Goal: Task Accomplishment & Management: Manage account settings

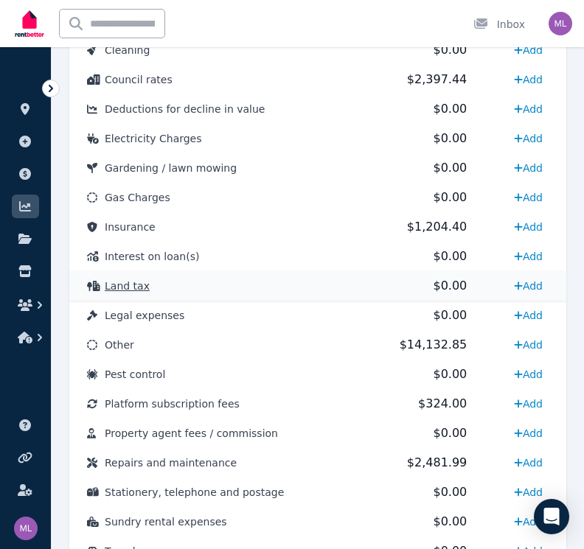
scroll to position [1057, 0]
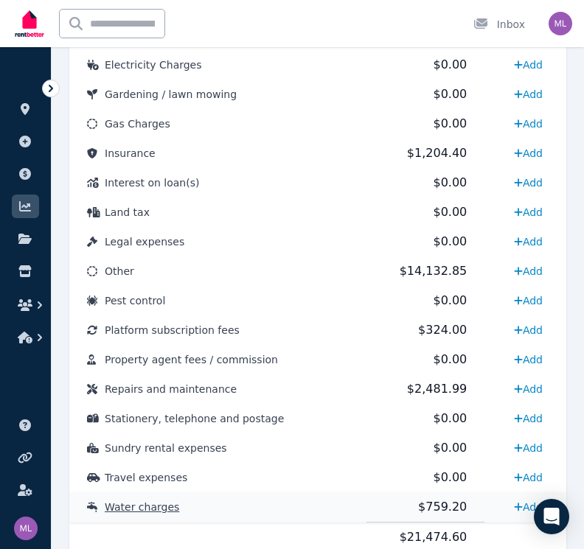
click at [460, 506] on td "$759.20" at bounding box center [425, 507] width 119 height 30
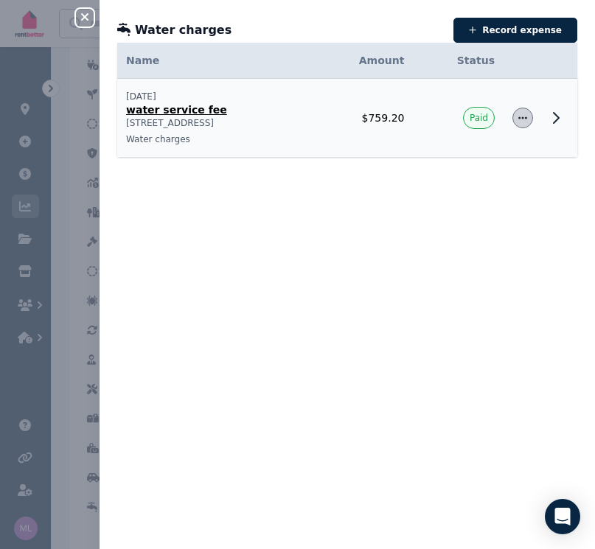
click at [516, 115] on icon "button" at bounding box center [522, 118] width 12 height 10
click at [451, 155] on span "Edit expense" at bounding box center [474, 158] width 94 height 18
select select "**********"
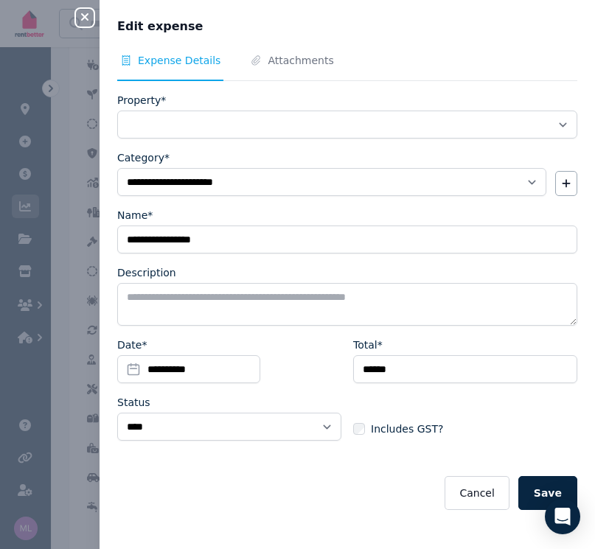
select select "**********"
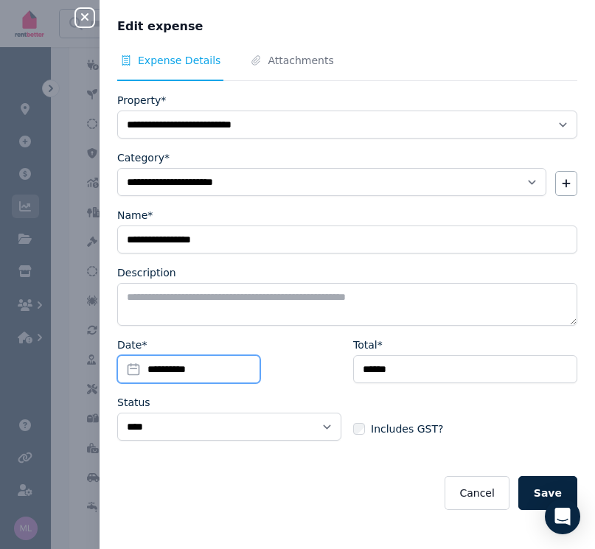
click at [127, 366] on input "**********" at bounding box center [188, 369] width 143 height 28
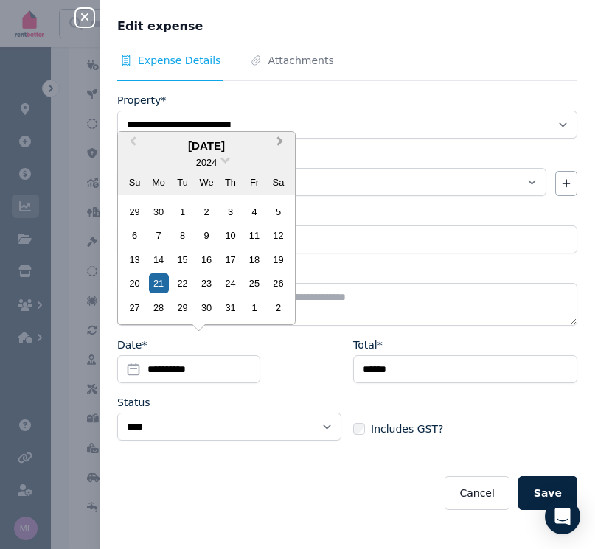
click at [280, 144] on span "Next Month" at bounding box center [280, 144] width 0 height 22
click at [280, 146] on span "Next Month" at bounding box center [280, 144] width 0 height 22
click at [158, 262] on div "16" at bounding box center [159, 260] width 20 height 20
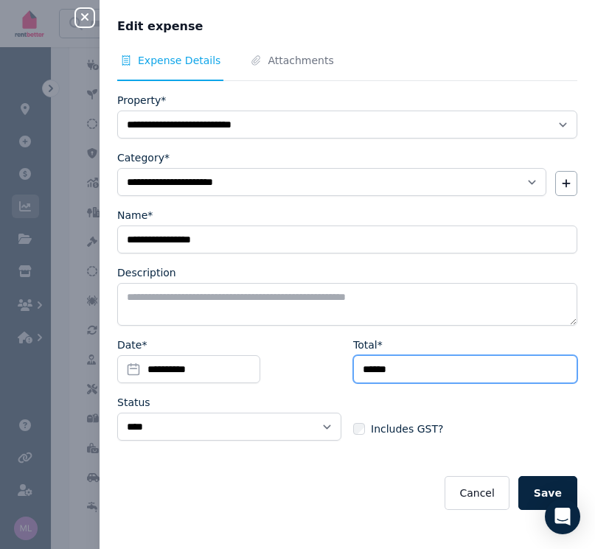
click at [401, 365] on input "******" at bounding box center [465, 369] width 224 height 28
type input "*"
type input "******"
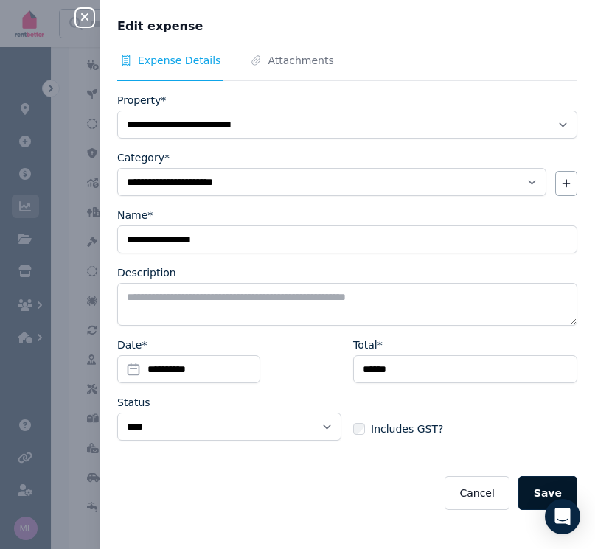
click at [524, 486] on button "Save" at bounding box center [547, 493] width 59 height 34
click at [524, 488] on button "Save" at bounding box center [547, 493] width 59 height 34
click at [80, 16] on icon "button" at bounding box center [85, 17] width 18 height 12
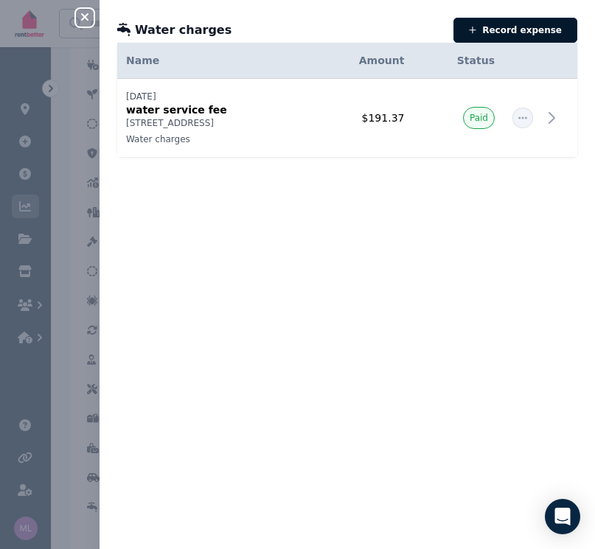
click at [473, 29] on icon "button" at bounding box center [473, 30] width 8 height 9
select select "**********"
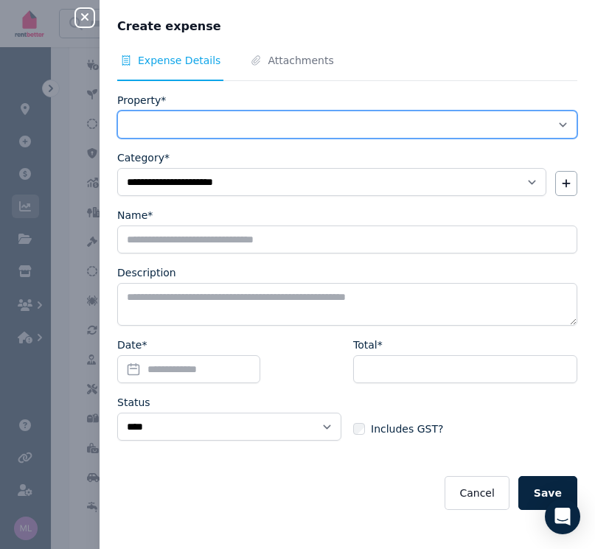
select select "**********"
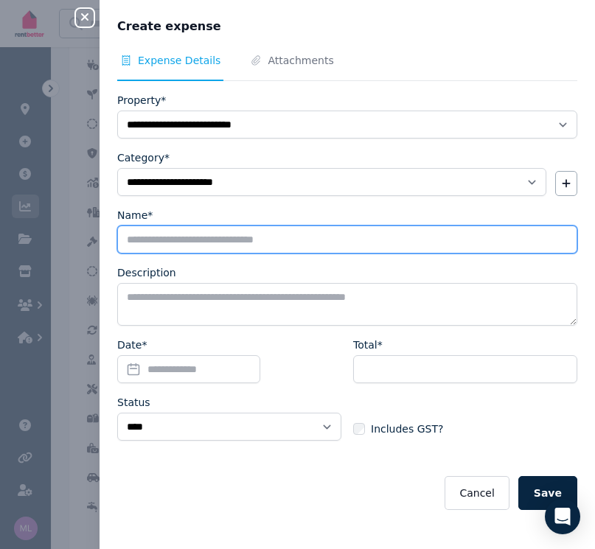
click at [178, 239] on input "Name*" at bounding box center [347, 239] width 460 height 28
type input "**********"
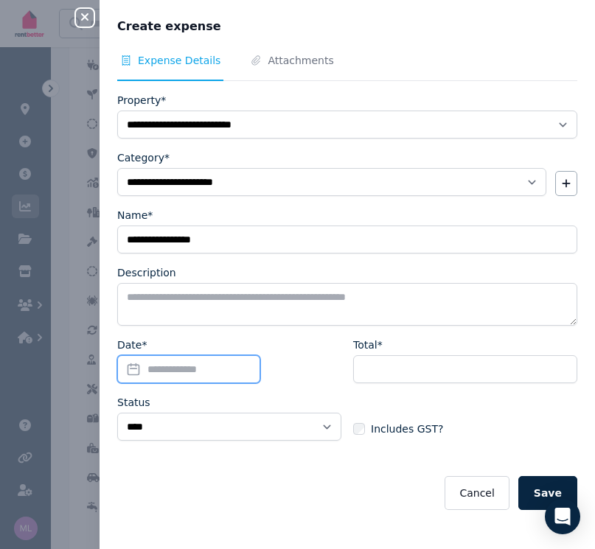
click at [124, 372] on input "Date*" at bounding box center [188, 369] width 143 height 28
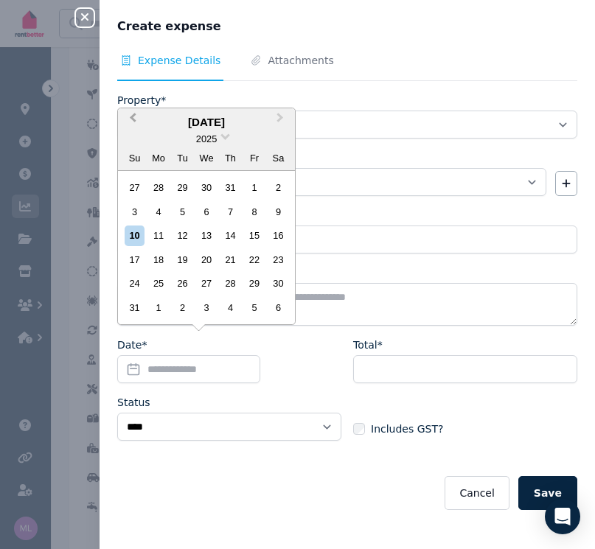
click at [133, 120] on span "Previous Month" at bounding box center [133, 121] width 0 height 22
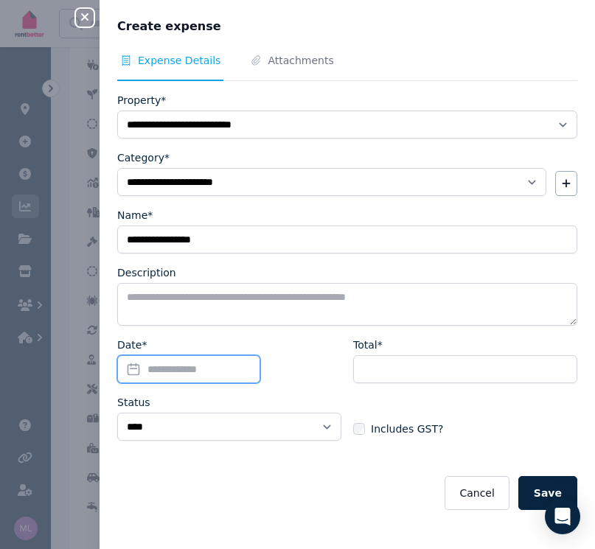
click at [130, 371] on input "Date*" at bounding box center [188, 369] width 143 height 28
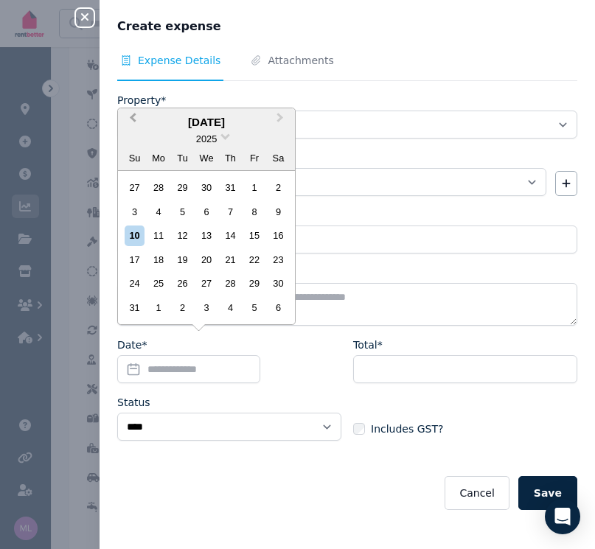
click at [133, 119] on span "Previous Month" at bounding box center [133, 121] width 0 height 22
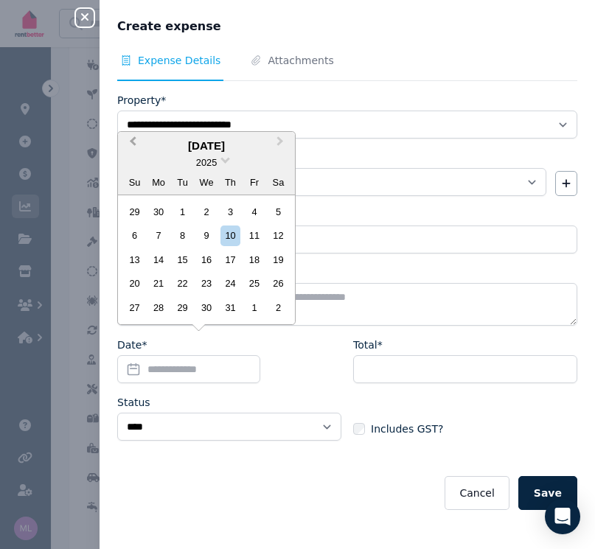
click at [127, 145] on button "Previous Month" at bounding box center [131, 145] width 24 height 24
click at [133, 146] on span "Previous Month" at bounding box center [133, 144] width 0 height 22
click at [133, 144] on span "Previous Month" at bounding box center [133, 144] width 0 height 22
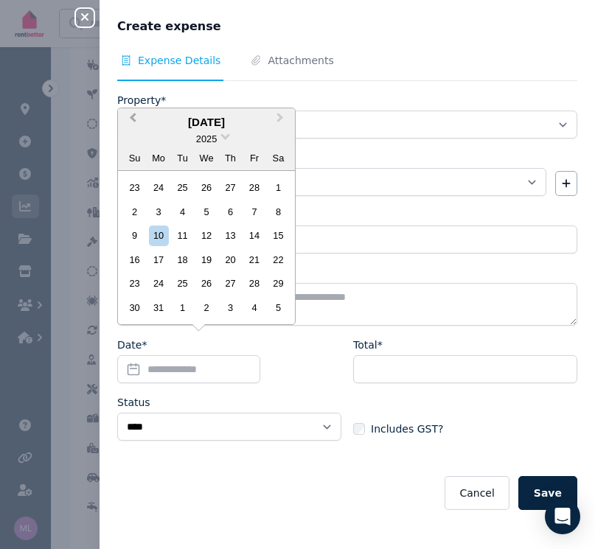
click at [133, 124] on span "Previous Month" at bounding box center [133, 121] width 0 height 22
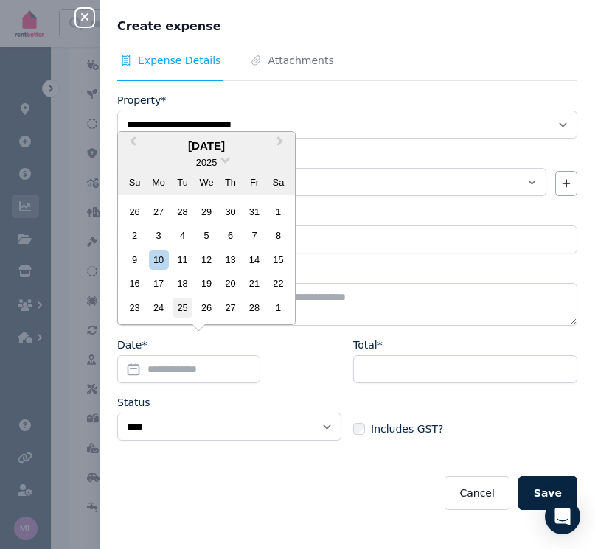
click at [181, 309] on div "25" at bounding box center [182, 308] width 20 height 20
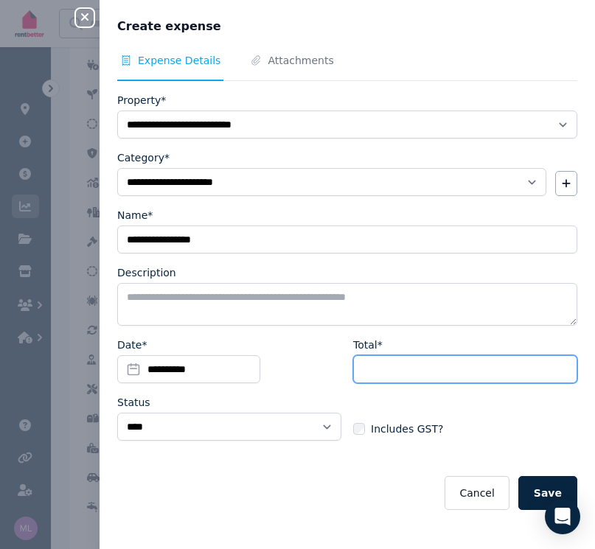
click at [371, 376] on input "Total*" at bounding box center [465, 369] width 224 height 28
type input "******"
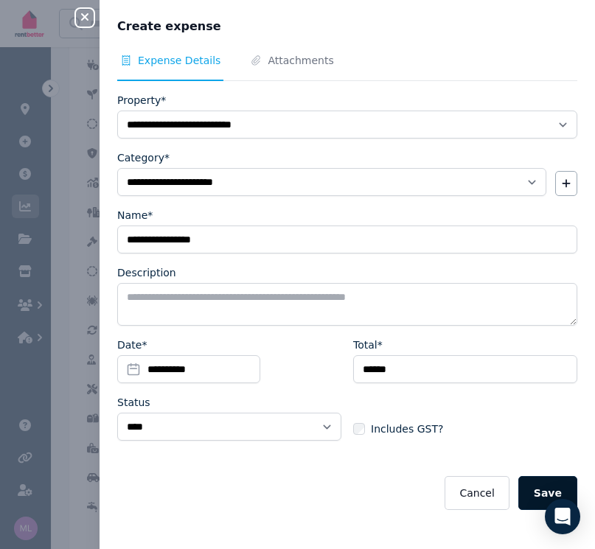
click at [536, 496] on button "Save" at bounding box center [547, 493] width 59 height 34
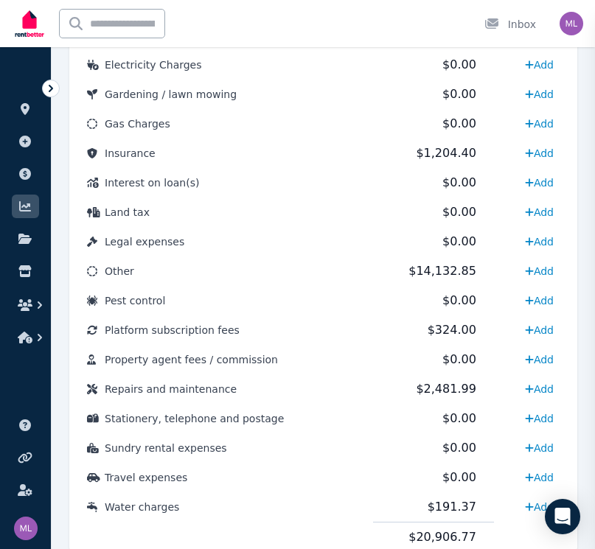
select select
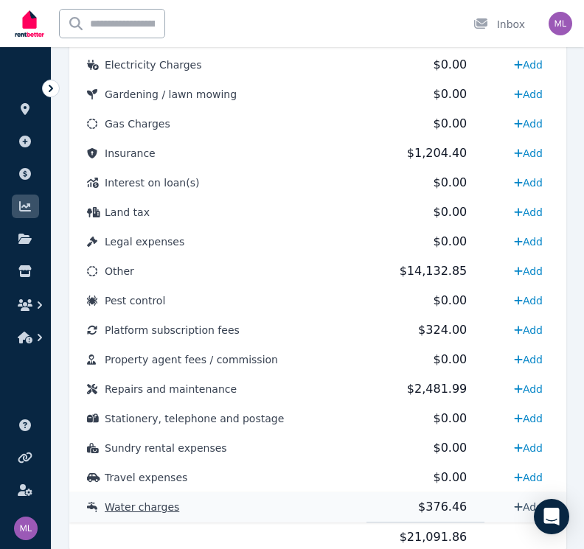
click at [514, 508] on icon at bounding box center [518, 507] width 9 height 10
select select "**********"
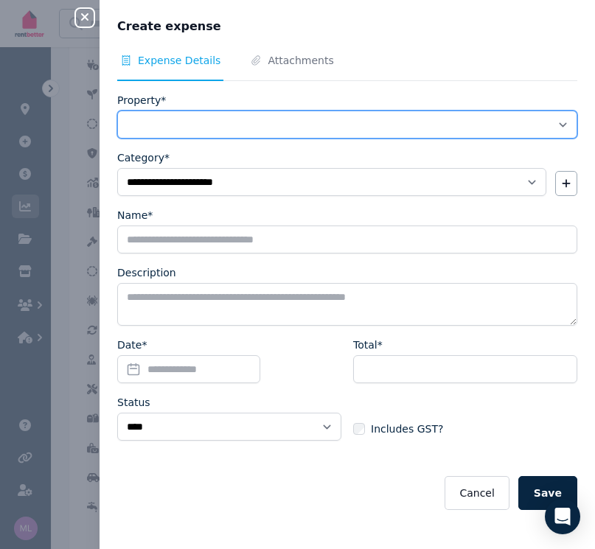
select select "**********"
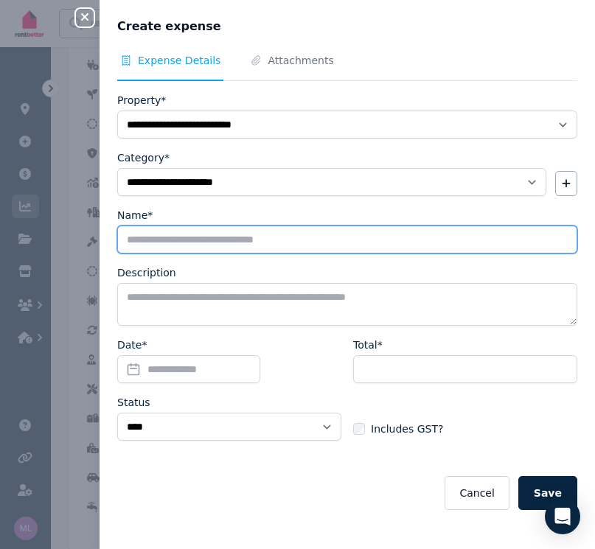
click at [172, 234] on input "Name*" at bounding box center [347, 239] width 460 height 28
type input "**********"
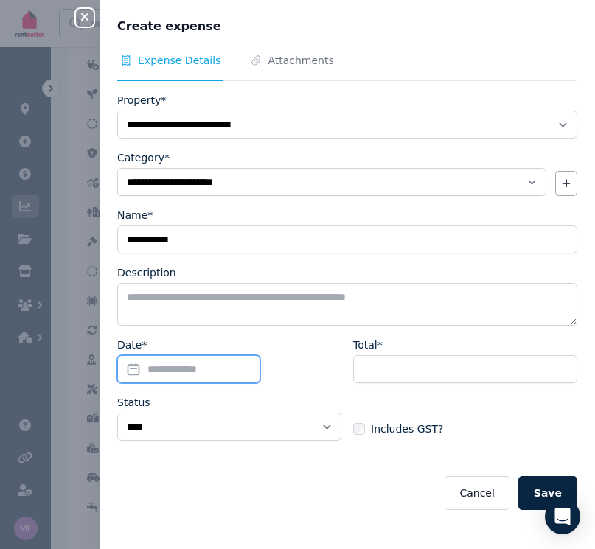
click at [131, 370] on input "Date*" at bounding box center [188, 369] width 143 height 28
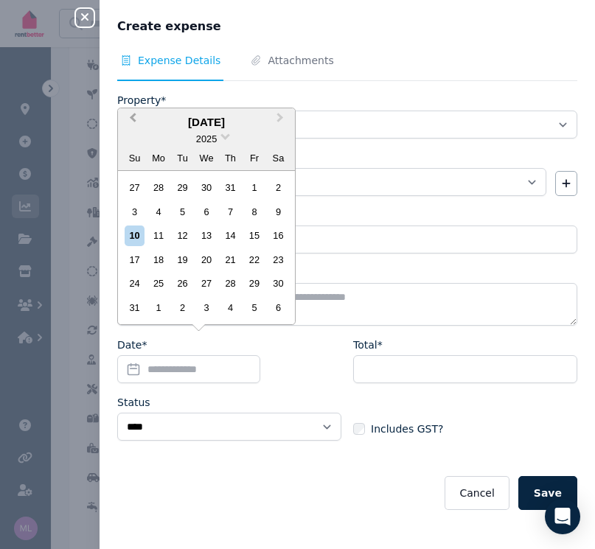
click at [130, 123] on button "Previous Month" at bounding box center [131, 122] width 24 height 24
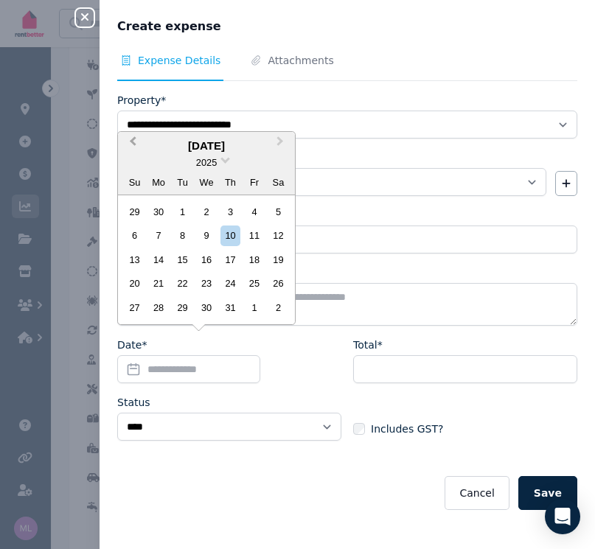
click at [133, 145] on span "Previous Month" at bounding box center [133, 144] width 0 height 22
click at [133, 146] on span "Previous Month" at bounding box center [133, 144] width 0 height 22
click at [189, 281] on div "22" at bounding box center [182, 283] width 20 height 20
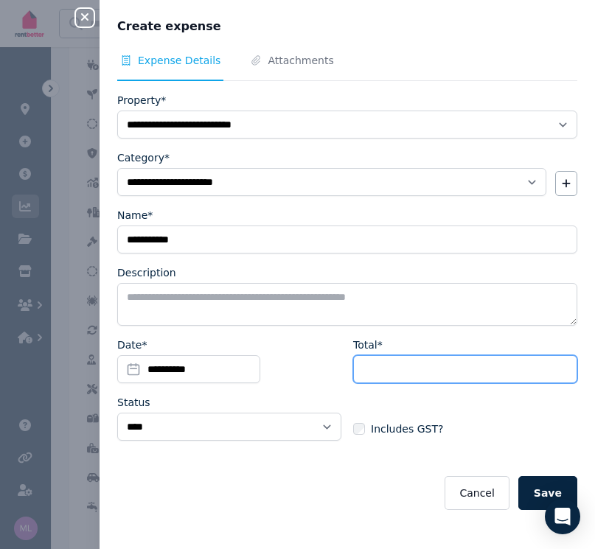
click at [365, 377] on input "Total*" at bounding box center [465, 369] width 224 height 28
type input "******"
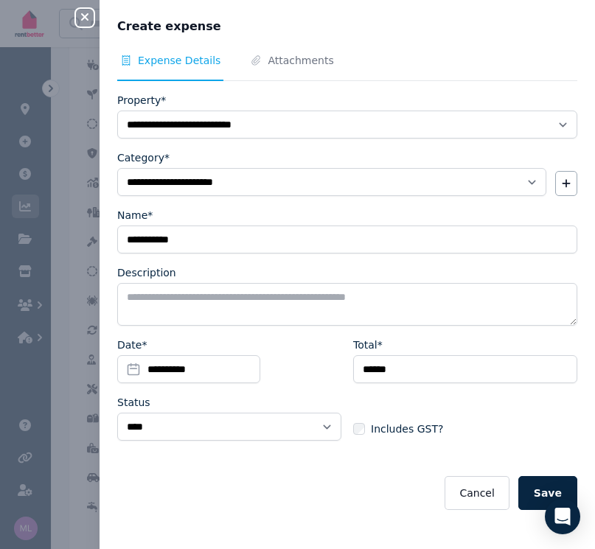
click at [532, 488] on button "Save" at bounding box center [547, 493] width 59 height 34
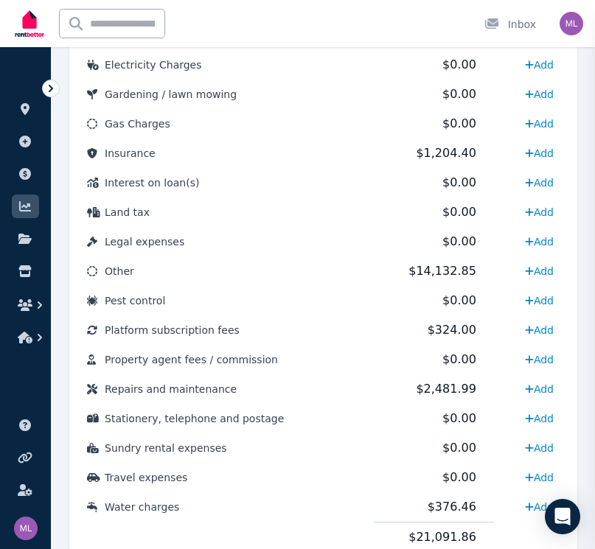
select select
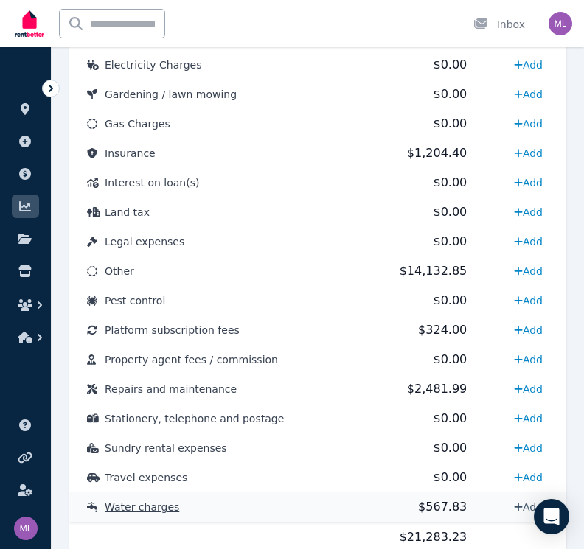
click at [514, 508] on icon at bounding box center [518, 507] width 9 height 10
select select "**********"
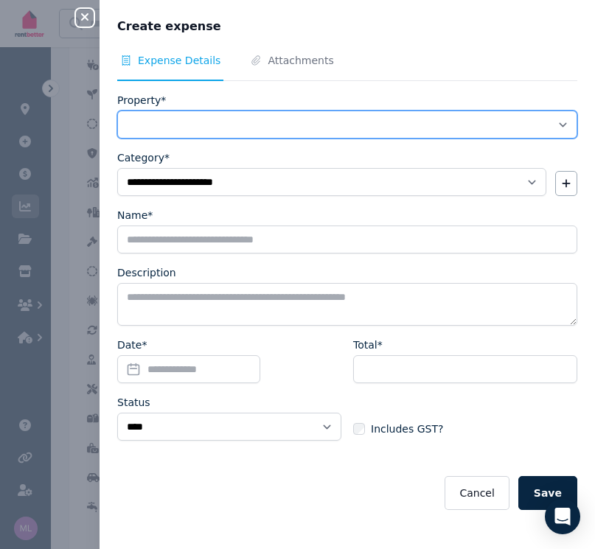
select select "**********"
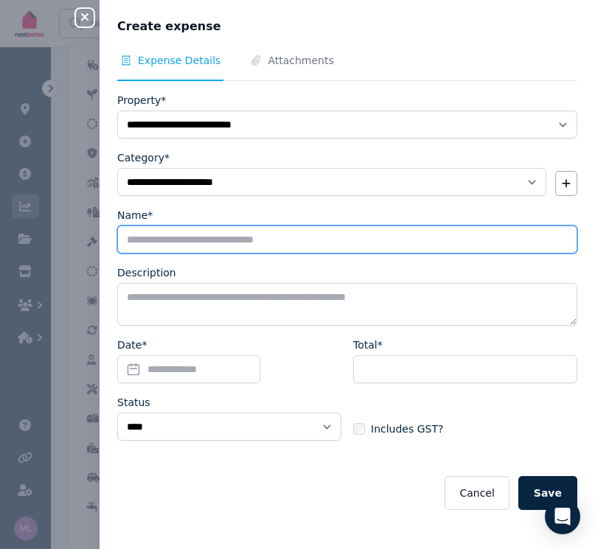
click at [158, 240] on input "Name*" at bounding box center [347, 239] width 460 height 28
type input "**********"
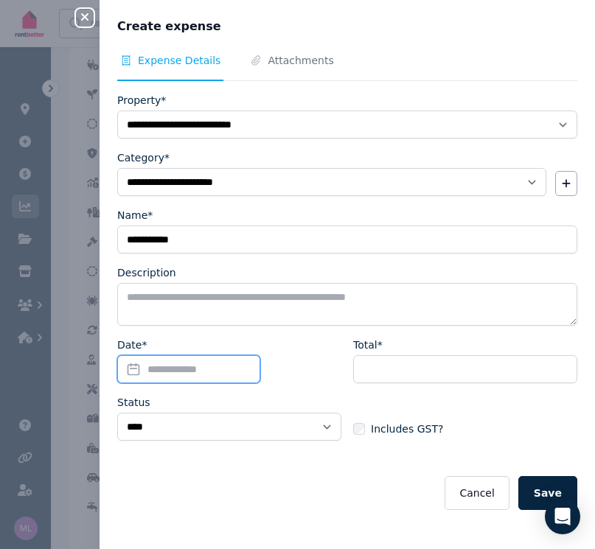
click at [133, 373] on input "Date*" at bounding box center [188, 369] width 143 height 28
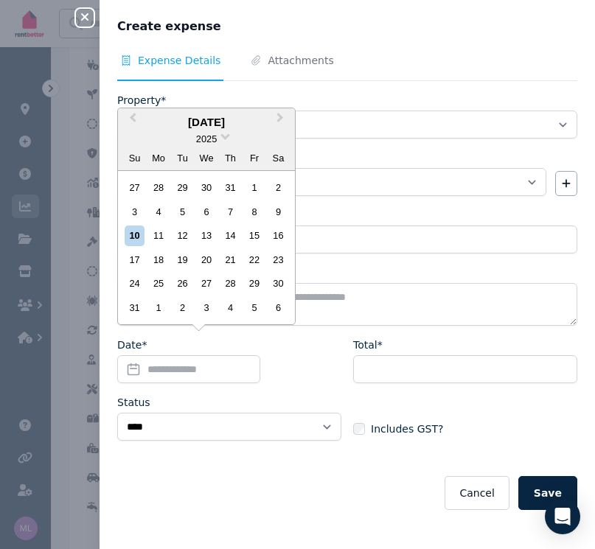
drag, startPoint x: 136, startPoint y: 119, endPoint x: 147, endPoint y: 134, distance: 18.4
click at [133, 120] on span "Previous Month" at bounding box center [133, 121] width 0 height 22
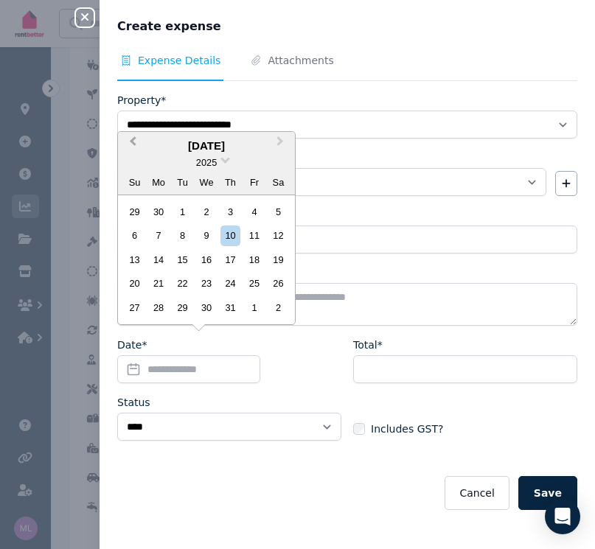
click at [133, 145] on span "Previous Month" at bounding box center [133, 144] width 0 height 22
click at [206, 285] on div "25" at bounding box center [206, 283] width 20 height 20
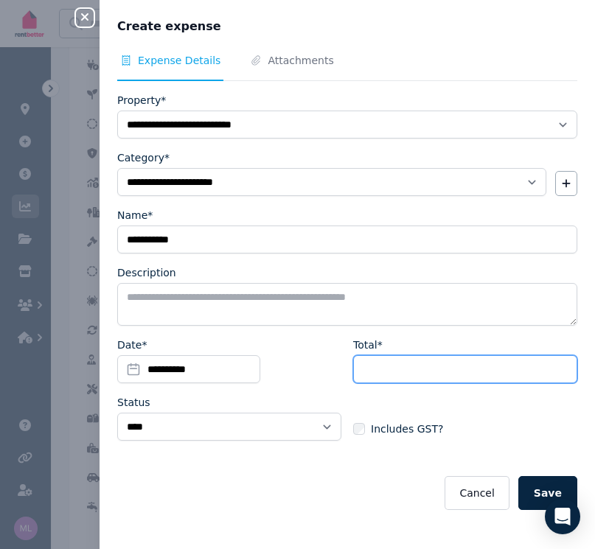
click at [379, 364] on input "Total*" at bounding box center [465, 369] width 224 height 28
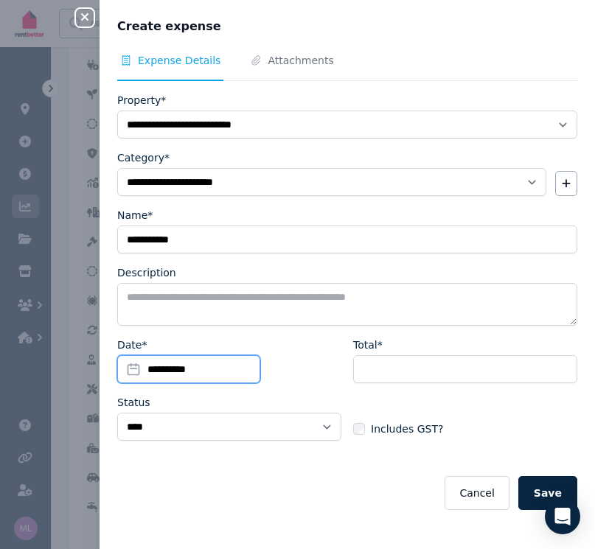
click at [131, 370] on input "**********" at bounding box center [188, 369] width 143 height 28
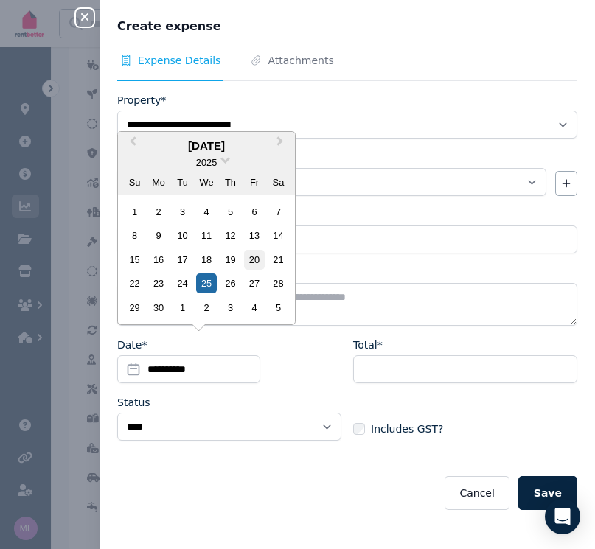
click at [261, 260] on div "20" at bounding box center [254, 260] width 20 height 20
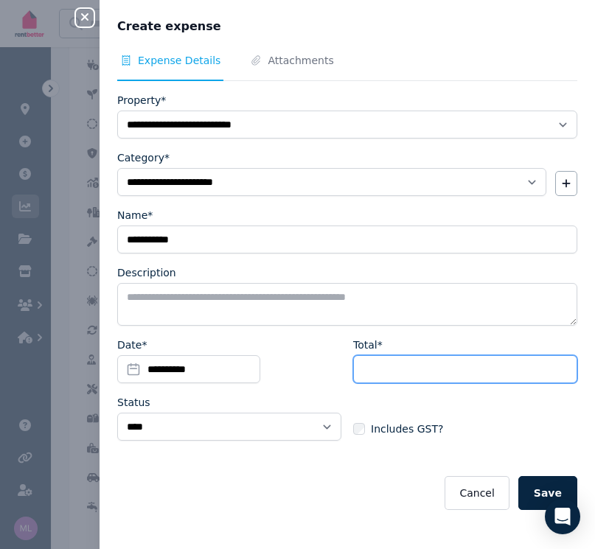
click at [397, 367] on input "Total*" at bounding box center [465, 369] width 224 height 28
type input "******"
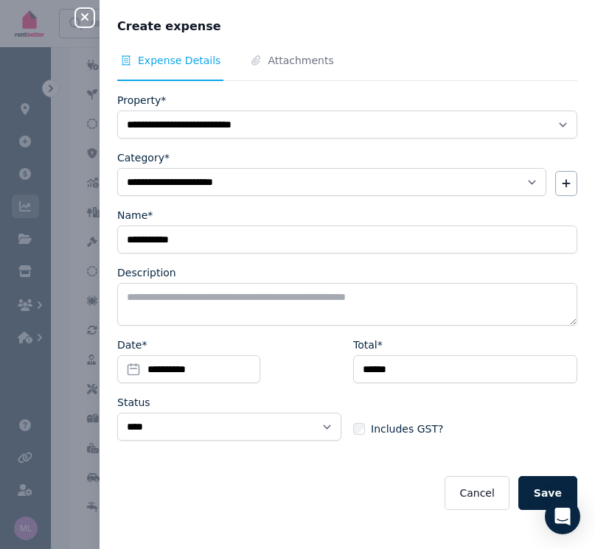
click at [537, 487] on button "Save" at bounding box center [547, 493] width 59 height 34
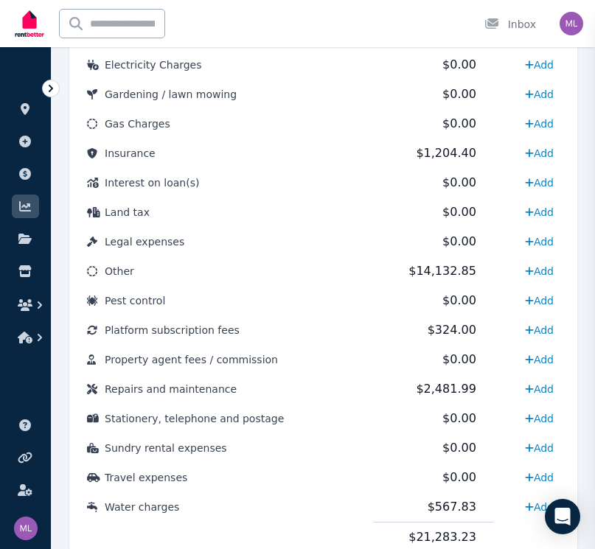
select select
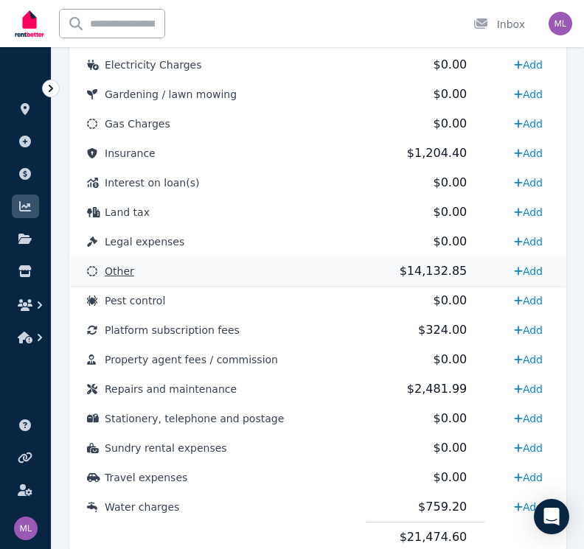
click at [122, 264] on td "Other" at bounding box center [217, 270] width 297 height 29
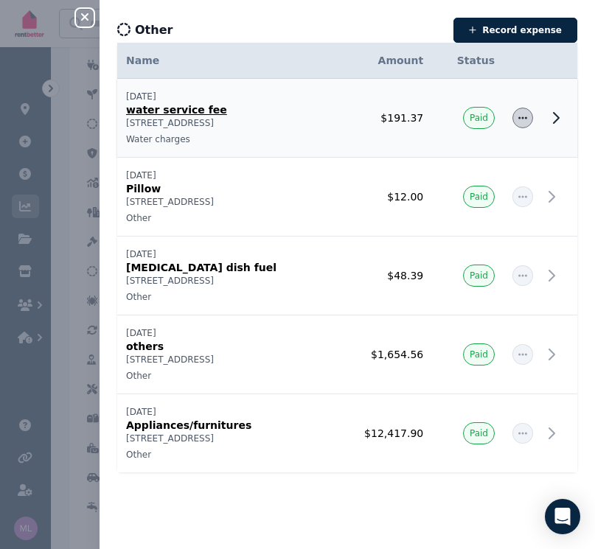
click at [518, 117] on icon "button" at bounding box center [522, 117] width 9 height 2
click at [438, 158] on span "Edit expense" at bounding box center [474, 158] width 94 height 18
select select "**********"
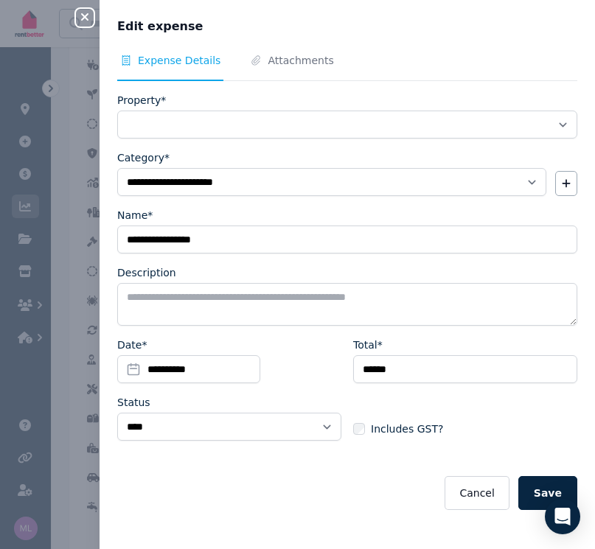
select select "**********"
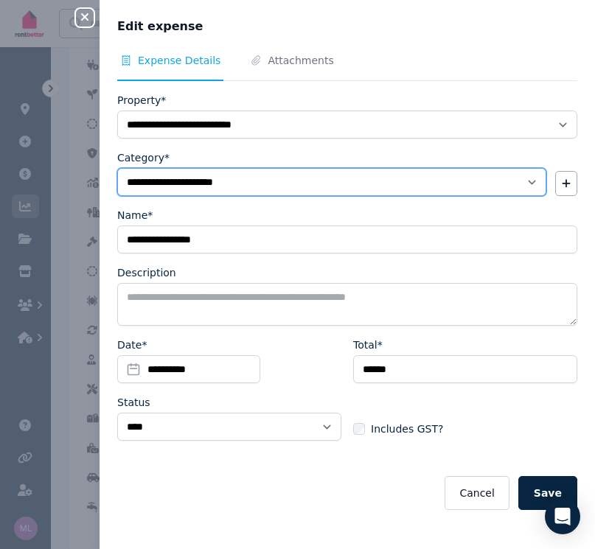
select select "**********"
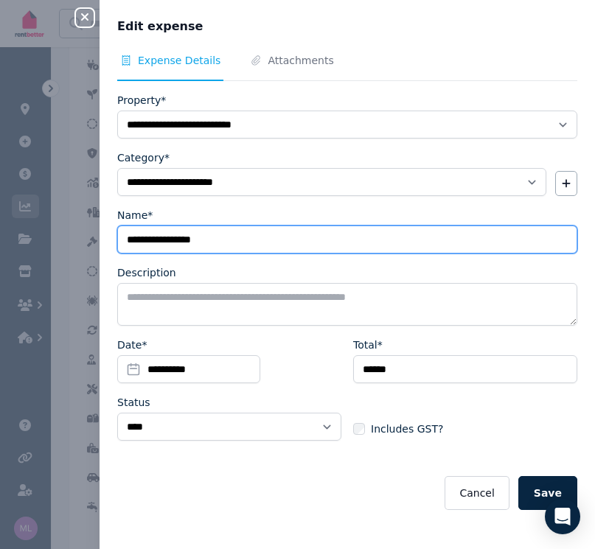
drag, startPoint x: 189, startPoint y: 242, endPoint x: 109, endPoint y: 241, distance: 80.3
click at [109, 241] on div "**********" at bounding box center [346, 292] width 495 height 478
click at [187, 239] on input "**********" at bounding box center [347, 239] width 460 height 28
type input "**********"
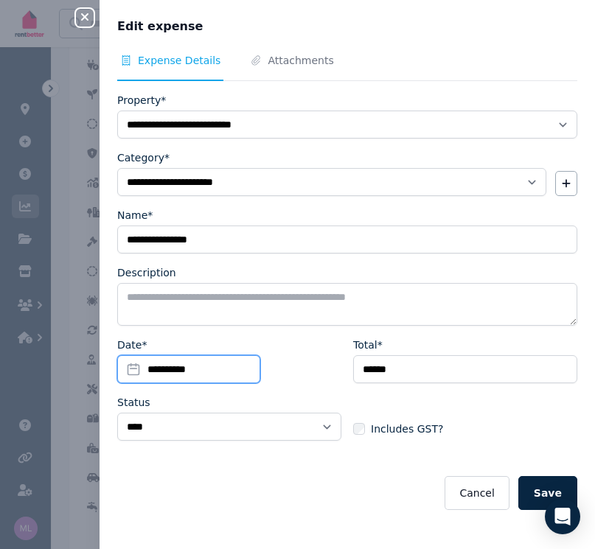
click at [136, 367] on input "**********" at bounding box center [188, 369] width 143 height 28
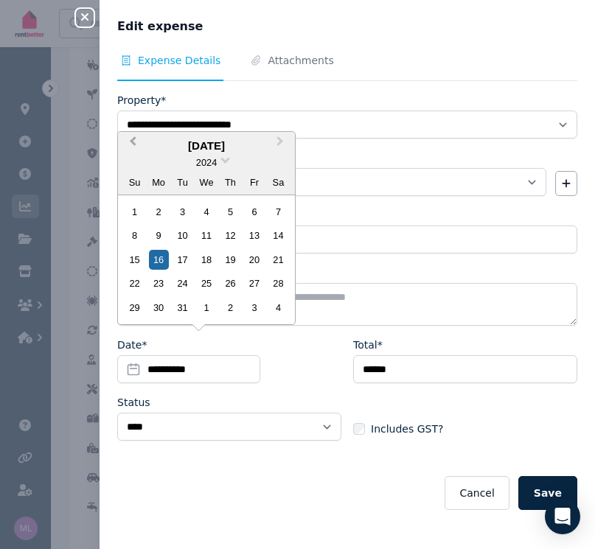
click at [133, 144] on span "Previous Month" at bounding box center [133, 144] width 0 height 22
click at [133, 145] on span "Previous Month" at bounding box center [133, 144] width 0 height 22
click at [189, 282] on div "20" at bounding box center [182, 283] width 20 height 20
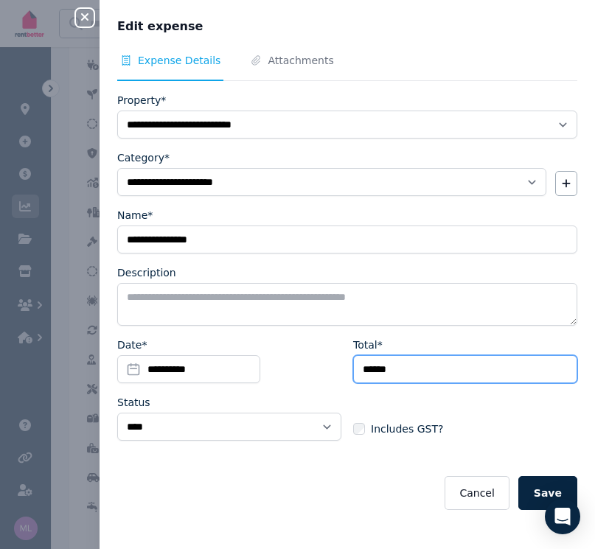
drag, startPoint x: 406, startPoint y: 368, endPoint x: 348, endPoint y: 374, distance: 58.4
click at [353, 374] on input "******" at bounding box center [465, 369] width 224 height 28
type input "****"
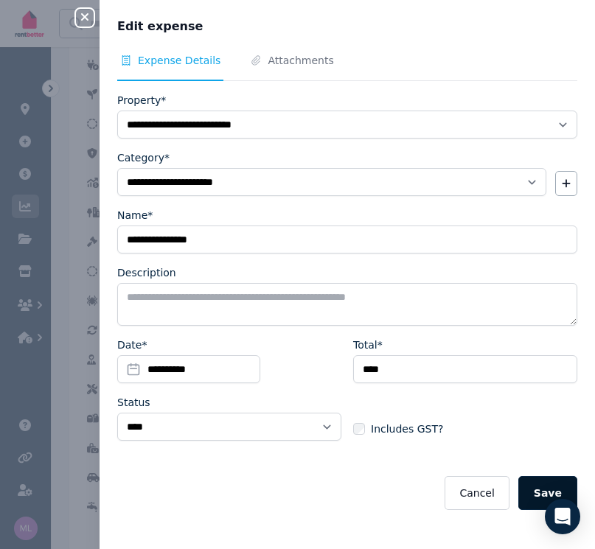
click at [536, 489] on button "Save" at bounding box center [547, 493] width 59 height 34
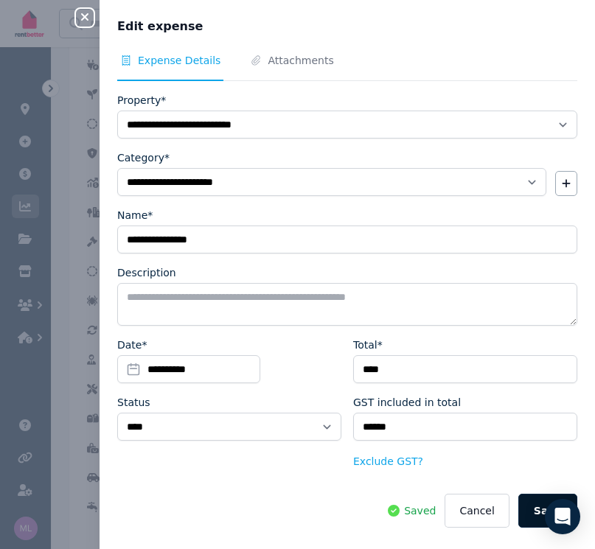
click at [525, 507] on button "Save" at bounding box center [547, 511] width 59 height 34
click at [80, 15] on icon "button" at bounding box center [85, 17] width 18 height 12
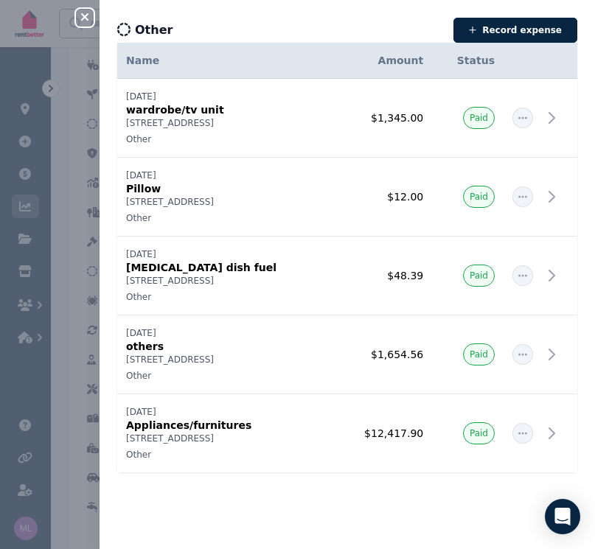
click at [81, 19] on icon "button" at bounding box center [85, 17] width 18 height 12
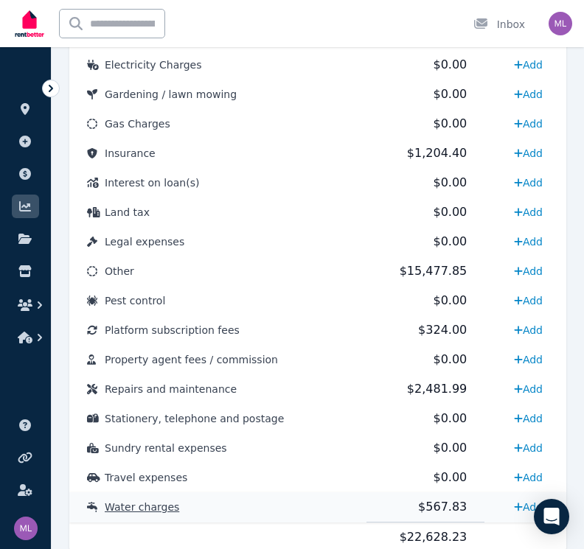
click at [143, 505] on span "Water charges" at bounding box center [142, 507] width 74 height 12
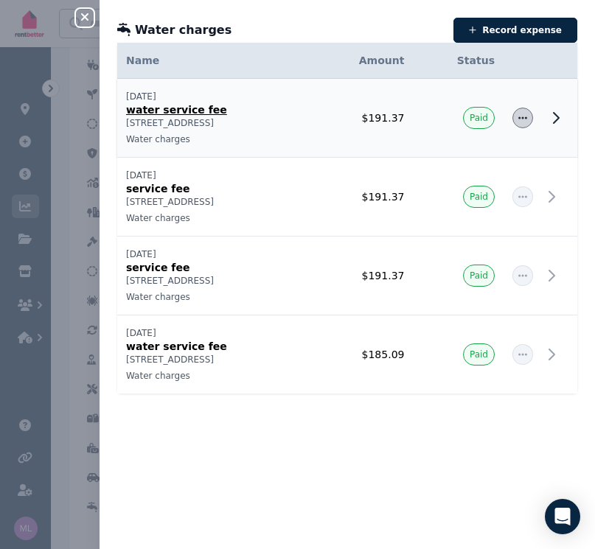
click at [512, 112] on span "button" at bounding box center [522, 118] width 21 height 21
click at [427, 157] on span "Edit expense" at bounding box center [474, 158] width 94 height 18
select select "**********"
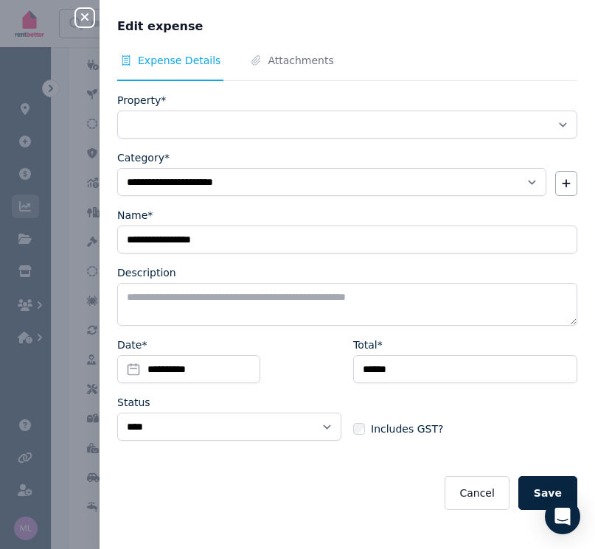
select select "**********"
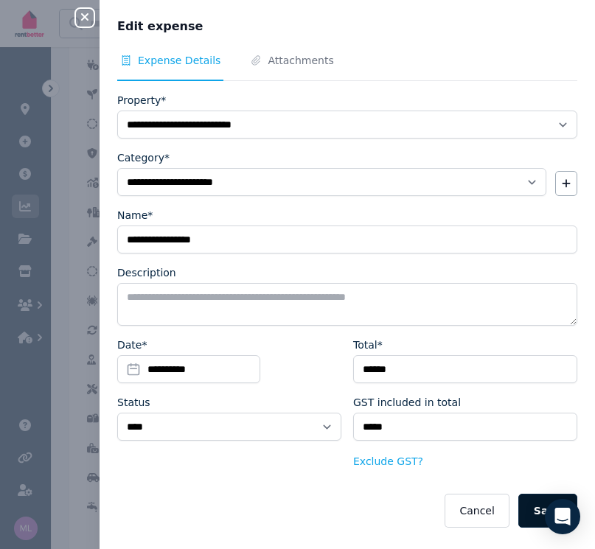
click at [522, 511] on button "Save" at bounding box center [547, 511] width 59 height 34
drag, startPoint x: 87, startPoint y: 13, endPoint x: 162, endPoint y: 35, distance: 78.3
click at [87, 13] on icon "button" at bounding box center [85, 17] width 18 height 12
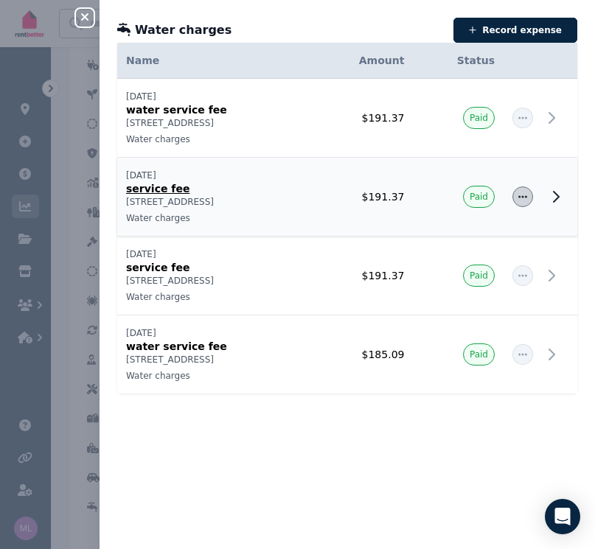
click at [518, 197] on icon "button" at bounding box center [522, 196] width 9 height 2
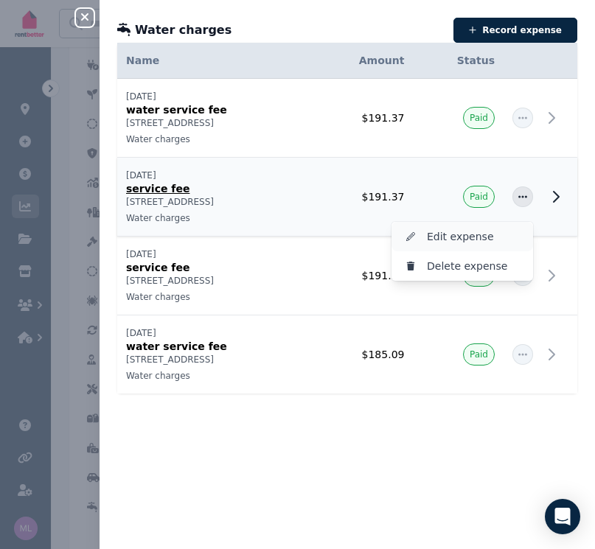
click at [464, 231] on span "Edit expense" at bounding box center [474, 237] width 94 height 18
select select "**********"
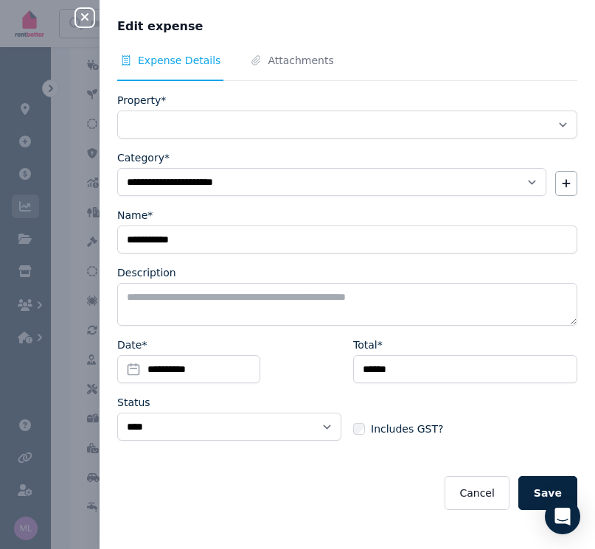
select select "**********"
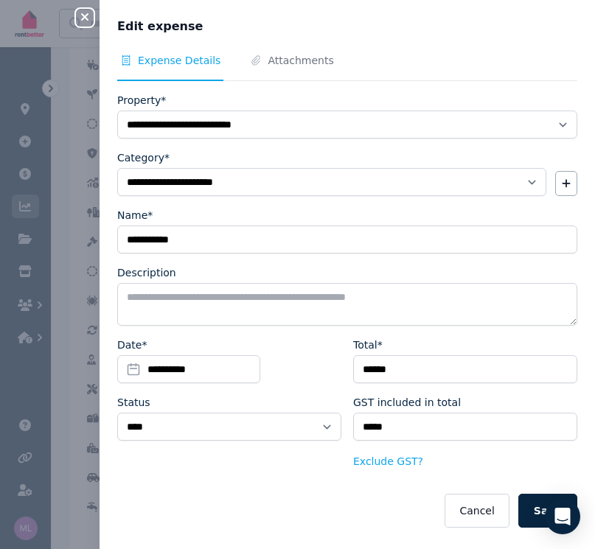
click at [523, 511] on button "Save" at bounding box center [547, 511] width 59 height 34
click at [89, 14] on icon "button" at bounding box center [85, 17] width 18 height 12
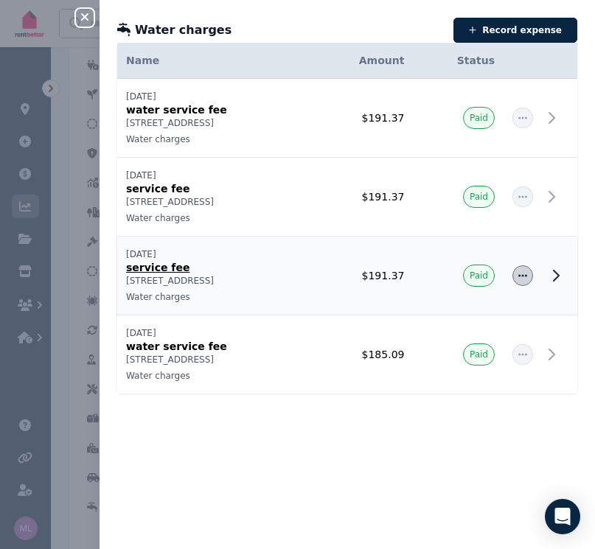
click at [516, 271] on icon "button" at bounding box center [522, 275] width 12 height 10
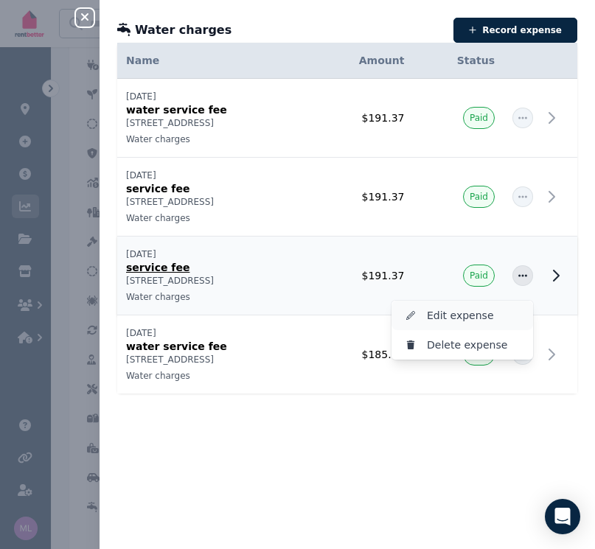
click at [403, 313] on icon "button" at bounding box center [410, 315] width 15 height 9
select select "**********"
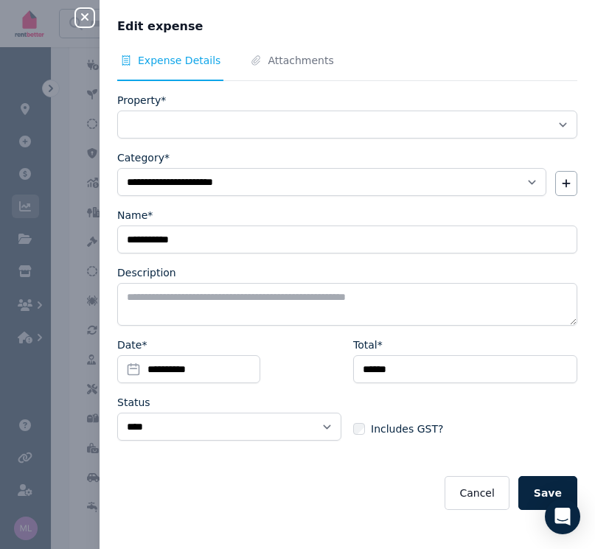
select select "**********"
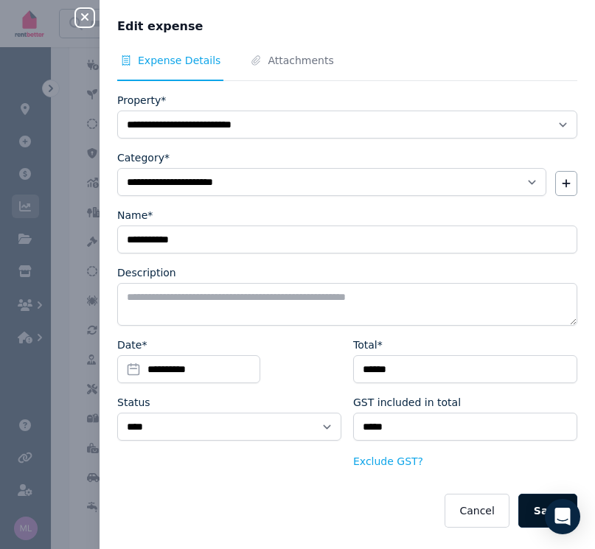
click at [526, 512] on button "Save" at bounding box center [547, 511] width 59 height 34
click at [83, 15] on icon "button" at bounding box center [84, 16] width 7 height 7
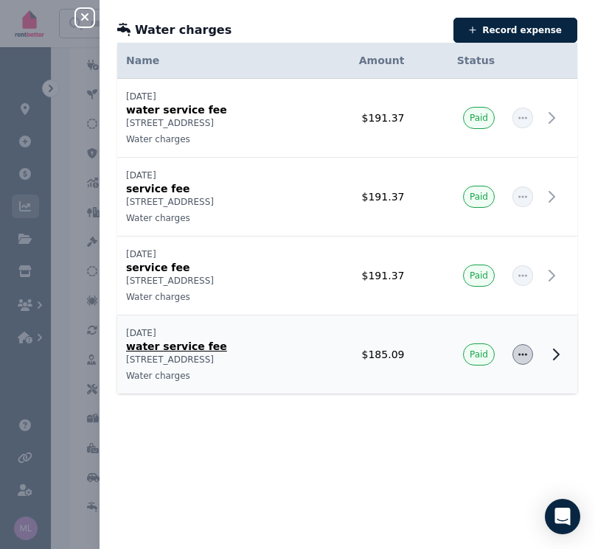
click at [516, 356] on icon "button" at bounding box center [522, 354] width 12 height 10
click at [446, 396] on span "Edit expense" at bounding box center [474, 394] width 94 height 18
select select "**********"
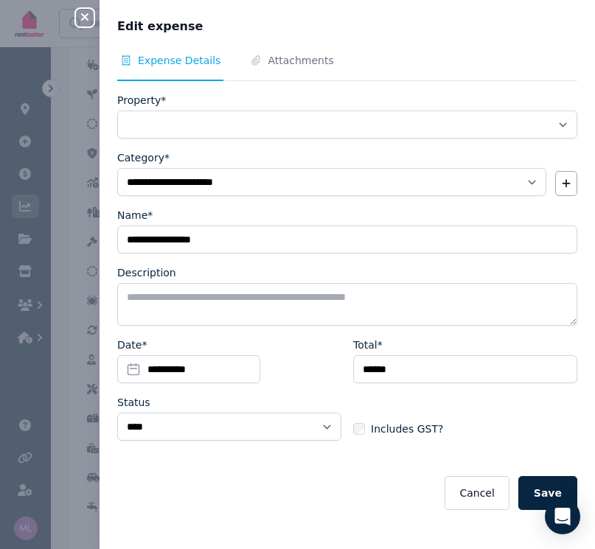
select select "**********"
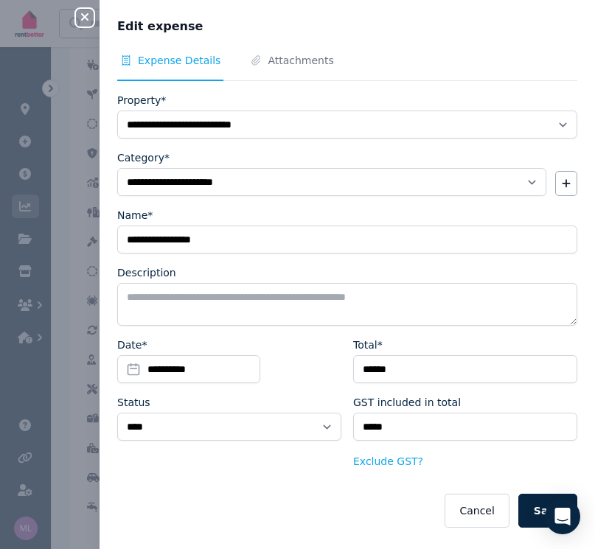
drag, startPoint x: 526, startPoint y: 505, endPoint x: 517, endPoint y: 460, distance: 45.1
click at [527, 505] on button "Save" at bounding box center [547, 511] width 59 height 34
click at [85, 18] on icon "button" at bounding box center [84, 16] width 7 height 7
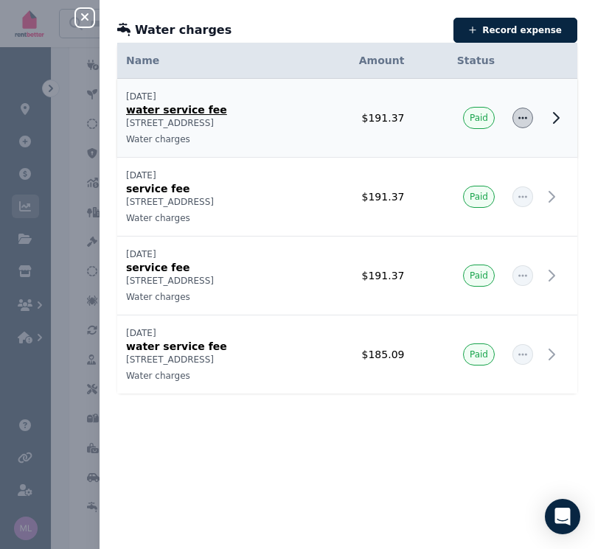
click at [516, 113] on icon "button" at bounding box center [522, 118] width 12 height 10
click at [463, 154] on span "Edit expense" at bounding box center [474, 158] width 94 height 18
select select "**********"
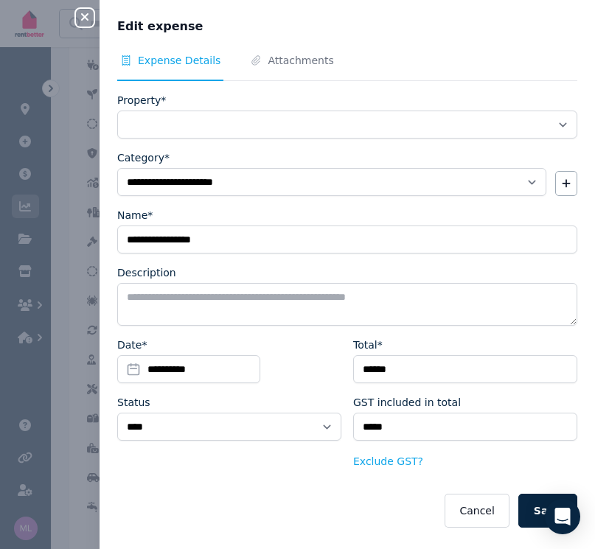
select select "**********"
click at [87, 15] on icon "button" at bounding box center [84, 16] width 7 height 7
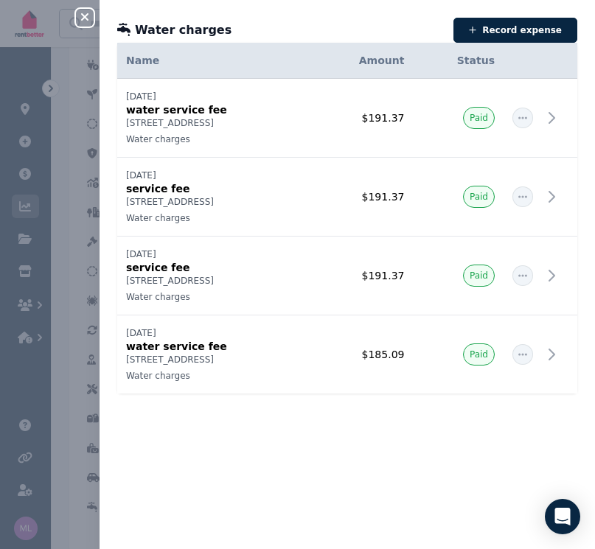
click at [82, 14] on icon "button" at bounding box center [85, 17] width 18 height 12
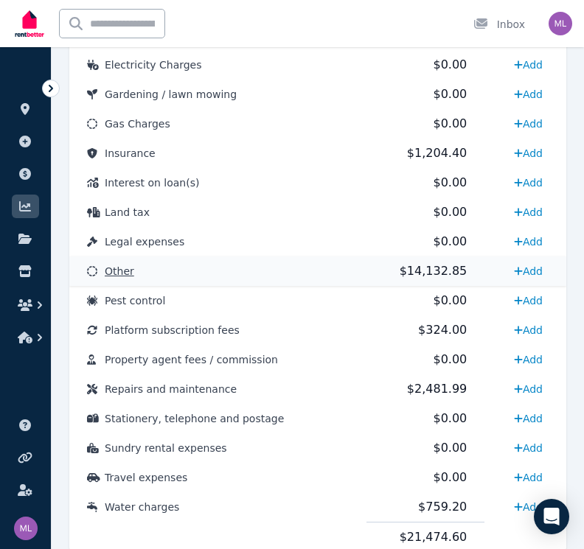
click at [117, 270] on span "Other" at bounding box center [119, 271] width 29 height 12
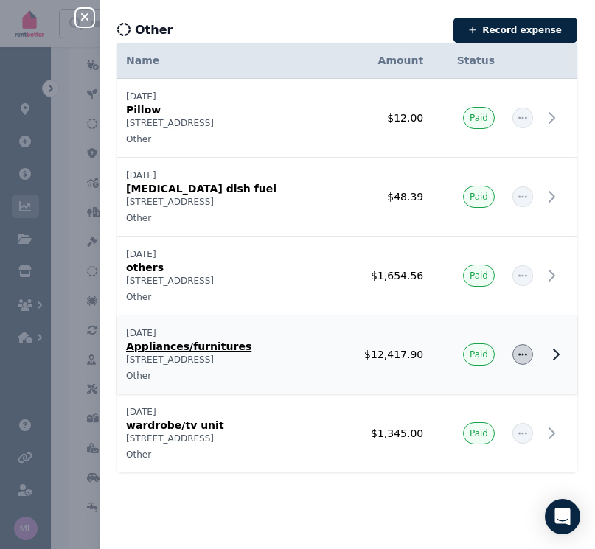
click at [516, 356] on icon "button" at bounding box center [522, 354] width 12 height 10
click at [427, 426] on span "Delete expense" at bounding box center [474, 424] width 94 height 18
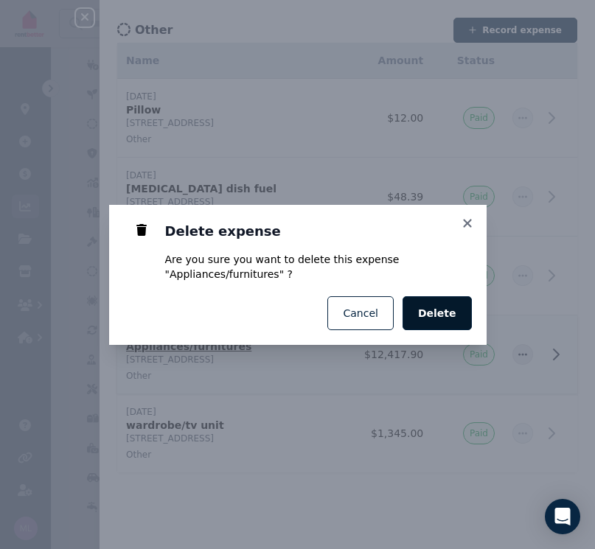
click at [428, 314] on span "Delete" at bounding box center [437, 313] width 38 height 15
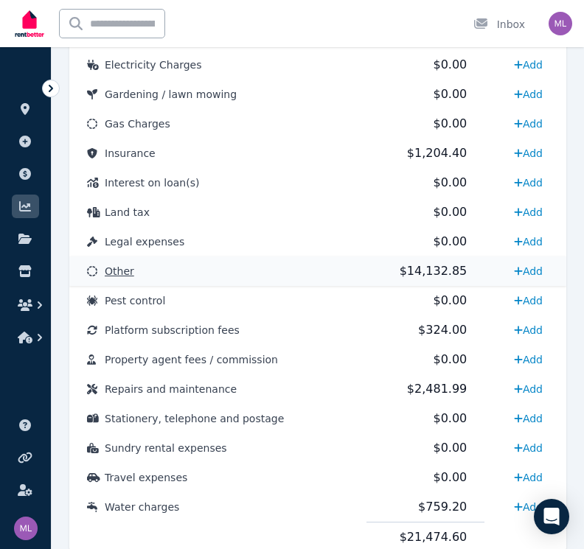
click at [125, 267] on span "Other" at bounding box center [119, 271] width 29 height 12
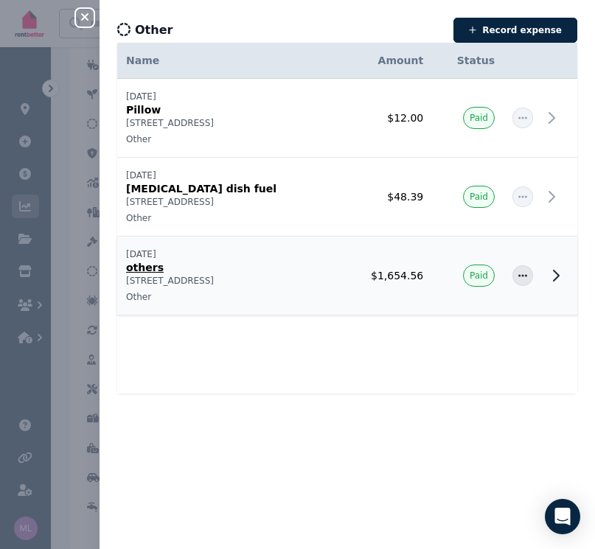
drag, startPoint x: 141, startPoint y: 263, endPoint x: 158, endPoint y: 264, distance: 16.2
click at [142, 263] on p "others" at bounding box center [225, 267] width 198 height 15
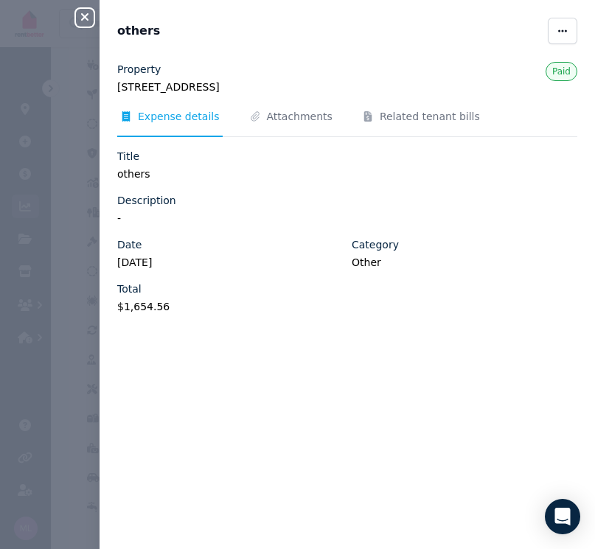
click at [85, 18] on icon "button" at bounding box center [84, 16] width 7 height 7
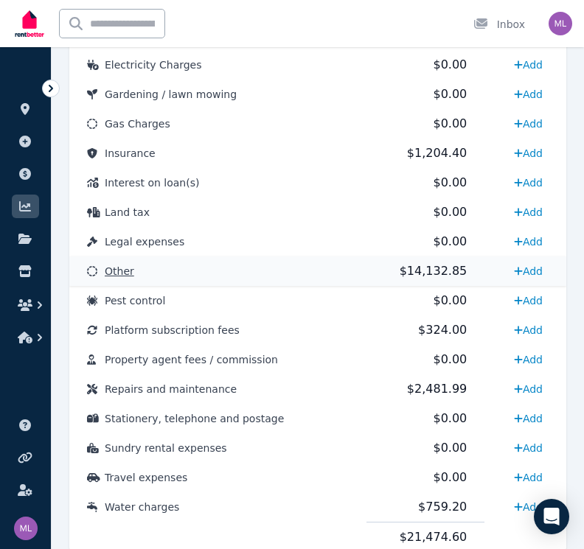
click at [418, 264] on span "$14,132.85" at bounding box center [433, 271] width 68 height 14
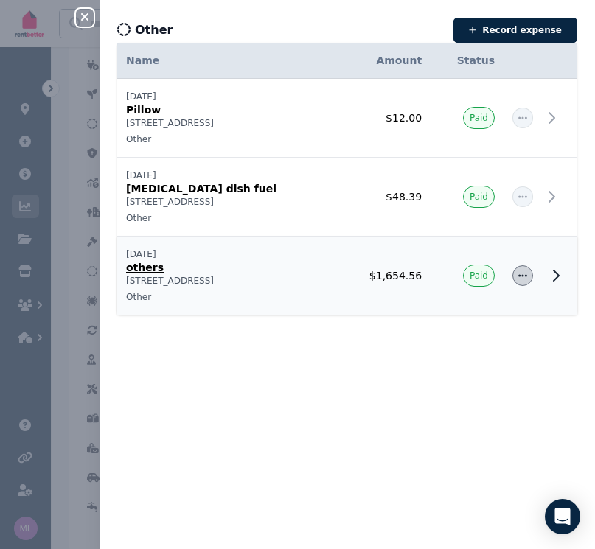
click at [518, 276] on icon "button" at bounding box center [522, 275] width 9 height 2
click at [446, 348] on span "Delete expense" at bounding box center [474, 345] width 94 height 18
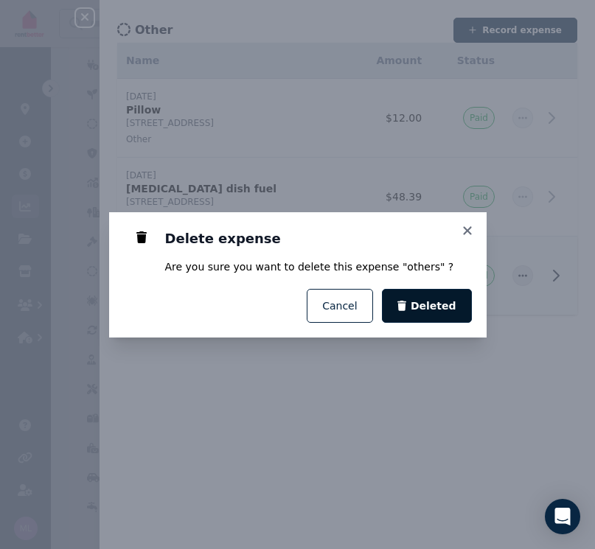
click at [422, 306] on span "Deleted" at bounding box center [433, 305] width 46 height 15
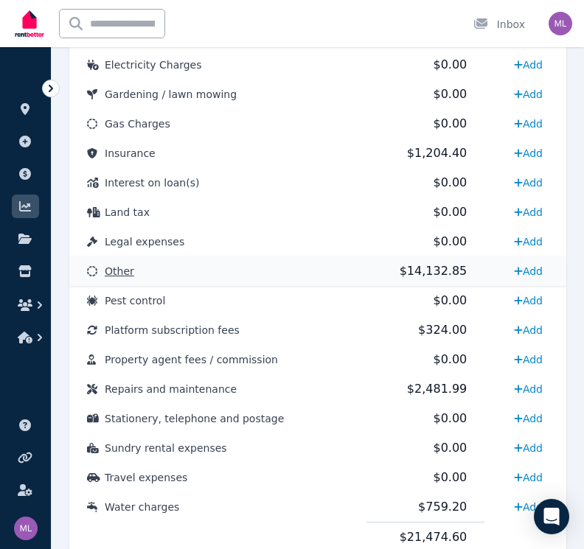
click at [117, 273] on span "Other" at bounding box center [119, 271] width 29 height 12
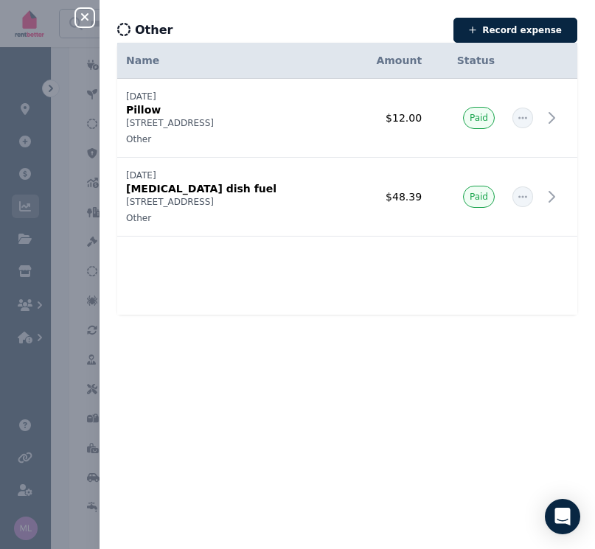
click at [85, 9] on div "Close panel" at bounding box center [90, 13] width 29 height 27
click at [83, 18] on icon "button" at bounding box center [85, 17] width 18 height 12
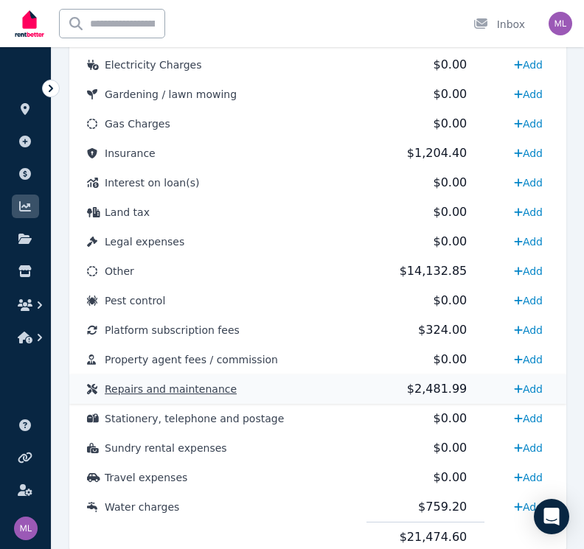
click at [189, 388] on span "Repairs and maintenance" at bounding box center [171, 389] width 132 height 12
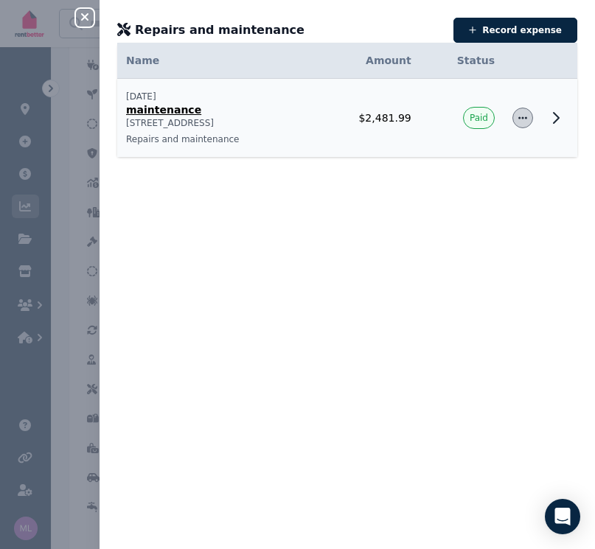
click at [516, 119] on icon "button" at bounding box center [522, 118] width 12 height 10
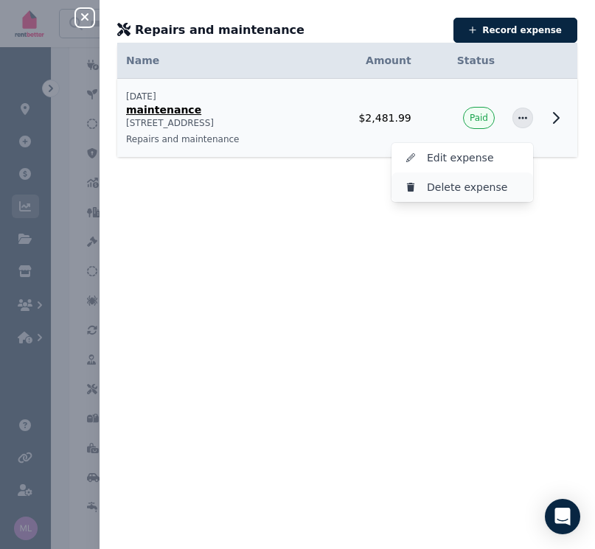
click at [452, 188] on span "Delete expense" at bounding box center [474, 187] width 94 height 18
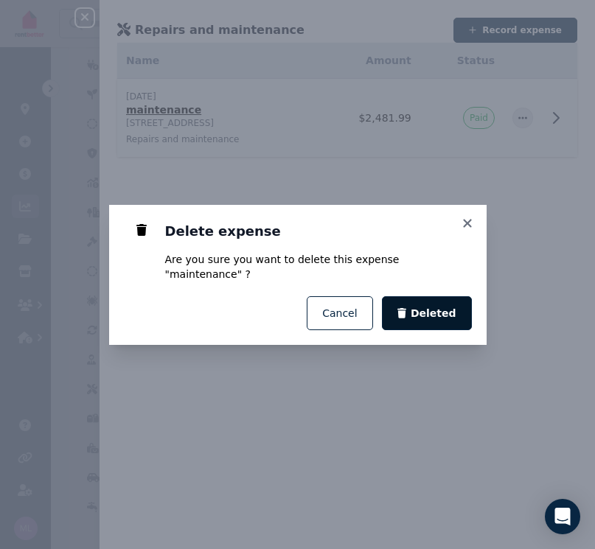
click at [432, 308] on span "Deleted" at bounding box center [433, 313] width 46 height 15
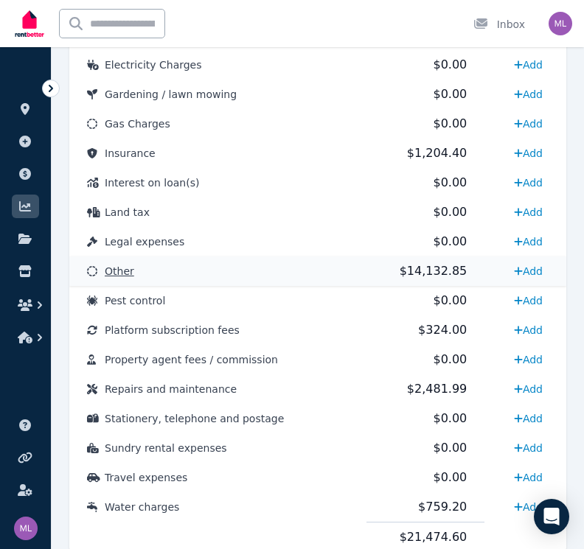
click at [130, 272] on span "Other" at bounding box center [119, 271] width 29 height 12
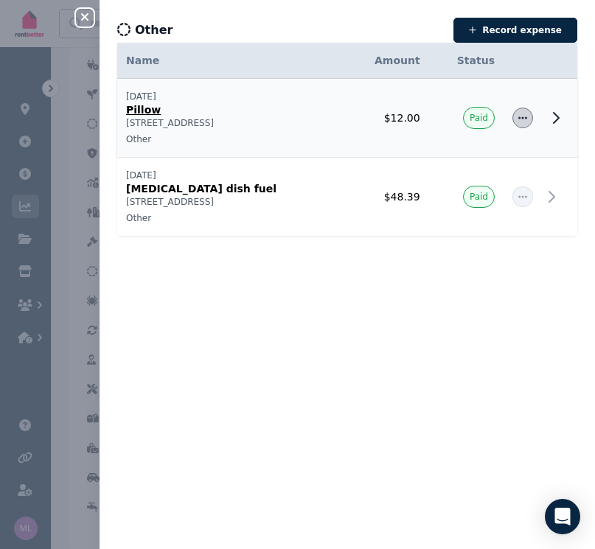
click at [518, 119] on icon "button" at bounding box center [522, 117] width 9 height 2
click at [447, 161] on span "Edit expense" at bounding box center [474, 158] width 94 height 18
select select "**********"
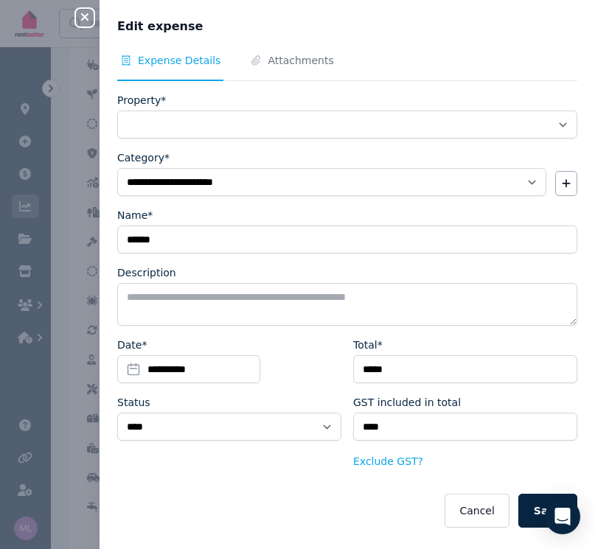
select select "**********"
click at [74, 19] on div "**********" at bounding box center [297, 274] width 595 height 549
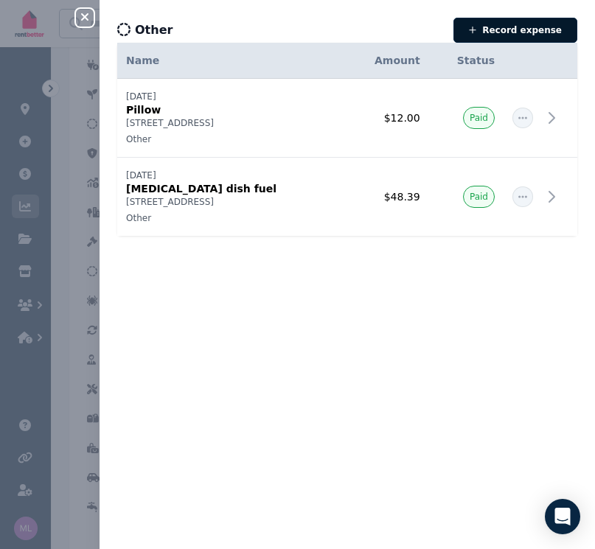
click at [482, 30] on button "Record expense" at bounding box center [515, 30] width 124 height 25
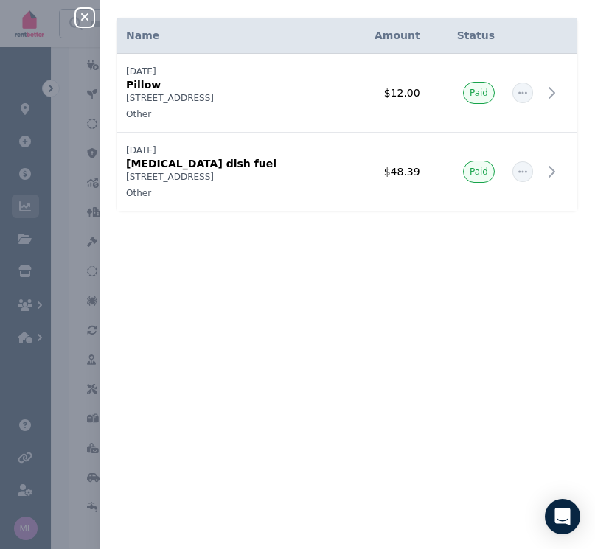
select select "**********"
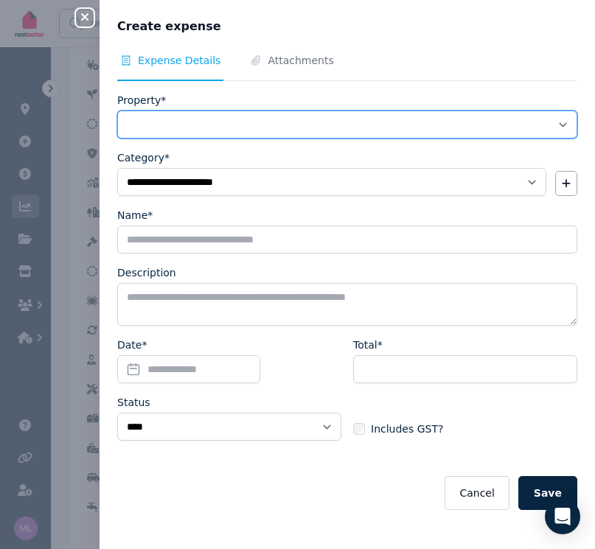
select select "**********"
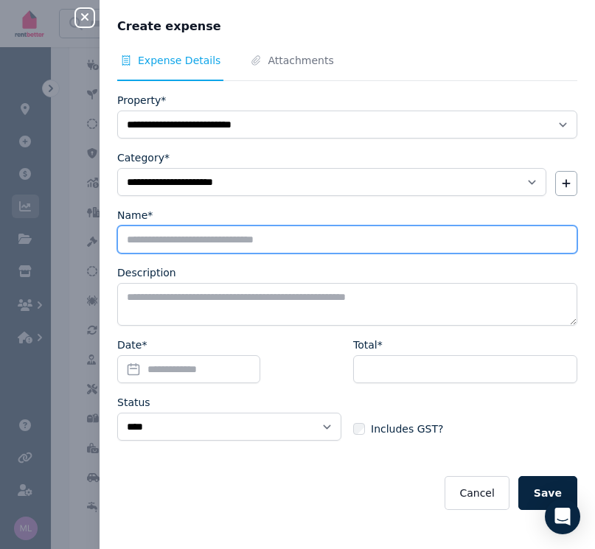
click at [179, 240] on input "Name*" at bounding box center [347, 239] width 460 height 28
type input "**********"
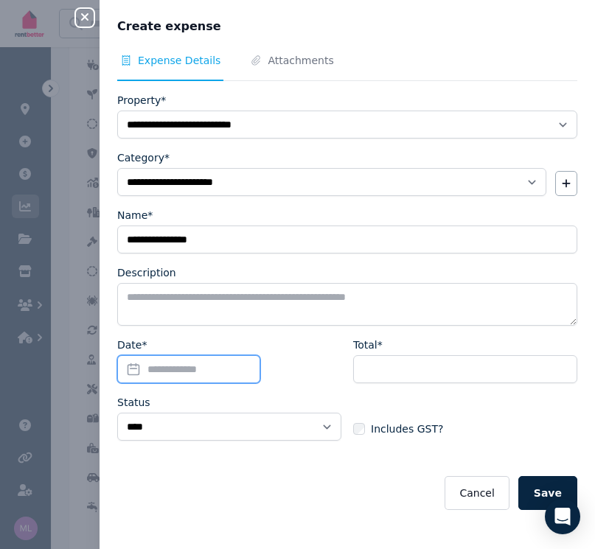
click at [127, 367] on input "Date*" at bounding box center [188, 369] width 143 height 28
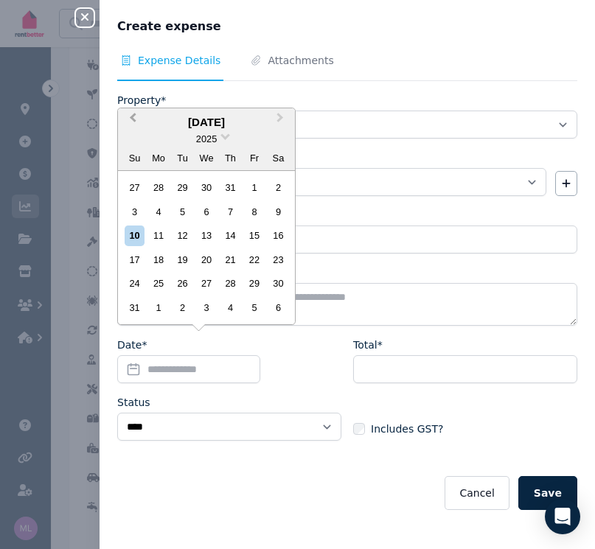
click at [132, 125] on button "Previous Month" at bounding box center [131, 122] width 24 height 24
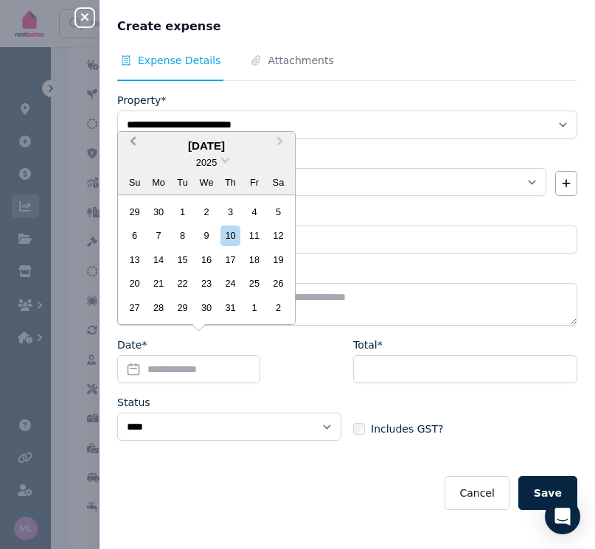
click at [133, 144] on span "Previous Month" at bounding box center [133, 144] width 0 height 22
click at [133, 147] on span "Previous Month" at bounding box center [133, 144] width 0 height 22
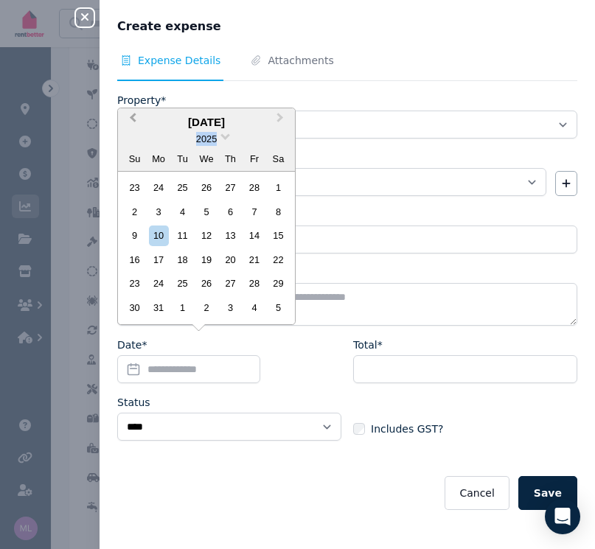
click at [132, 147] on div "2025" at bounding box center [206, 138] width 177 height 15
click at [130, 125] on button "Previous Month" at bounding box center [131, 122] width 24 height 24
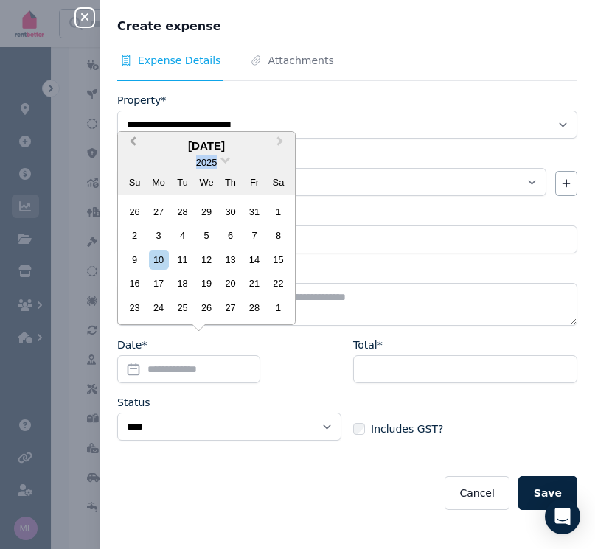
click at [133, 143] on span "Previous Month" at bounding box center [133, 144] width 0 height 22
click at [136, 283] on div "20" at bounding box center [135, 283] width 20 height 20
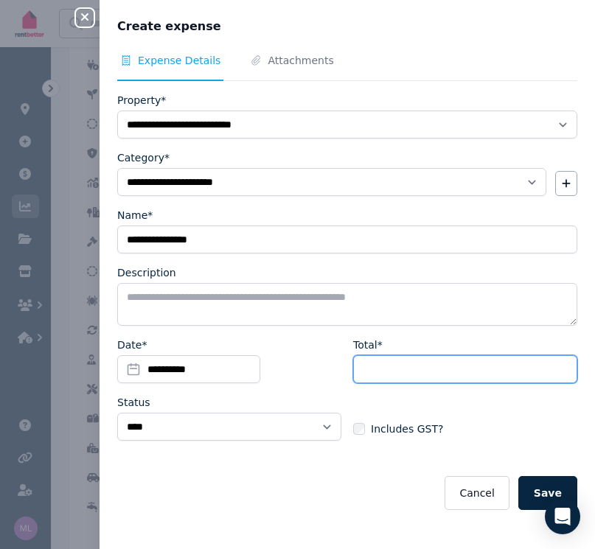
click at [378, 369] on input "Total*" at bounding box center [465, 369] width 224 height 28
type input "*******"
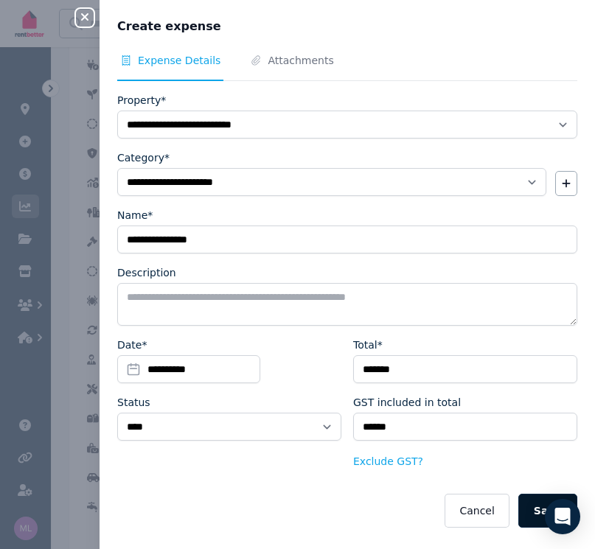
click at [530, 513] on button "Save" at bounding box center [547, 511] width 59 height 34
select select
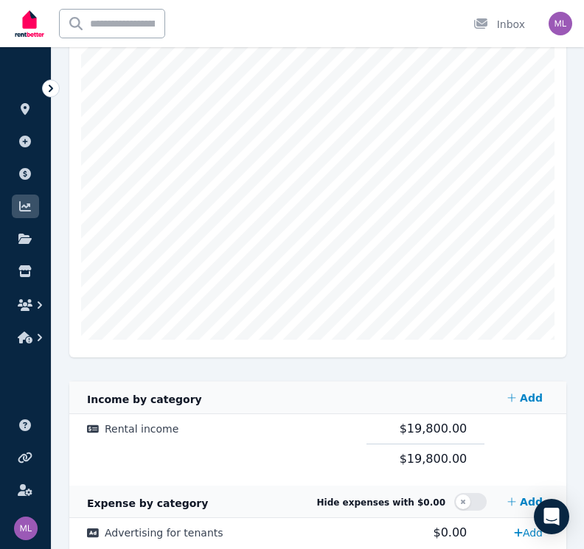
scroll to position [0, 0]
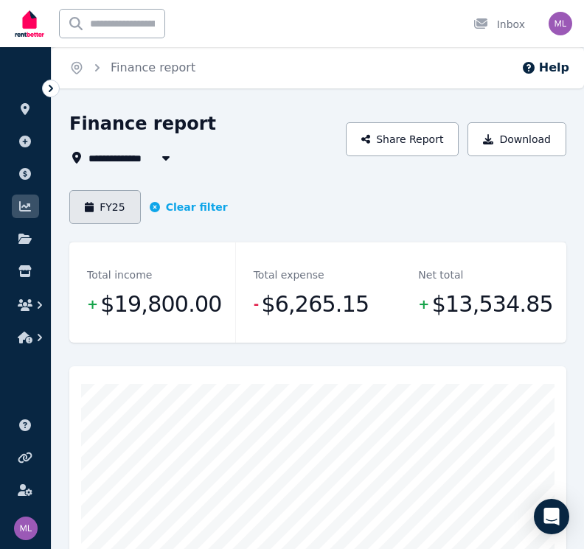
click at [97, 209] on button "FY25" at bounding box center [104, 207] width 71 height 34
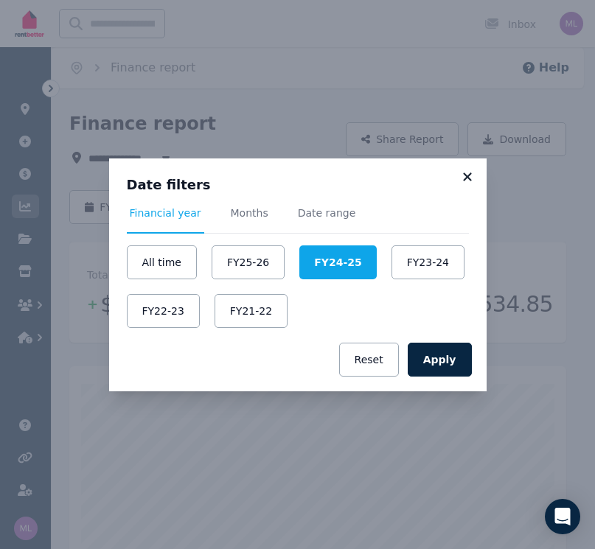
click at [464, 175] on icon at bounding box center [467, 176] width 15 height 13
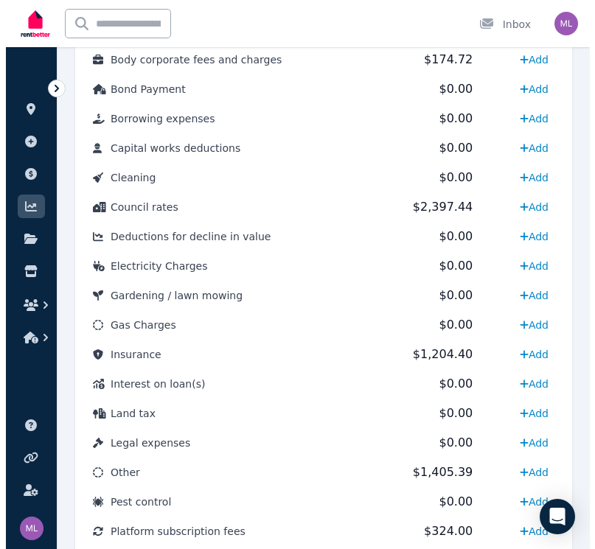
scroll to position [951, 0]
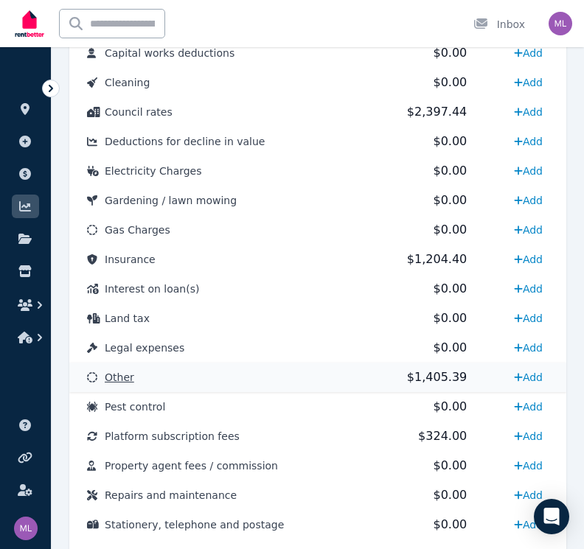
click at [120, 371] on span "Other" at bounding box center [119, 377] width 29 height 12
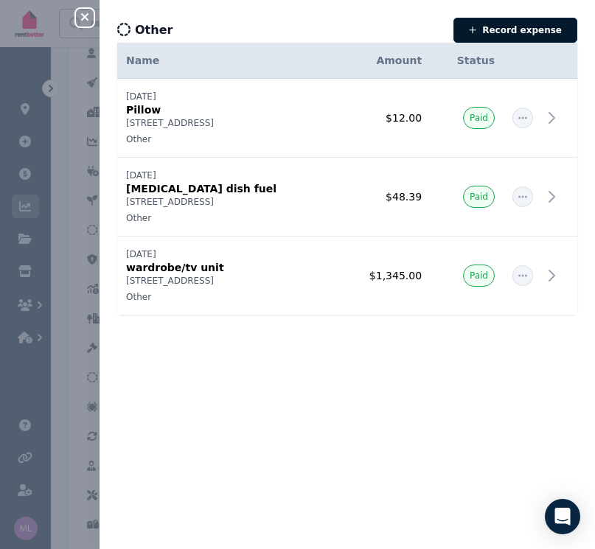
click at [487, 24] on button "Record expense" at bounding box center [515, 30] width 124 height 25
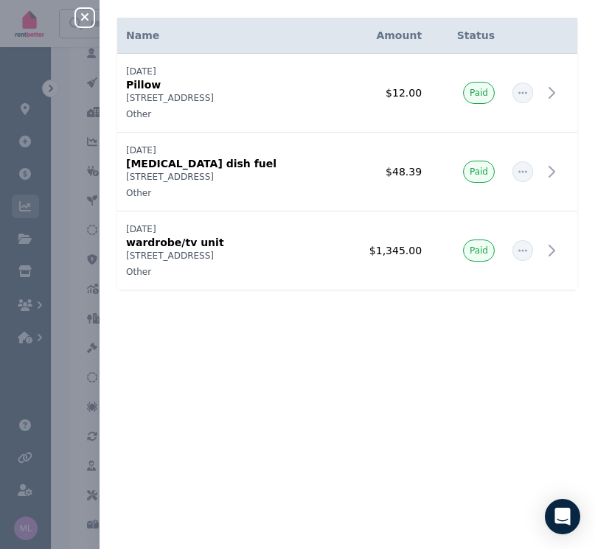
select select "**********"
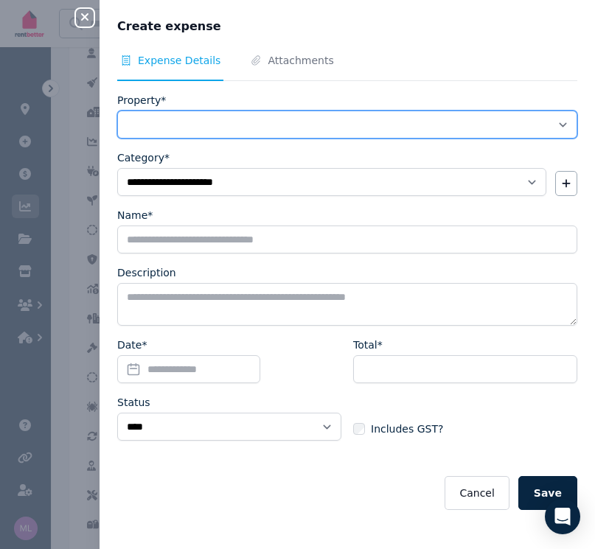
select select "**********"
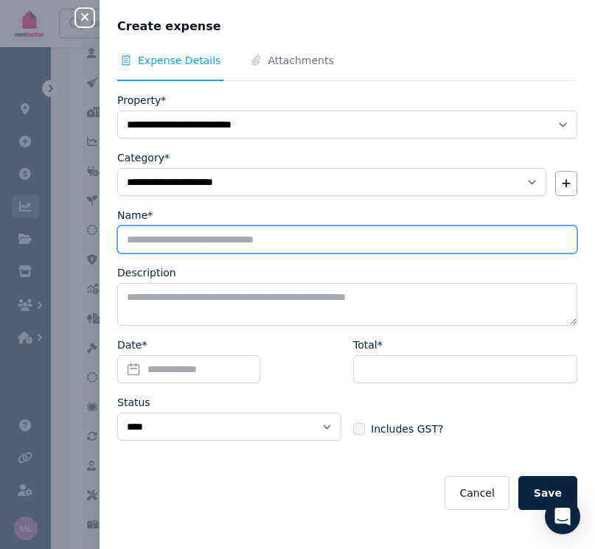
click at [149, 242] on input "Name*" at bounding box center [347, 239] width 460 height 28
type input "**********"
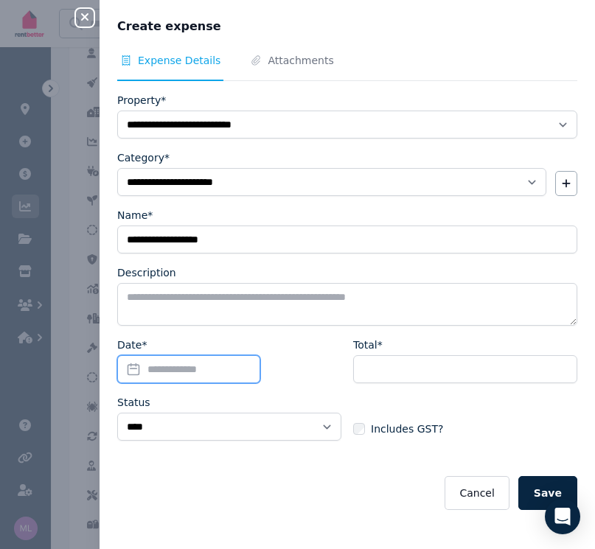
click at [130, 368] on input "Date*" at bounding box center [188, 369] width 143 height 28
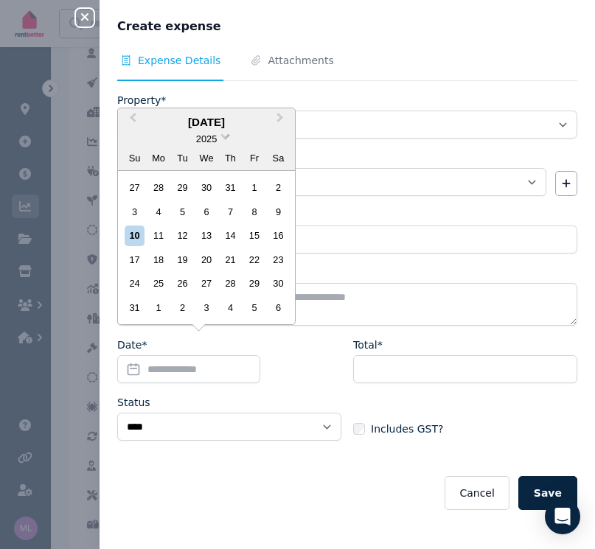
click at [225, 137] on span at bounding box center [225, 135] width 10 height 10
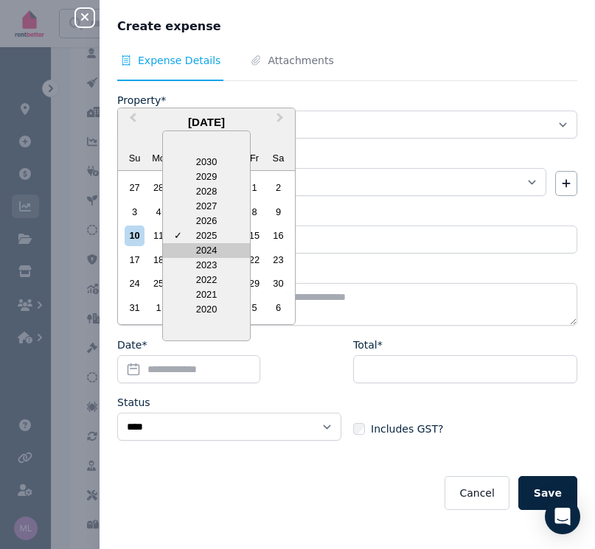
click at [195, 250] on div "2024" at bounding box center [206, 250] width 87 height 15
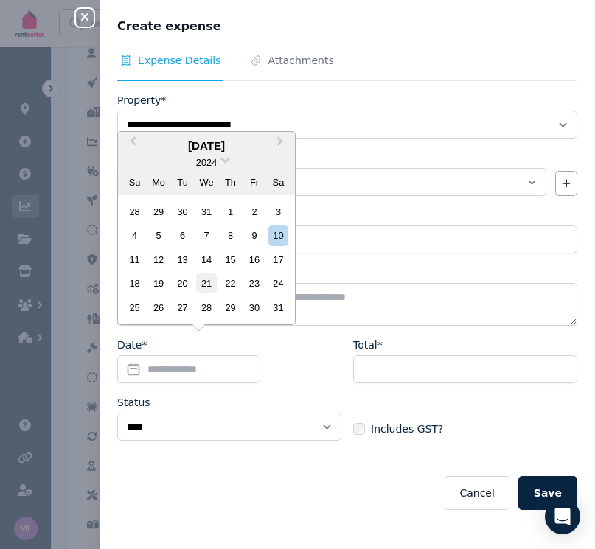
click at [207, 285] on div "21" at bounding box center [206, 283] width 20 height 20
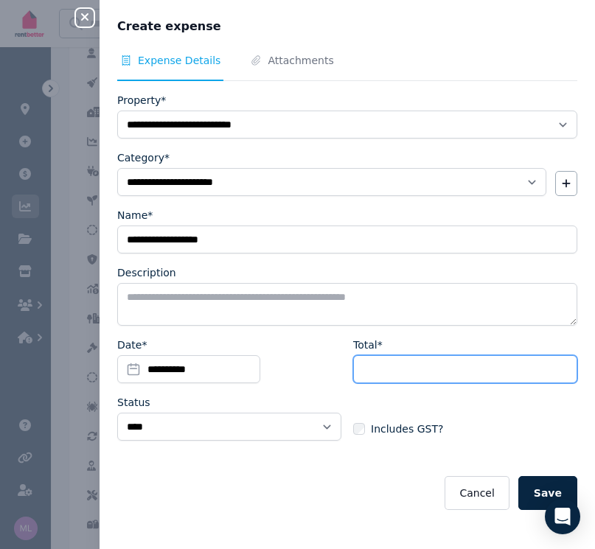
click at [388, 377] on input "Total*" at bounding box center [465, 369] width 224 height 28
type input "****"
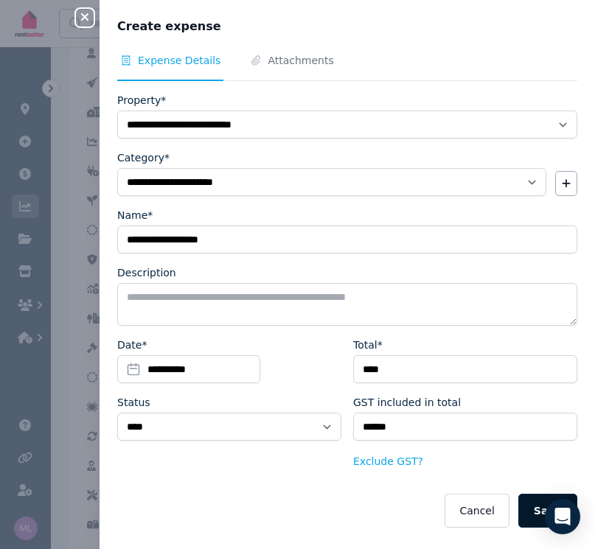
click at [530, 508] on button "Save" at bounding box center [547, 511] width 59 height 34
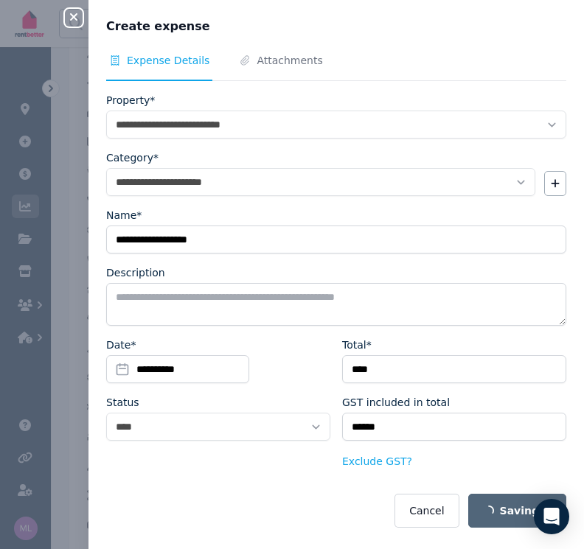
select select
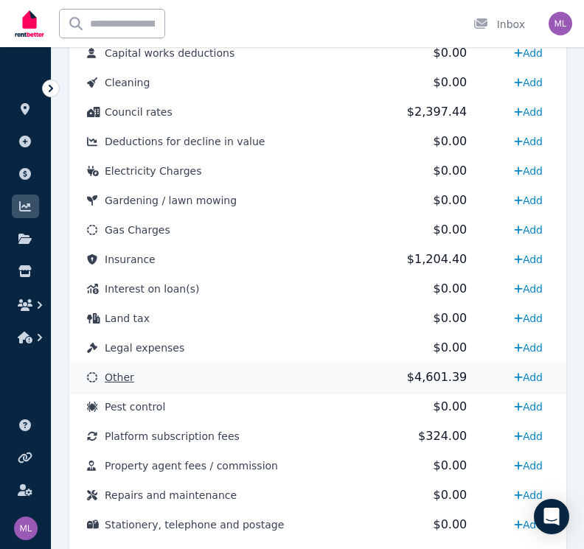
click at [108, 380] on span "Other" at bounding box center [119, 377] width 29 height 12
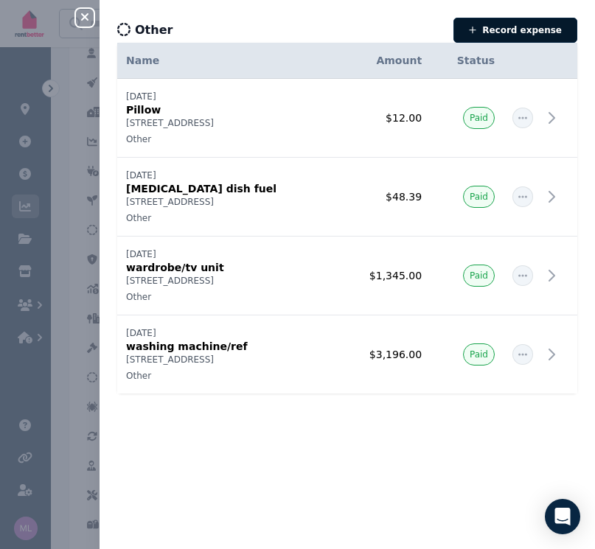
click at [500, 28] on button "Record expense" at bounding box center [515, 30] width 124 height 25
select select "**********"
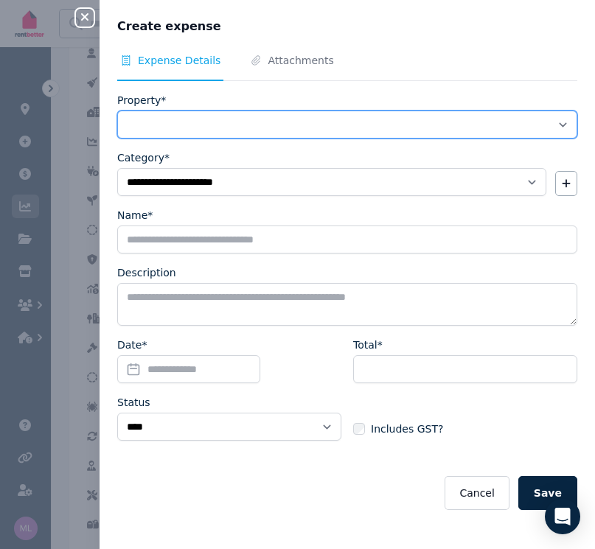
select select "**********"
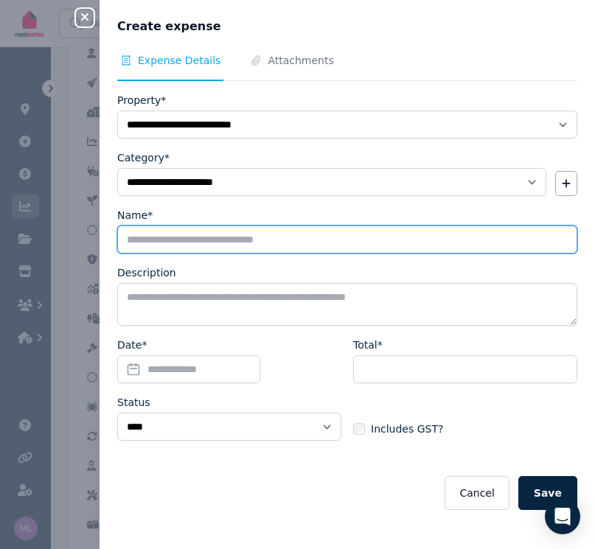
click at [168, 241] on input "Name*" at bounding box center [347, 239] width 460 height 28
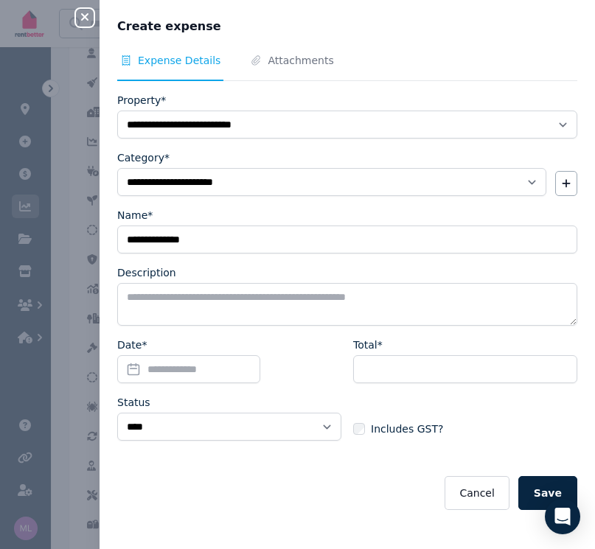
click at [191, 264] on form "**********" at bounding box center [347, 301] width 460 height 417
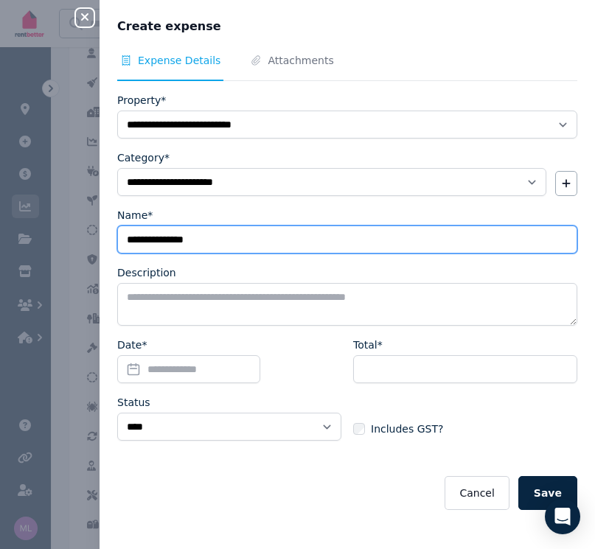
type input "**********"
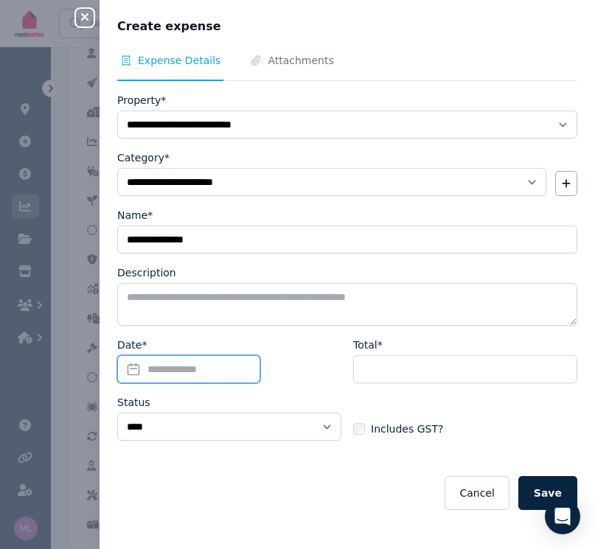
click at [137, 368] on input "Date*" at bounding box center [188, 369] width 143 height 28
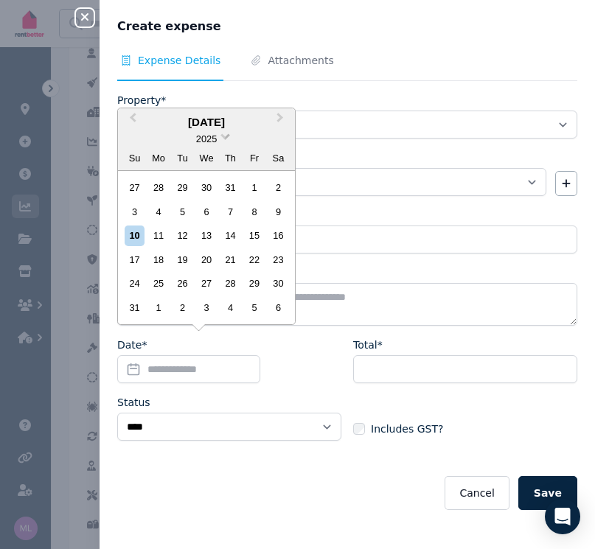
click at [228, 139] on span at bounding box center [225, 135] width 10 height 10
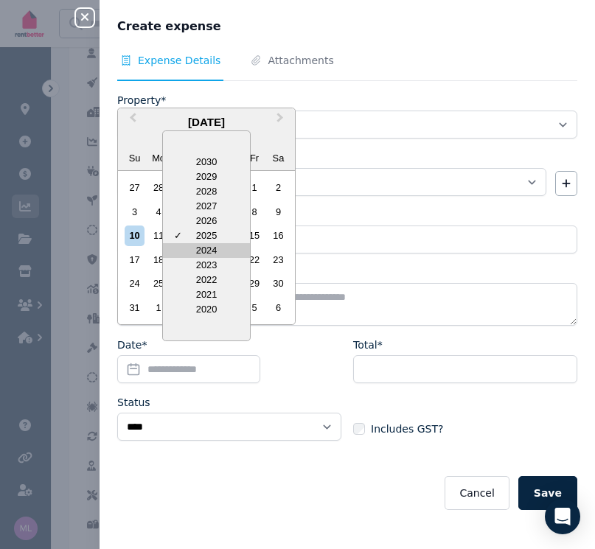
click at [197, 253] on div "2024" at bounding box center [206, 250] width 87 height 15
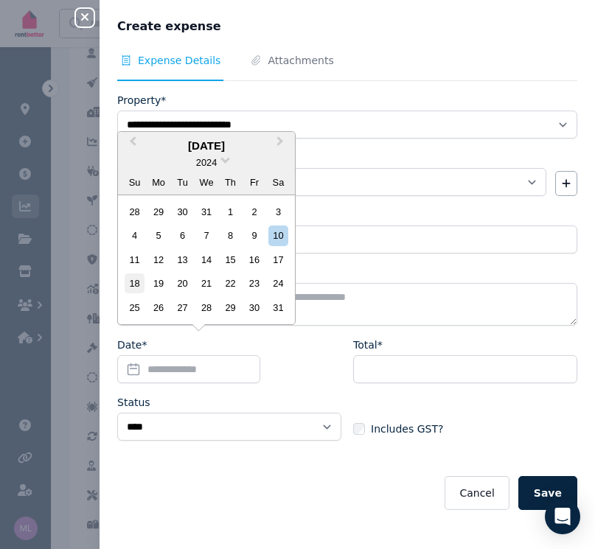
click at [136, 283] on div "18" at bounding box center [135, 283] width 20 height 20
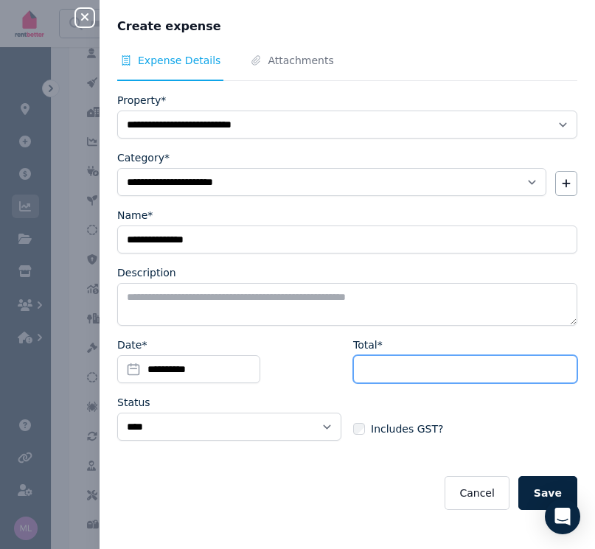
click at [372, 360] on input "Total*" at bounding box center [465, 369] width 224 height 28
type input "****"
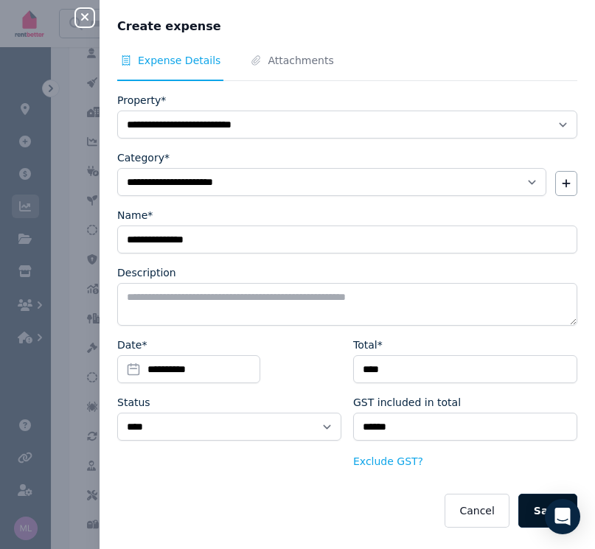
click at [525, 508] on button "Save" at bounding box center [547, 511] width 59 height 34
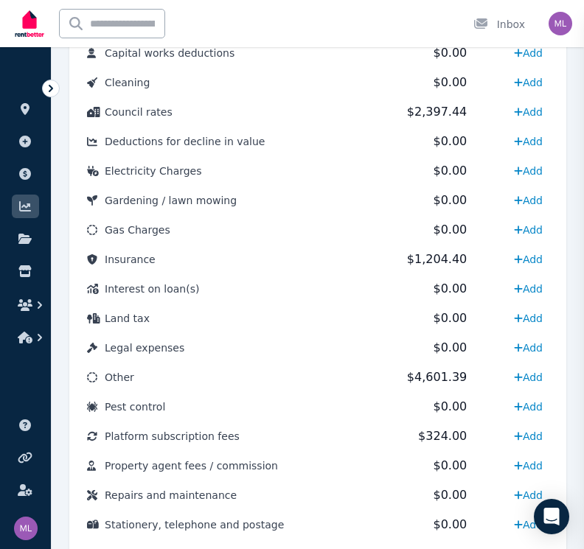
select select
click at [528, 377] on link "Add" at bounding box center [528, 377] width 41 height 24
select select "**********"
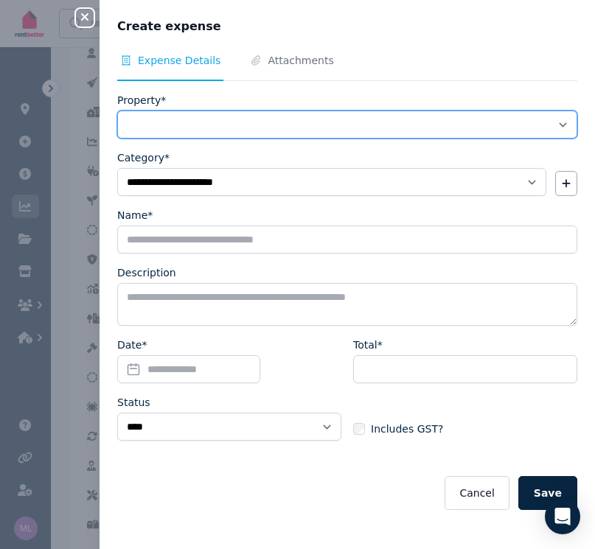
select select "**********"
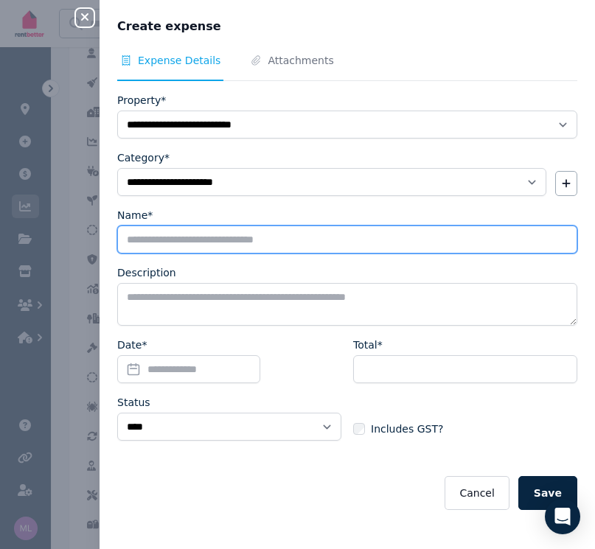
click at [138, 243] on input "Name*" at bounding box center [347, 239] width 460 height 28
type input "**********"
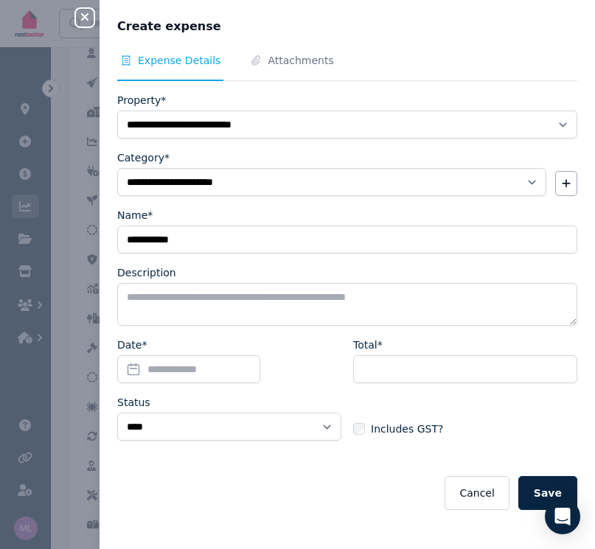
click at [141, 366] on input "Date*" at bounding box center [188, 369] width 143 height 28
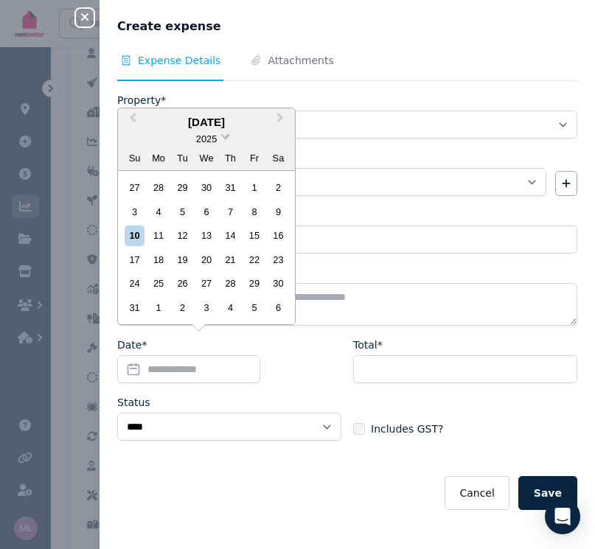
click at [225, 138] on span at bounding box center [225, 135] width 10 height 10
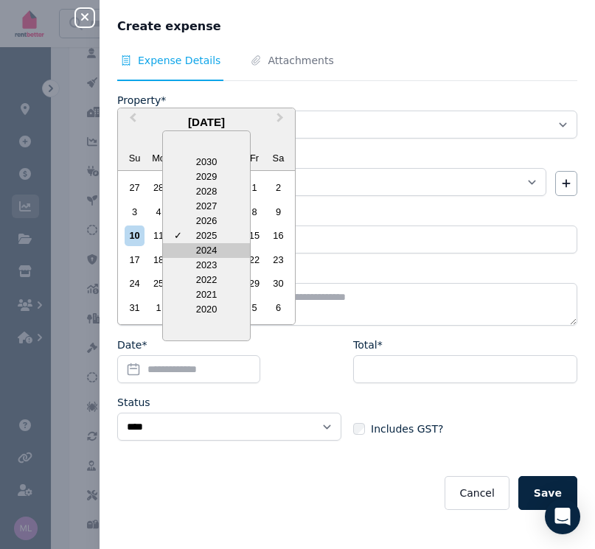
click at [186, 250] on div "2024" at bounding box center [206, 250] width 87 height 15
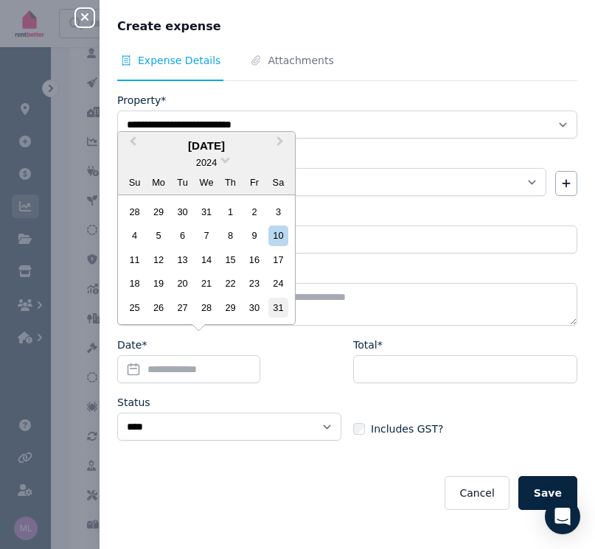
click at [274, 307] on div "31" at bounding box center [278, 308] width 20 height 20
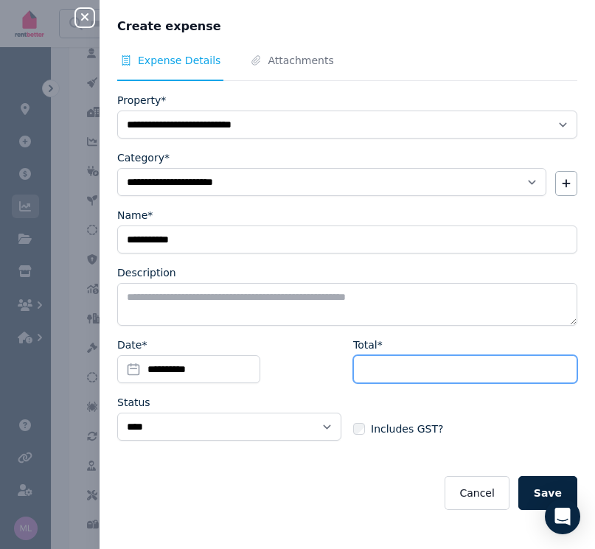
click at [380, 377] on input "Total*" at bounding box center [465, 369] width 224 height 28
type input "*****"
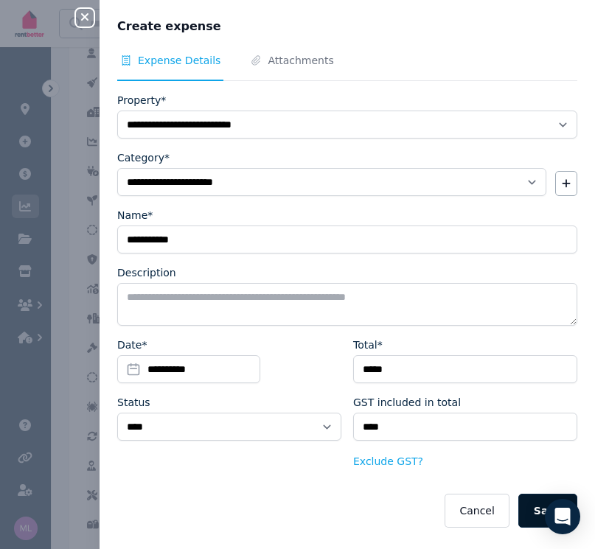
click at [527, 508] on button "Save" at bounding box center [547, 511] width 59 height 34
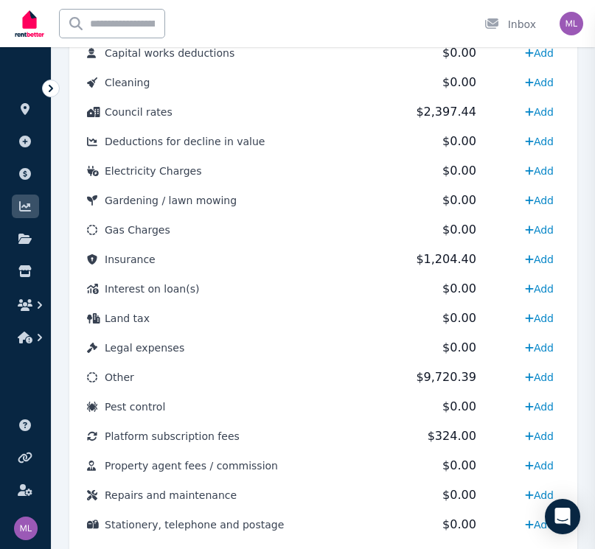
select select
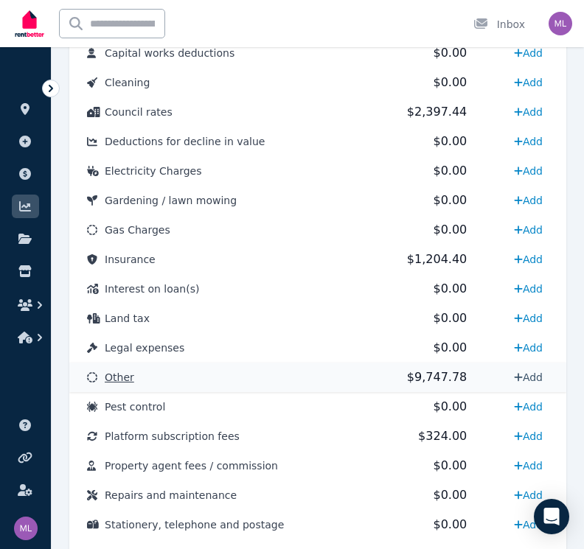
click at [532, 374] on link "Add" at bounding box center [528, 377] width 41 height 24
select select "**********"
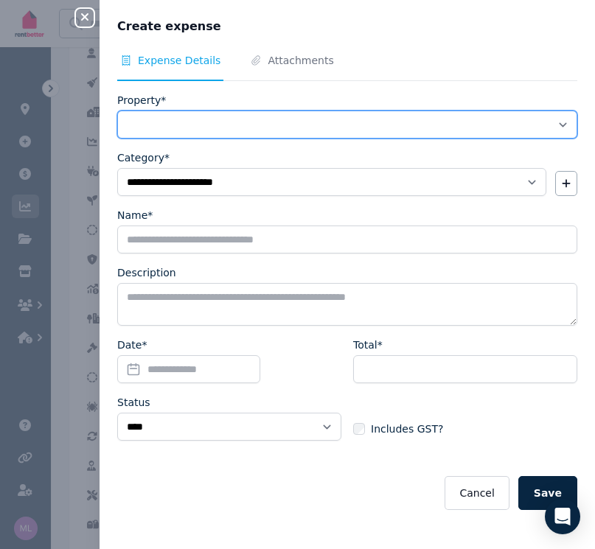
select select "**********"
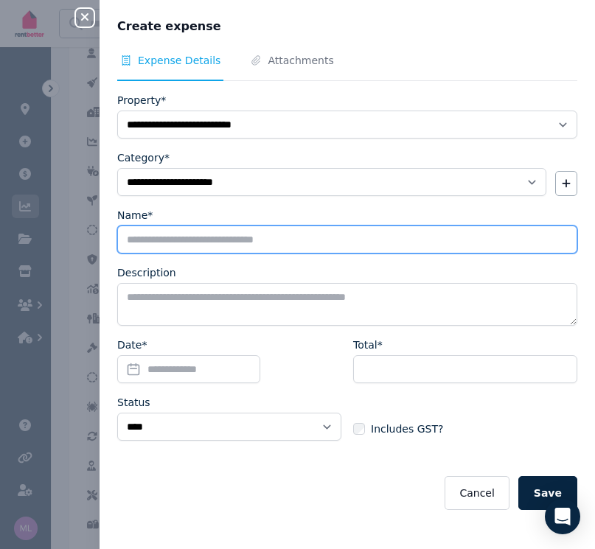
click at [150, 242] on input "Name*" at bounding box center [347, 239] width 460 height 28
type input "******"
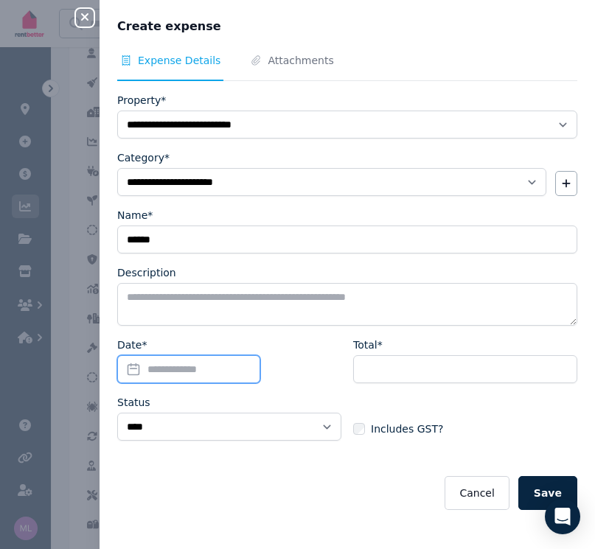
click at [135, 367] on input "Date*" at bounding box center [188, 369] width 143 height 28
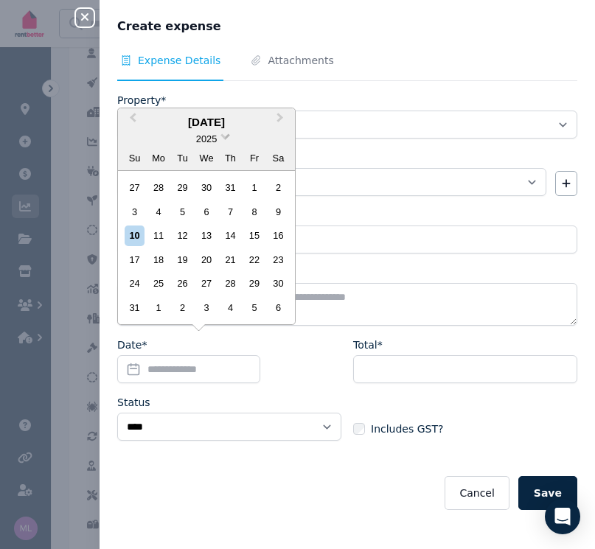
click at [223, 139] on span at bounding box center [225, 135] width 10 height 10
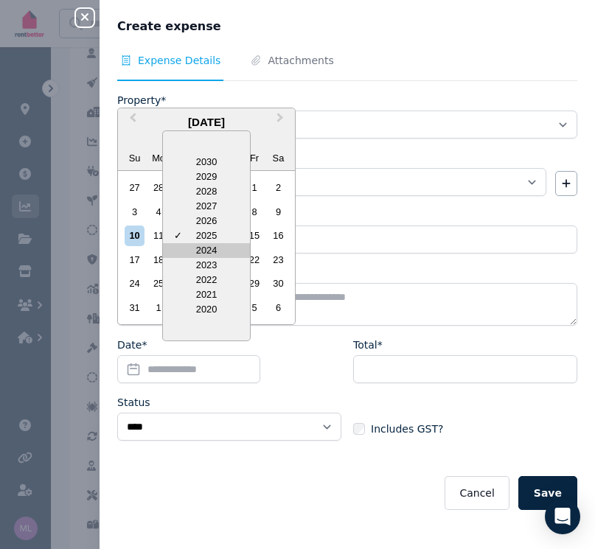
click at [198, 255] on div "2024" at bounding box center [206, 250] width 87 height 15
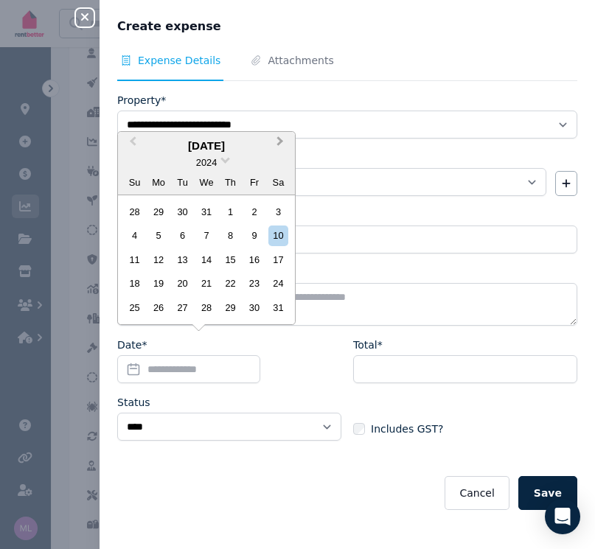
click at [280, 143] on span "Next Month" at bounding box center [280, 144] width 0 height 22
click at [209, 239] on div "11" at bounding box center [206, 235] width 20 height 20
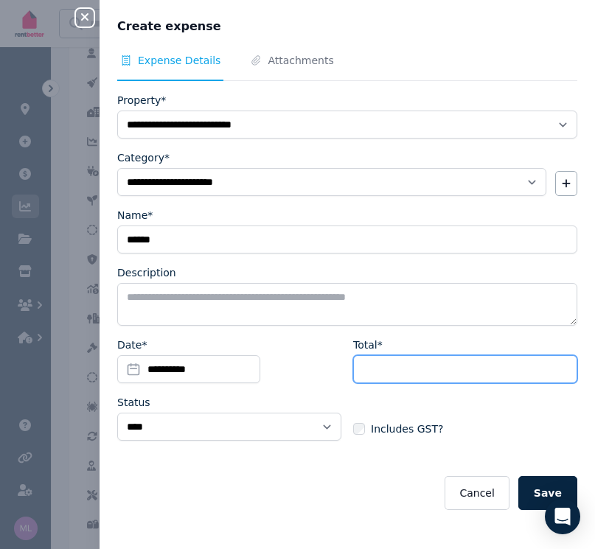
click at [390, 367] on input "Total*" at bounding box center [465, 369] width 224 height 28
type input "******"
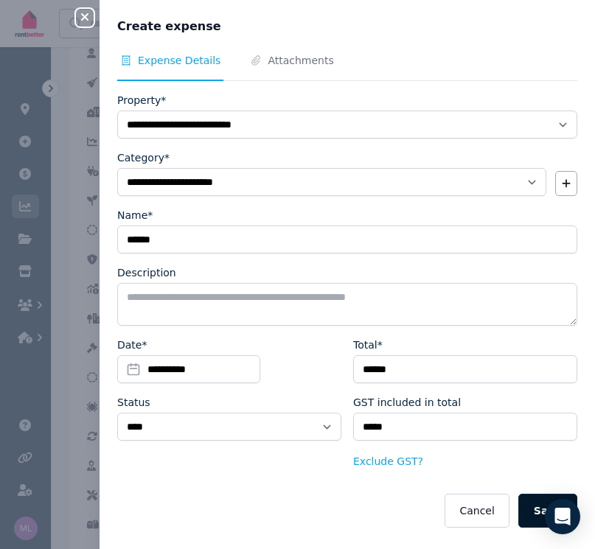
click at [533, 511] on button "Save" at bounding box center [547, 511] width 59 height 34
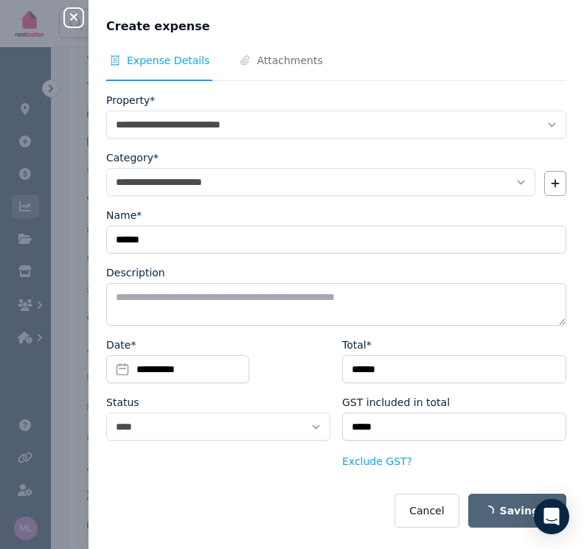
select select
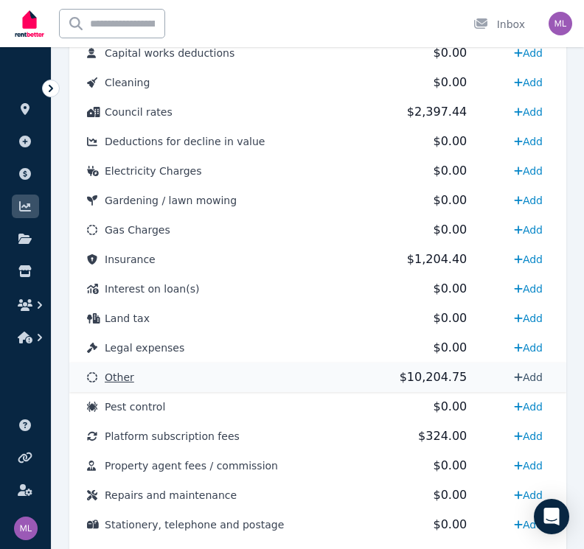
click at [536, 381] on link "Add" at bounding box center [528, 377] width 41 height 24
select select "**********"
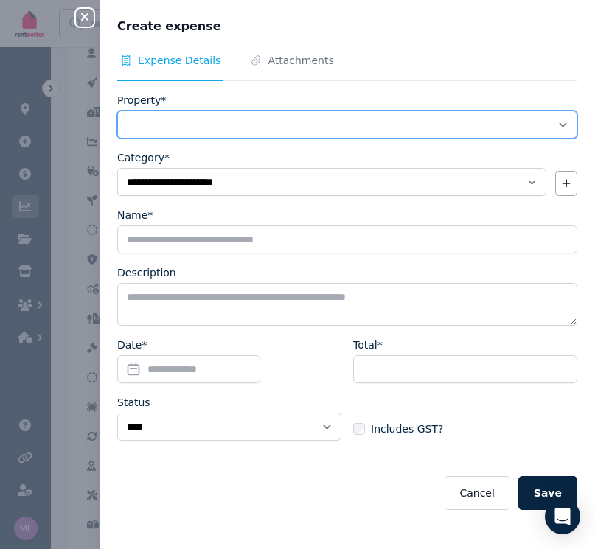
select select "**********"
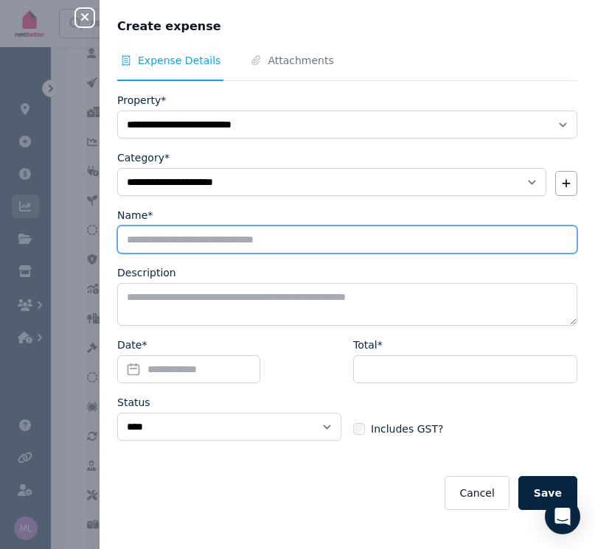
click at [162, 242] on input "Name*" at bounding box center [347, 239] width 460 height 28
type input "**********"
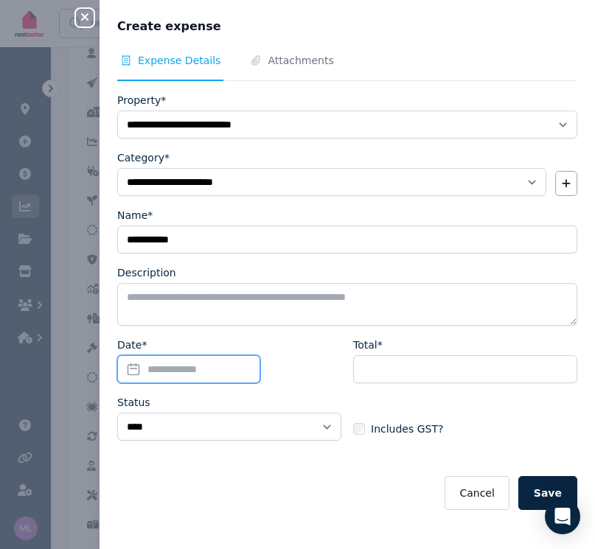
drag, startPoint x: 136, startPoint y: 373, endPoint x: 147, endPoint y: 362, distance: 15.6
click at [137, 372] on input "Date*" at bounding box center [188, 369] width 143 height 28
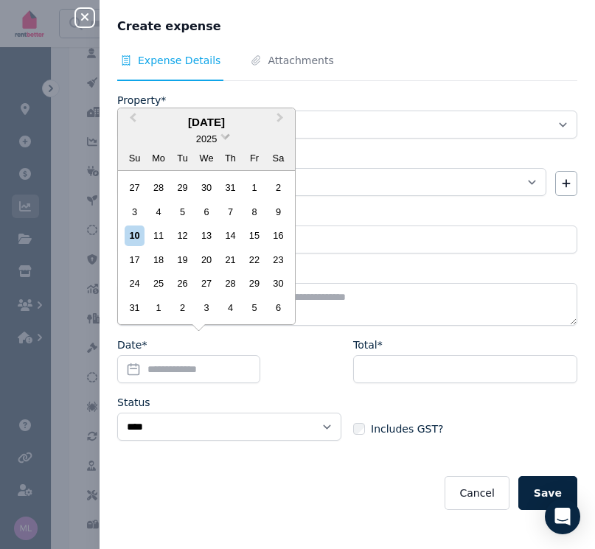
click at [225, 140] on span at bounding box center [225, 135] width 10 height 10
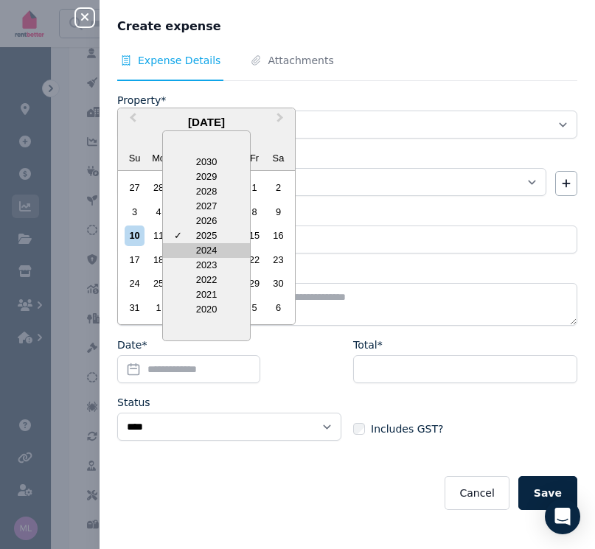
click at [198, 249] on div "2024" at bounding box center [206, 250] width 87 height 15
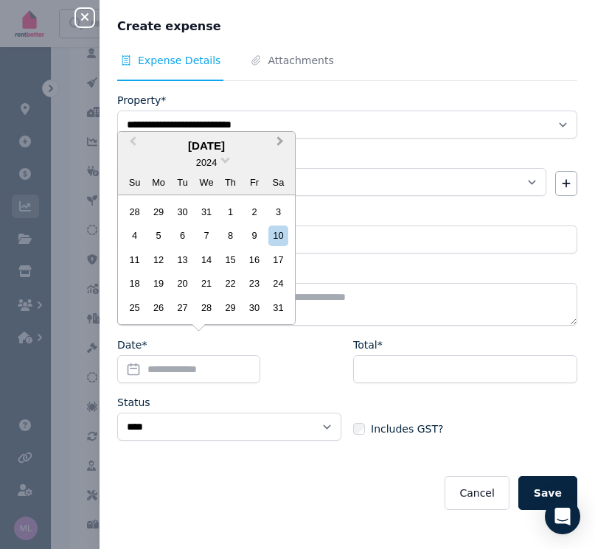
click at [280, 145] on span "Next Month" at bounding box center [280, 144] width 0 height 22
click at [236, 234] on div "12" at bounding box center [230, 235] width 20 height 20
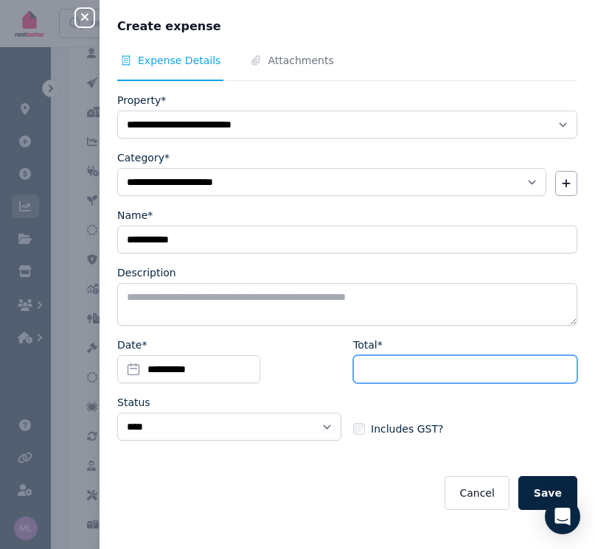
click at [371, 369] on input "Total*" at bounding box center [465, 369] width 224 height 28
type input "***"
click at [360, 430] on label "Includes GST?" at bounding box center [398, 428] width 90 height 15
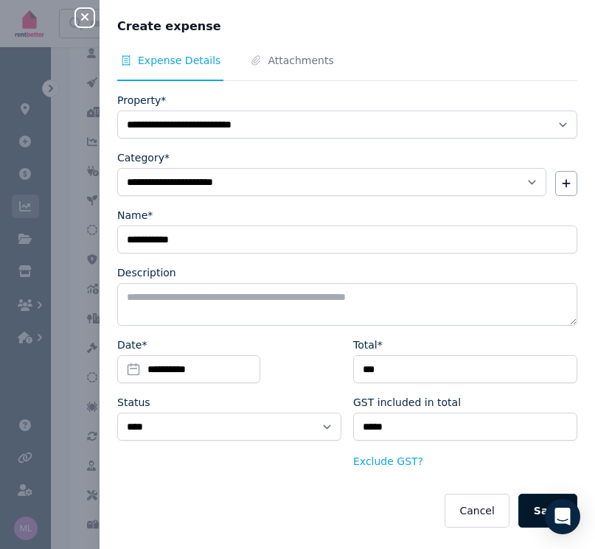
click at [527, 510] on button "Save" at bounding box center [547, 511] width 59 height 34
select select
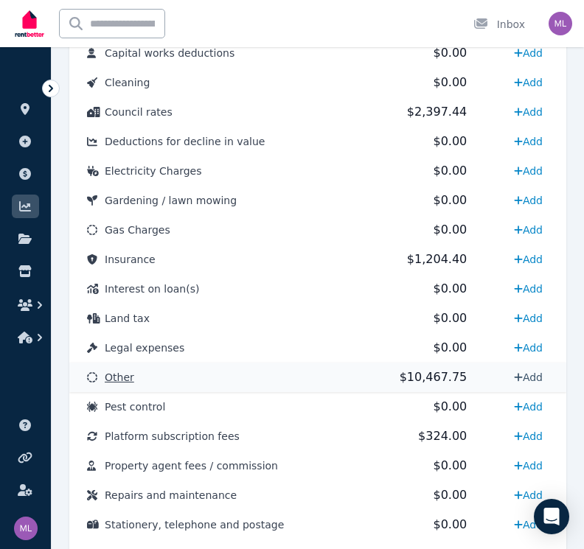
click at [527, 375] on link "Add" at bounding box center [528, 377] width 41 height 24
select select "**********"
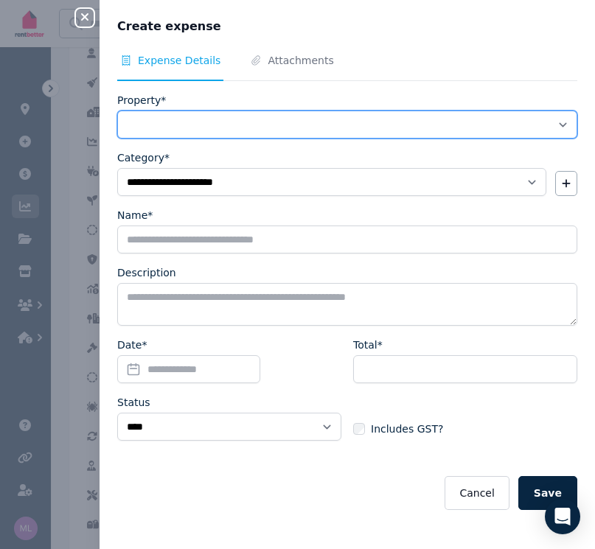
select select "**********"
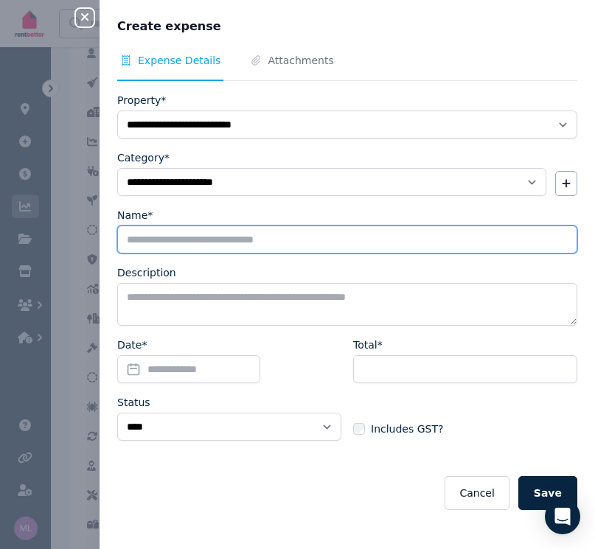
click at [149, 245] on input "Name*" at bounding box center [347, 239] width 460 height 28
type input "*********"
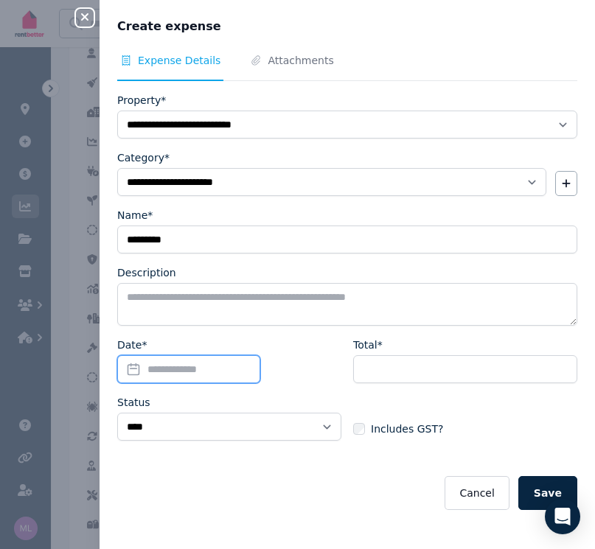
drag, startPoint x: 130, startPoint y: 371, endPoint x: 158, endPoint y: 350, distance: 35.2
click at [130, 371] on input "Date*" at bounding box center [188, 369] width 143 height 28
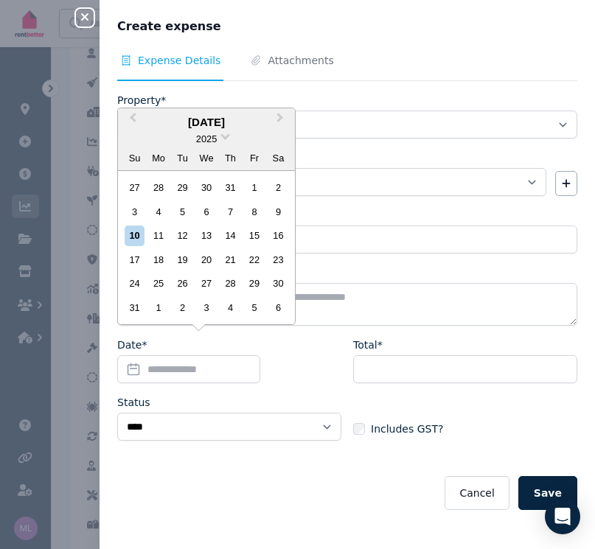
click at [228, 141] on div "2025" at bounding box center [206, 138] width 177 height 15
click at [225, 138] on span at bounding box center [225, 135] width 10 height 10
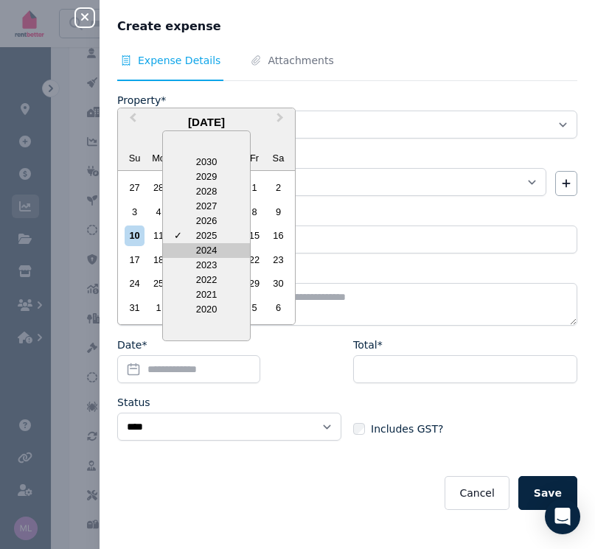
click at [200, 250] on div "2024" at bounding box center [206, 250] width 87 height 15
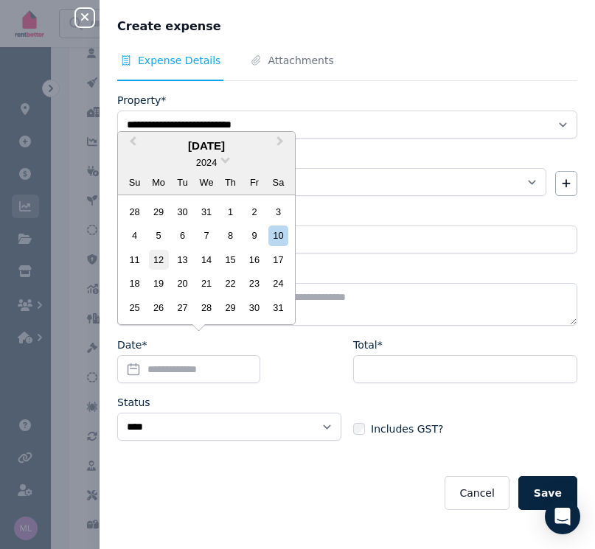
click at [156, 261] on div "12" at bounding box center [159, 260] width 20 height 20
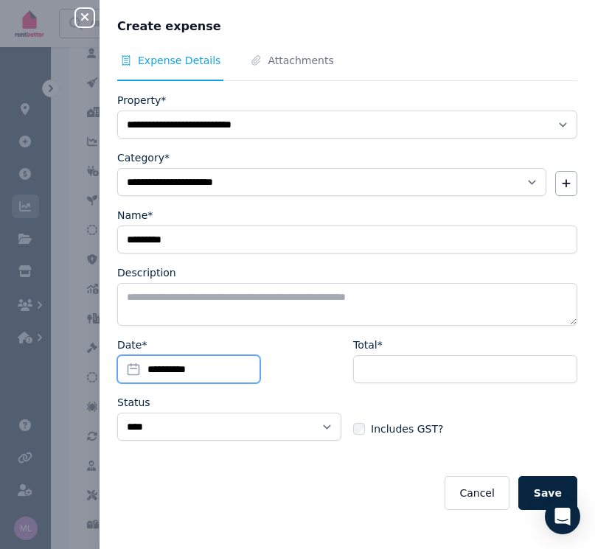
click at [139, 367] on input "**********" at bounding box center [188, 369] width 143 height 28
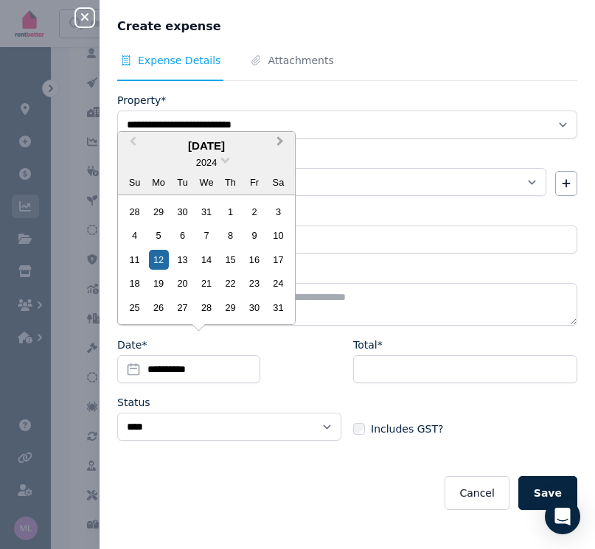
click at [280, 143] on span "Next Month" at bounding box center [280, 144] width 0 height 22
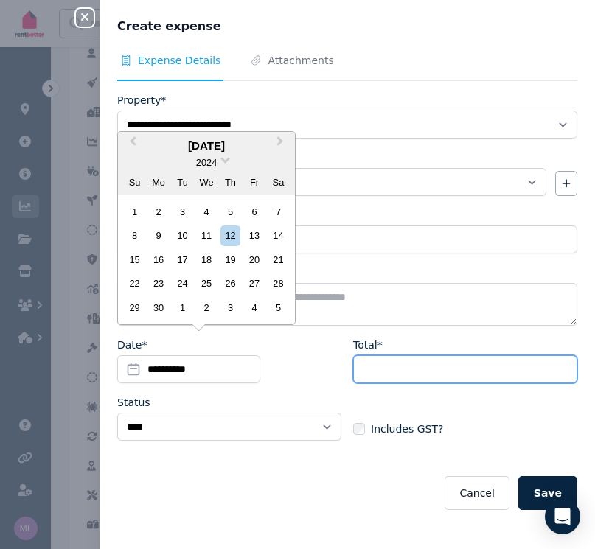
click at [368, 365] on input "Total*" at bounding box center [465, 369] width 224 height 28
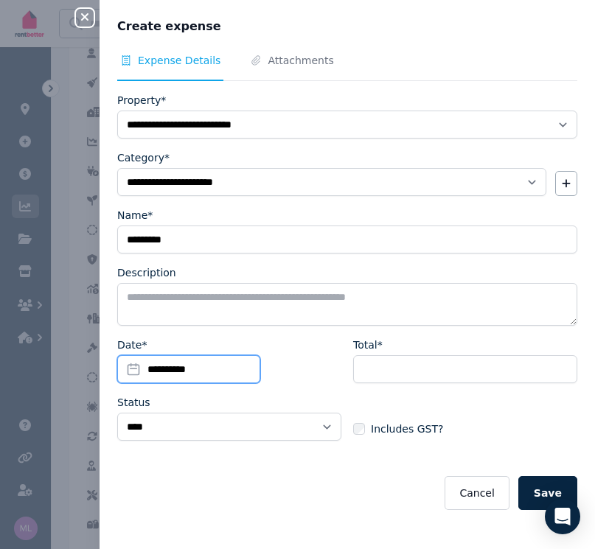
click at [129, 371] on input "**********" at bounding box center [188, 369] width 143 height 28
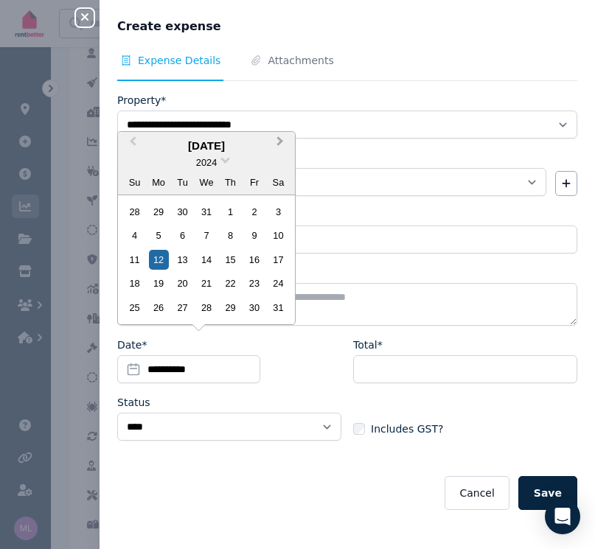
click at [280, 144] on span "Next Month" at bounding box center [280, 144] width 0 height 22
click at [228, 240] on div "12" at bounding box center [230, 235] width 20 height 20
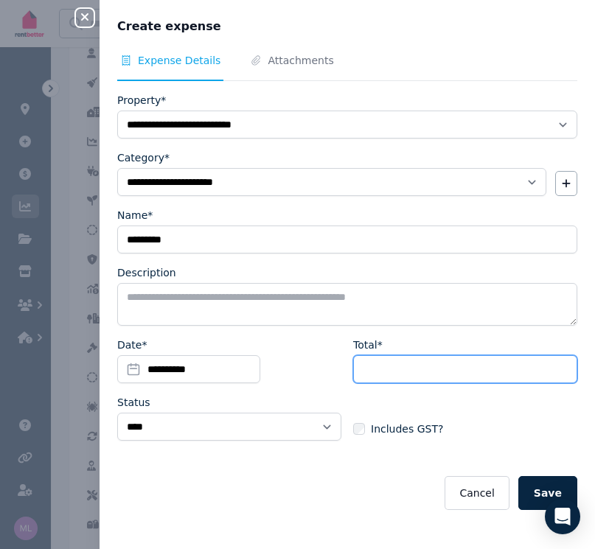
click at [366, 368] on input "Total*" at bounding box center [465, 369] width 224 height 28
type input "***"
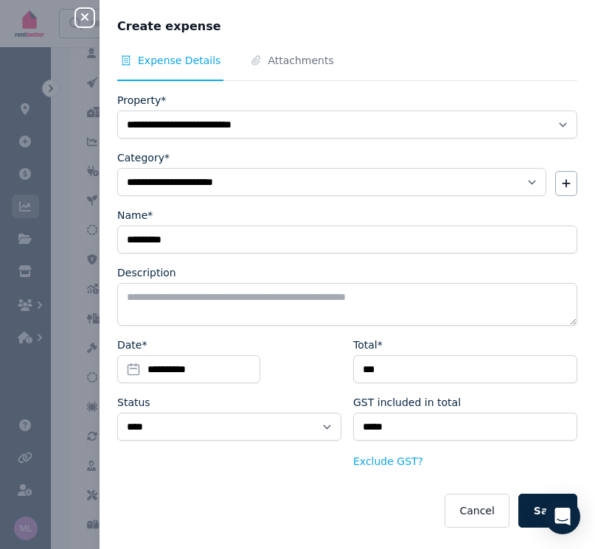
click at [526, 501] on button "Save" at bounding box center [547, 511] width 59 height 34
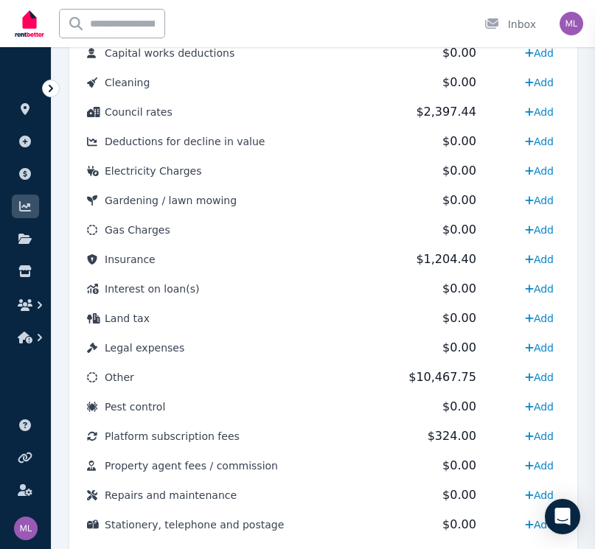
select select
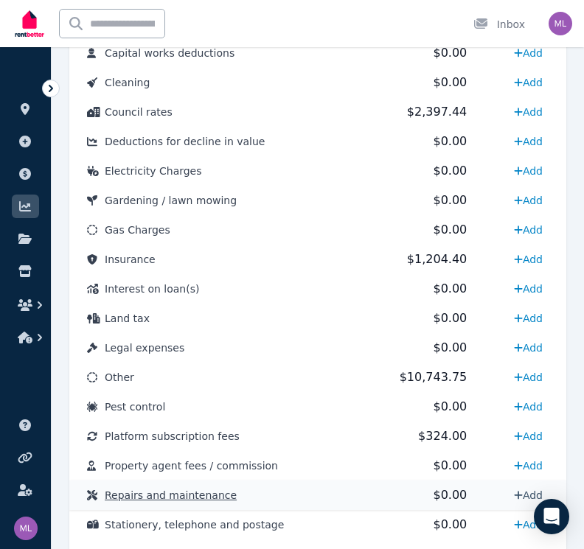
click at [528, 492] on link "Add" at bounding box center [528, 495] width 41 height 24
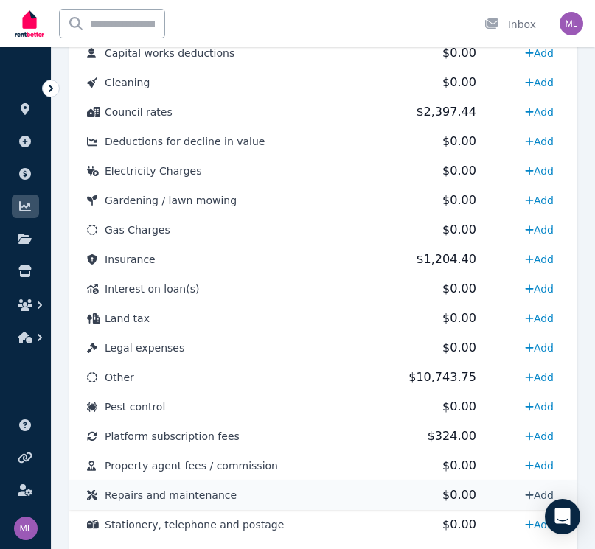
select select "**********"
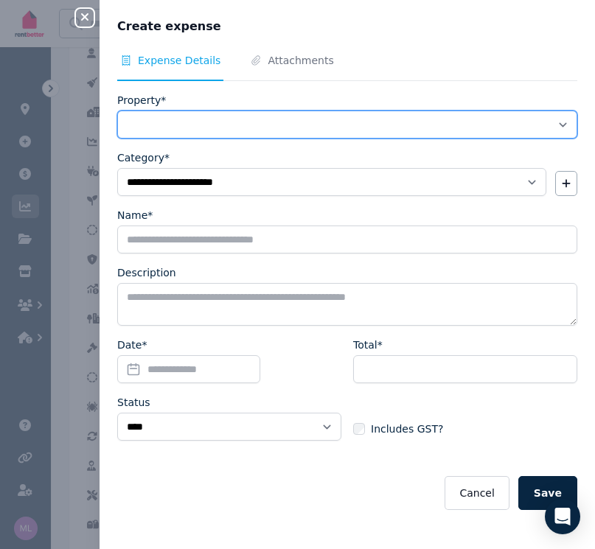
select select "**********"
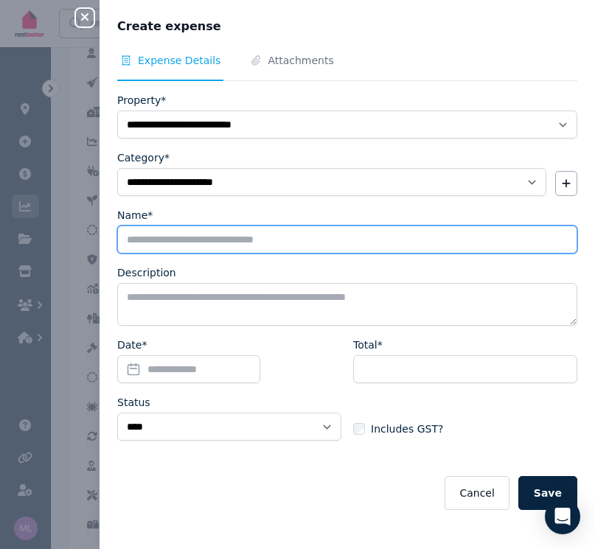
click at [154, 235] on input "Name*" at bounding box center [347, 239] width 460 height 28
type input "**********"
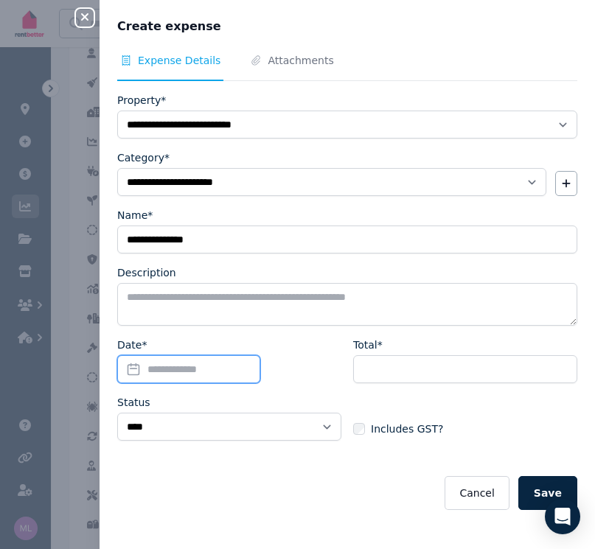
click at [127, 372] on input "Date*" at bounding box center [188, 369] width 143 height 28
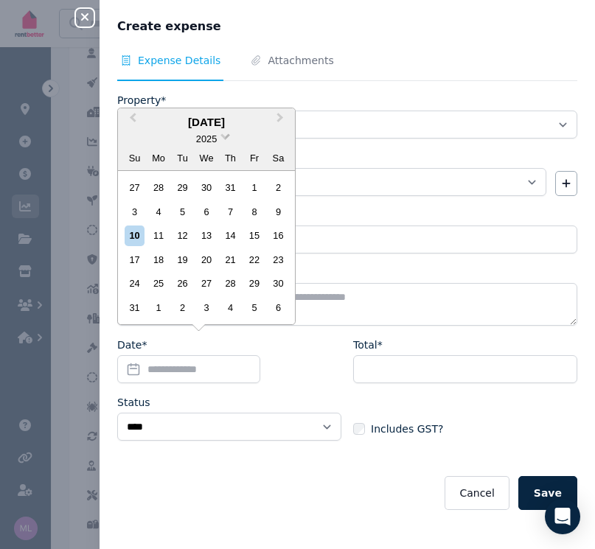
click at [216, 139] on span "2025" at bounding box center [206, 138] width 21 height 11
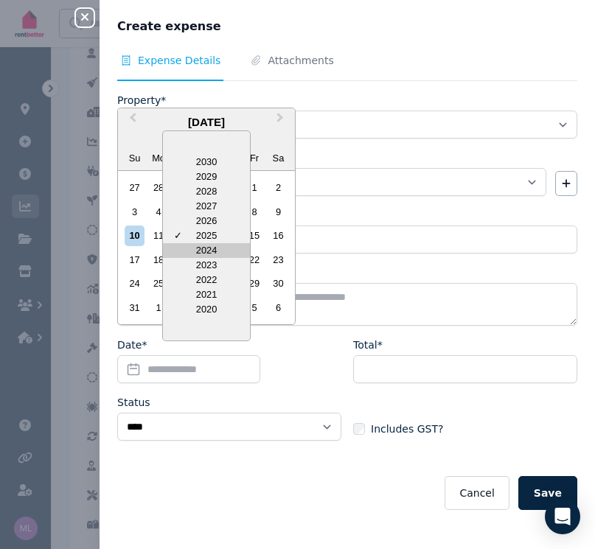
click at [203, 256] on div "2024" at bounding box center [206, 250] width 87 height 15
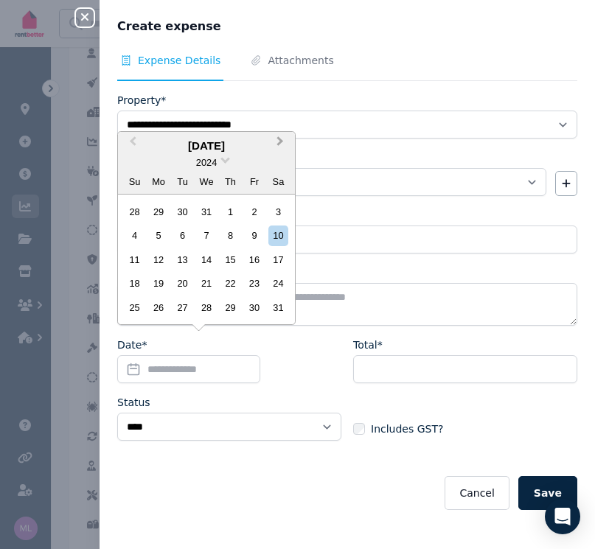
click at [283, 145] on button "Next Month" at bounding box center [282, 145] width 24 height 24
click at [278, 260] on div "21" at bounding box center [278, 260] width 20 height 20
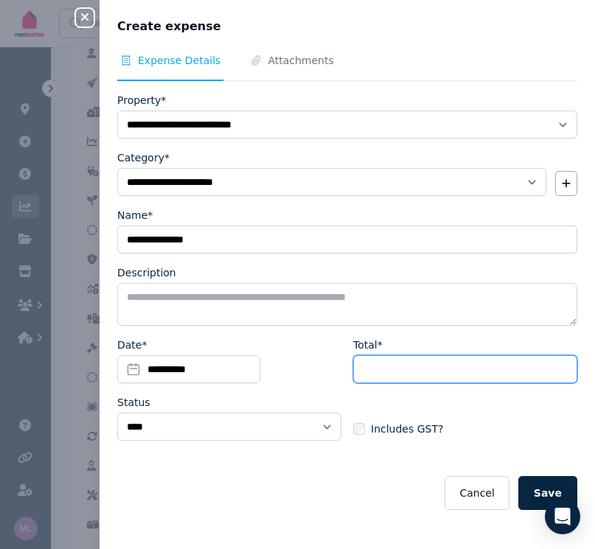
click at [379, 365] on input "Total*" at bounding box center [465, 369] width 224 height 28
type input "*****"
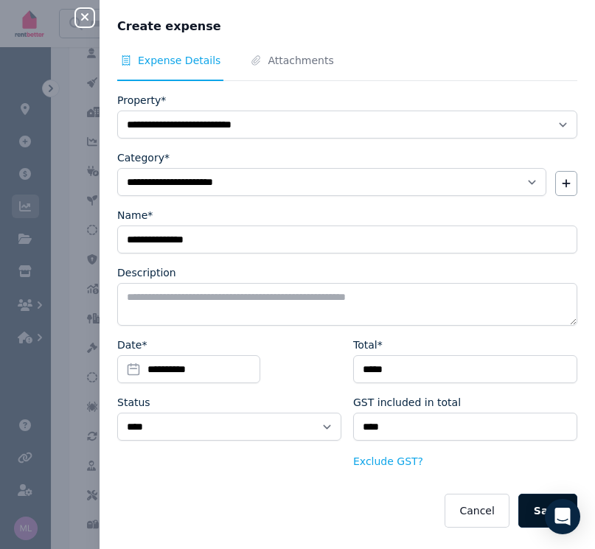
click at [530, 510] on button "Save" at bounding box center [547, 511] width 59 height 34
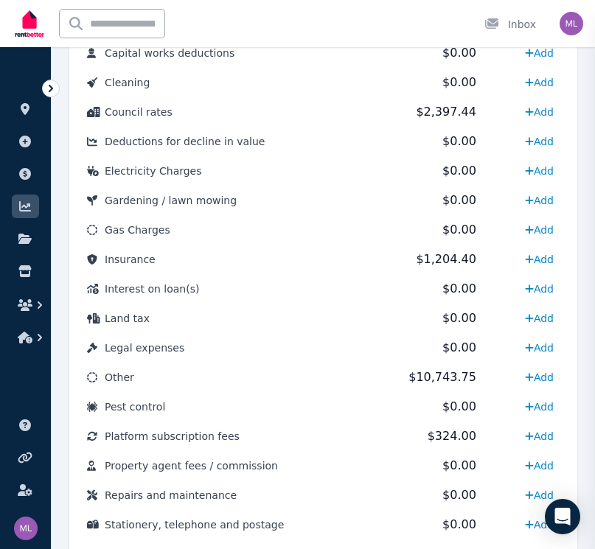
select select
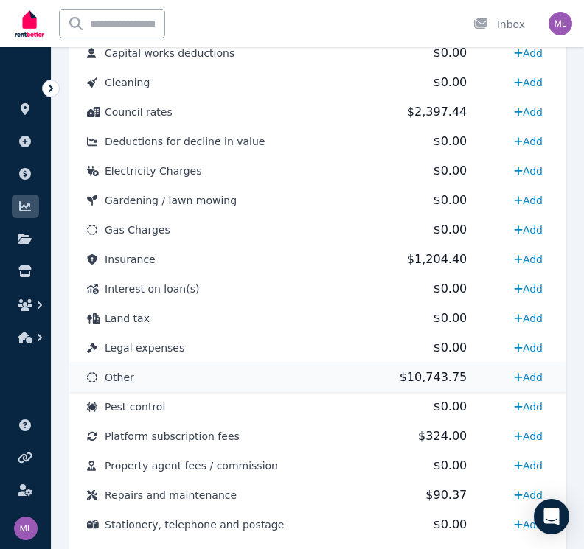
click at [430, 379] on span "$10,743.75" at bounding box center [433, 377] width 68 height 14
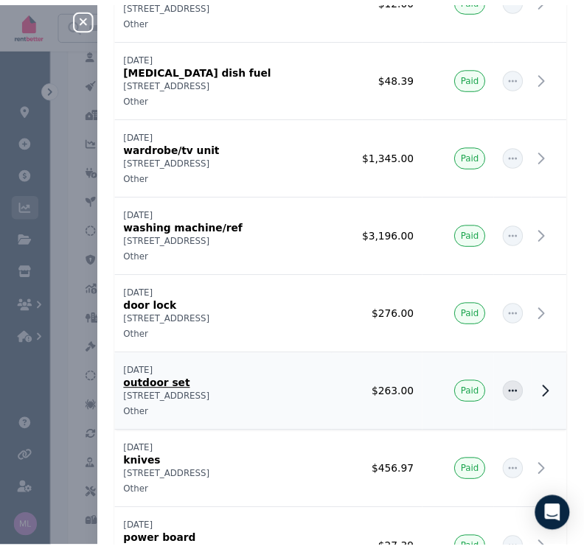
scroll to position [283, 0]
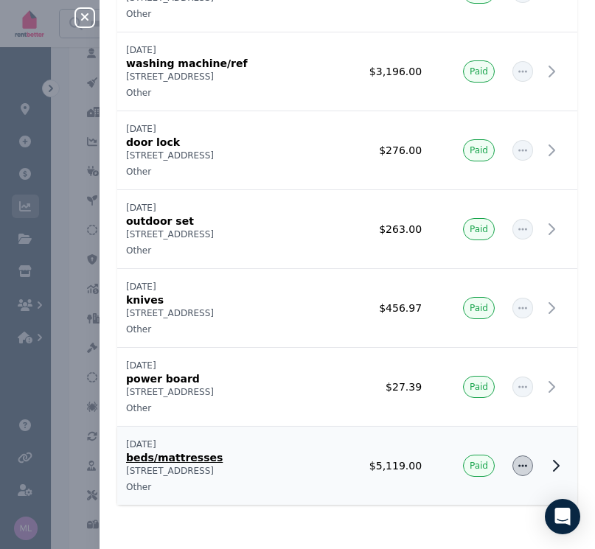
click at [519, 466] on span "button" at bounding box center [522, 465] width 21 height 21
click at [427, 505] on span "Edit expense" at bounding box center [474, 506] width 94 height 18
select select "**********"
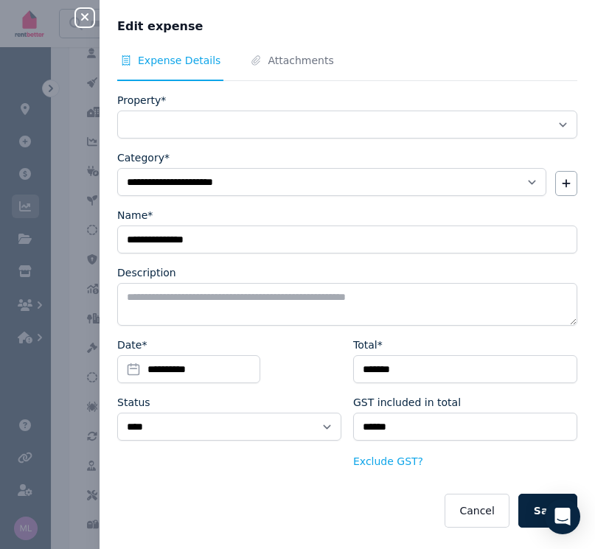
select select "**********"
click at [469, 505] on button "Cancel" at bounding box center [476, 511] width 64 height 34
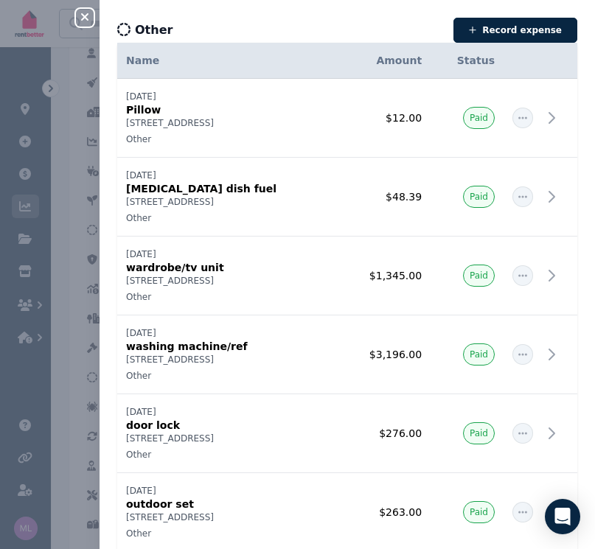
click at [85, 9] on button "Close panel" at bounding box center [85, 18] width 18 height 18
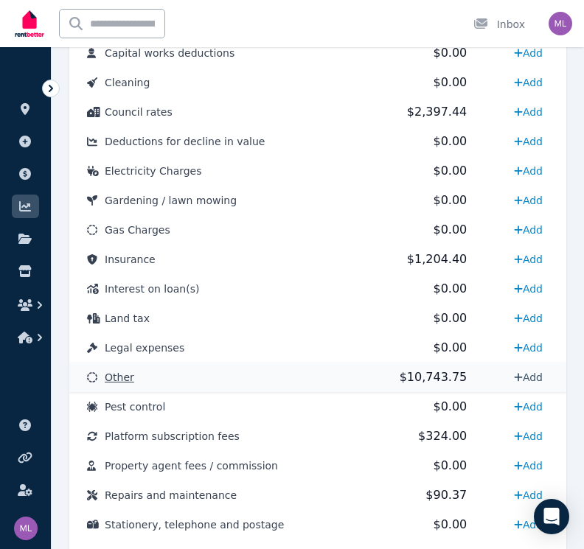
click at [522, 376] on link "Add" at bounding box center [528, 377] width 41 height 24
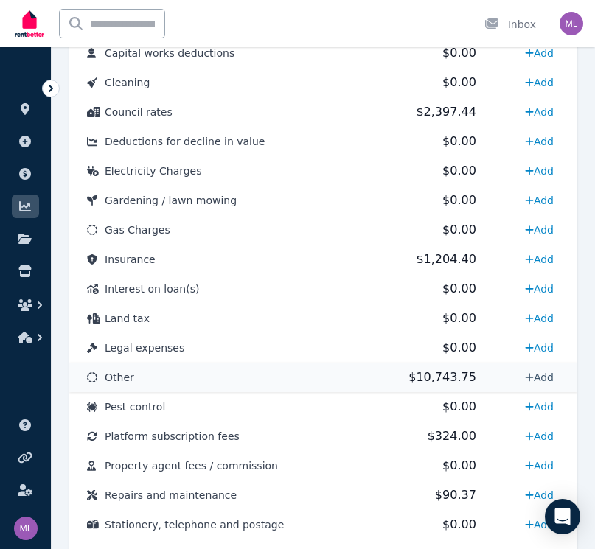
select select "**********"
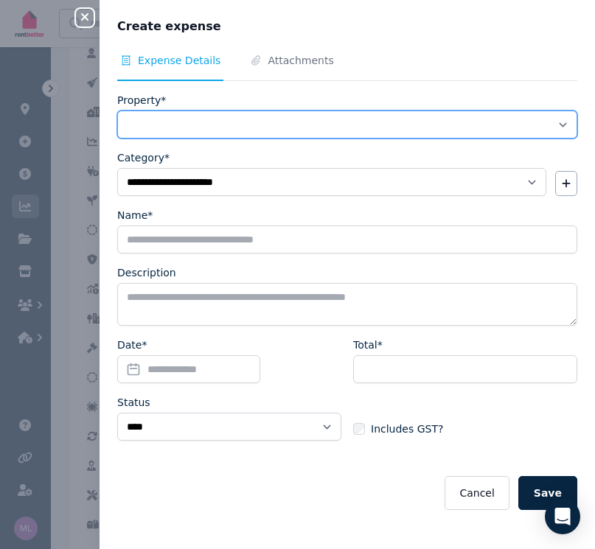
select select "**********"
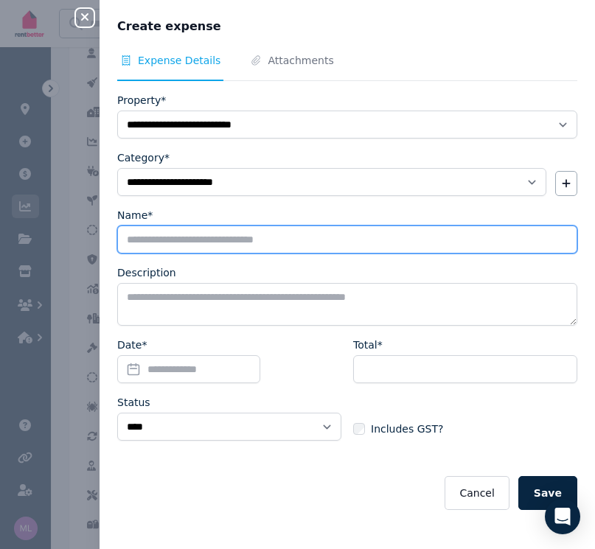
click at [162, 242] on input "Name*" at bounding box center [347, 239] width 460 height 28
type input "*****"
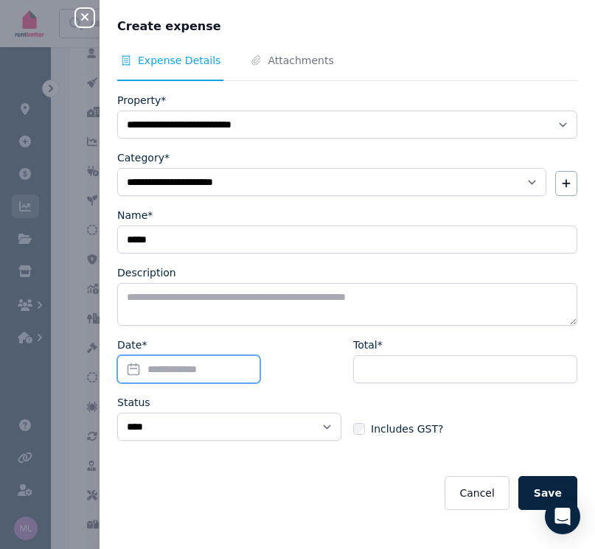
click at [128, 370] on input "Date*" at bounding box center [188, 369] width 143 height 28
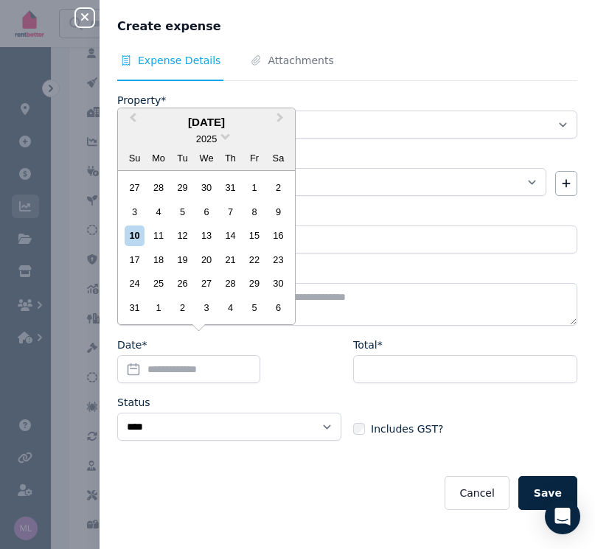
click at [225, 134] on div "2025" at bounding box center [206, 138] width 177 height 15
click at [225, 140] on span at bounding box center [225, 135] width 10 height 10
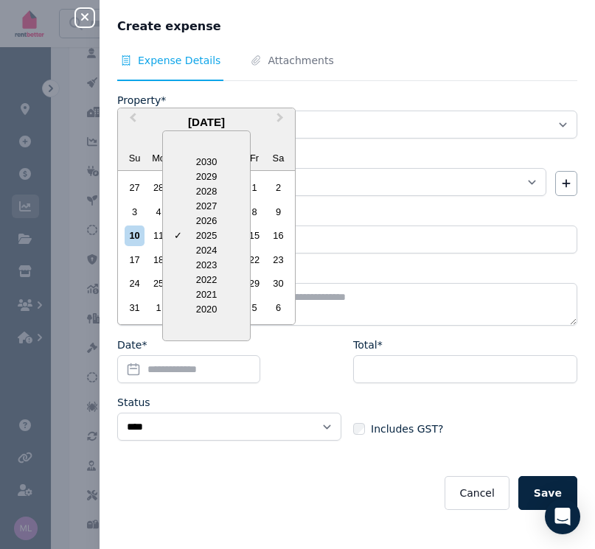
drag, startPoint x: 200, startPoint y: 251, endPoint x: 209, endPoint y: 183, distance: 69.1
click at [200, 250] on div "2024" at bounding box center [206, 250] width 87 height 15
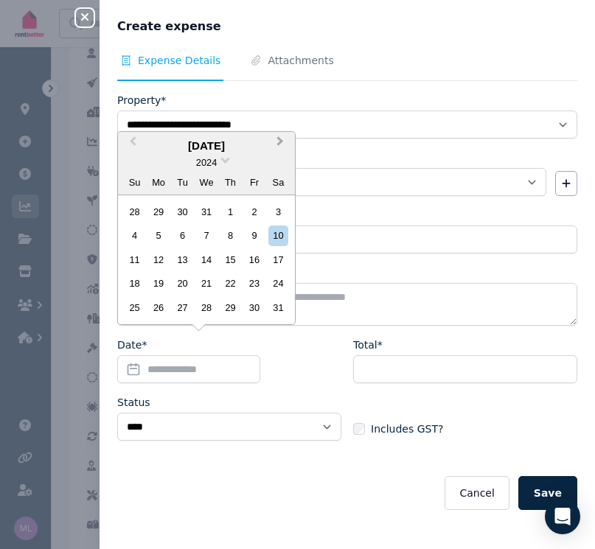
click at [280, 144] on span "Next Month" at bounding box center [280, 144] width 0 height 22
click at [130, 284] on div "22" at bounding box center [135, 283] width 20 height 20
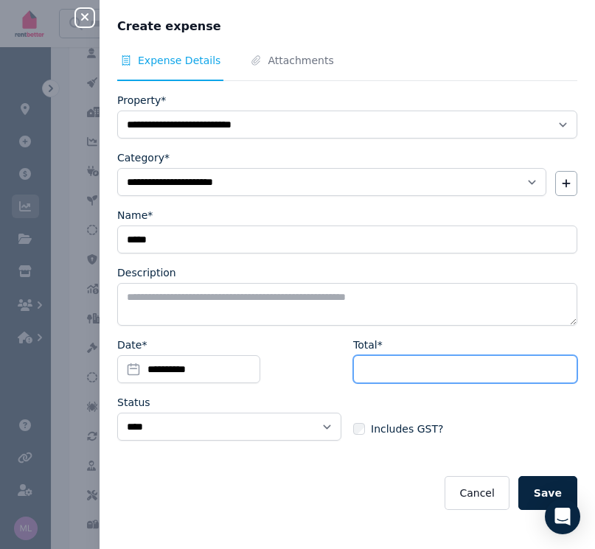
click at [384, 369] on input "Total*" at bounding box center [465, 369] width 224 height 28
type input "*"
type input "***"
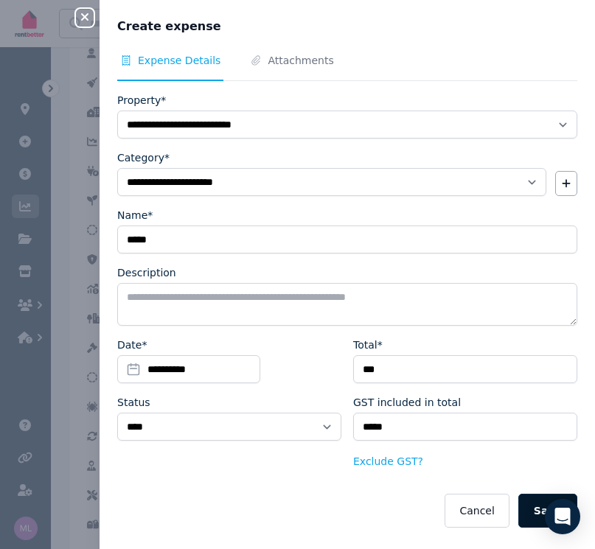
click at [519, 506] on button "Save" at bounding box center [547, 511] width 59 height 34
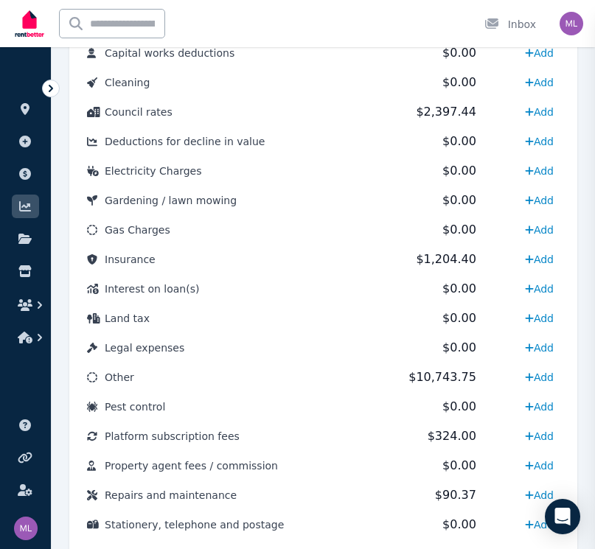
select select
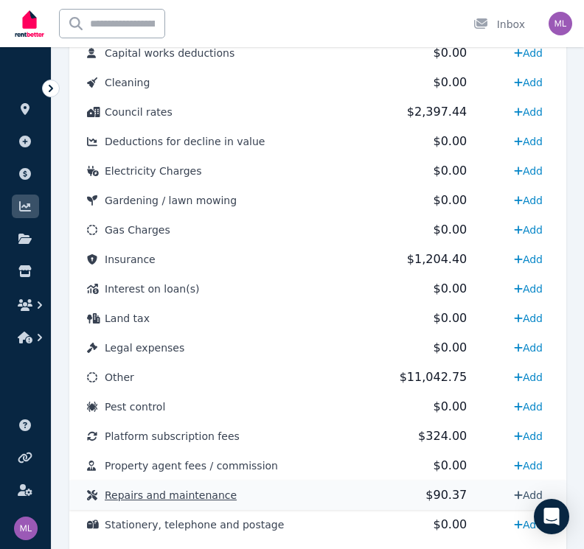
click at [518, 497] on icon at bounding box center [518, 495] width 9 height 10
select select "**********"
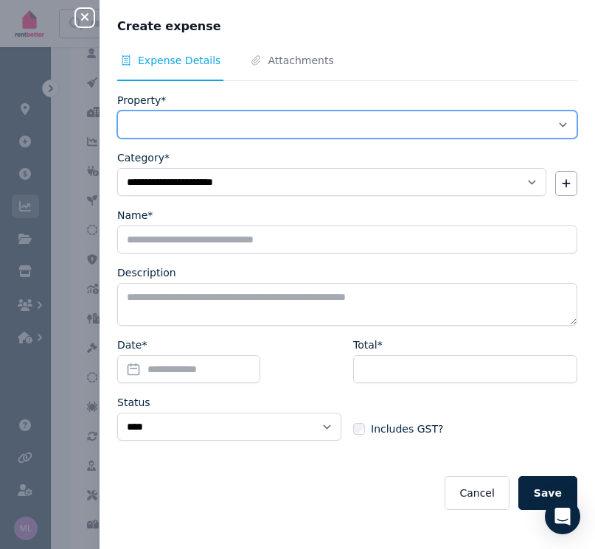
select select "**********"
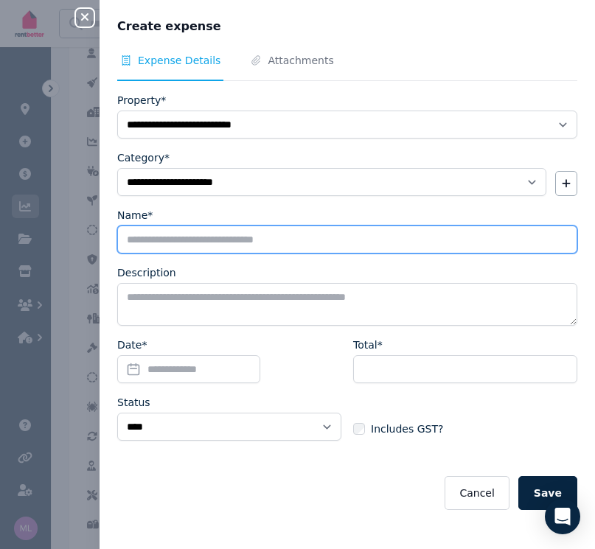
click at [144, 245] on input "Name*" at bounding box center [347, 239] width 460 height 28
type input "**********"
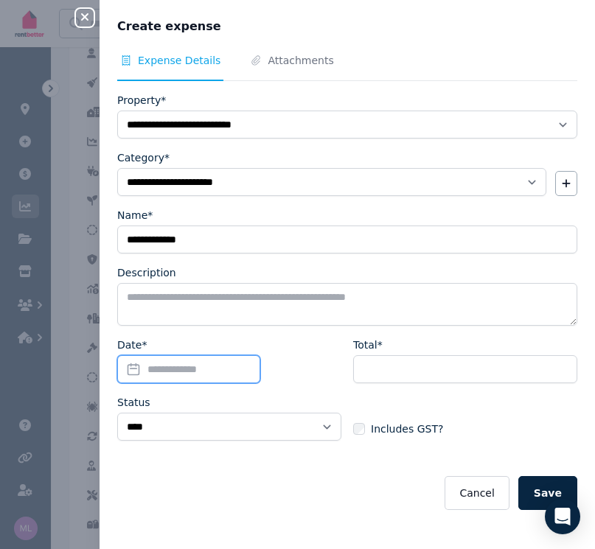
click at [139, 366] on input "Date*" at bounding box center [188, 369] width 143 height 28
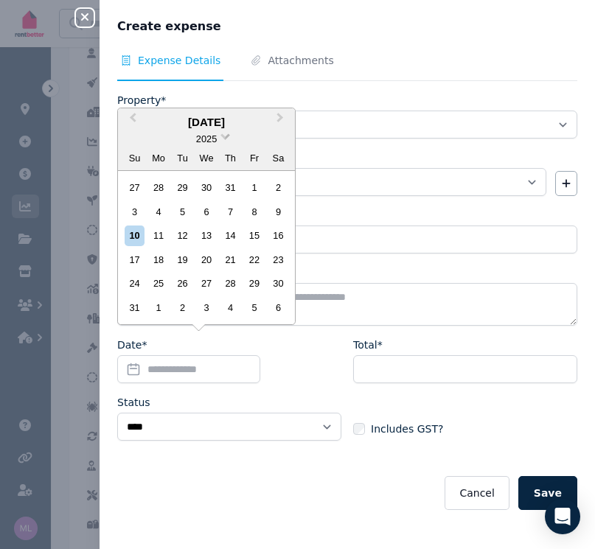
click at [228, 137] on span at bounding box center [225, 135] width 10 height 10
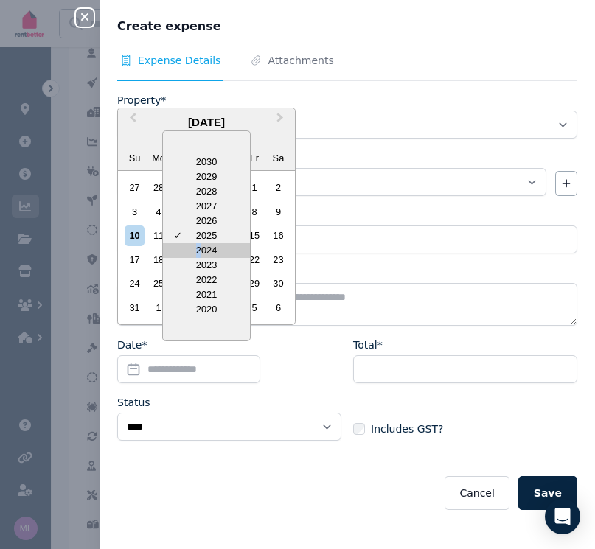
click at [199, 255] on div "2024" at bounding box center [206, 250] width 87 height 15
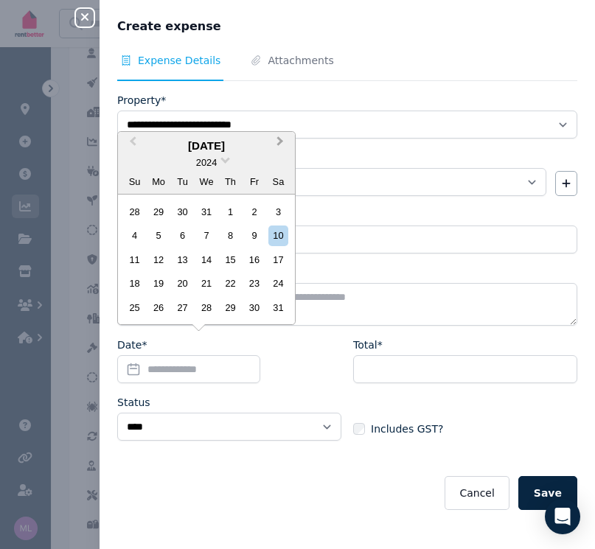
click at [280, 143] on span "Next Month" at bounding box center [280, 144] width 0 height 22
click at [203, 282] on div "25" at bounding box center [206, 283] width 20 height 20
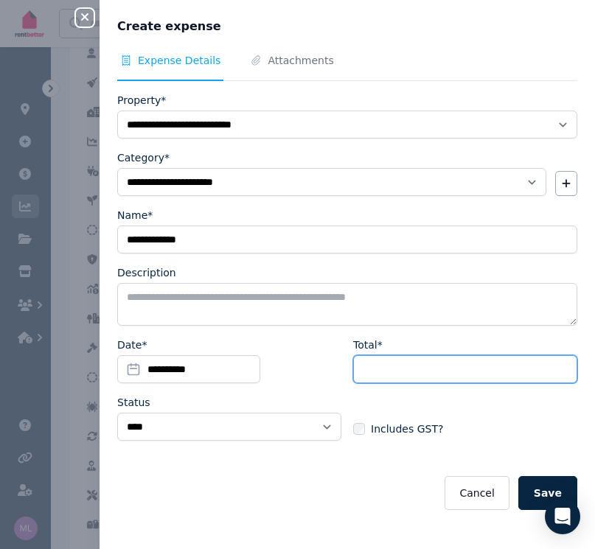
click at [381, 365] on input "Total*" at bounding box center [465, 369] width 224 height 28
type input "***"
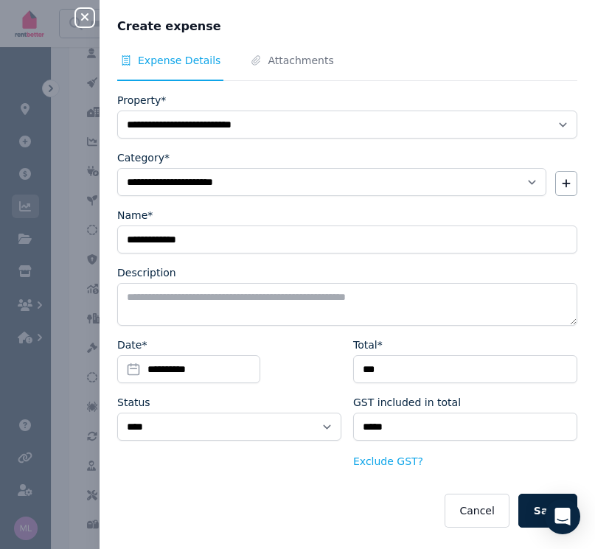
click at [528, 513] on button "Save" at bounding box center [547, 511] width 59 height 34
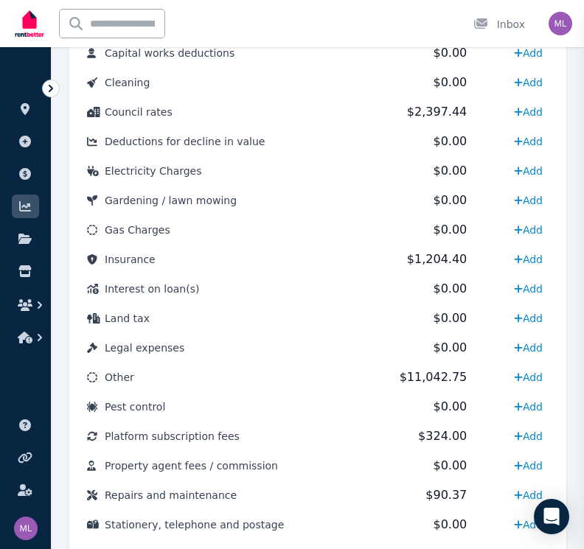
select select
click at [537, 373] on link "Add" at bounding box center [528, 377] width 41 height 24
select select "**********"
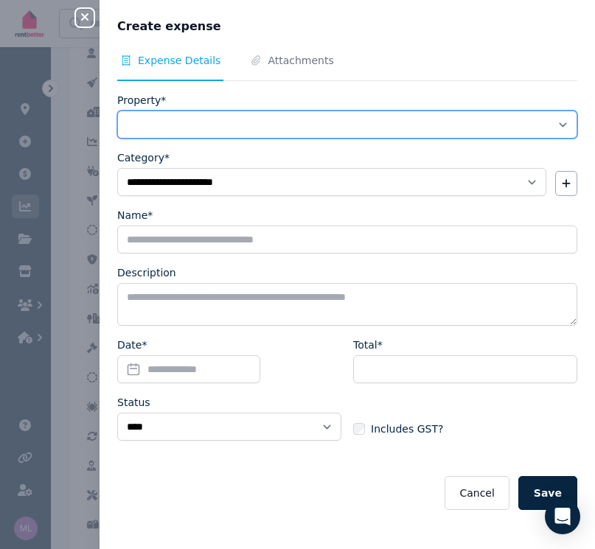
select select "**********"
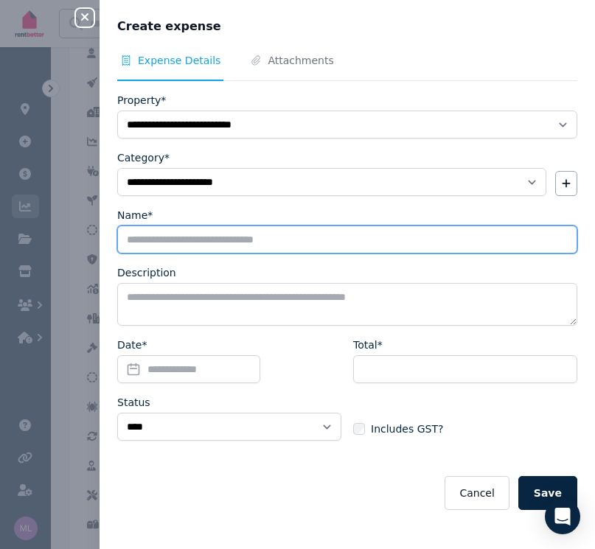
click at [158, 239] on input "Name*" at bounding box center [347, 239] width 460 height 28
type input "**********"
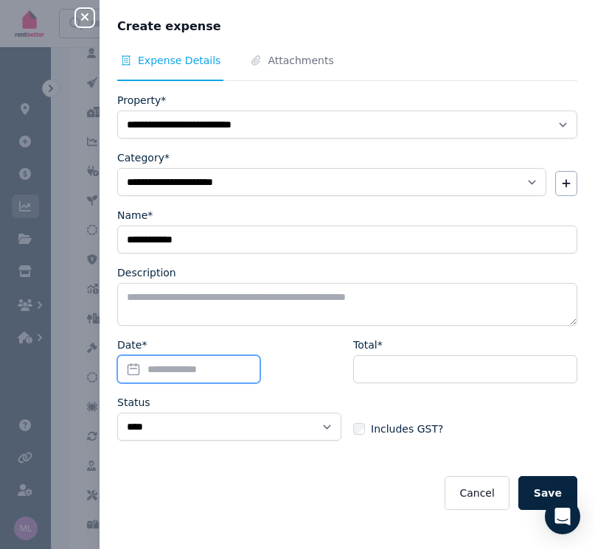
click at [135, 371] on input "Date*" at bounding box center [188, 369] width 143 height 28
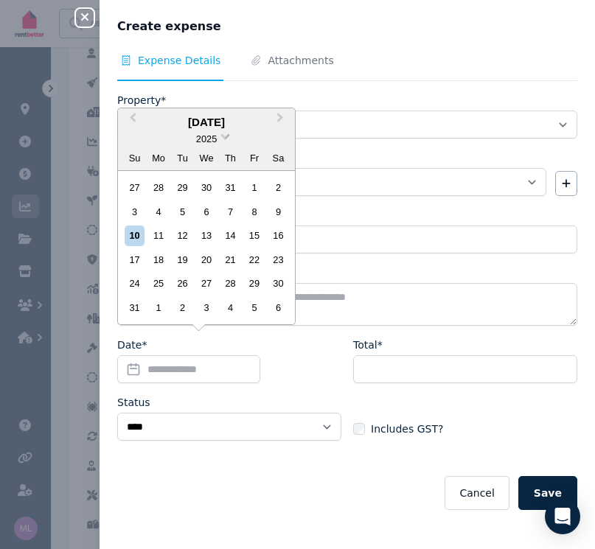
click at [223, 139] on span at bounding box center [225, 135] width 10 height 10
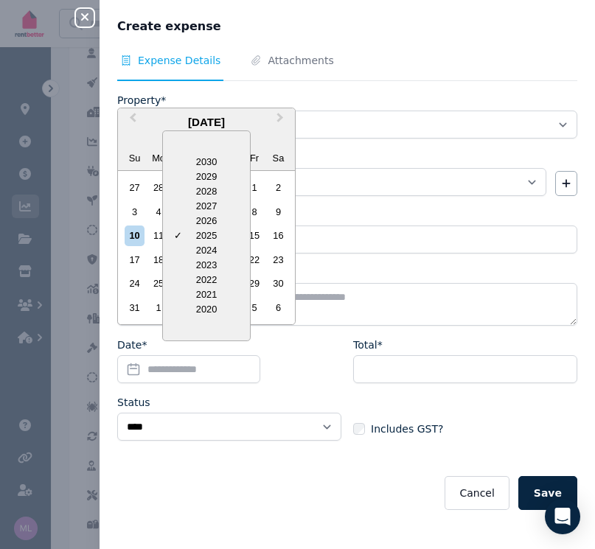
drag, startPoint x: 200, startPoint y: 252, endPoint x: 212, endPoint y: 163, distance: 90.0
click at [200, 248] on div "2024" at bounding box center [206, 250] width 87 height 15
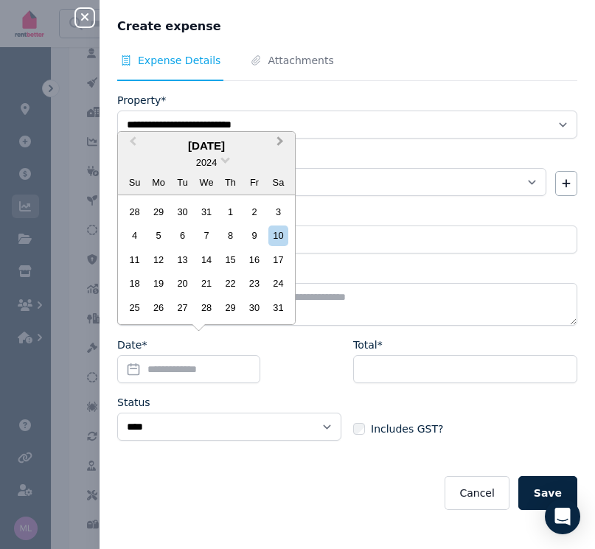
click at [284, 142] on button "Next Month" at bounding box center [282, 145] width 24 height 24
click at [178, 286] on div "24" at bounding box center [182, 283] width 20 height 20
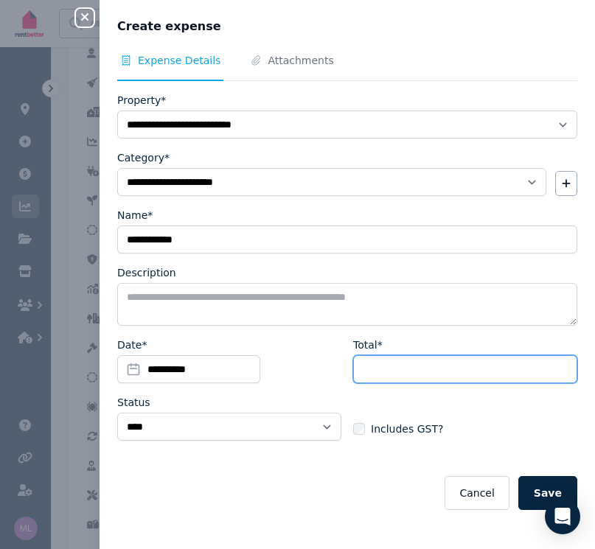
click at [381, 369] on input "Total*" at bounding box center [465, 369] width 224 height 28
type input "******"
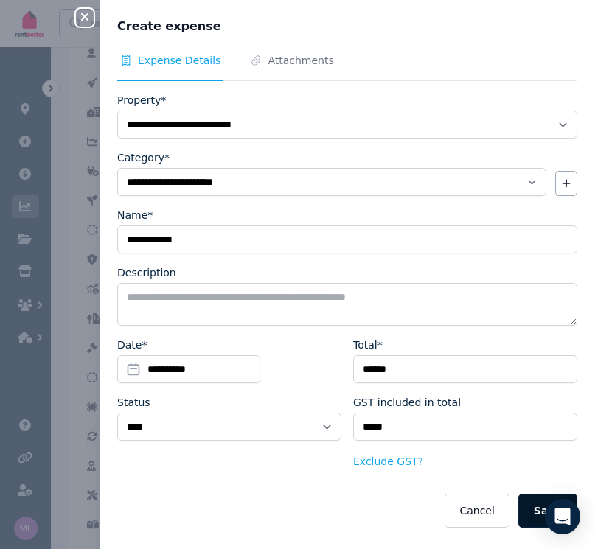
click at [536, 505] on button "Save" at bounding box center [547, 511] width 59 height 34
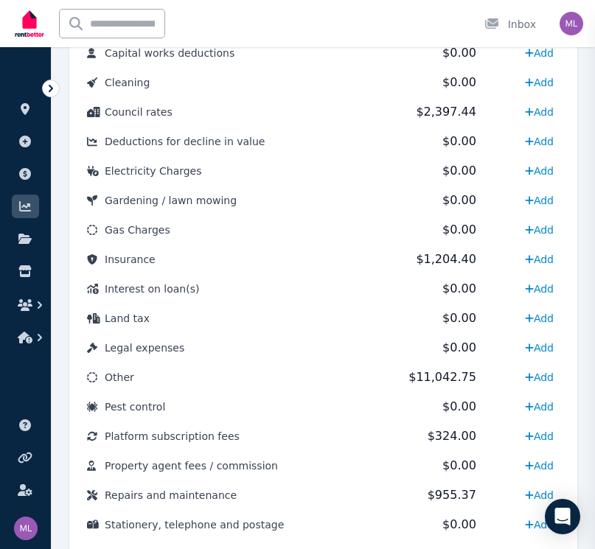
select select
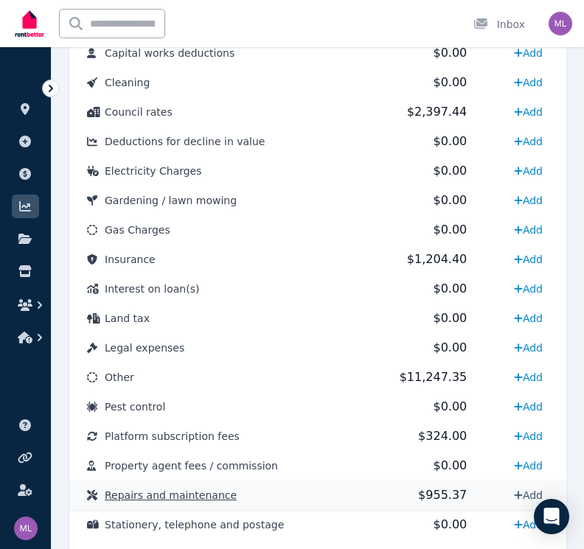
click at [526, 491] on link "Add" at bounding box center [528, 495] width 41 height 24
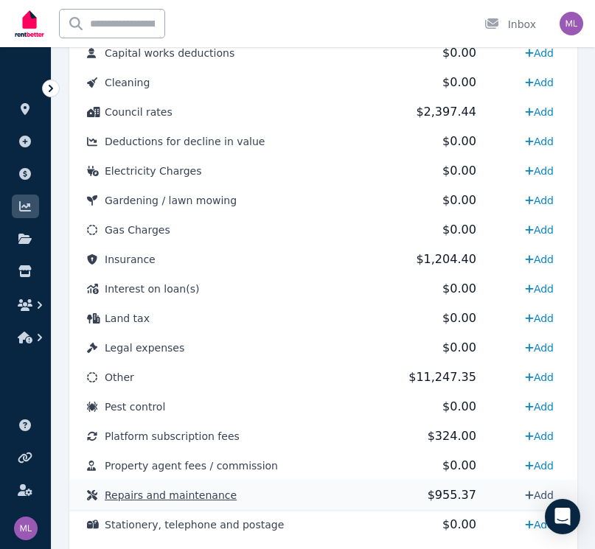
select select "**********"
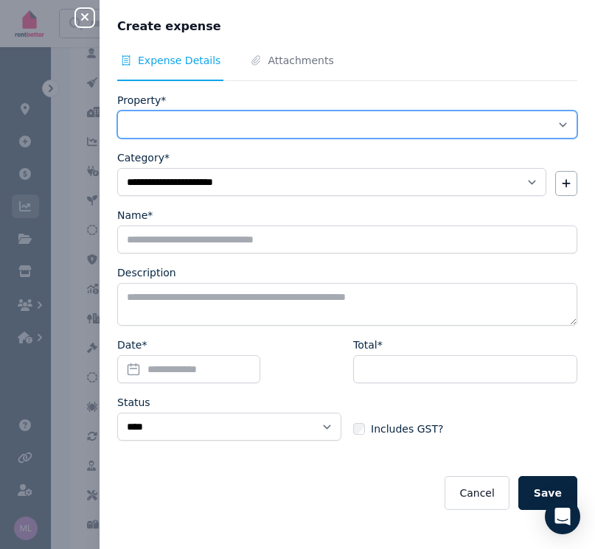
select select "**********"
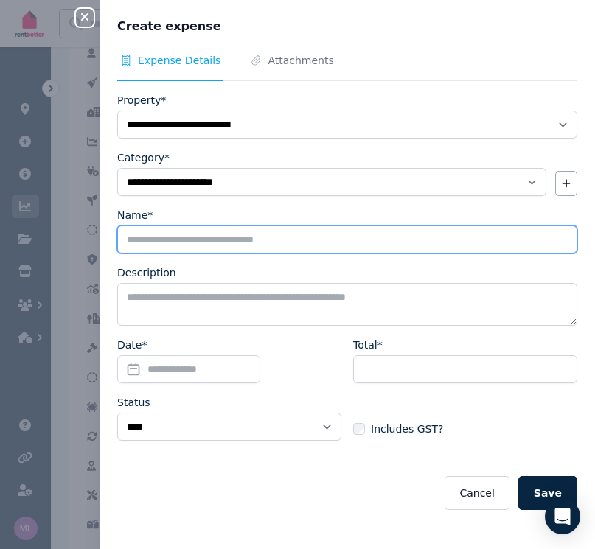
click at [144, 242] on input "Name*" at bounding box center [347, 239] width 460 height 28
type input "**********"
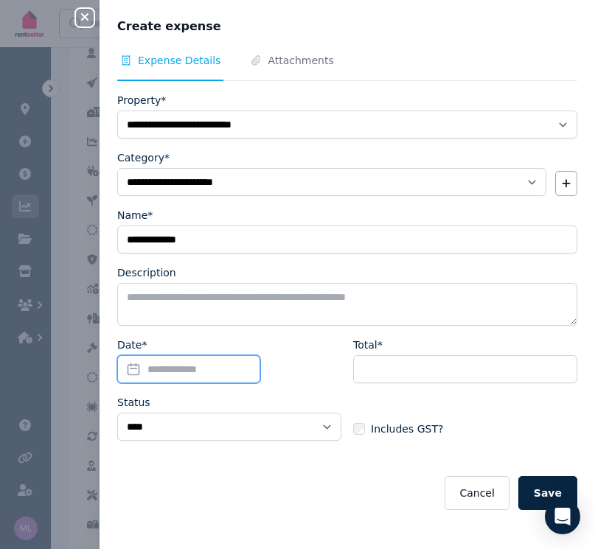
click at [130, 374] on input "Date*" at bounding box center [188, 369] width 143 height 28
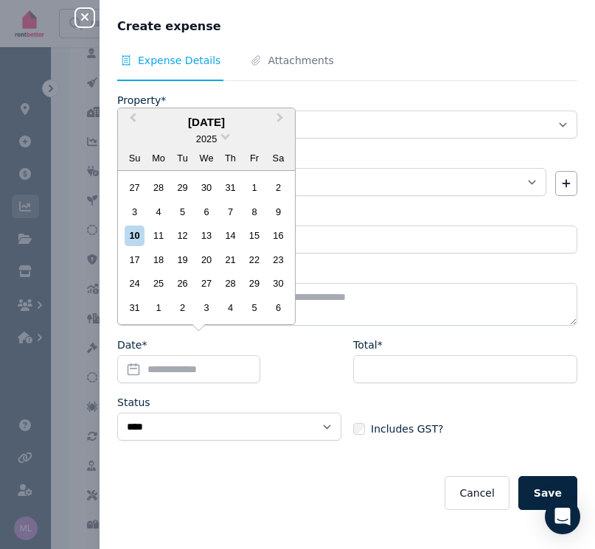
click at [220, 138] on div "2025" at bounding box center [206, 138] width 177 height 15
click at [228, 142] on div "2025" at bounding box center [206, 138] width 177 height 15
click at [226, 140] on span at bounding box center [225, 135] width 10 height 10
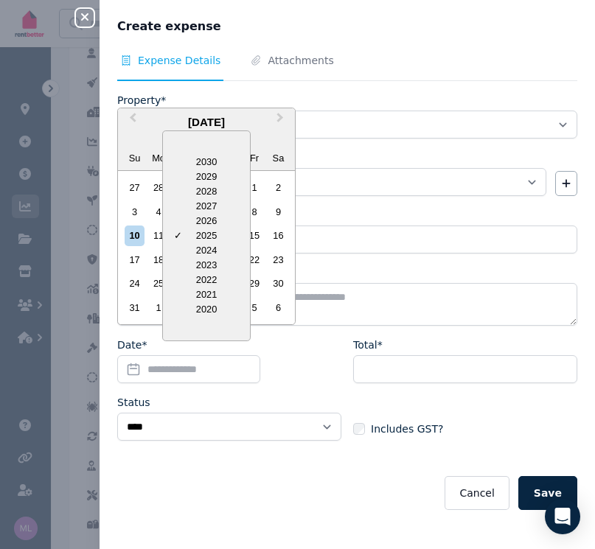
drag, startPoint x: 191, startPoint y: 256, endPoint x: 193, endPoint y: 241, distance: 14.9
click at [193, 253] on div "2024" at bounding box center [206, 250] width 87 height 15
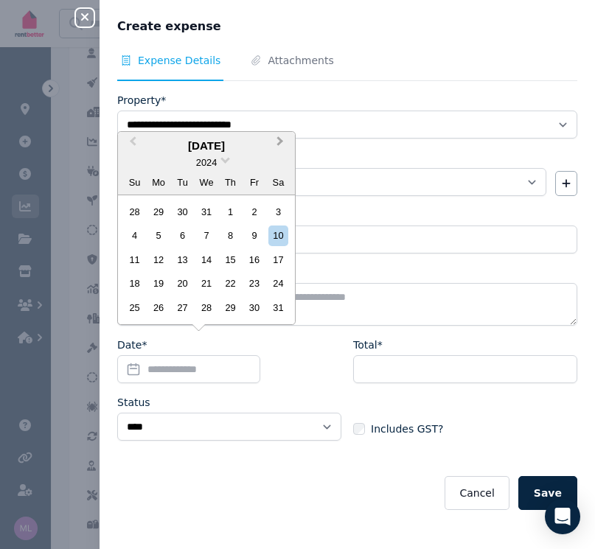
click at [280, 145] on span "Next Month" at bounding box center [280, 144] width 0 height 22
click at [280, 144] on span "Next Month" at bounding box center [280, 144] width 0 height 22
click at [228, 236] on div "10" at bounding box center [230, 235] width 20 height 20
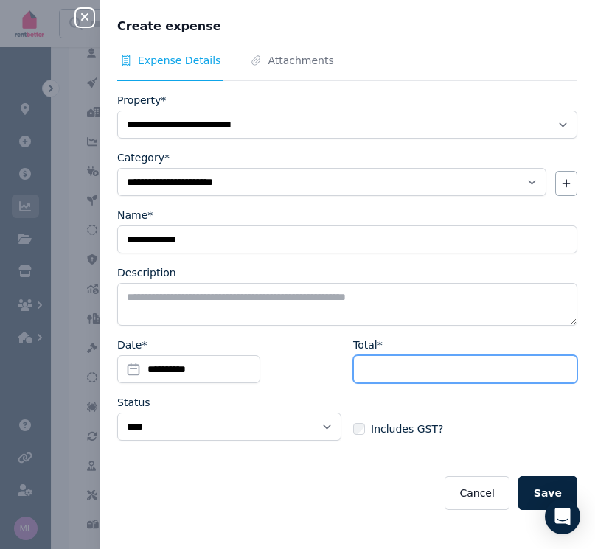
click at [436, 370] on input "Total*" at bounding box center [465, 369] width 224 height 28
type input "******"
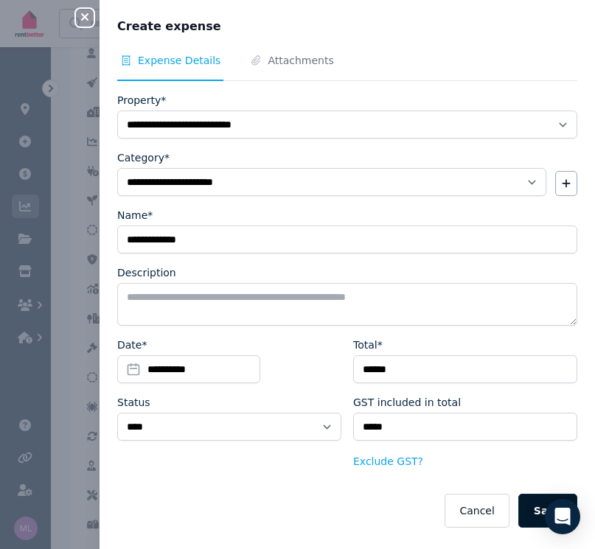
click at [526, 509] on button "Save" at bounding box center [547, 511] width 59 height 34
select select
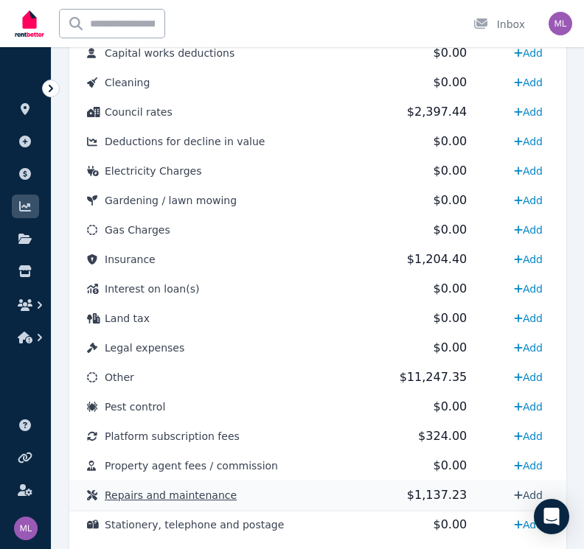
click at [516, 490] on icon at bounding box center [518, 495] width 9 height 10
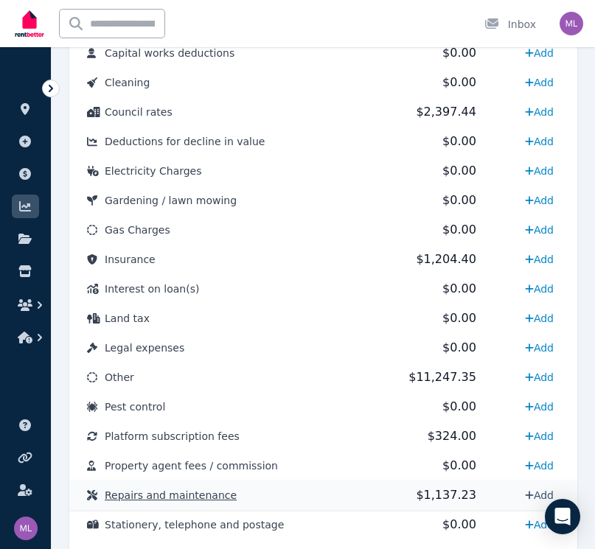
select select "**********"
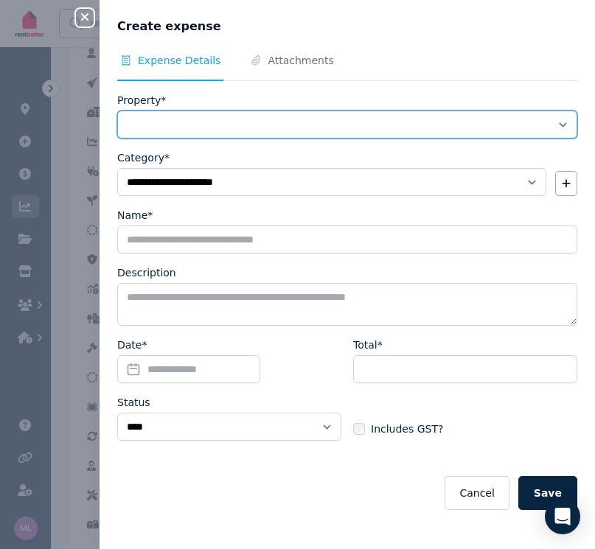
select select "**********"
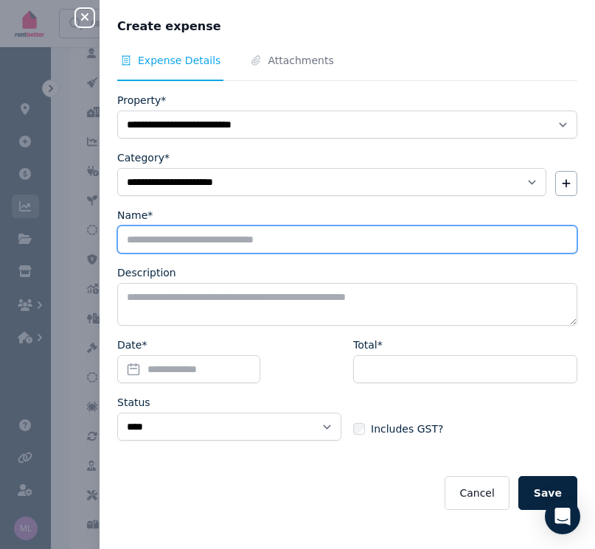
click at [150, 240] on input "Name*" at bounding box center [347, 239] width 460 height 28
type input "**********"
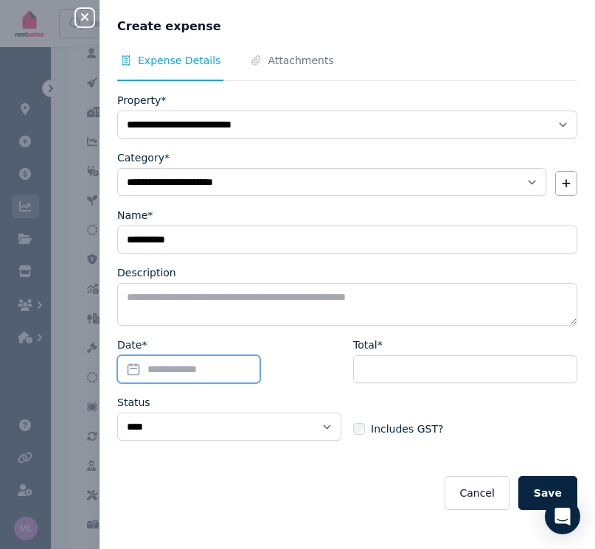
click at [139, 370] on input "Date*" at bounding box center [188, 369] width 143 height 28
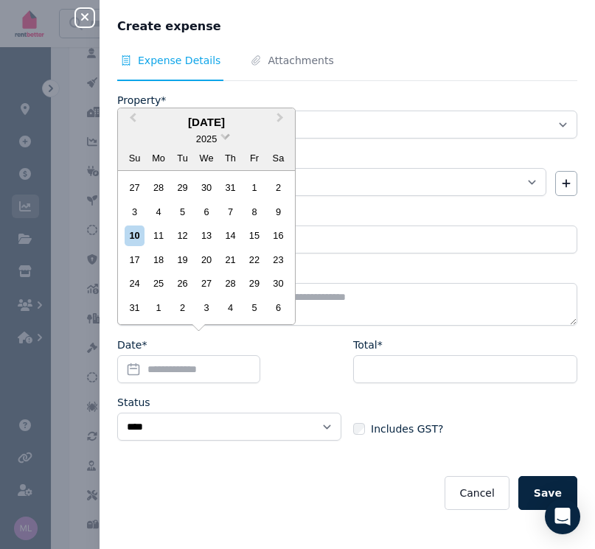
click at [227, 139] on span at bounding box center [225, 135] width 10 height 10
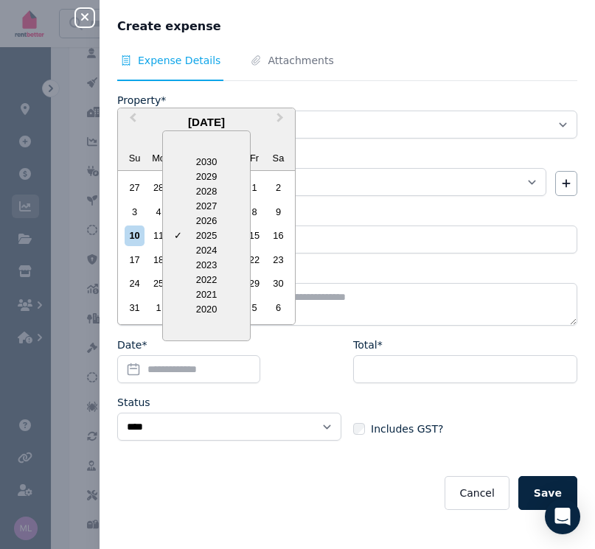
drag, startPoint x: 200, startPoint y: 253, endPoint x: 257, endPoint y: 168, distance: 102.4
click at [201, 250] on div "2024" at bounding box center [206, 250] width 87 height 15
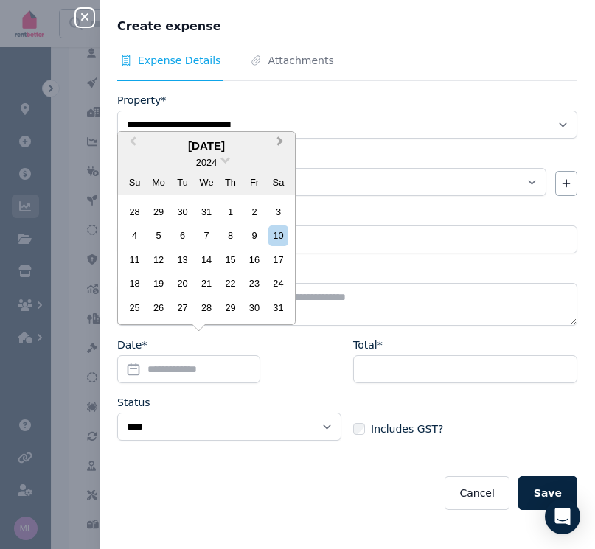
click at [280, 144] on span "Next Month" at bounding box center [280, 144] width 0 height 22
click at [228, 285] on div "24" at bounding box center [230, 283] width 20 height 20
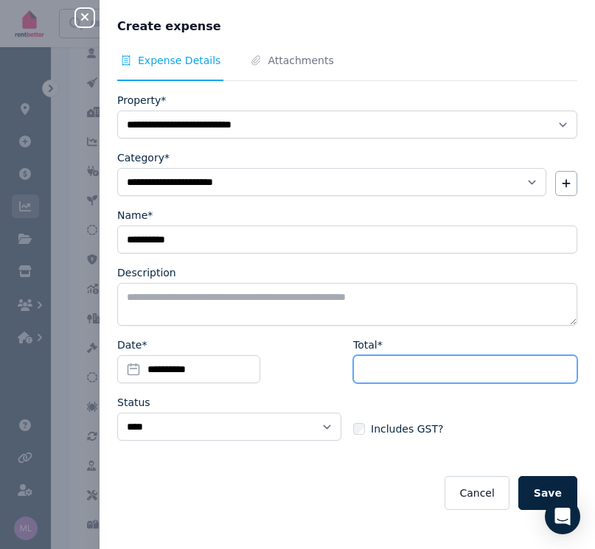
click at [406, 359] on input "Total*" at bounding box center [465, 369] width 224 height 28
type input "*****"
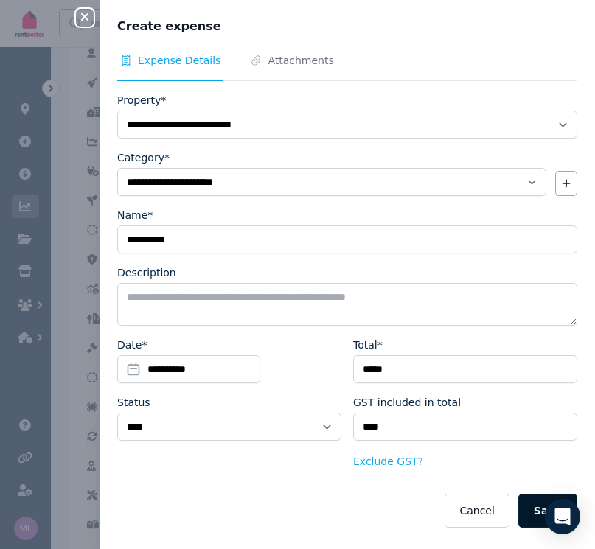
click at [525, 510] on button "Save" at bounding box center [547, 511] width 59 height 34
select select
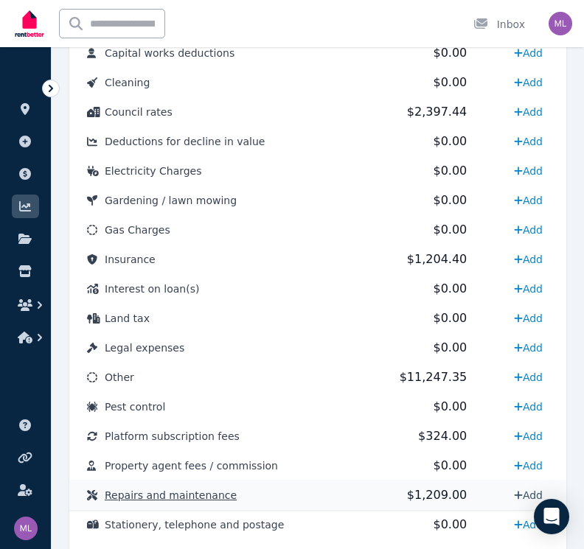
click at [521, 495] on link "Add" at bounding box center [528, 495] width 41 height 24
select select "**********"
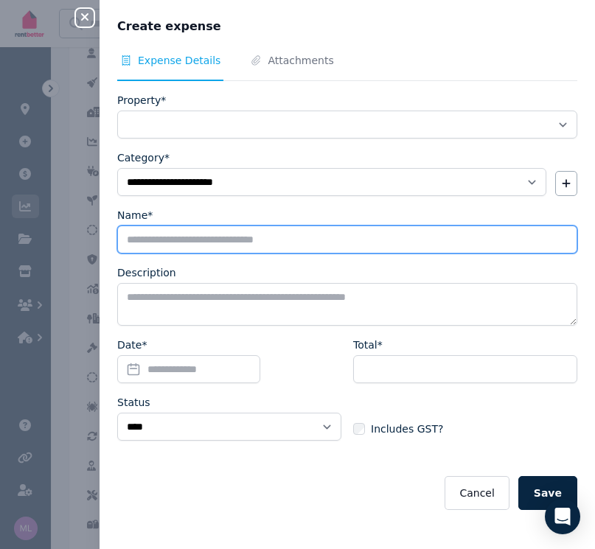
click at [130, 249] on input "Name*" at bounding box center [347, 239] width 460 height 28
type input "**********"
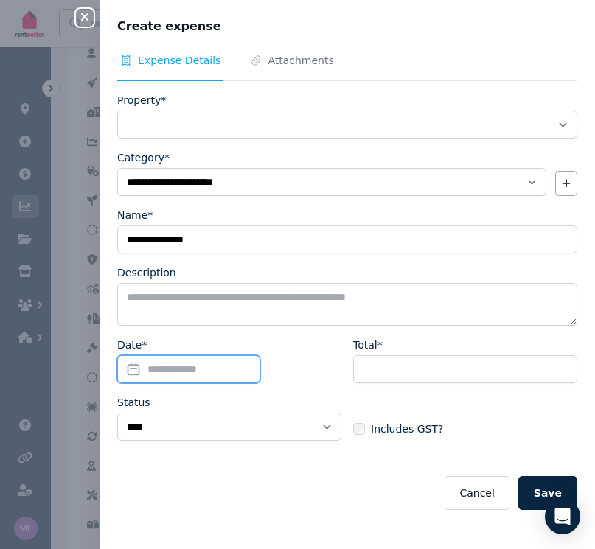
click at [127, 363] on input "Date*" at bounding box center [188, 369] width 143 height 28
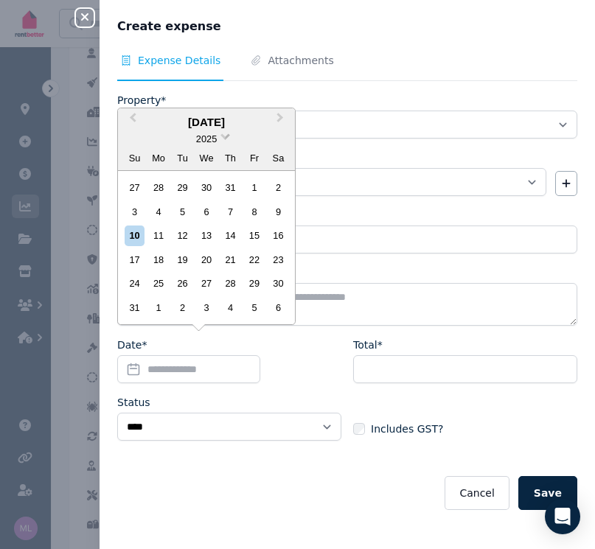
click at [228, 139] on span at bounding box center [225, 135] width 10 height 10
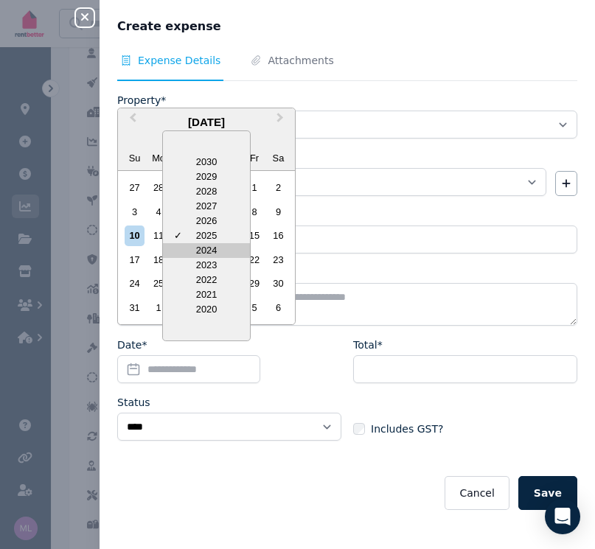
click at [203, 253] on div "2024" at bounding box center [206, 250] width 87 height 15
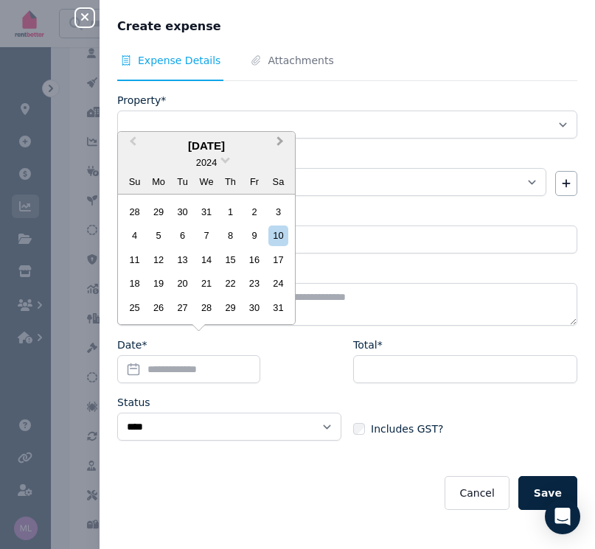
click at [275, 143] on button "Next Month" at bounding box center [282, 145] width 24 height 24
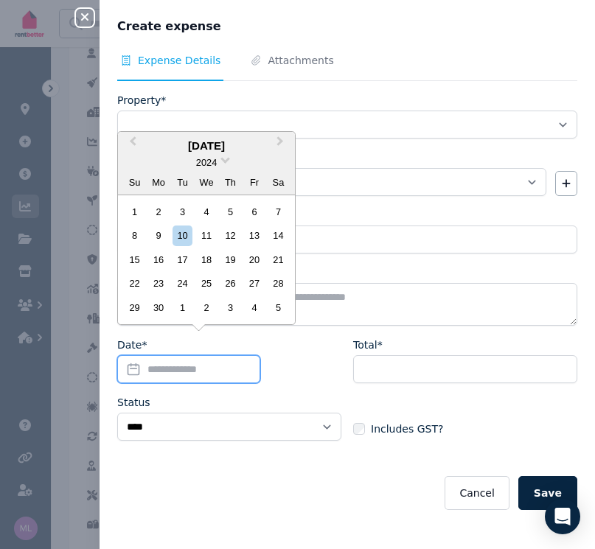
click at [141, 371] on input "Date*" at bounding box center [188, 369] width 143 height 28
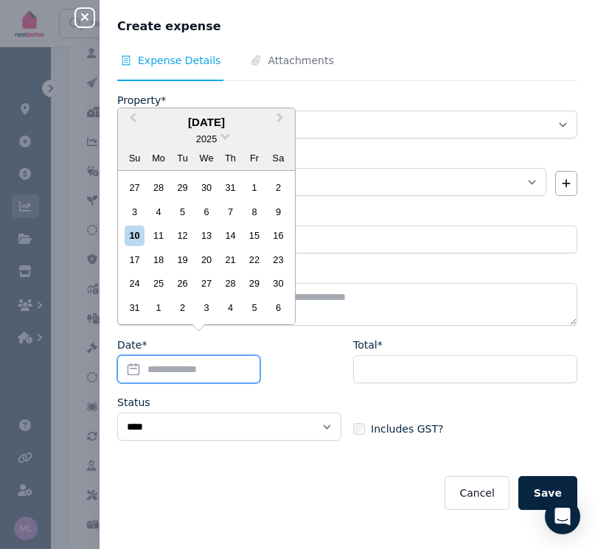
click at [135, 365] on input "Date*" at bounding box center [188, 369] width 143 height 28
click at [225, 139] on span at bounding box center [225, 135] width 10 height 10
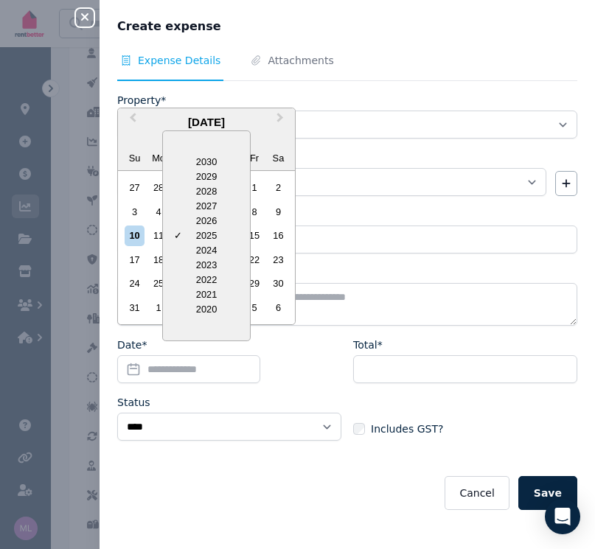
drag, startPoint x: 210, startPoint y: 253, endPoint x: 253, endPoint y: 158, distance: 104.2
click at [210, 252] on div "2024" at bounding box center [206, 250] width 87 height 15
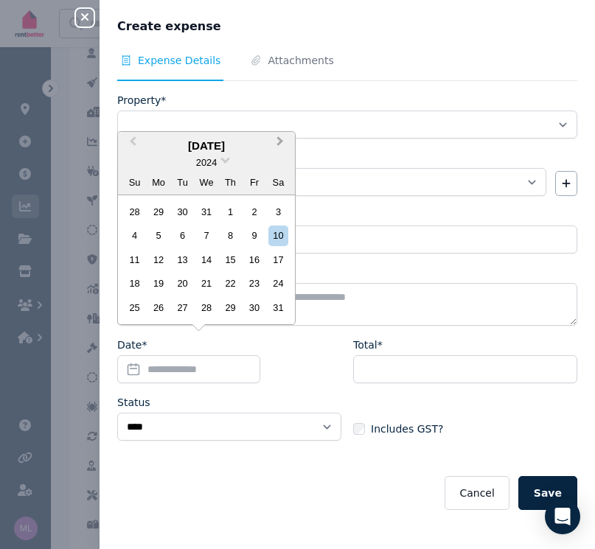
click at [280, 143] on span "Next Month" at bounding box center [280, 144] width 0 height 22
click at [251, 280] on div "25" at bounding box center [254, 283] width 20 height 20
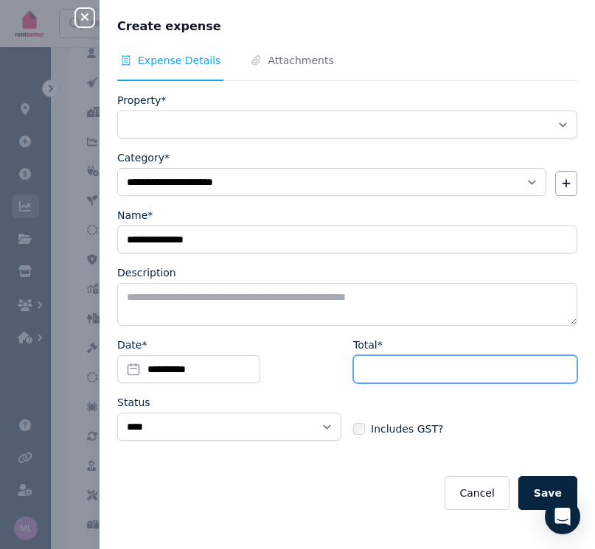
click at [394, 368] on input "Total*" at bounding box center [465, 369] width 224 height 28
type input "***"
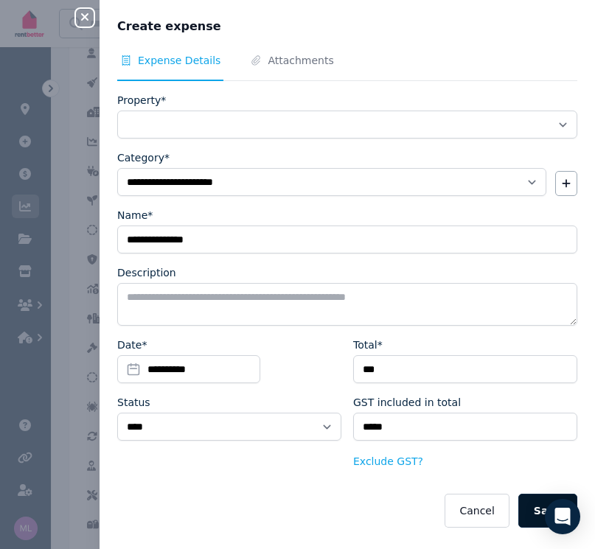
click at [528, 508] on button "Save" at bounding box center [547, 511] width 59 height 34
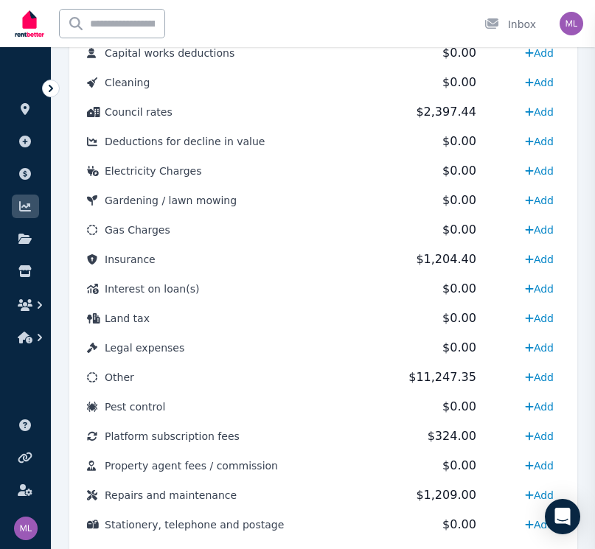
select select
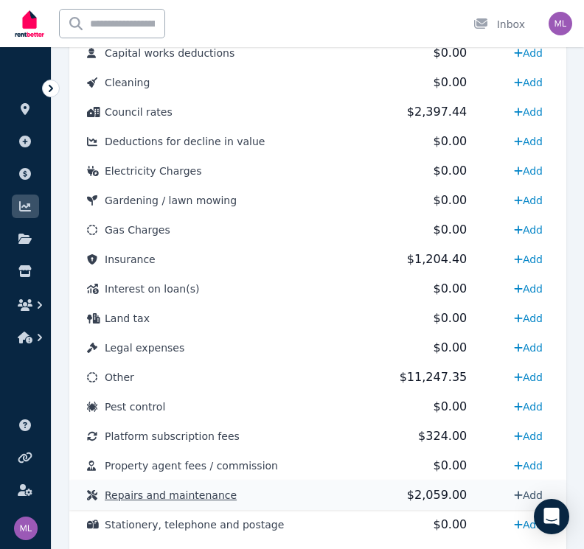
click at [516, 493] on icon at bounding box center [518, 495] width 8 height 8
select select "**********"
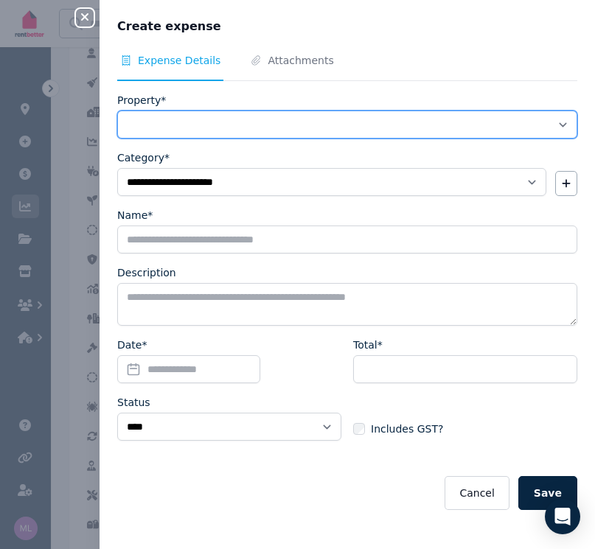
select select "**********"
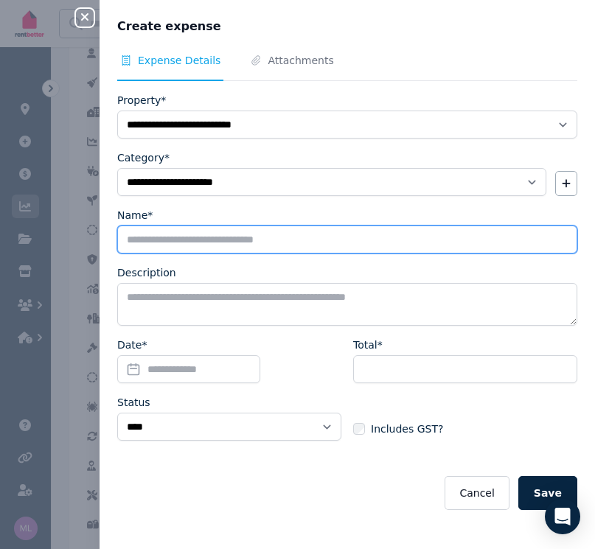
click at [155, 238] on input "Name*" at bounding box center [347, 239] width 460 height 28
type input "*"
type input "**********"
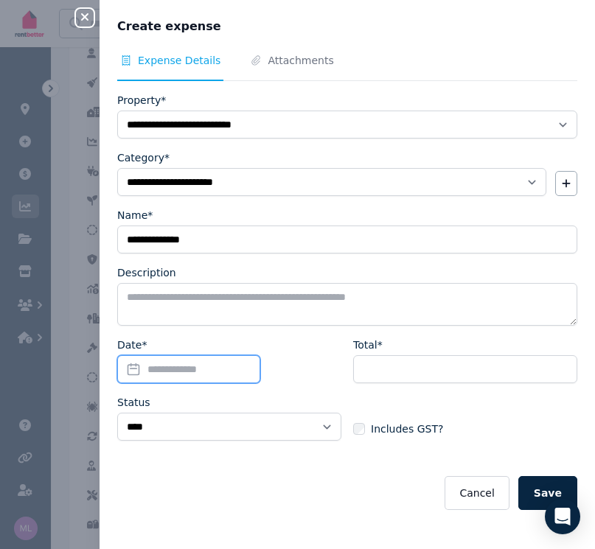
drag, startPoint x: 133, startPoint y: 371, endPoint x: 143, endPoint y: 358, distance: 16.2
click at [133, 370] on input "Date*" at bounding box center [188, 369] width 143 height 28
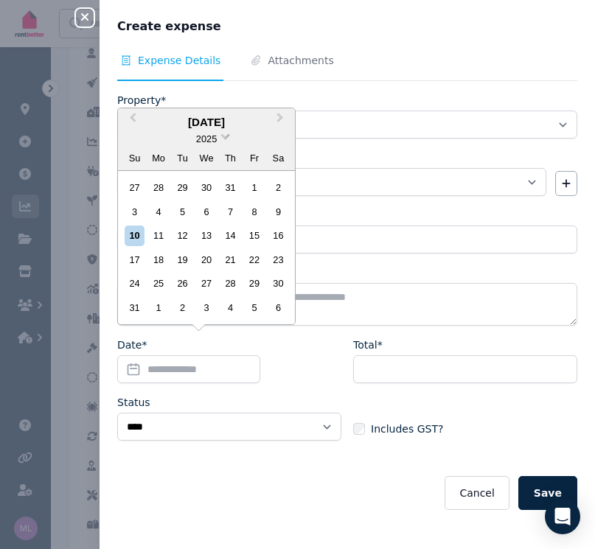
click at [225, 135] on span at bounding box center [225, 135] width 10 height 10
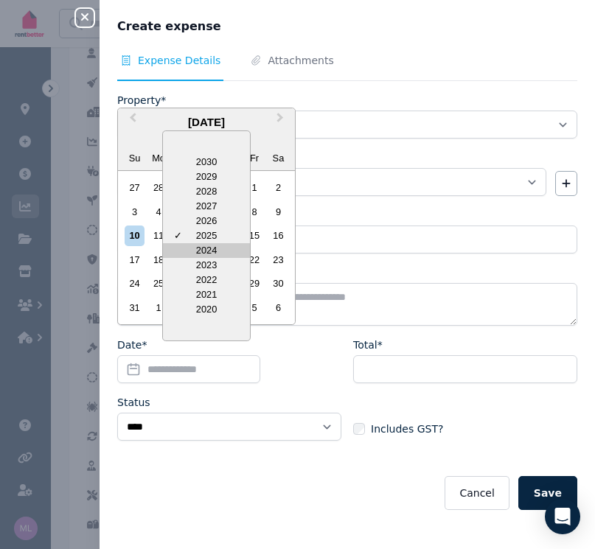
click at [208, 252] on div "2024" at bounding box center [206, 250] width 87 height 15
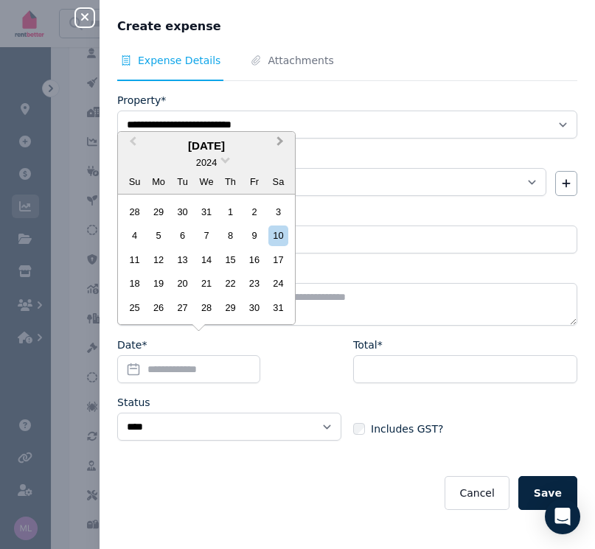
click at [280, 143] on span "Next Month" at bounding box center [280, 144] width 0 height 22
click at [155, 309] on div "28" at bounding box center [159, 308] width 20 height 20
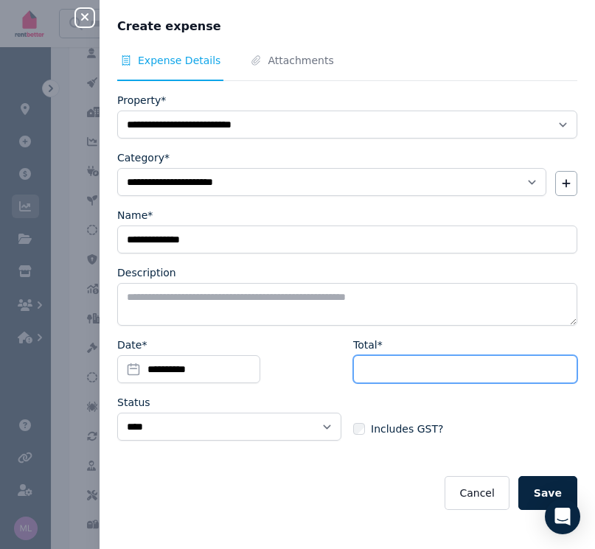
click at [402, 377] on input "Total*" at bounding box center [465, 369] width 224 height 28
type input "*****"
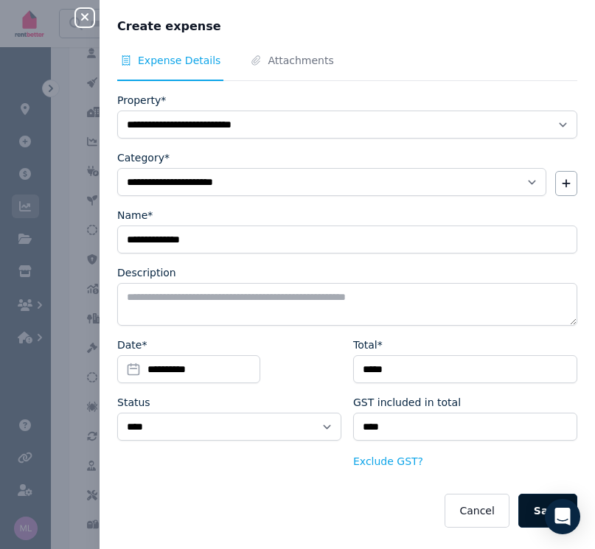
click at [531, 511] on button "Save" at bounding box center [547, 511] width 59 height 34
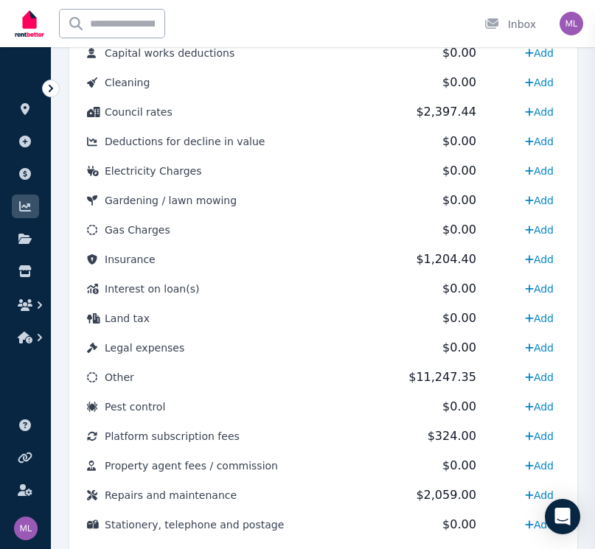
select select
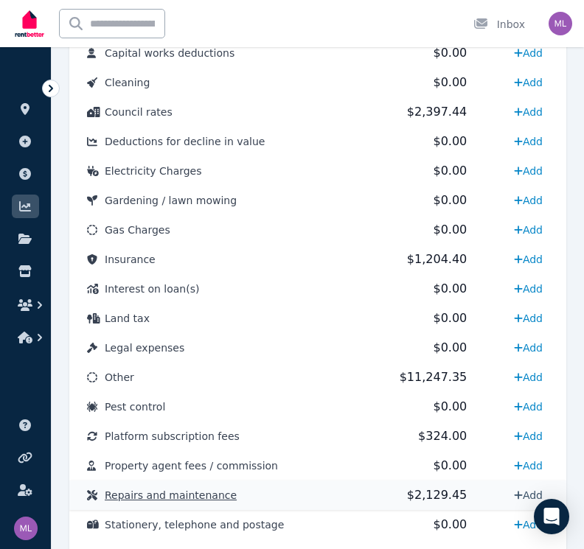
click at [516, 495] on icon at bounding box center [518, 495] width 8 height 8
select select "**********"
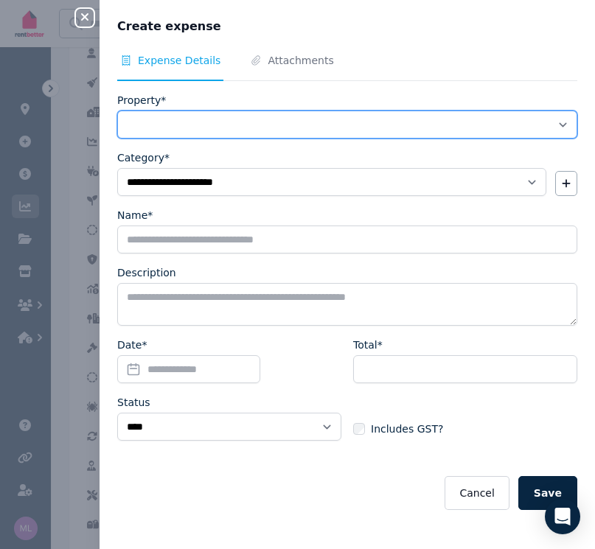
select select "**********"
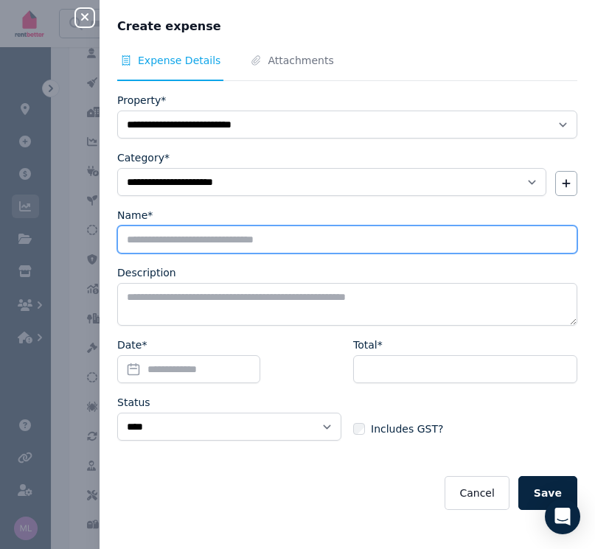
click at [160, 245] on input "Name*" at bounding box center [347, 239] width 460 height 28
type input "**********"
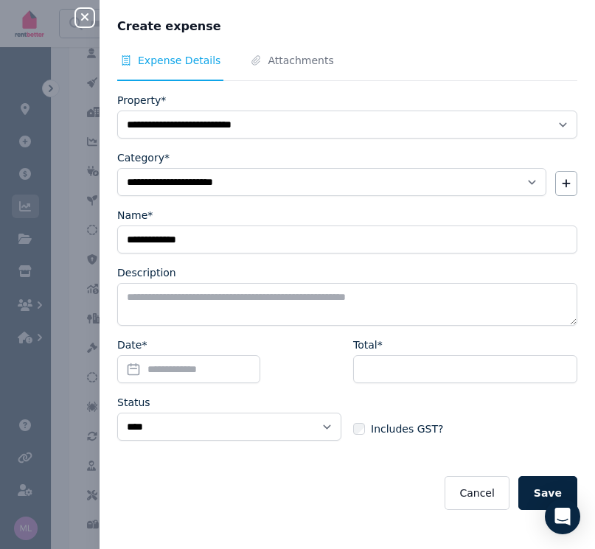
click at [161, 370] on input "Date*" at bounding box center [188, 369] width 143 height 28
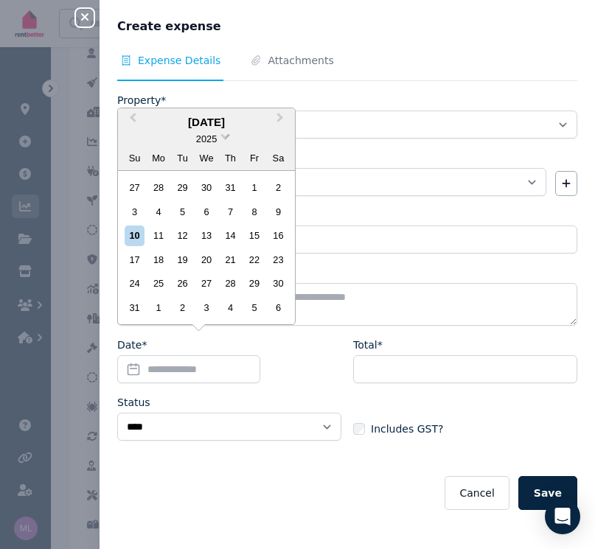
click at [223, 136] on span at bounding box center [225, 135] width 10 height 10
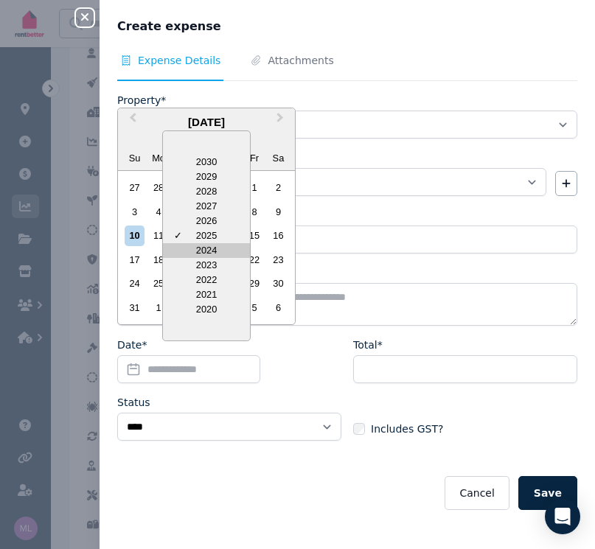
click at [198, 253] on div "2024" at bounding box center [206, 250] width 87 height 15
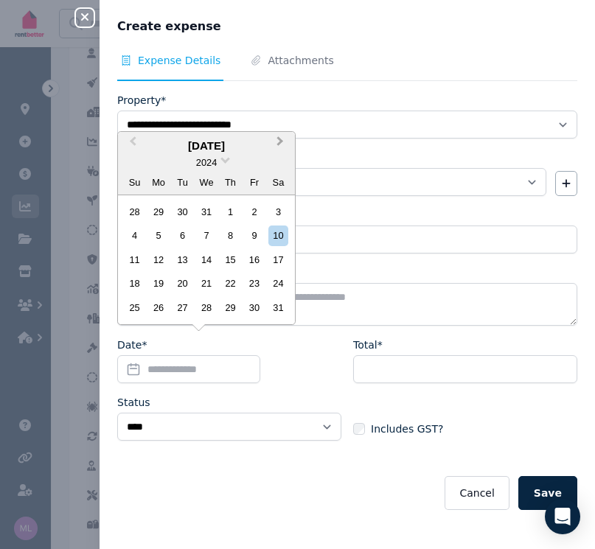
click at [280, 144] on span "Next Month" at bounding box center [280, 144] width 0 height 22
drag, startPoint x: 161, startPoint y: 305, endPoint x: 182, endPoint y: 315, distance: 22.7
click at [161, 306] on div "28" at bounding box center [159, 308] width 20 height 20
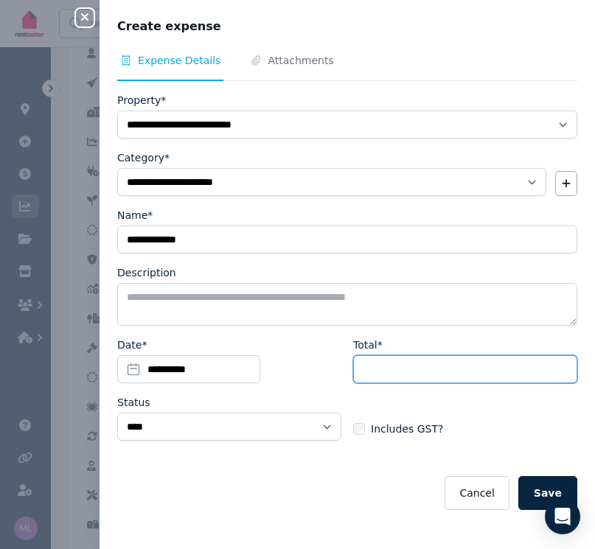
click at [376, 368] on input "Total*" at bounding box center [465, 369] width 224 height 28
type input "***"
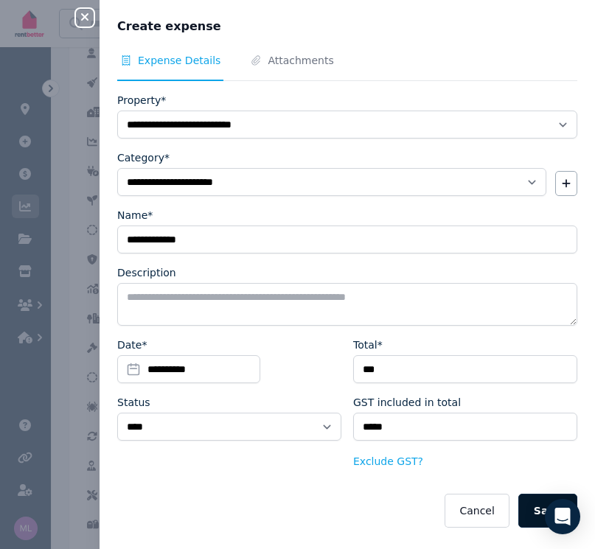
click at [525, 505] on button "Save" at bounding box center [547, 511] width 59 height 34
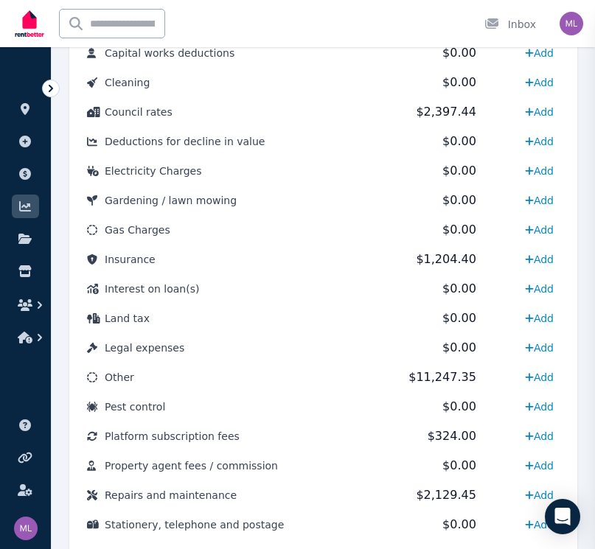
select select
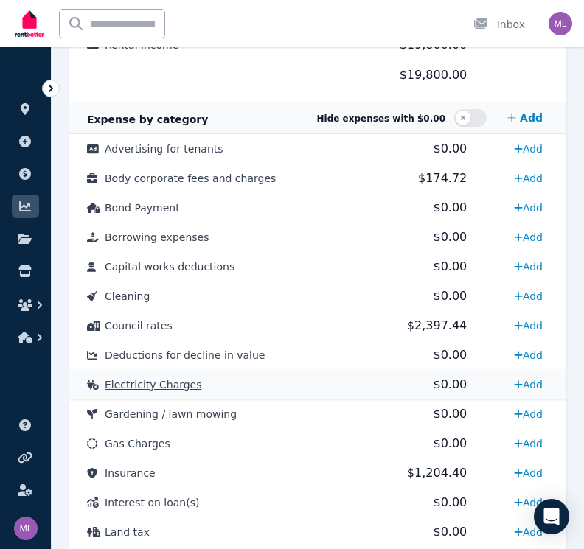
scroll to position [740, 0]
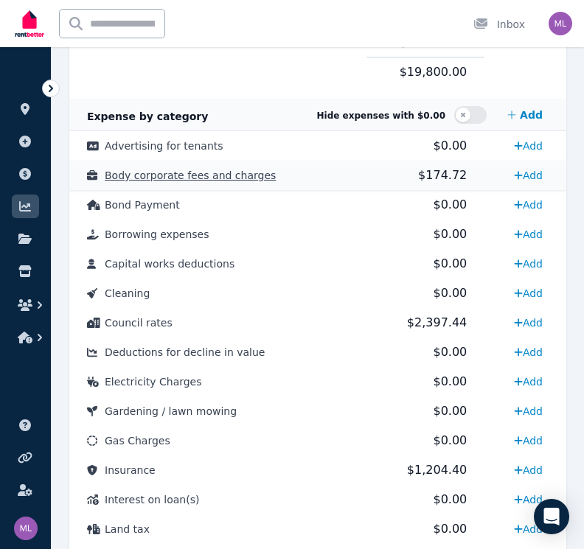
click at [438, 178] on span "$174.72" at bounding box center [442, 175] width 49 height 14
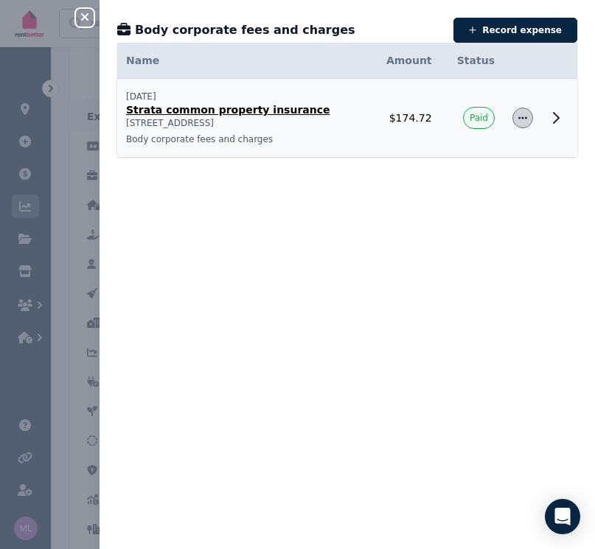
click at [516, 116] on icon "button" at bounding box center [522, 118] width 12 height 10
click at [469, 161] on span "Edit expense" at bounding box center [474, 158] width 94 height 18
select select "**********"
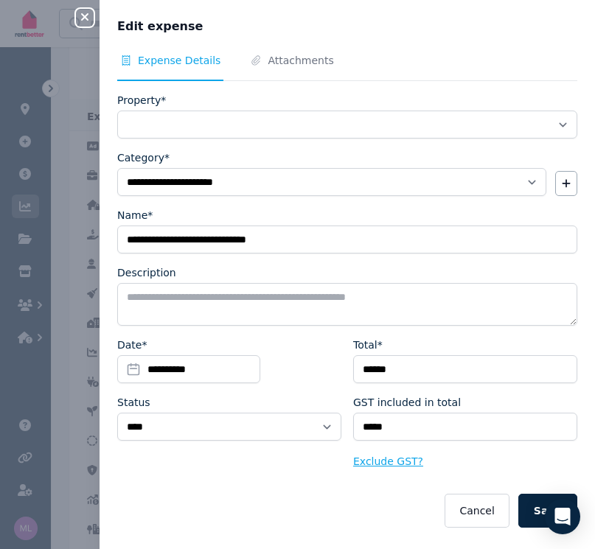
select select "**********"
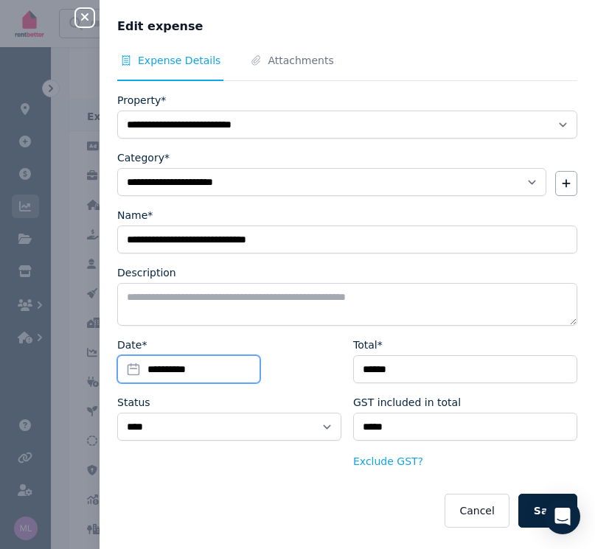
click at [132, 368] on input "**********" at bounding box center [188, 369] width 143 height 28
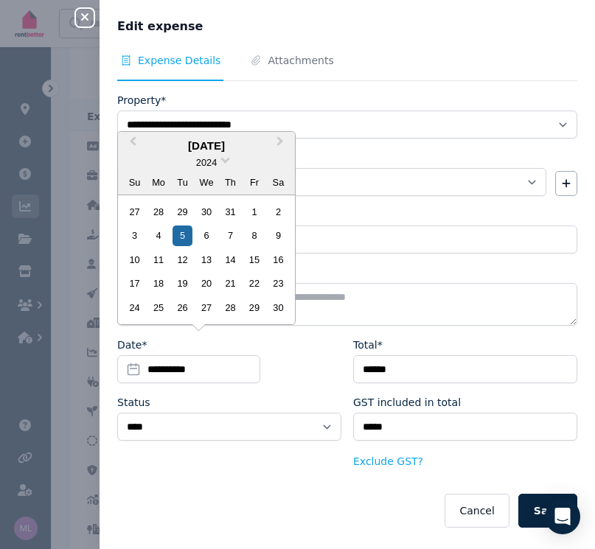
click at [184, 311] on div "26" at bounding box center [182, 308] width 20 height 20
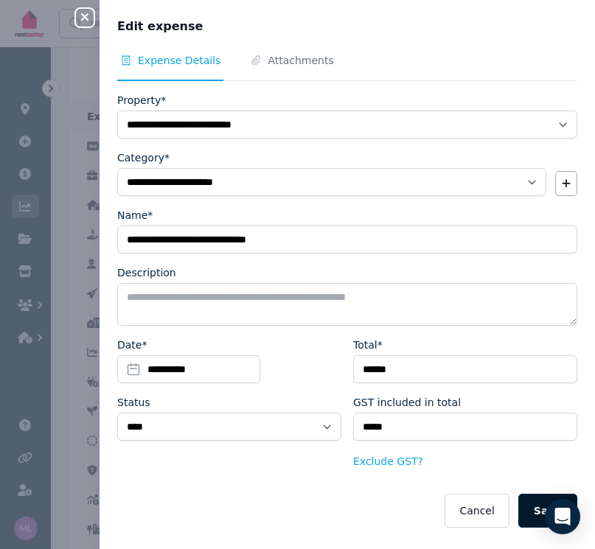
click at [523, 511] on button "Save" at bounding box center [547, 511] width 59 height 34
click at [83, 8] on div "Close panel" at bounding box center [90, 13] width 29 height 27
click at [85, 14] on icon "button" at bounding box center [85, 17] width 18 height 12
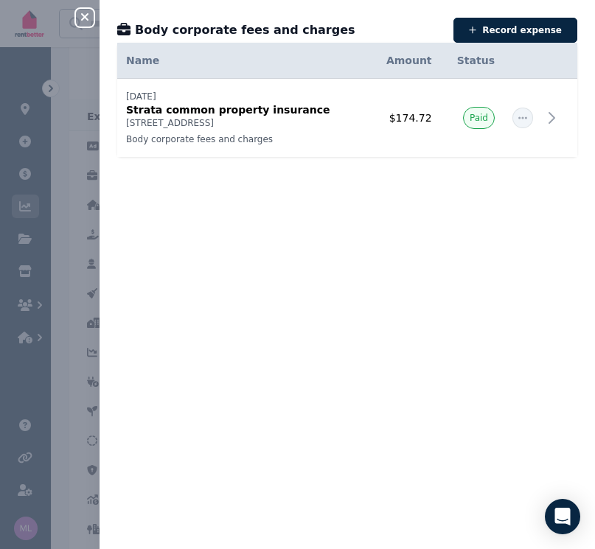
click at [84, 15] on icon "button" at bounding box center [85, 17] width 18 height 12
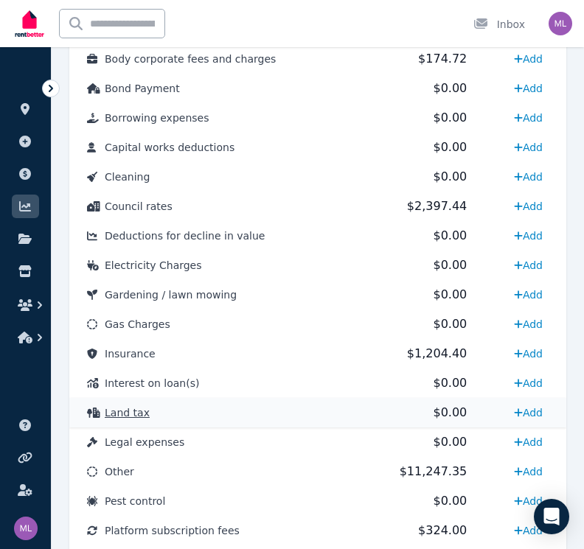
scroll to position [860, 0]
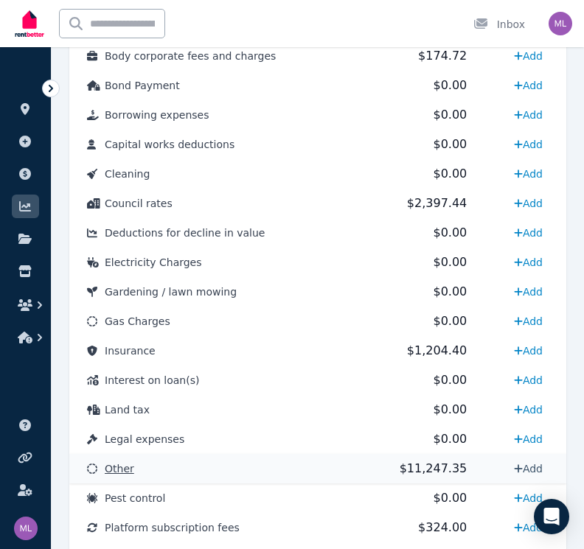
click at [525, 467] on link "Add" at bounding box center [528, 469] width 41 height 24
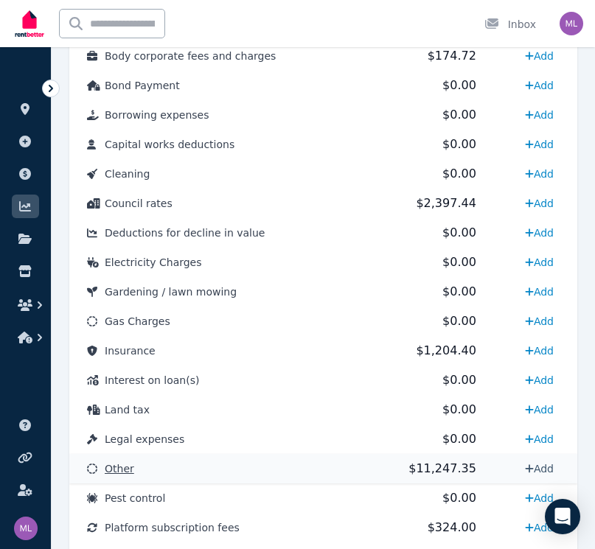
select select "**********"
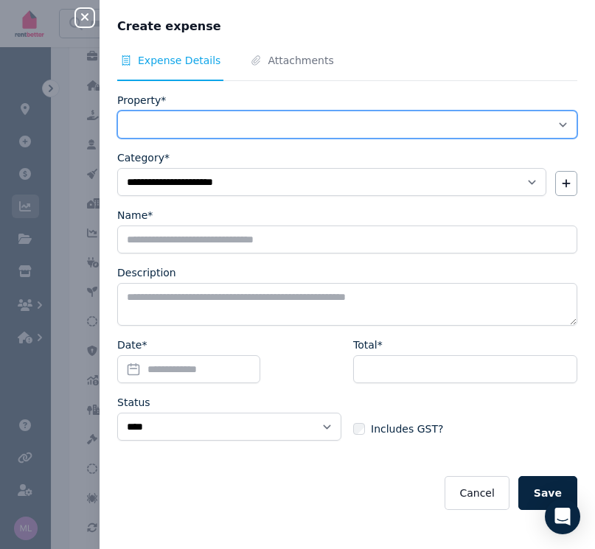
select select "**********"
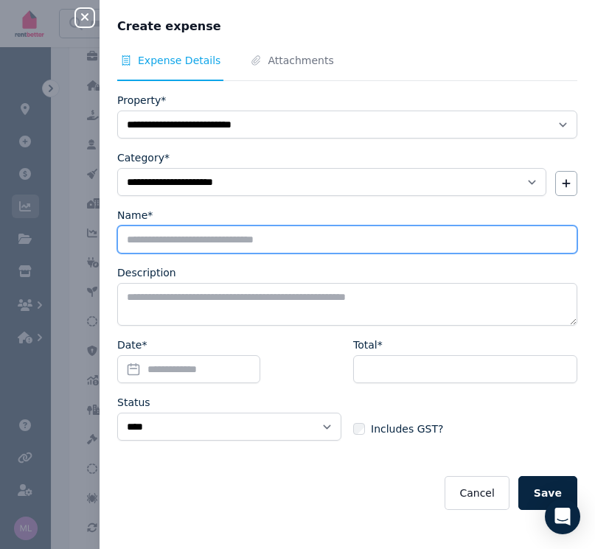
click at [158, 242] on input "Name*" at bounding box center [347, 239] width 460 height 28
type input "**********"
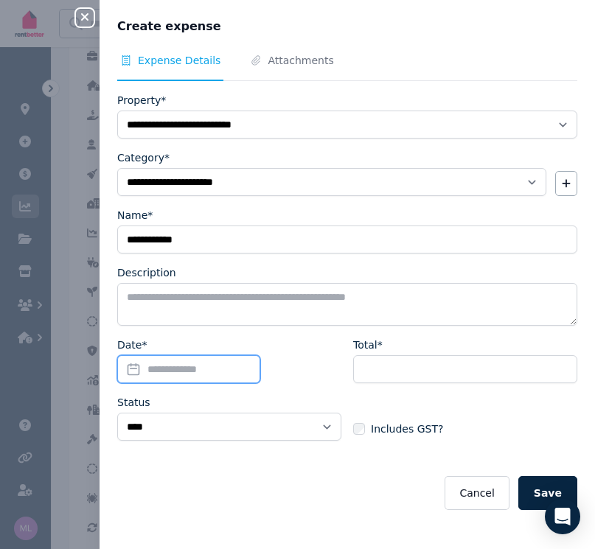
drag, startPoint x: 130, startPoint y: 371, endPoint x: 142, endPoint y: 368, distance: 12.2
click at [132, 371] on input "Date*" at bounding box center [188, 369] width 143 height 28
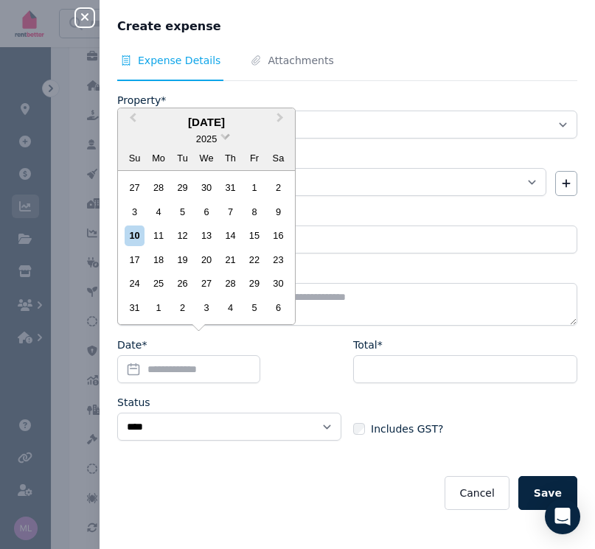
click at [225, 138] on span at bounding box center [225, 135] width 10 height 10
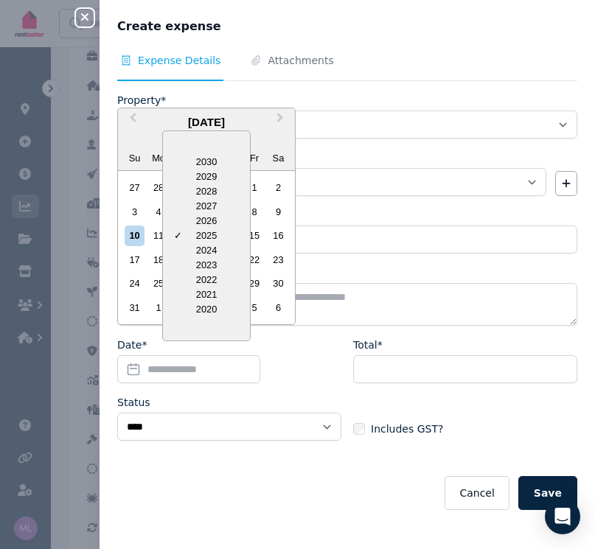
drag, startPoint x: 214, startPoint y: 251, endPoint x: 223, endPoint y: 181, distance: 70.6
click at [214, 249] on div "2024" at bounding box center [206, 250] width 87 height 15
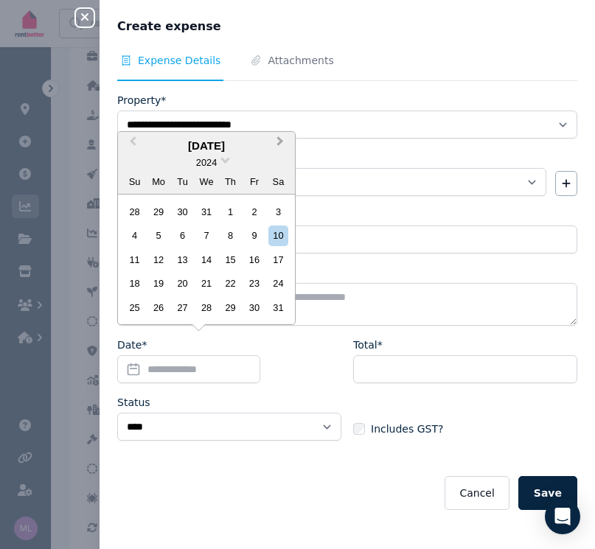
click at [280, 142] on span "Next Month" at bounding box center [280, 144] width 0 height 22
click at [280, 143] on span "Next Month" at bounding box center [280, 144] width 0 height 22
click at [183, 261] on div "12" at bounding box center [182, 260] width 20 height 20
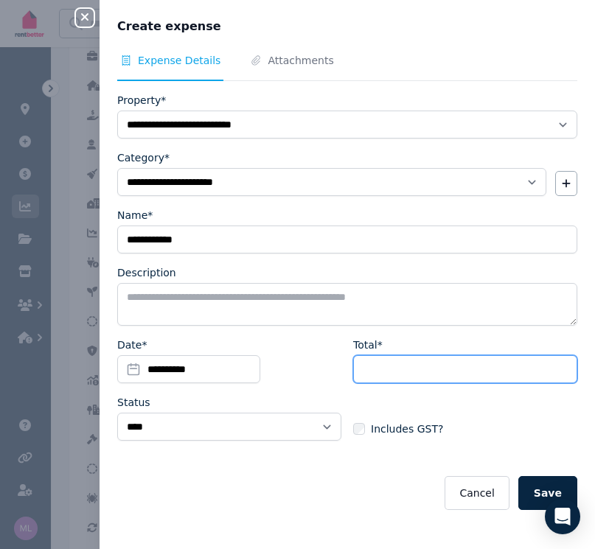
click at [374, 370] on input "Total*" at bounding box center [465, 369] width 224 height 28
type input "**"
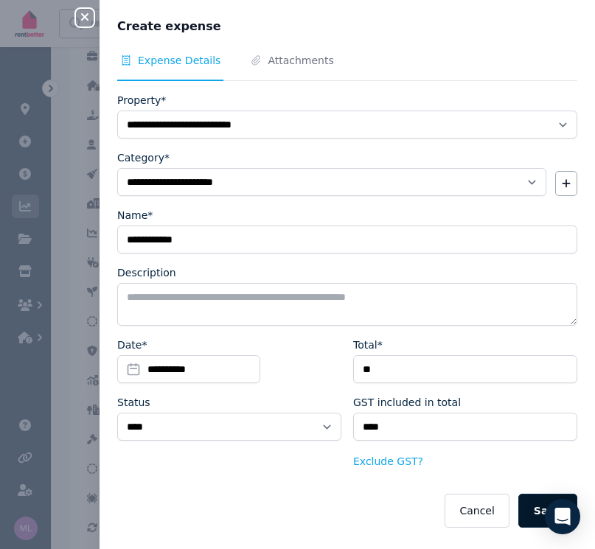
click at [521, 510] on button "Save" at bounding box center [547, 511] width 59 height 34
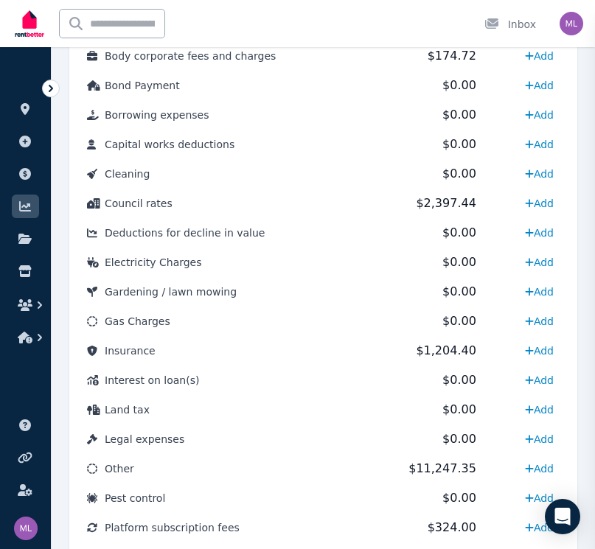
select select
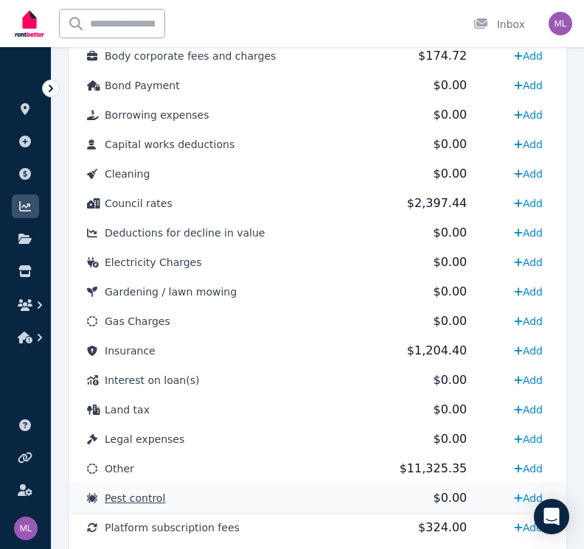
scroll to position [961, 0]
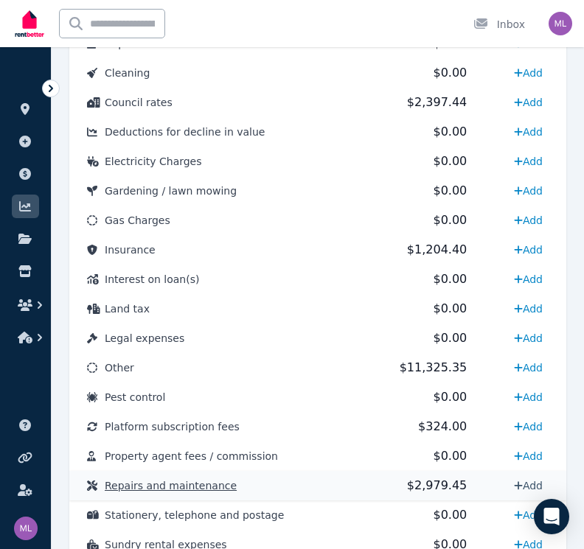
click at [530, 485] on link "Add" at bounding box center [528, 486] width 41 height 24
select select "**********"
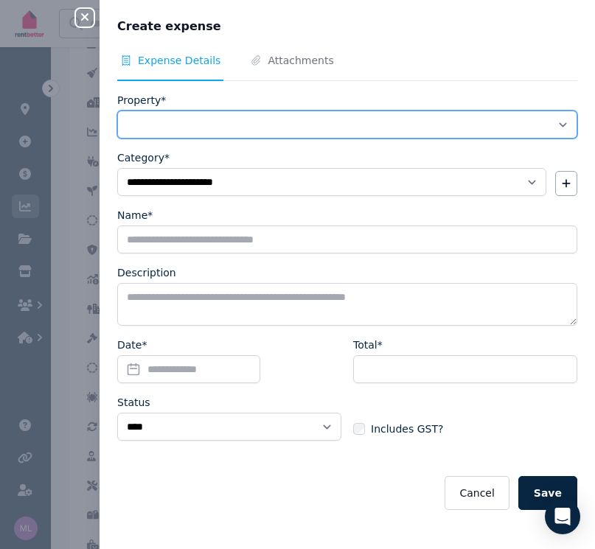
select select "**********"
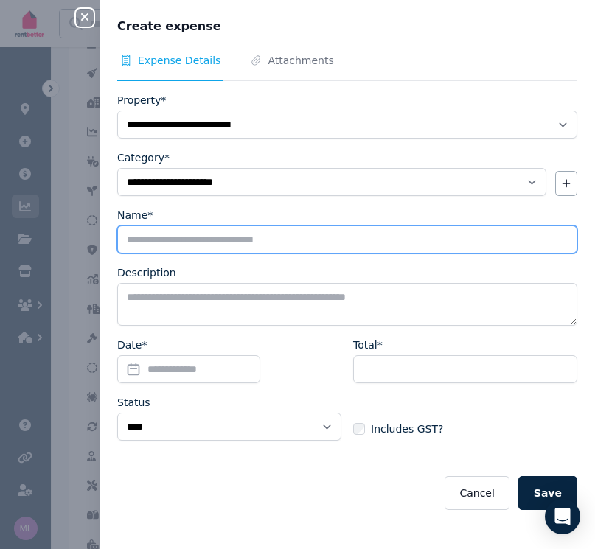
click at [161, 239] on input "Name*" at bounding box center [347, 239] width 460 height 28
type input "**********"
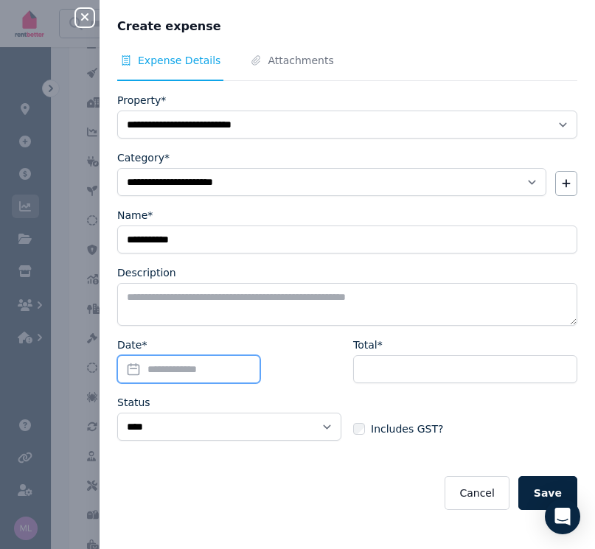
click at [133, 366] on input "Date*" at bounding box center [188, 369] width 143 height 28
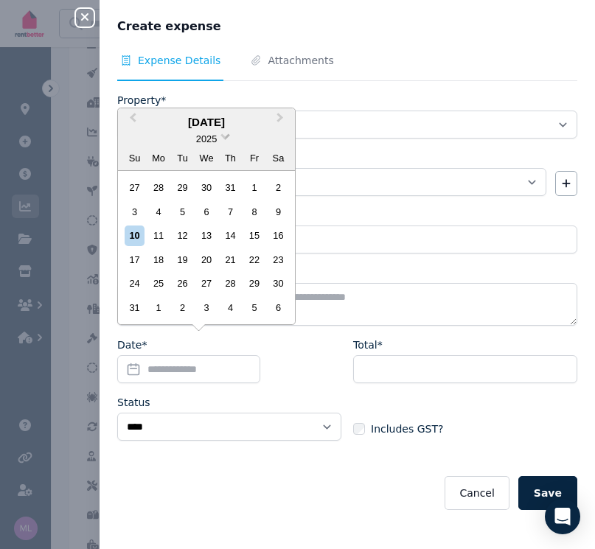
click at [225, 136] on span at bounding box center [225, 135] width 10 height 10
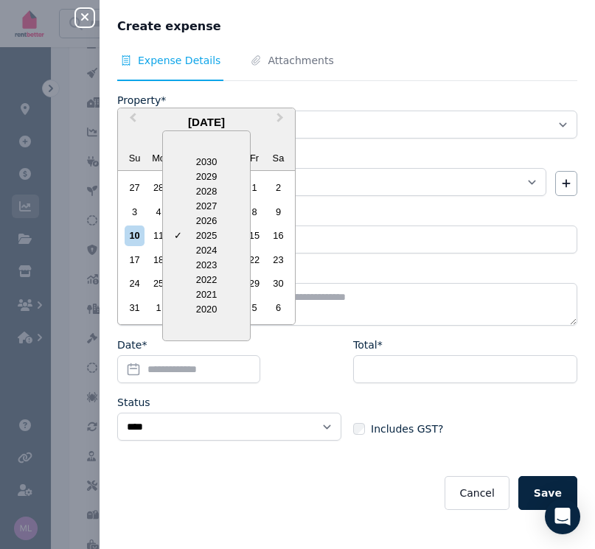
drag, startPoint x: 204, startPoint y: 253, endPoint x: 231, endPoint y: 200, distance: 60.3
click at [205, 251] on div "2024" at bounding box center [206, 250] width 87 height 15
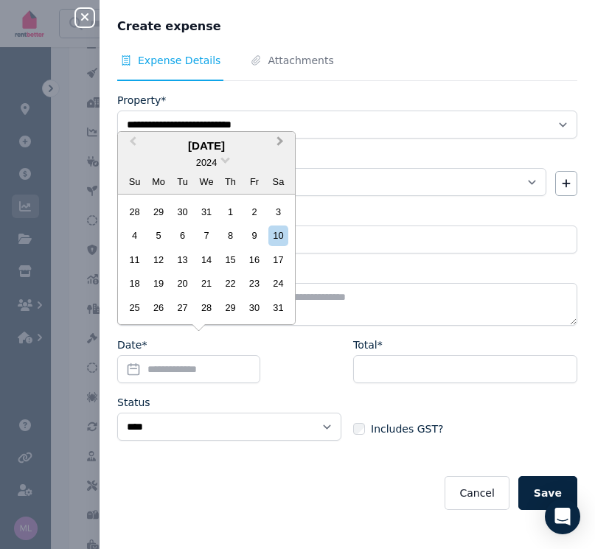
click at [280, 144] on span "Next Month" at bounding box center [280, 144] width 0 height 22
click at [227, 164] on span at bounding box center [225, 159] width 10 height 10
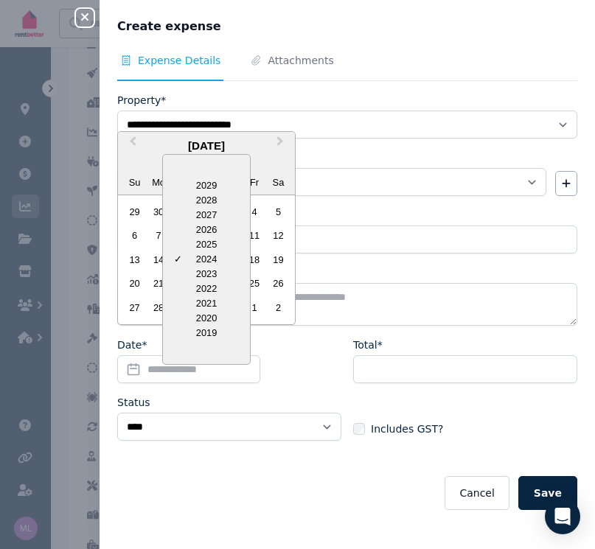
drag, startPoint x: 200, startPoint y: 247, endPoint x: 219, endPoint y: 222, distance: 31.5
click at [200, 247] on div "2025" at bounding box center [206, 244] width 87 height 15
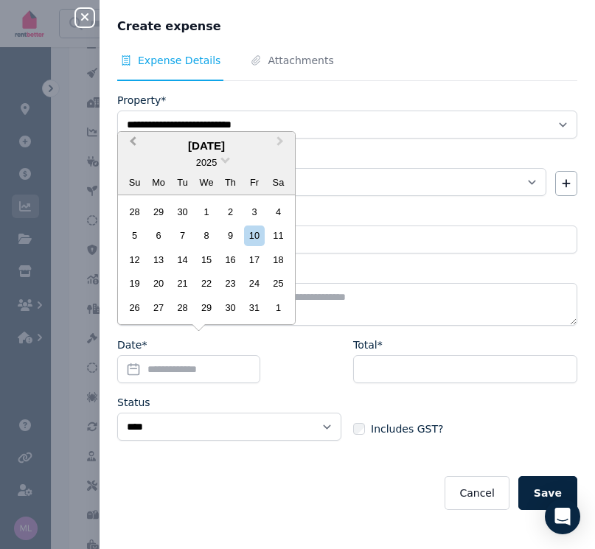
click at [133, 145] on span "Previous Month" at bounding box center [133, 144] width 0 height 22
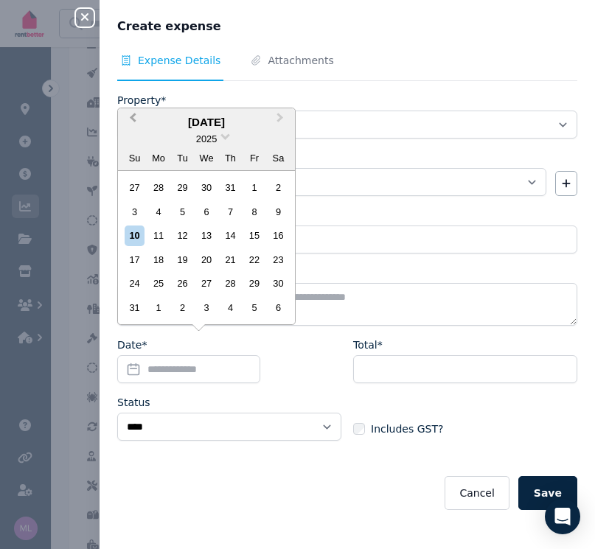
click at [133, 123] on span "Previous Month" at bounding box center [133, 121] width 0 height 22
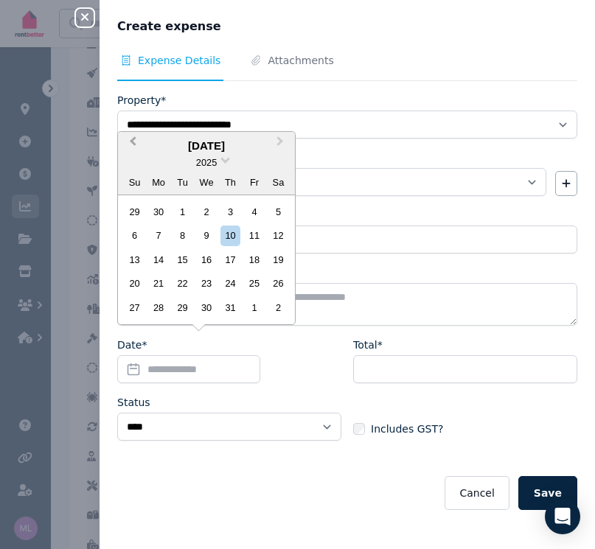
click at [139, 150] on button "Previous Month" at bounding box center [131, 145] width 24 height 24
click at [138, 148] on button "Previous Month" at bounding box center [131, 145] width 24 height 24
click at [139, 149] on button "Previous Month" at bounding box center [131, 145] width 24 height 24
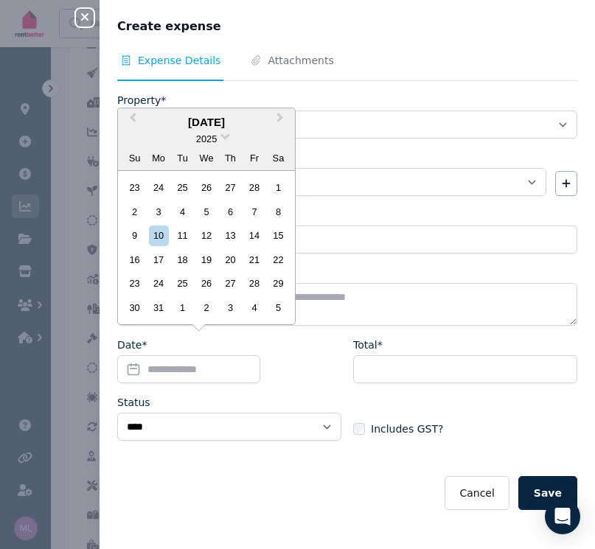
click at [144, 122] on div "[DATE]" at bounding box center [206, 122] width 177 height 17
click at [133, 122] on span "Previous Month" at bounding box center [133, 121] width 0 height 22
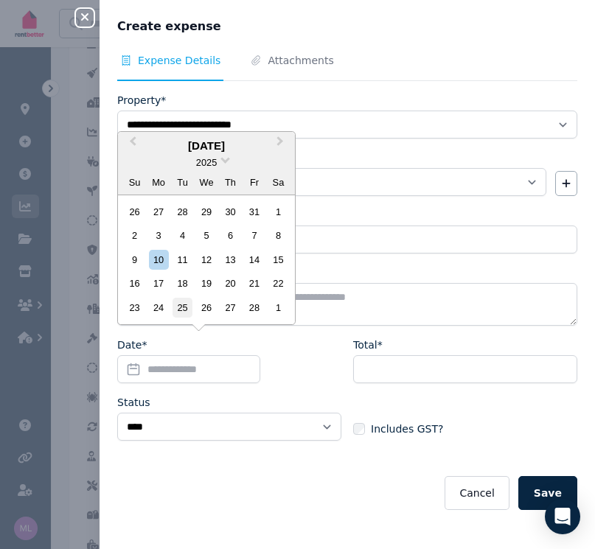
click at [185, 306] on div "25" at bounding box center [182, 308] width 20 height 20
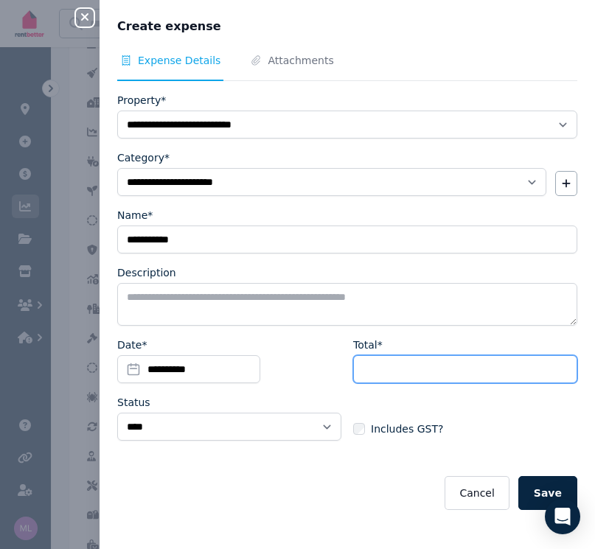
click at [388, 371] on input "Total*" at bounding box center [465, 369] width 224 height 28
type input "******"
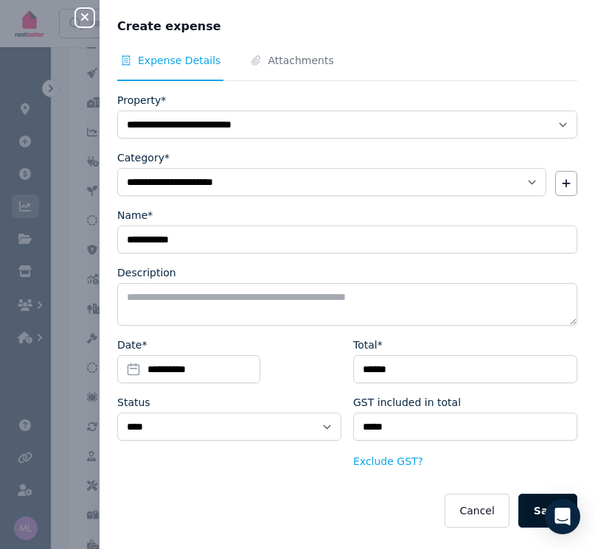
click at [533, 506] on button "Save" at bounding box center [547, 511] width 59 height 34
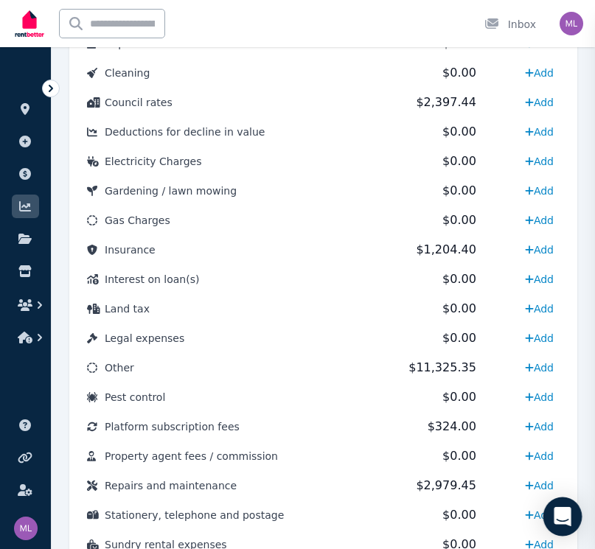
select select
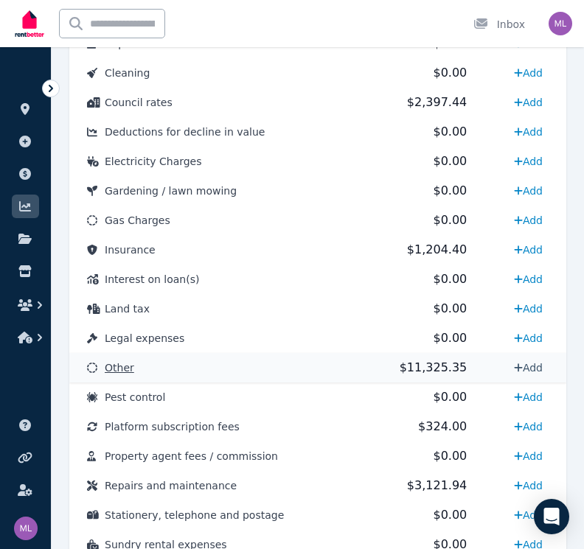
click at [530, 368] on link "Add" at bounding box center [528, 368] width 41 height 24
select select "**********"
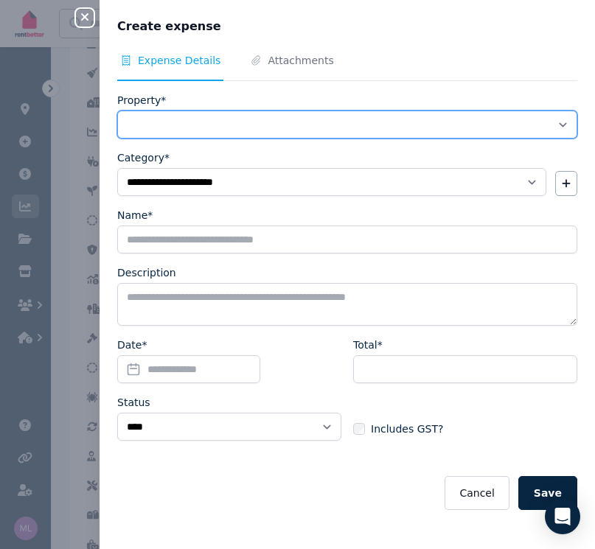
select select "**********"
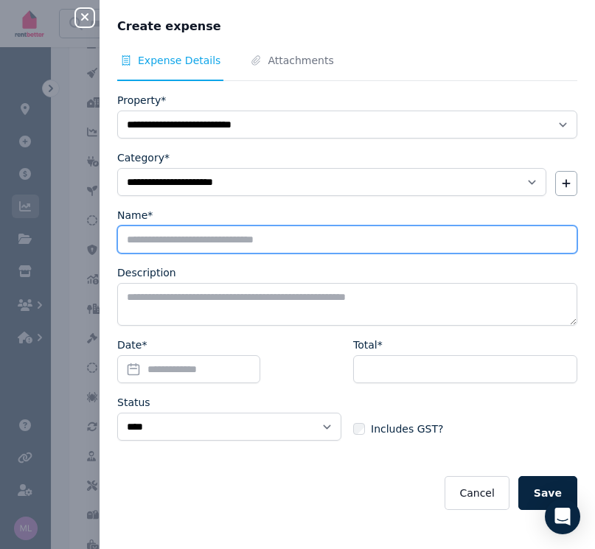
click at [150, 246] on input "Name*" at bounding box center [347, 239] width 460 height 28
type input "***"
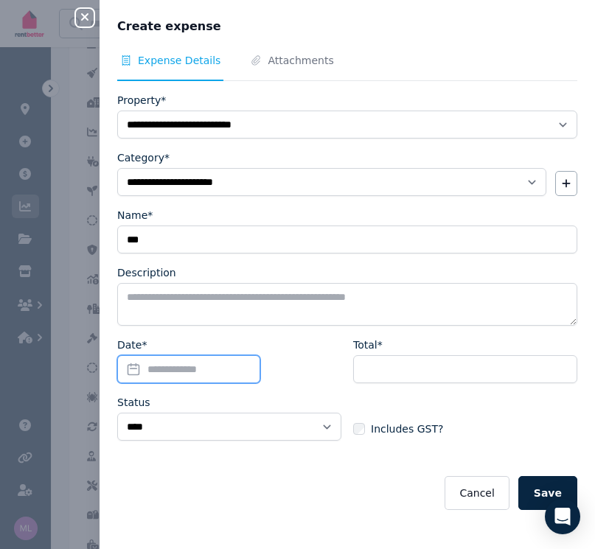
click at [133, 365] on input "Date*" at bounding box center [188, 369] width 143 height 28
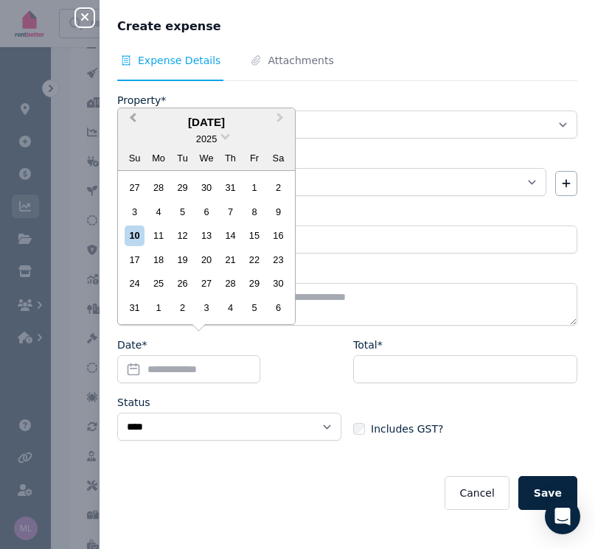
click at [130, 117] on button "Previous Month" at bounding box center [131, 122] width 24 height 24
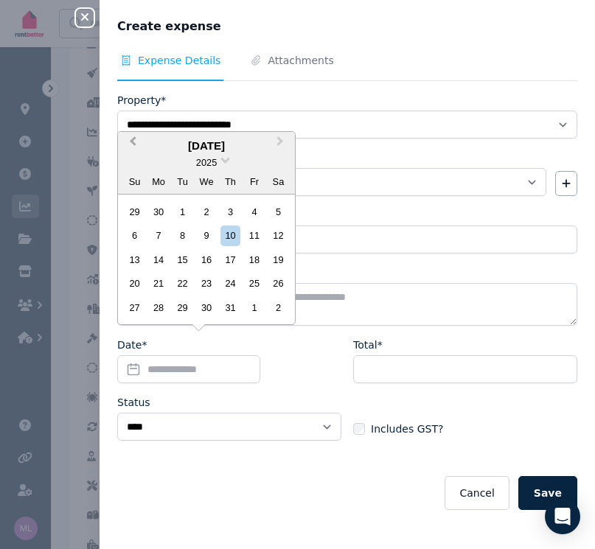
click at [132, 142] on button "Previous Month" at bounding box center [131, 145] width 24 height 24
click at [133, 145] on span "Previous Month" at bounding box center [133, 144] width 0 height 22
click at [229, 233] on div "10" at bounding box center [230, 235] width 20 height 20
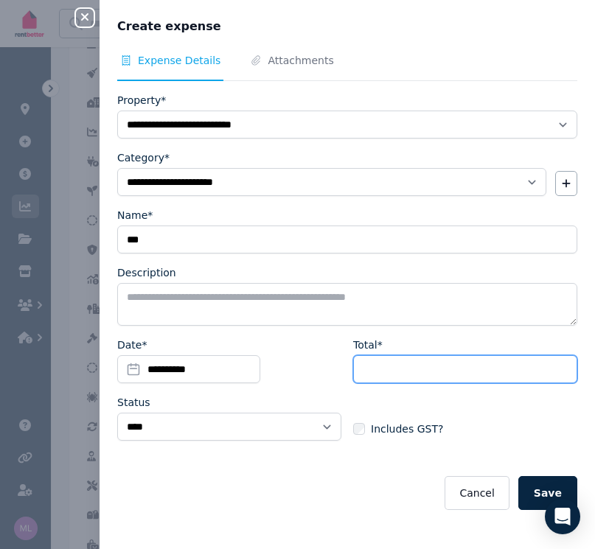
click at [391, 368] on input "Total*" at bounding box center [465, 369] width 224 height 28
type input "******"
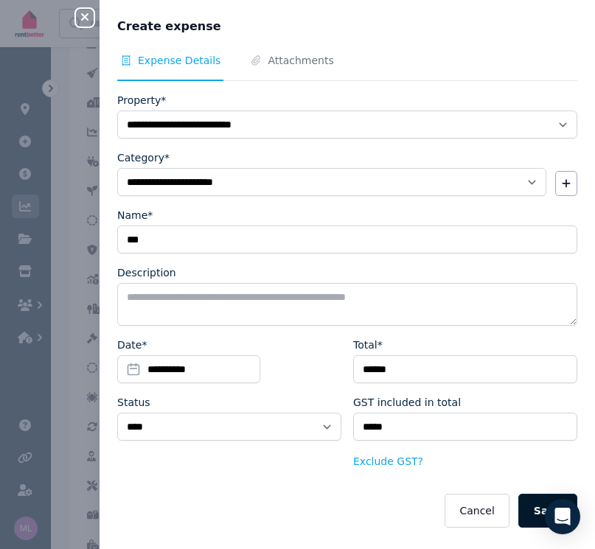
click at [520, 512] on button "Save" at bounding box center [547, 511] width 59 height 34
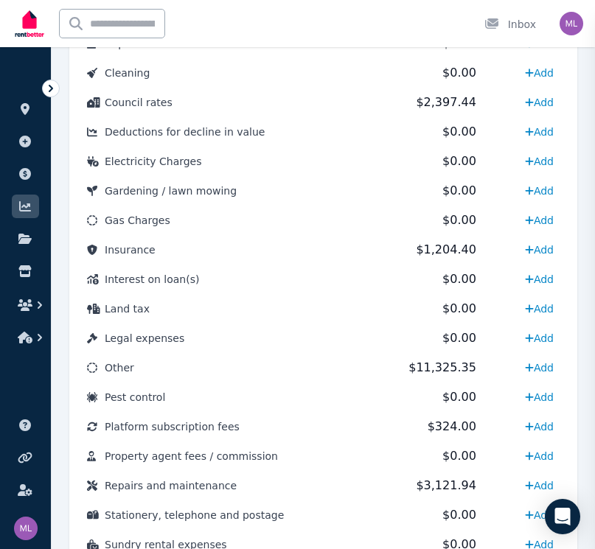
select select
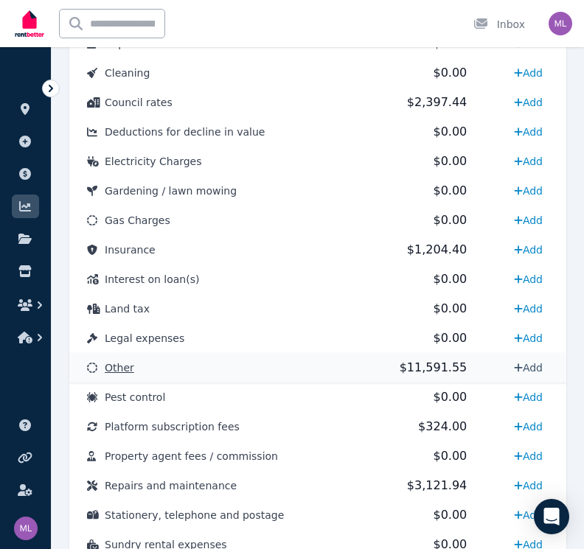
click at [520, 368] on link "Add" at bounding box center [528, 368] width 41 height 24
select select "**********"
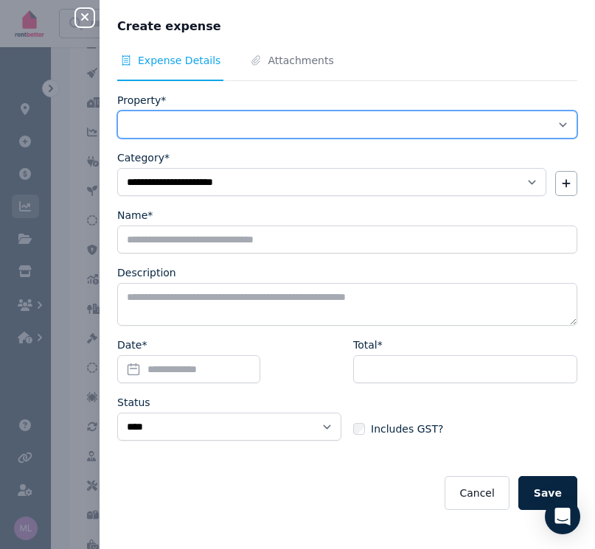
select select "**********"
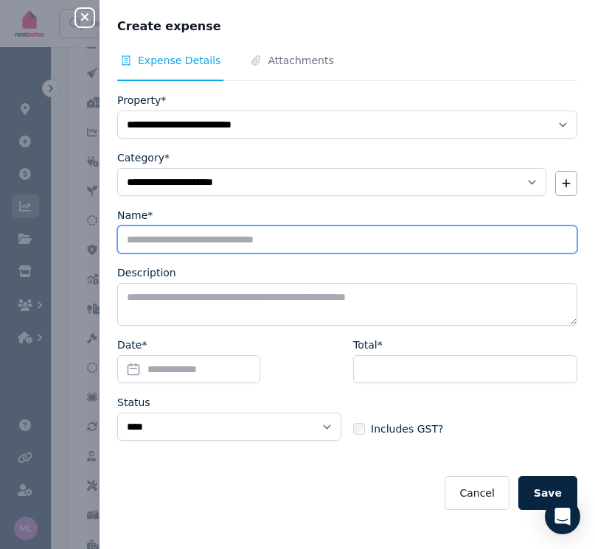
click at [150, 242] on input "Name*" at bounding box center [347, 239] width 460 height 28
type input "*********"
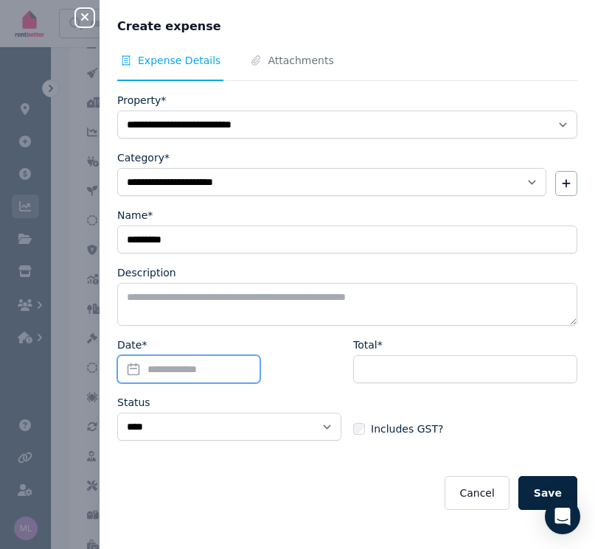
click at [136, 366] on input "Date*" at bounding box center [188, 369] width 143 height 28
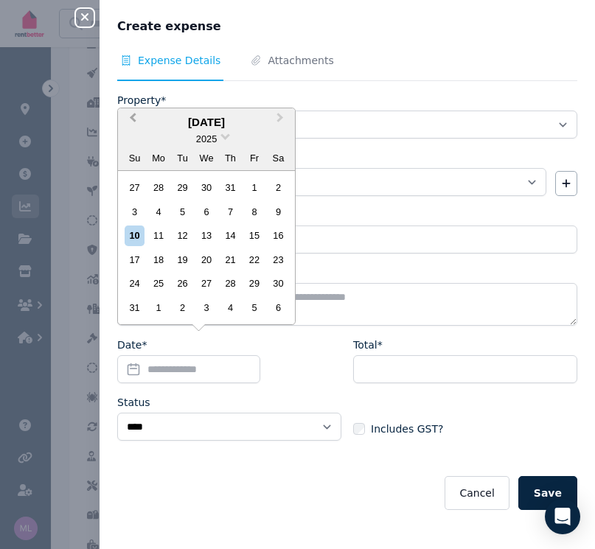
click at [133, 122] on span "Previous Month" at bounding box center [133, 121] width 0 height 22
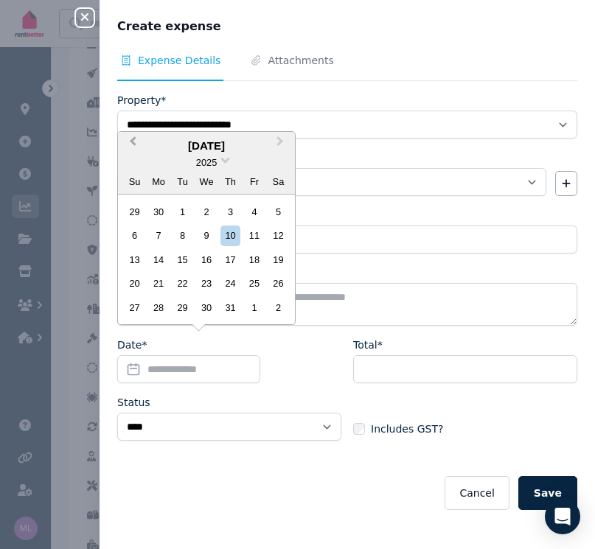
click at [129, 147] on button "Previous Month" at bounding box center [131, 145] width 24 height 24
click at [161, 282] on div "23" at bounding box center [159, 283] width 20 height 20
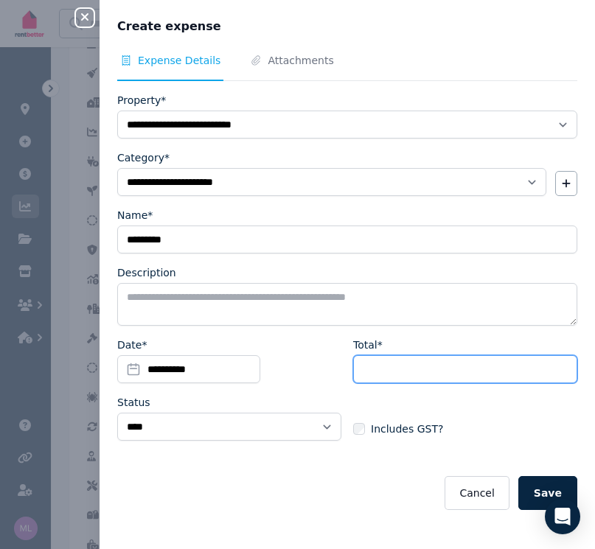
drag, startPoint x: 357, startPoint y: 376, endPoint x: 365, endPoint y: 376, distance: 8.1
click at [357, 376] on input "Total*" at bounding box center [465, 369] width 224 height 28
type input "**"
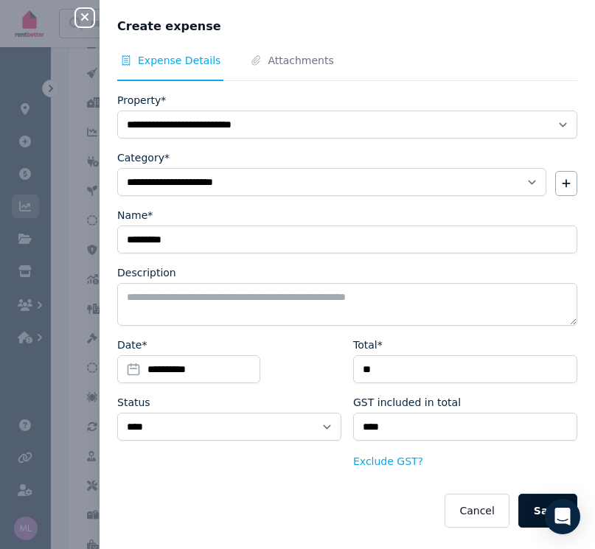
click at [530, 511] on button "Save" at bounding box center [547, 511] width 59 height 34
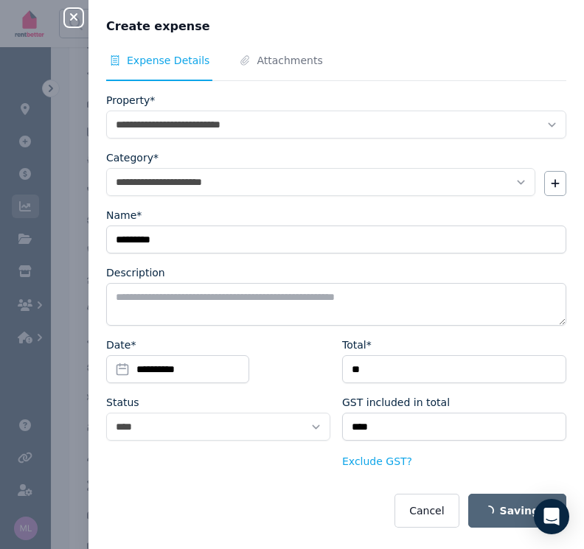
select select
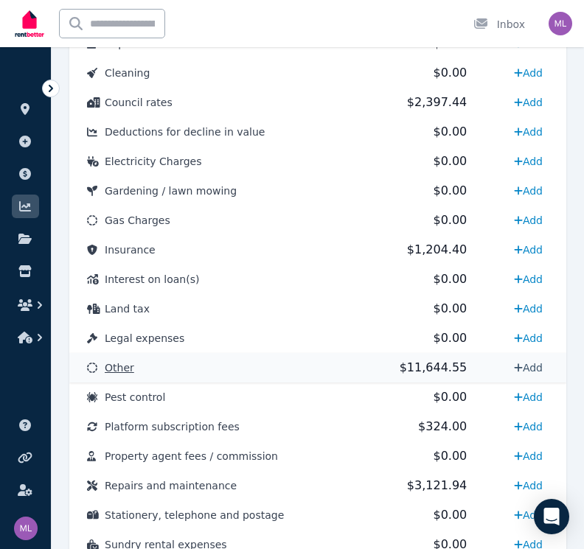
click at [517, 366] on icon at bounding box center [518, 367] width 9 height 10
select select "**********"
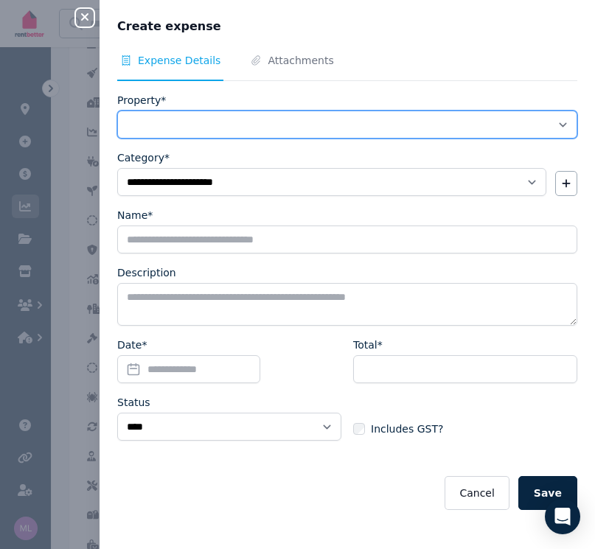
select select "**********"
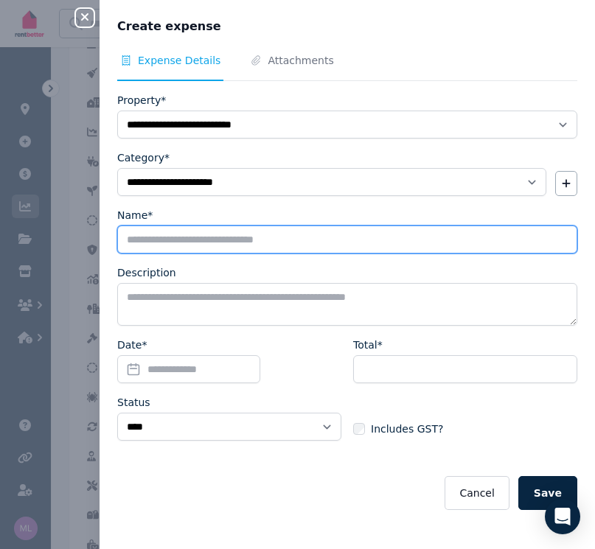
click at [146, 244] on input "Name*" at bounding box center [347, 239] width 460 height 28
type input "*******"
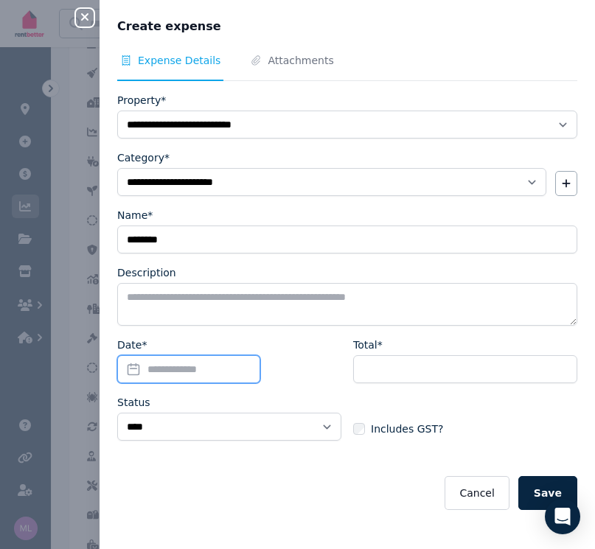
click at [138, 368] on input "Date*" at bounding box center [188, 369] width 143 height 28
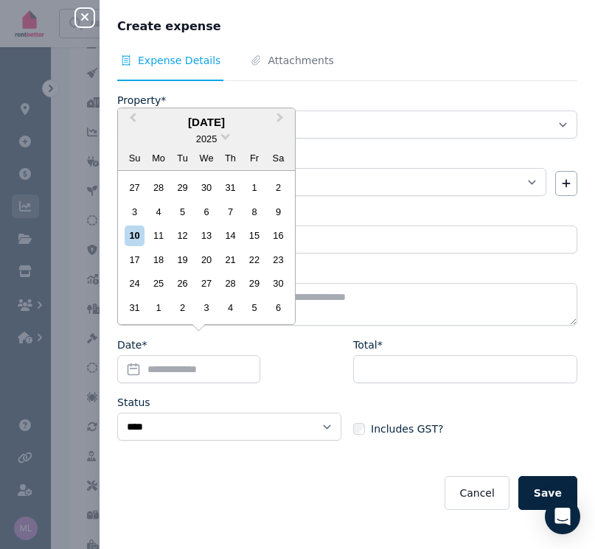
click at [222, 139] on div "2025" at bounding box center [206, 138] width 177 height 15
click at [224, 139] on span at bounding box center [225, 135] width 10 height 10
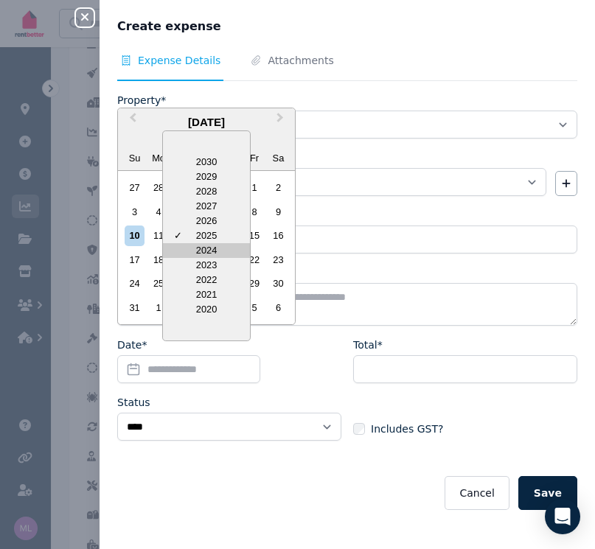
click at [203, 253] on div "2024" at bounding box center [206, 250] width 87 height 15
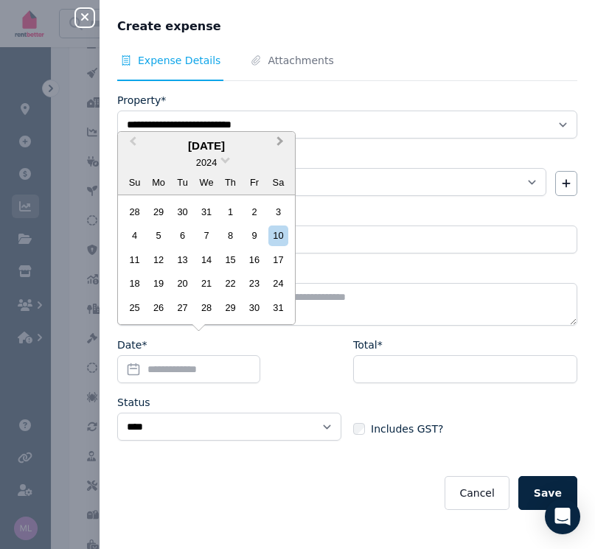
click at [280, 147] on span "Next Month" at bounding box center [280, 144] width 0 height 22
click at [201, 283] on div "25" at bounding box center [206, 283] width 20 height 20
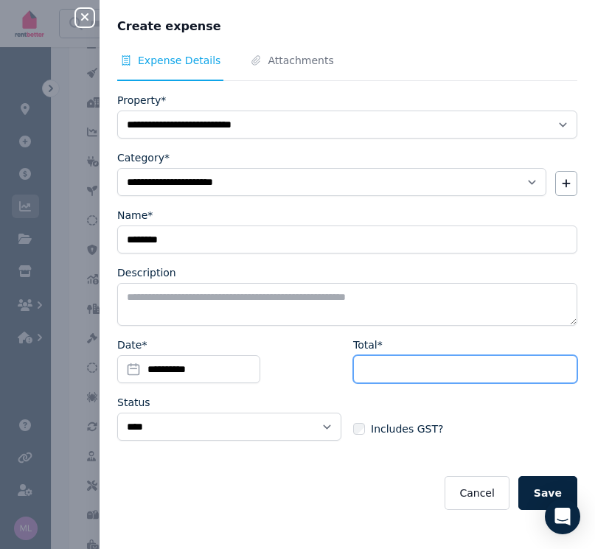
click at [375, 374] on input "Total*" at bounding box center [465, 369] width 224 height 28
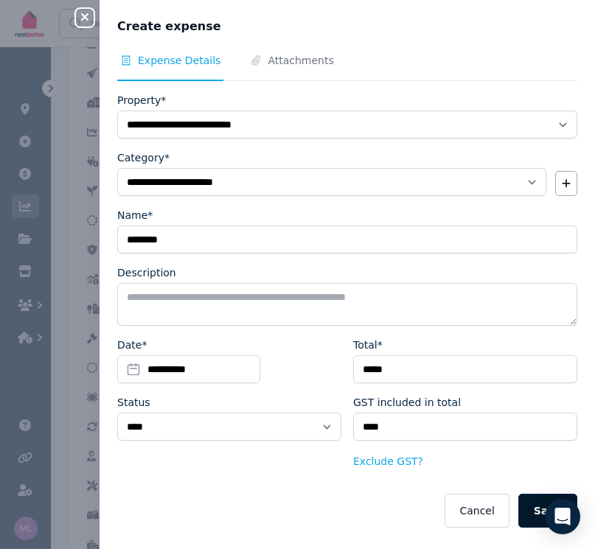
click at [522, 512] on button "Save" at bounding box center [547, 511] width 59 height 34
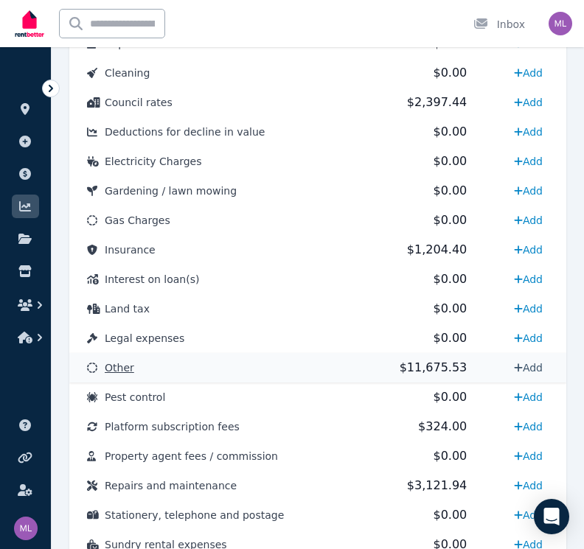
click at [520, 368] on link "Add" at bounding box center [528, 368] width 41 height 24
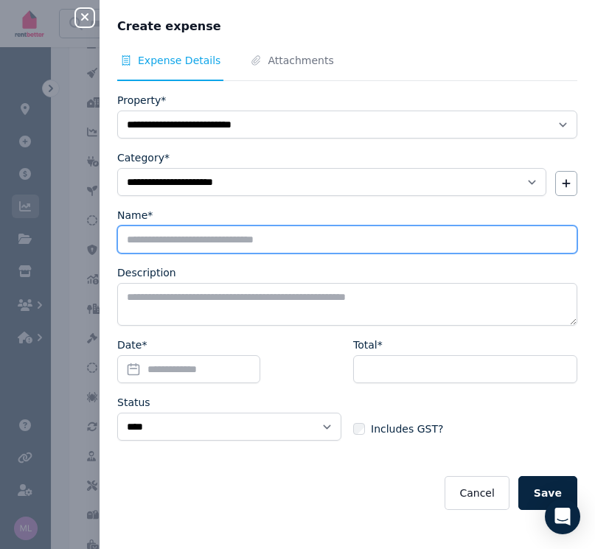
click at [146, 242] on input "Name*" at bounding box center [347, 239] width 460 height 28
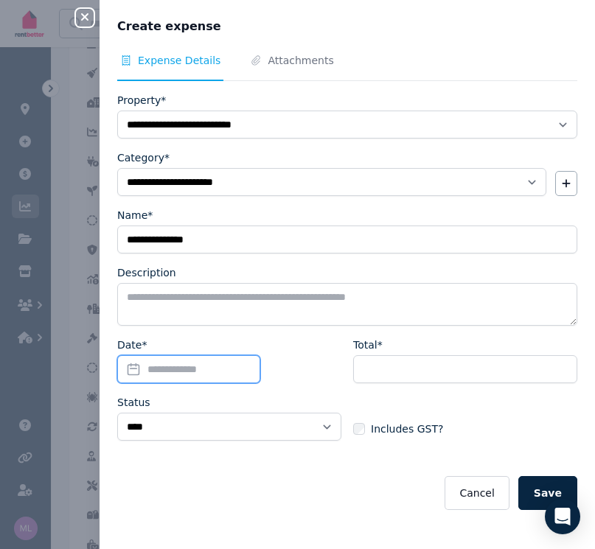
click at [128, 372] on input "Date*" at bounding box center [188, 369] width 143 height 28
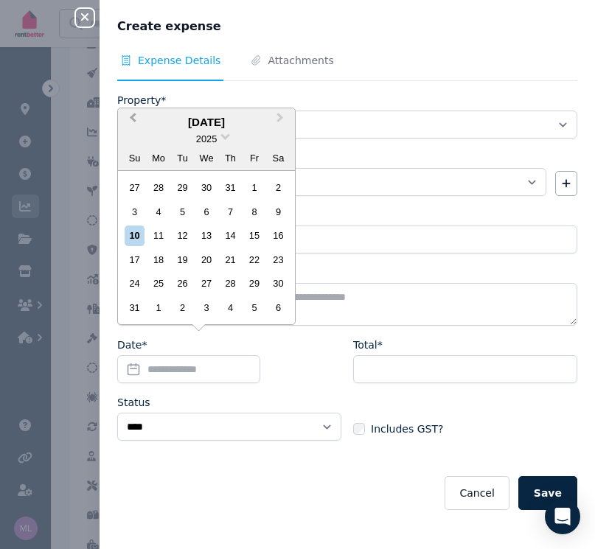
click at [133, 122] on span "Previous Month" at bounding box center [133, 121] width 0 height 22
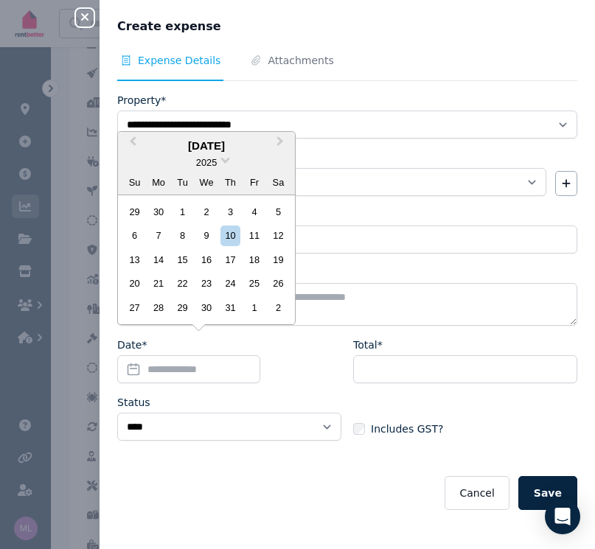
click at [220, 164] on div "2025" at bounding box center [206, 162] width 177 height 15
click at [224, 165] on div "2025" at bounding box center [206, 162] width 177 height 15
click at [225, 161] on span at bounding box center [225, 159] width 10 height 10
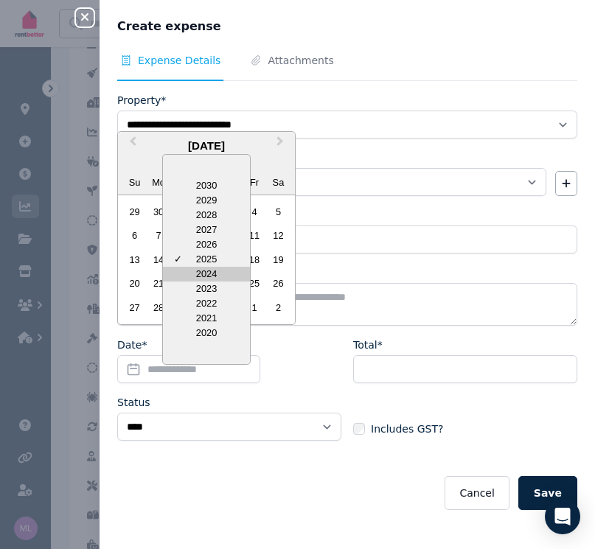
click at [207, 276] on div "2024" at bounding box center [206, 274] width 87 height 15
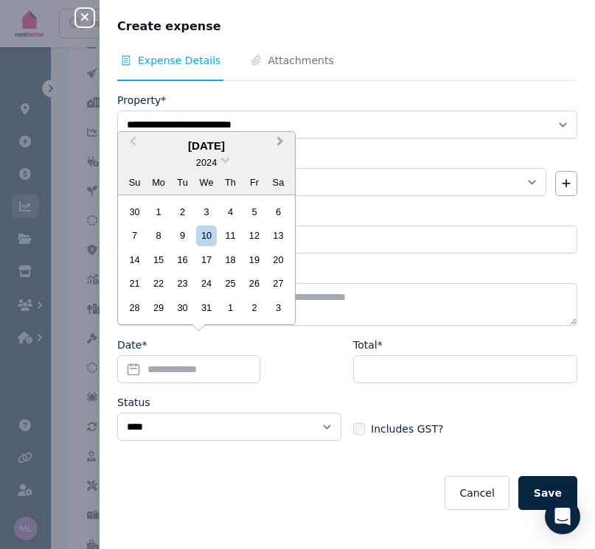
click at [280, 145] on span "Next Month" at bounding box center [280, 144] width 0 height 22
click at [257, 259] on div "20" at bounding box center [254, 260] width 20 height 20
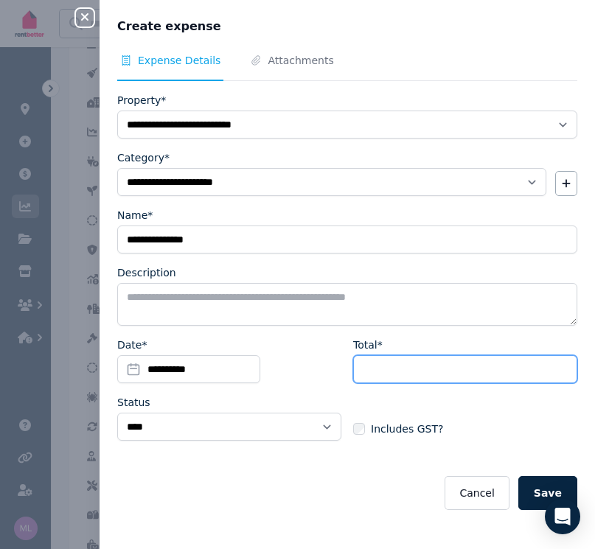
click at [378, 369] on input "Total*" at bounding box center [465, 369] width 224 height 28
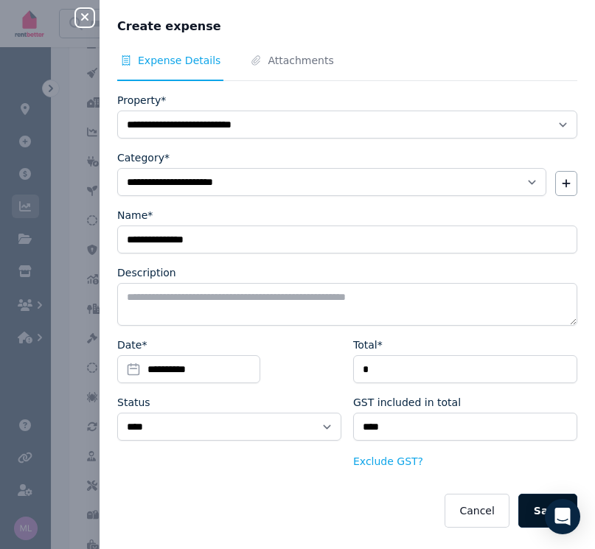
click at [526, 509] on button "Save" at bounding box center [547, 511] width 59 height 34
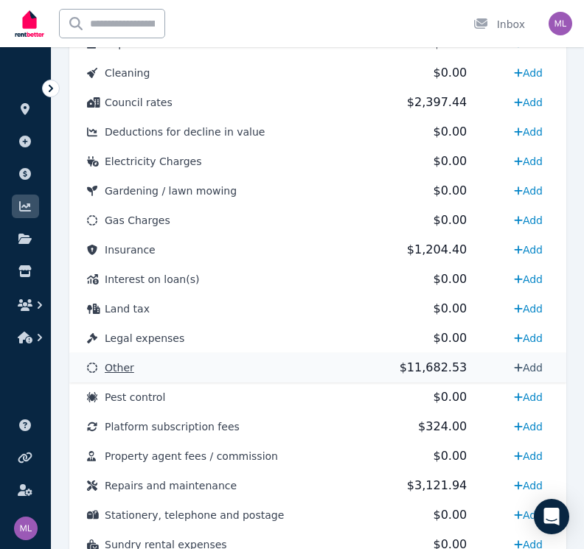
click at [531, 368] on link "Add" at bounding box center [528, 368] width 41 height 24
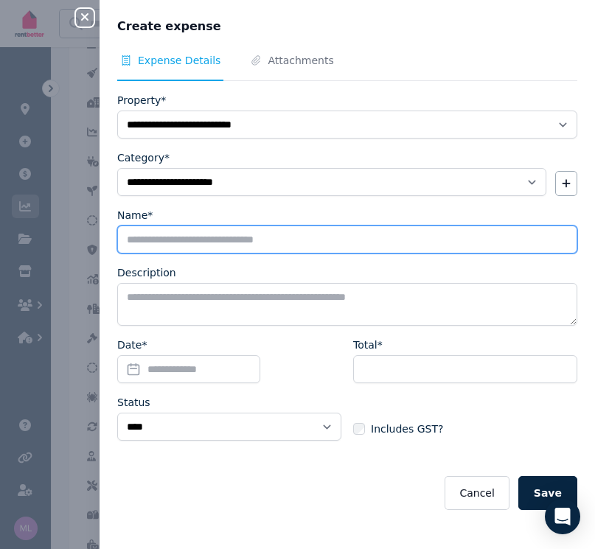
click at [155, 239] on input "Name*" at bounding box center [347, 239] width 460 height 28
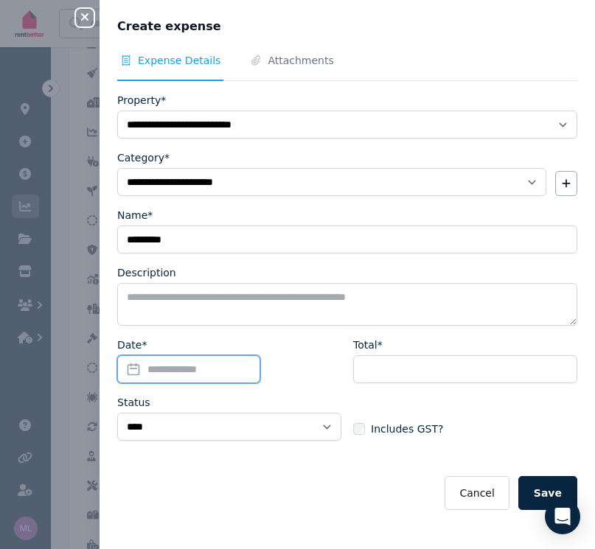
click at [130, 371] on input "Date*" at bounding box center [188, 369] width 143 height 28
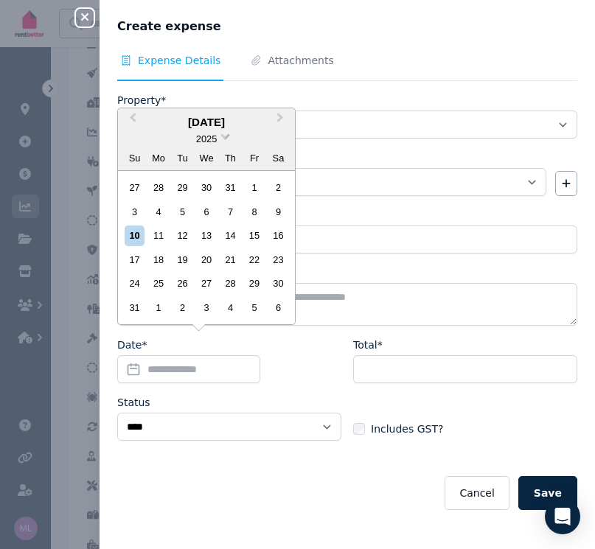
click at [223, 139] on span at bounding box center [225, 135] width 10 height 10
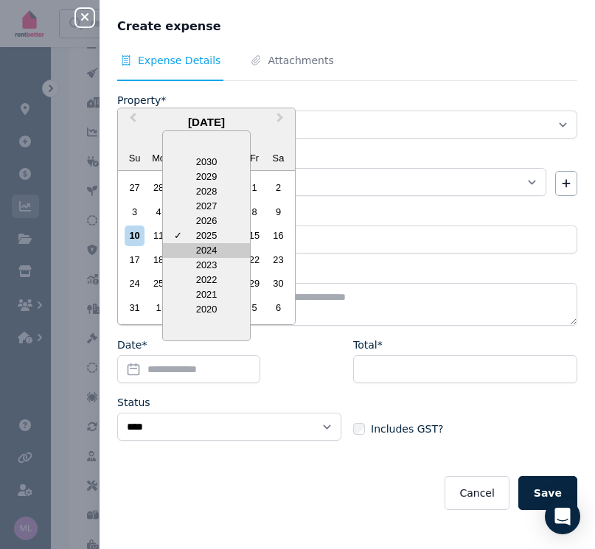
click at [208, 253] on div "2024" at bounding box center [206, 250] width 87 height 15
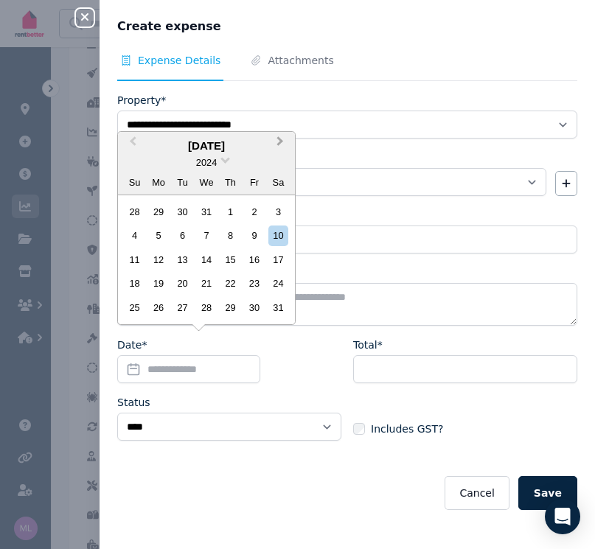
click at [280, 144] on span "Next Month" at bounding box center [280, 144] width 0 height 22
click at [270, 212] on div "5" at bounding box center [278, 212] width 20 height 20
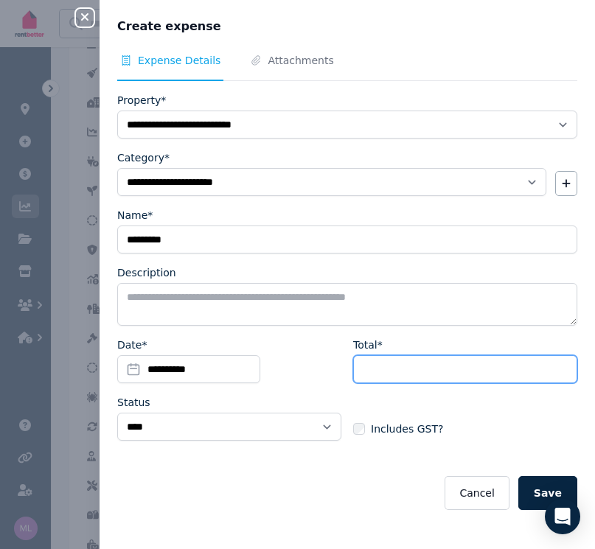
click at [393, 364] on input "Total*" at bounding box center [465, 369] width 224 height 28
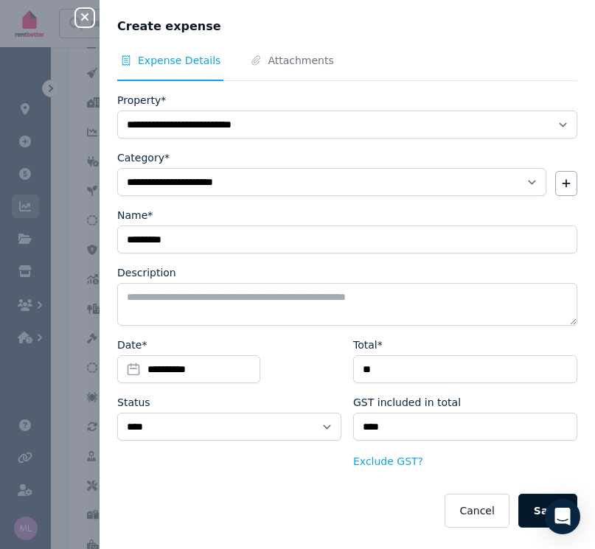
click at [529, 511] on button "Save" at bounding box center [547, 511] width 59 height 34
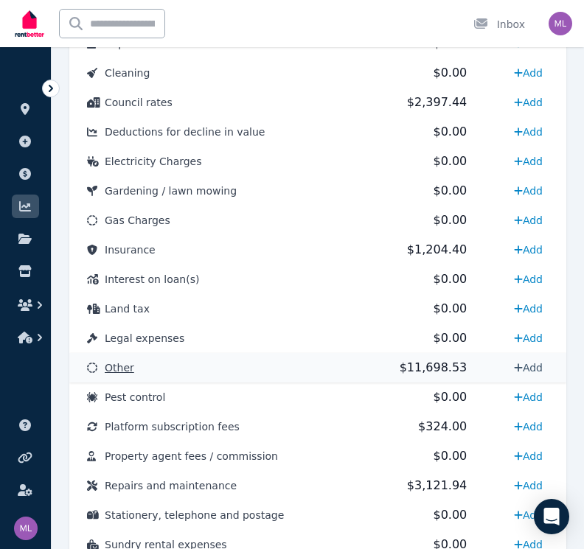
click at [536, 363] on link "Add" at bounding box center [528, 368] width 41 height 24
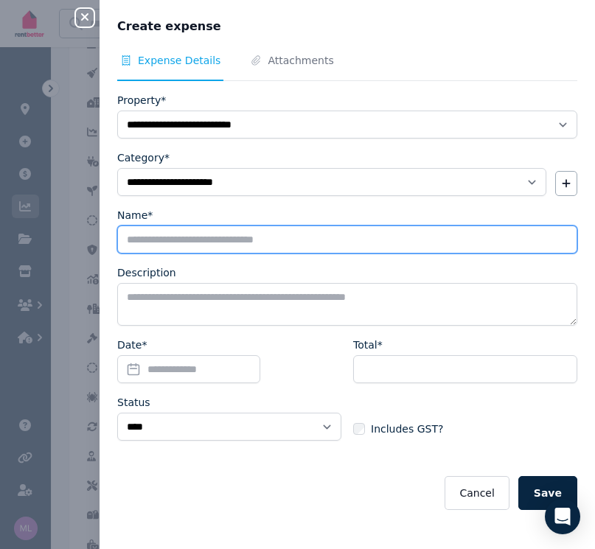
click at [144, 247] on input "Name*" at bounding box center [347, 239] width 460 height 28
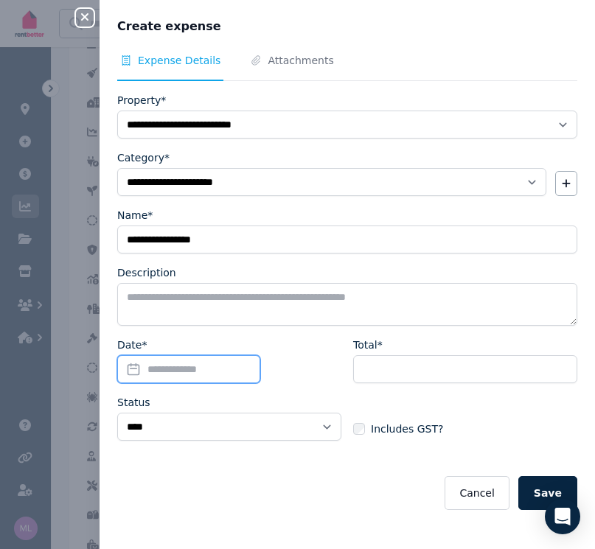
click at [133, 367] on input "Date*" at bounding box center [188, 369] width 143 height 28
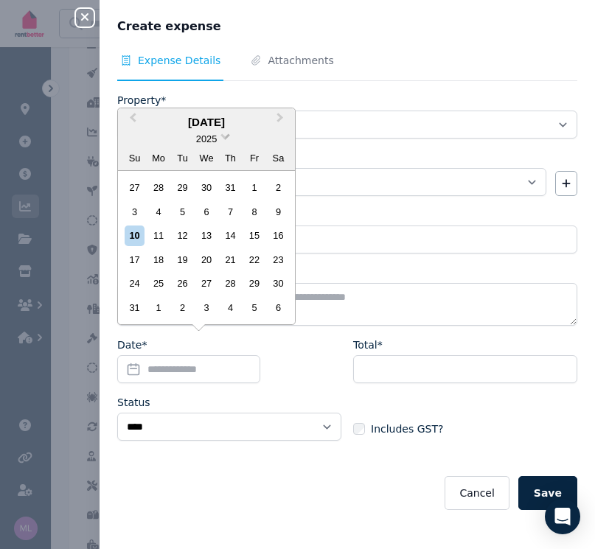
click at [227, 140] on span at bounding box center [225, 135] width 10 height 10
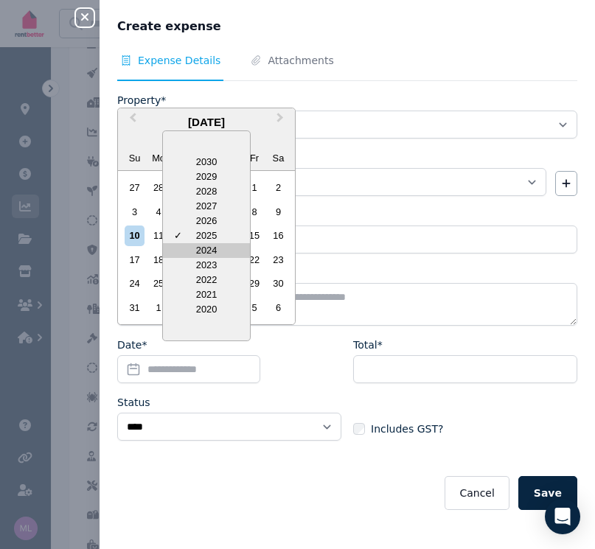
click at [197, 256] on div "2024" at bounding box center [206, 250] width 87 height 15
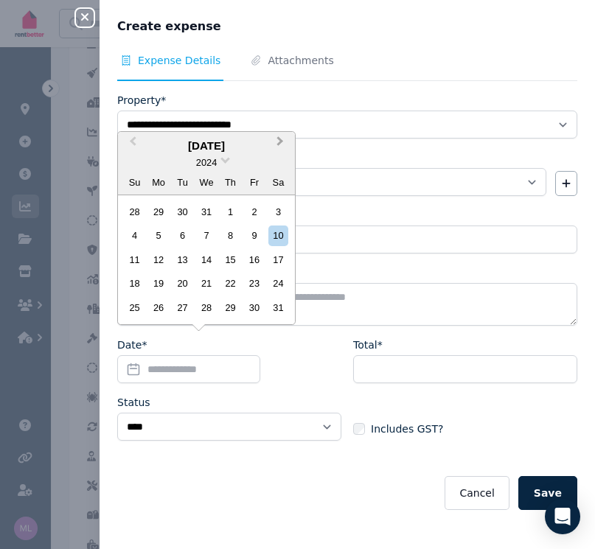
click at [280, 147] on span "Next Month" at bounding box center [280, 144] width 0 height 22
click at [182, 258] on div "17" at bounding box center [182, 260] width 20 height 20
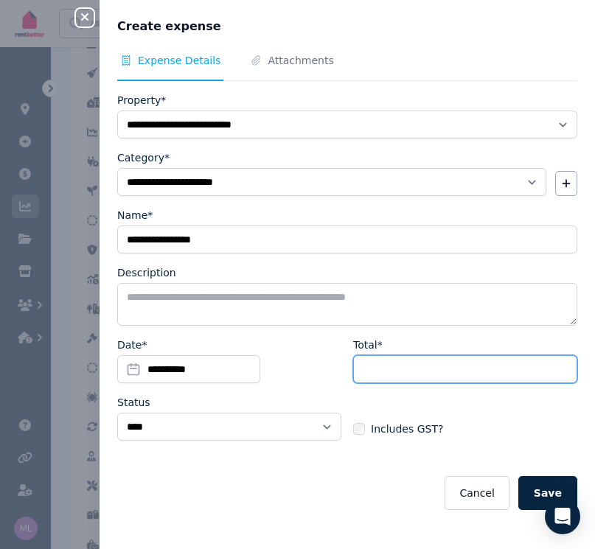
click at [368, 372] on input "Total*" at bounding box center [465, 369] width 224 height 28
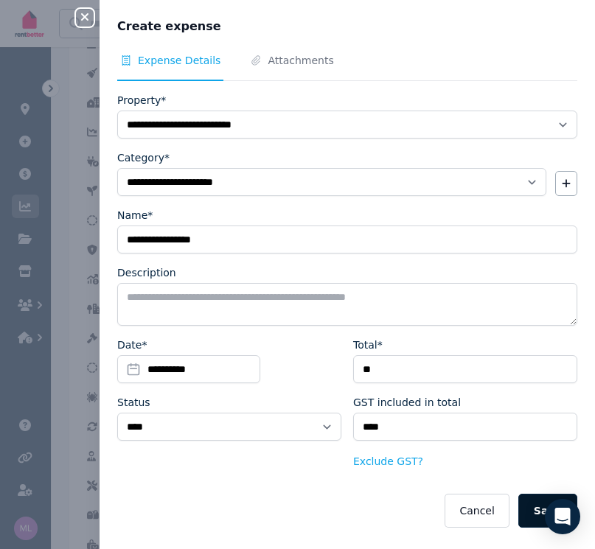
click at [536, 507] on button "Save" at bounding box center [547, 511] width 59 height 34
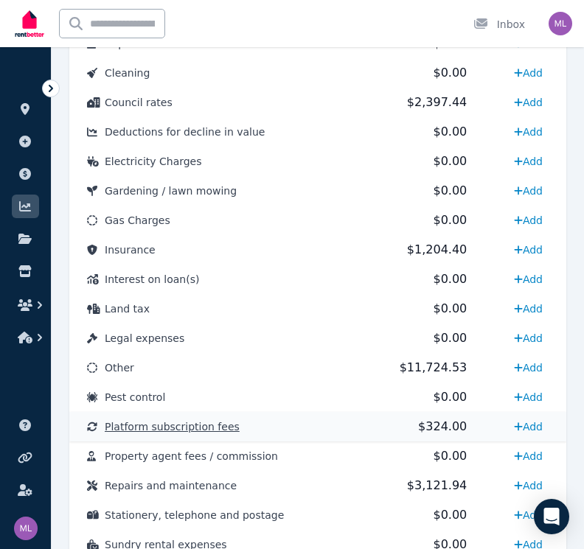
scroll to position [964, 0]
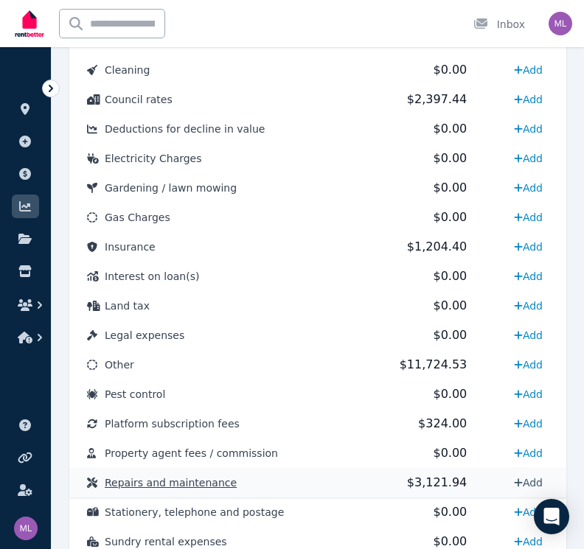
click at [525, 478] on link "Add" at bounding box center [528, 483] width 41 height 24
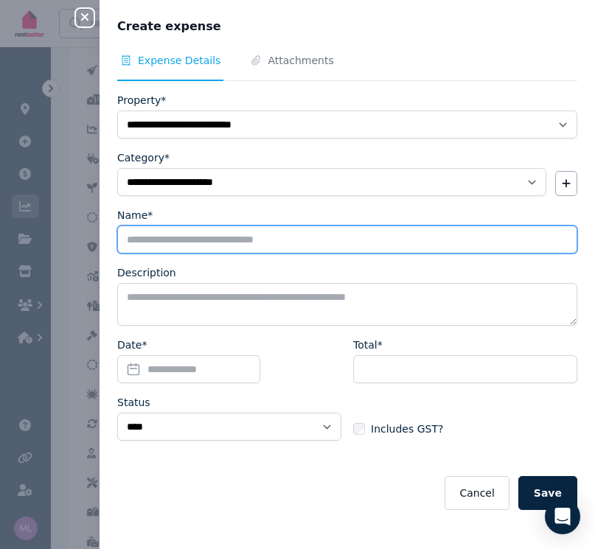
click at [180, 246] on input "Name*" at bounding box center [347, 239] width 460 height 28
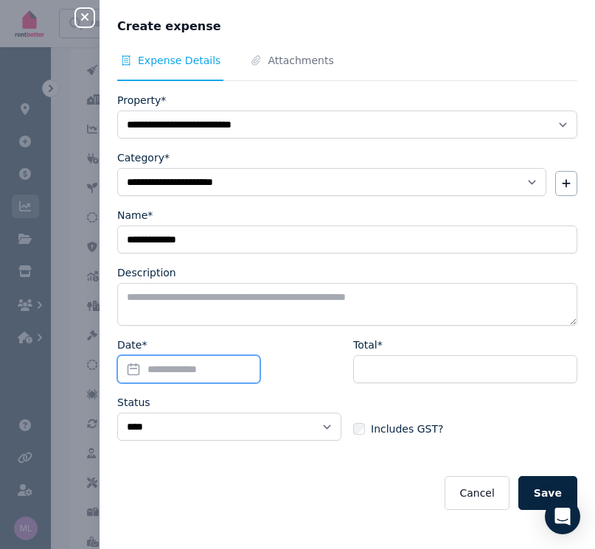
click at [141, 368] on input "Date*" at bounding box center [188, 369] width 143 height 28
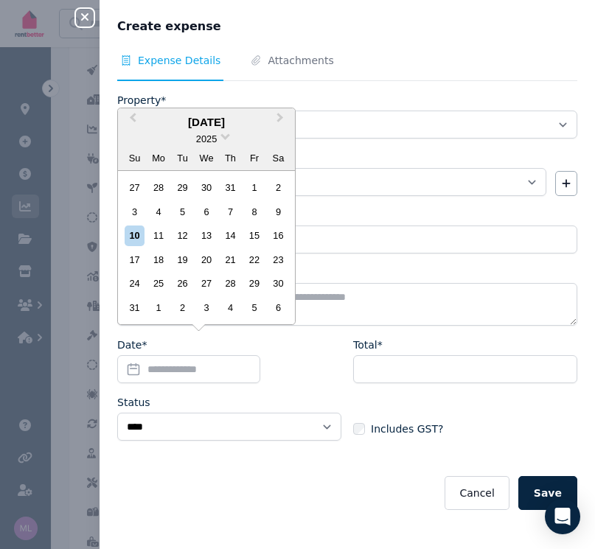
click at [221, 138] on div "2025" at bounding box center [206, 138] width 177 height 15
click at [226, 140] on span at bounding box center [225, 135] width 10 height 10
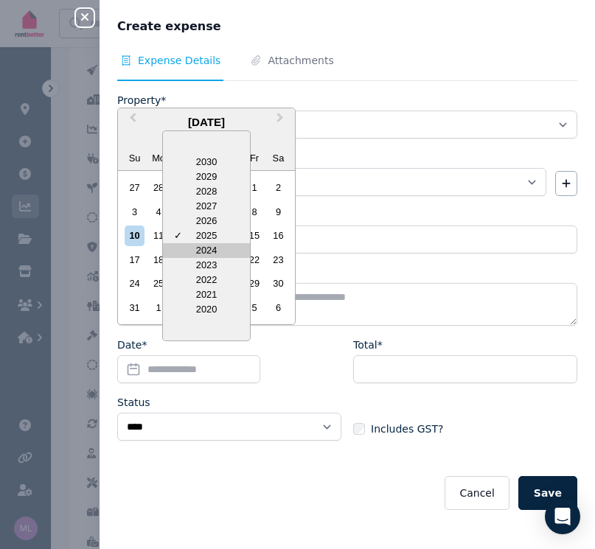
click at [200, 253] on div "2024" at bounding box center [206, 250] width 87 height 15
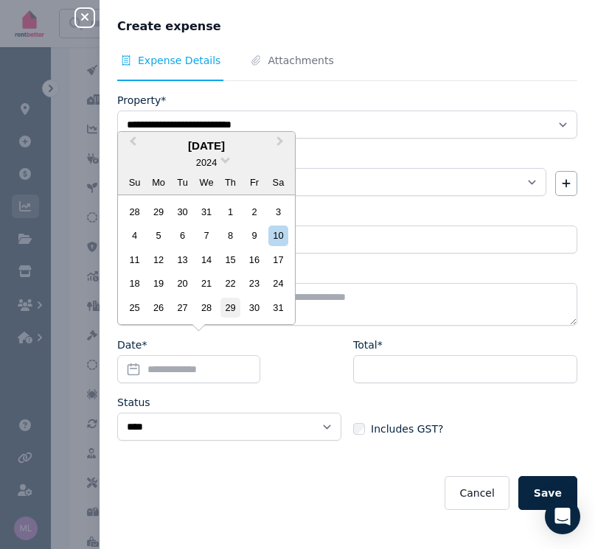
click at [228, 306] on div "29" at bounding box center [230, 308] width 20 height 20
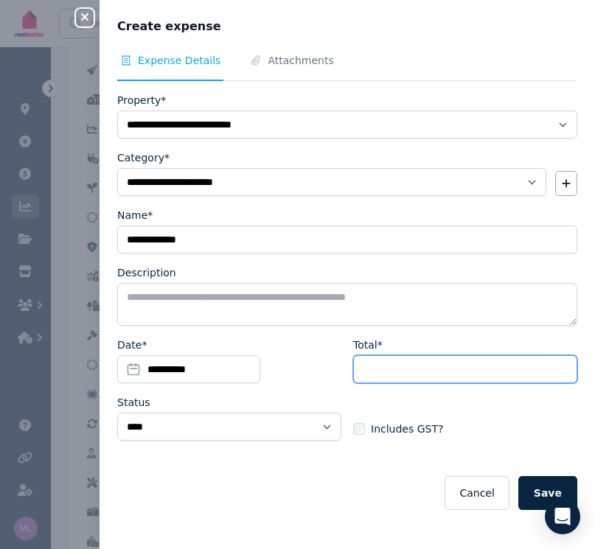
click at [371, 371] on input "Total*" at bounding box center [465, 369] width 224 height 28
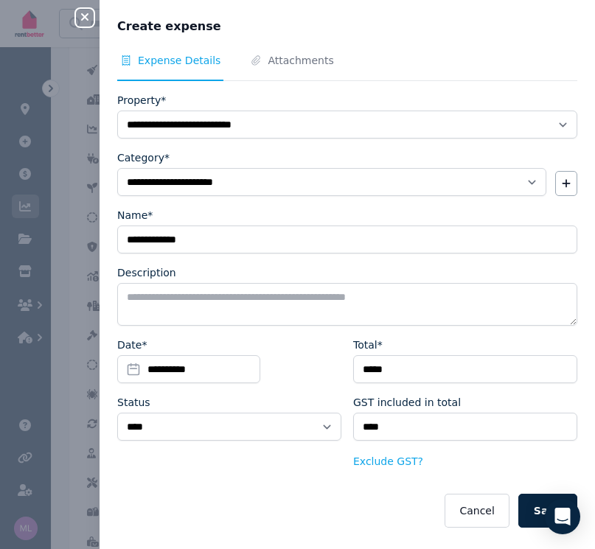
click at [531, 505] on button "Save" at bounding box center [547, 511] width 59 height 34
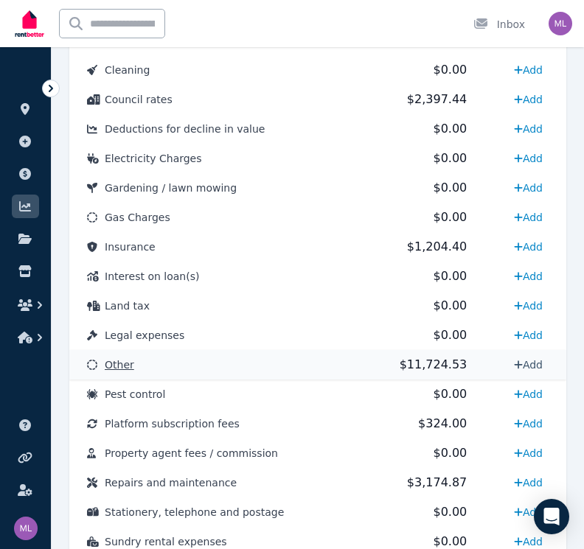
click at [531, 365] on link "Add" at bounding box center [528, 365] width 41 height 24
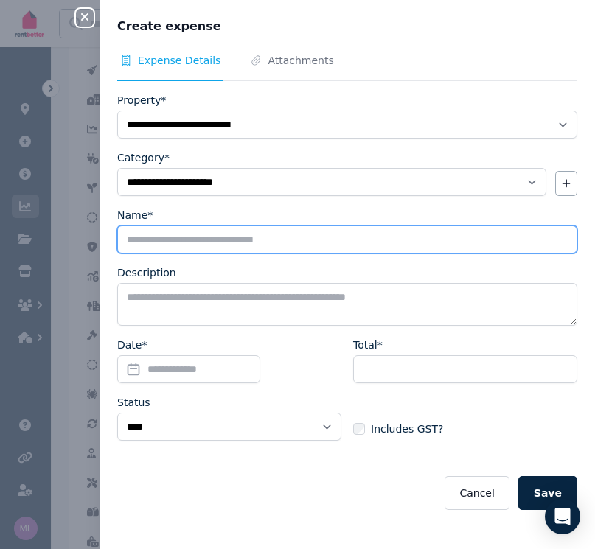
click at [165, 239] on input "Name*" at bounding box center [347, 239] width 460 height 28
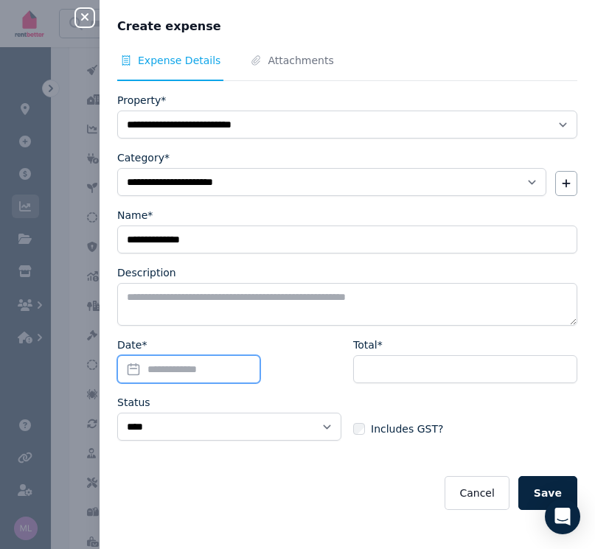
click at [133, 365] on input "Date*" at bounding box center [188, 369] width 143 height 28
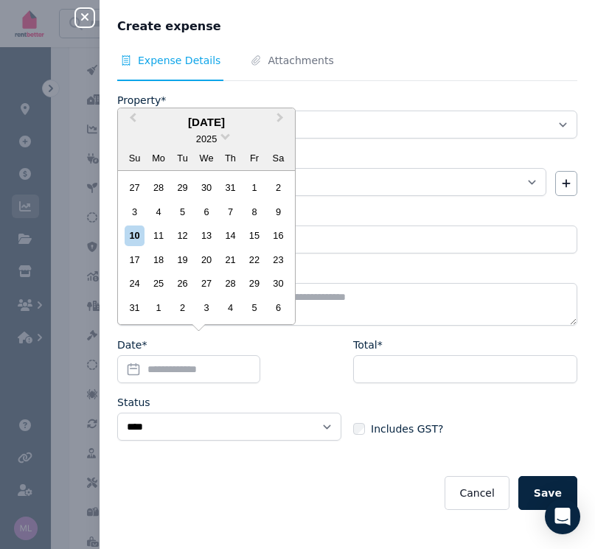
click at [221, 139] on div "2025" at bounding box center [206, 138] width 177 height 15
click at [227, 140] on span at bounding box center [225, 135] width 10 height 10
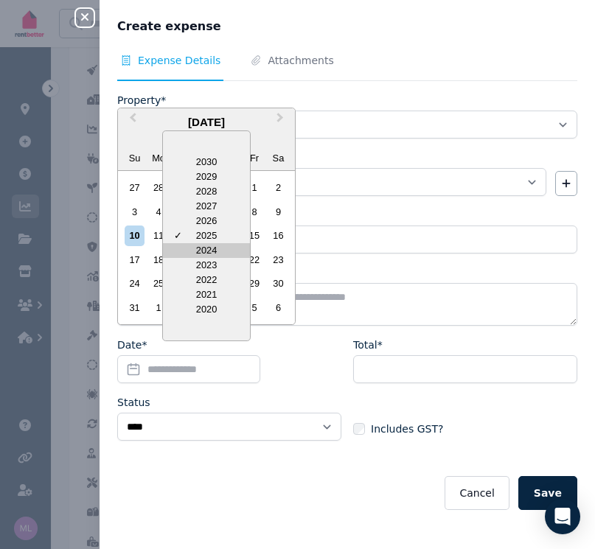
click at [197, 252] on div "2024" at bounding box center [206, 250] width 87 height 15
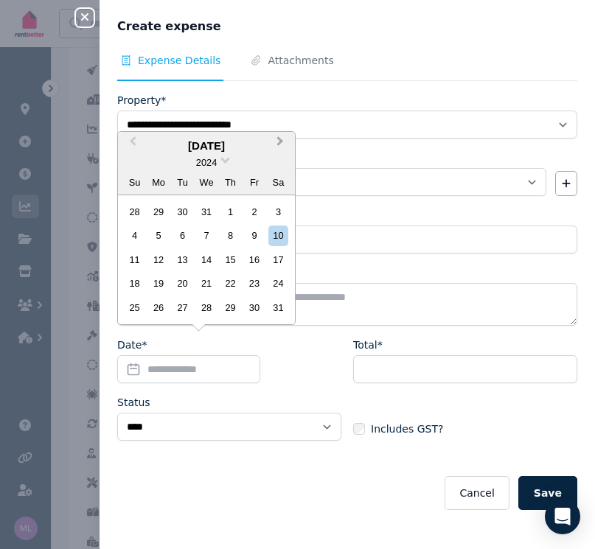
click at [280, 147] on span "Next Month" at bounding box center [280, 144] width 0 height 22
click at [287, 236] on div "14" at bounding box center [278, 235] width 20 height 20
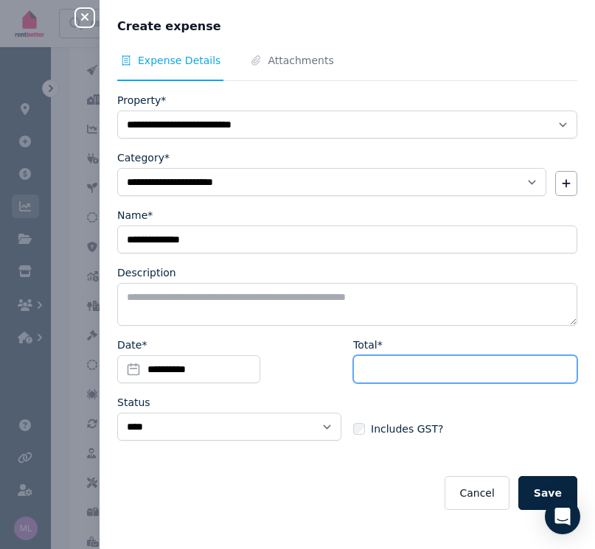
click at [390, 379] on input "Total*" at bounding box center [465, 369] width 224 height 28
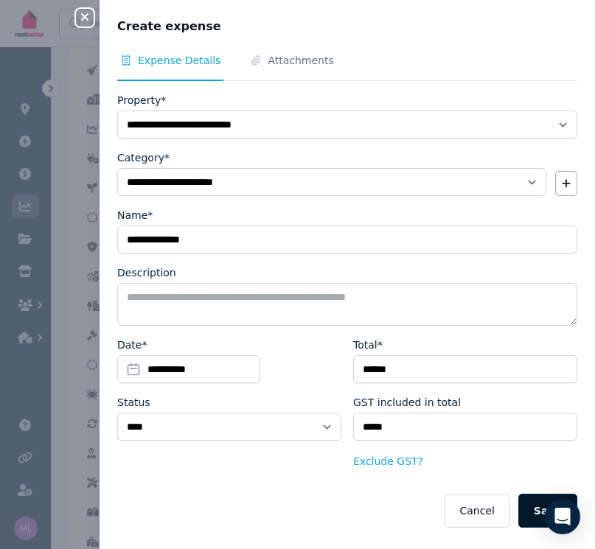
click at [528, 512] on button "Save" at bounding box center [547, 511] width 59 height 34
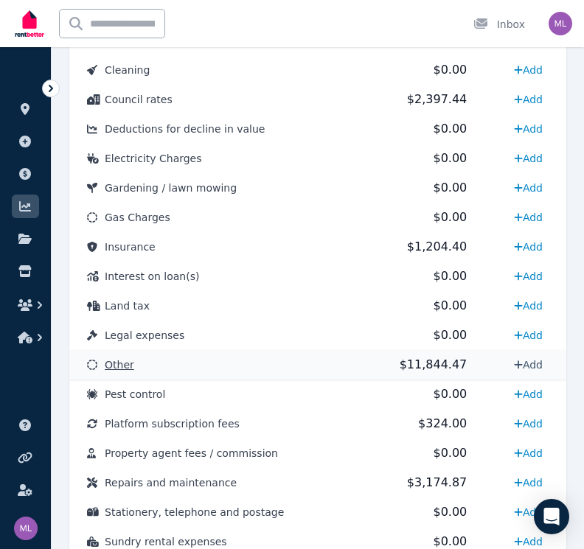
click at [533, 364] on link "Add" at bounding box center [528, 365] width 41 height 24
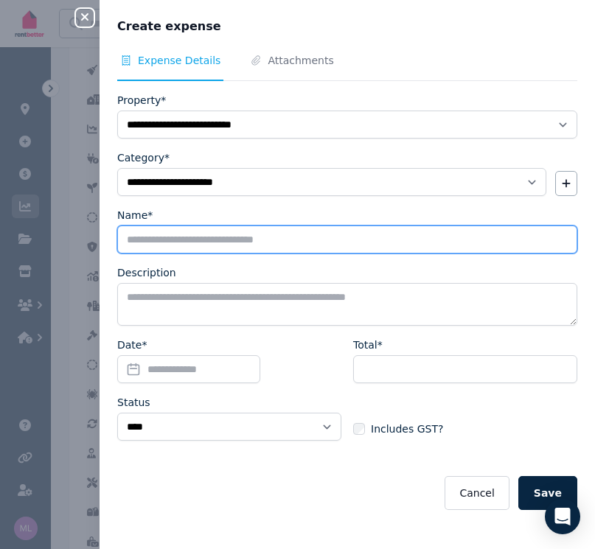
click at [159, 246] on input "Name*" at bounding box center [347, 239] width 460 height 28
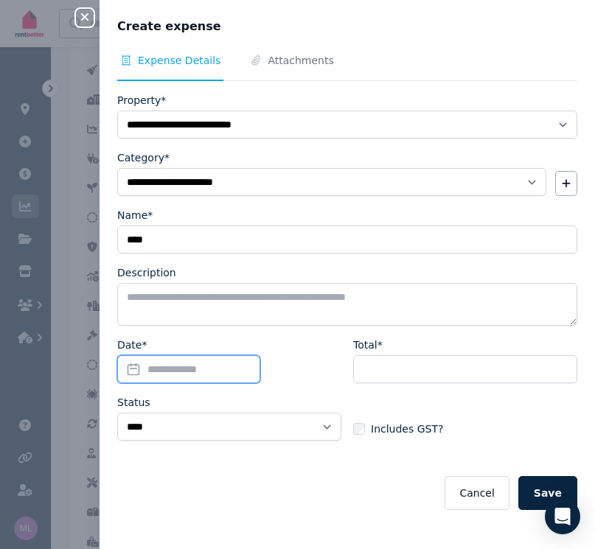
click at [134, 367] on input "Date*" at bounding box center [188, 369] width 143 height 28
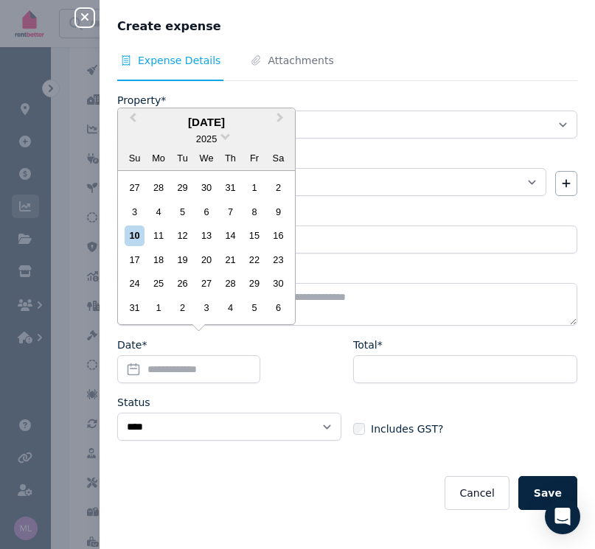
drag, startPoint x: 221, startPoint y: 139, endPoint x: 219, endPoint y: 150, distance: 12.0
click at [220, 139] on div "2025" at bounding box center [206, 138] width 177 height 15
click at [220, 137] on div "2025" at bounding box center [206, 138] width 177 height 15
click at [226, 140] on span at bounding box center [225, 135] width 10 height 10
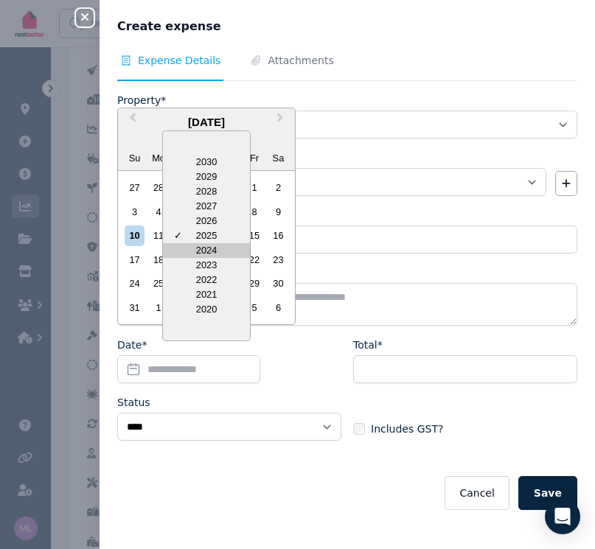
click at [194, 253] on div "2024" at bounding box center [206, 250] width 87 height 15
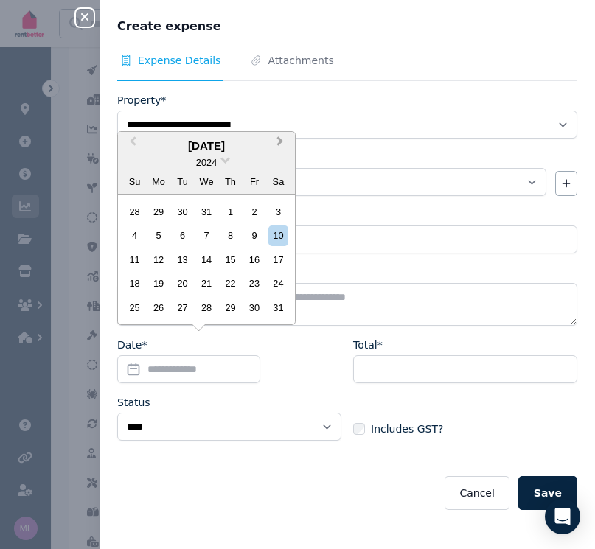
click at [280, 145] on span "Next Month" at bounding box center [280, 144] width 0 height 22
click at [136, 264] on div "15" at bounding box center [135, 260] width 20 height 20
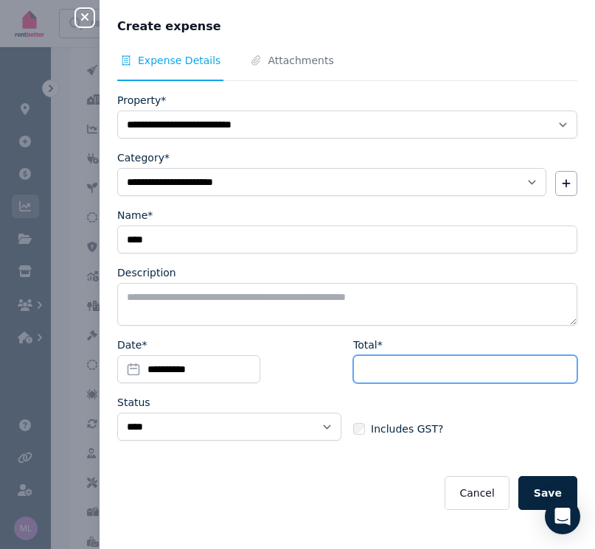
click at [388, 370] on input "Total*" at bounding box center [465, 369] width 224 height 28
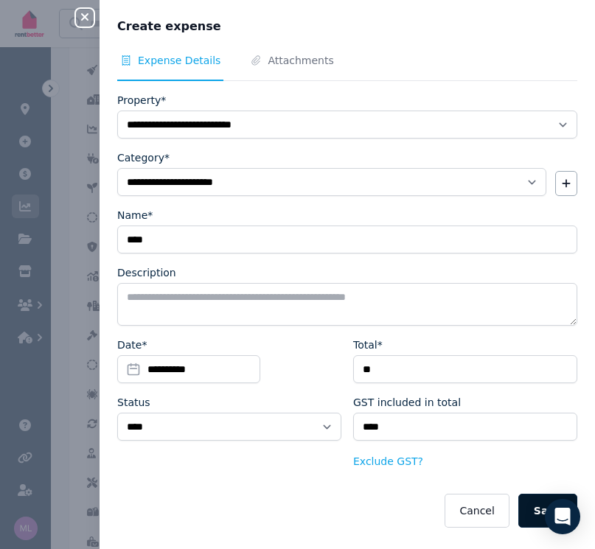
click at [525, 511] on button "Save" at bounding box center [547, 511] width 59 height 34
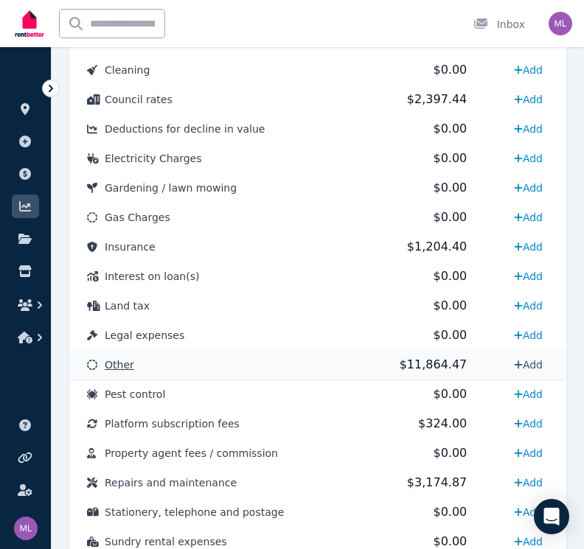
click at [526, 367] on link "Add" at bounding box center [528, 365] width 41 height 24
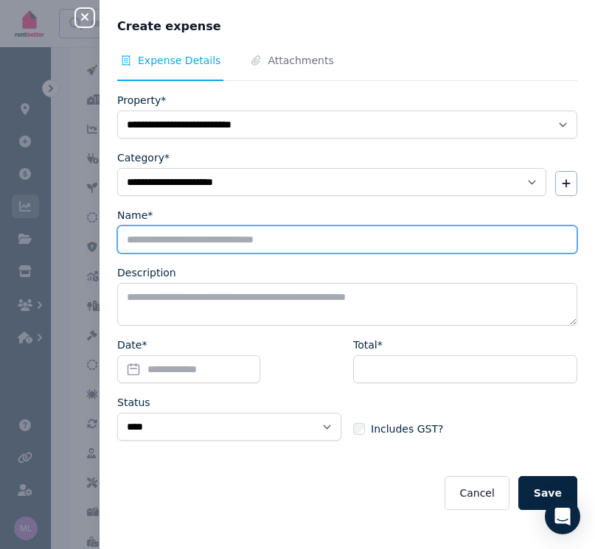
click at [149, 242] on input "Name*" at bounding box center [347, 239] width 460 height 28
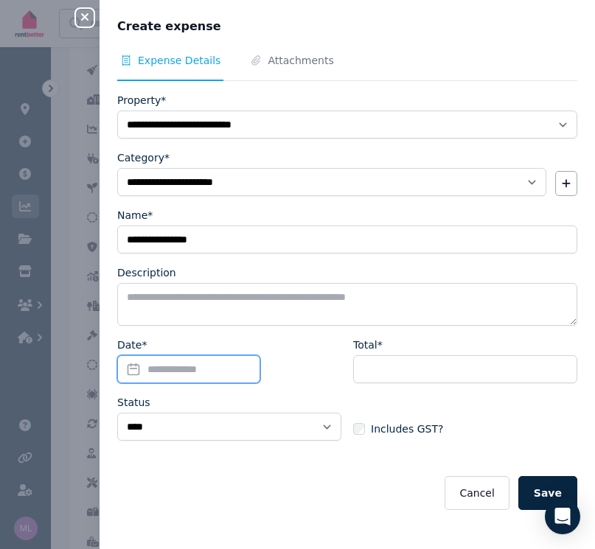
click at [130, 366] on input "Date*" at bounding box center [188, 369] width 143 height 28
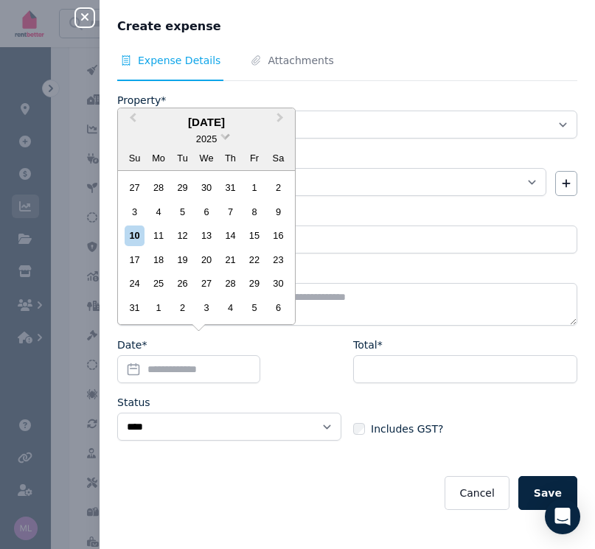
click at [223, 139] on span at bounding box center [225, 135] width 10 height 10
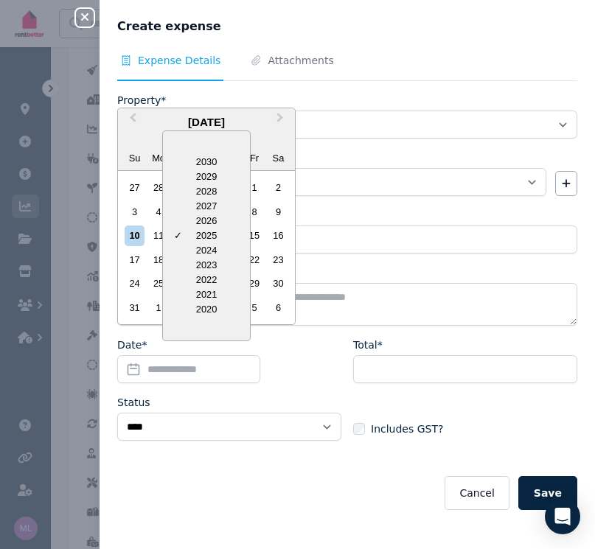
drag, startPoint x: 195, startPoint y: 248, endPoint x: 230, endPoint y: 196, distance: 62.5
click at [195, 248] on div "2024" at bounding box center [206, 250] width 87 height 15
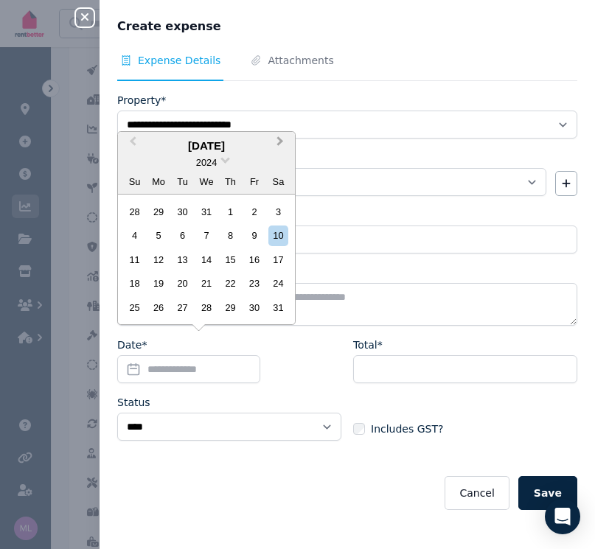
click at [280, 144] on span "Next Month" at bounding box center [280, 144] width 0 height 22
click at [159, 213] on div "2" at bounding box center [159, 212] width 20 height 20
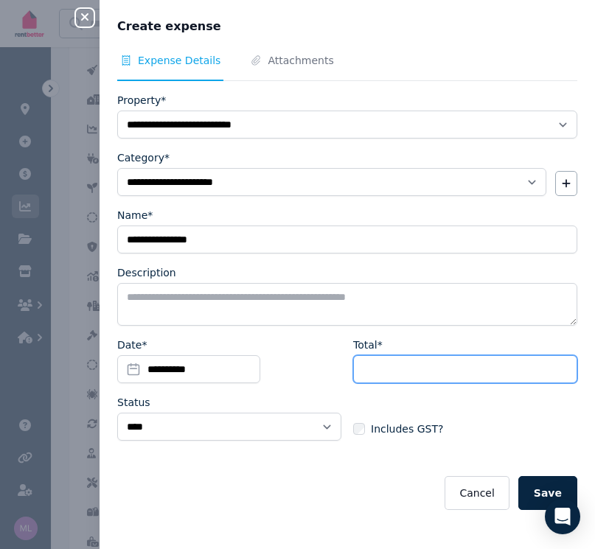
click at [376, 371] on input "Total*" at bounding box center [465, 369] width 224 height 28
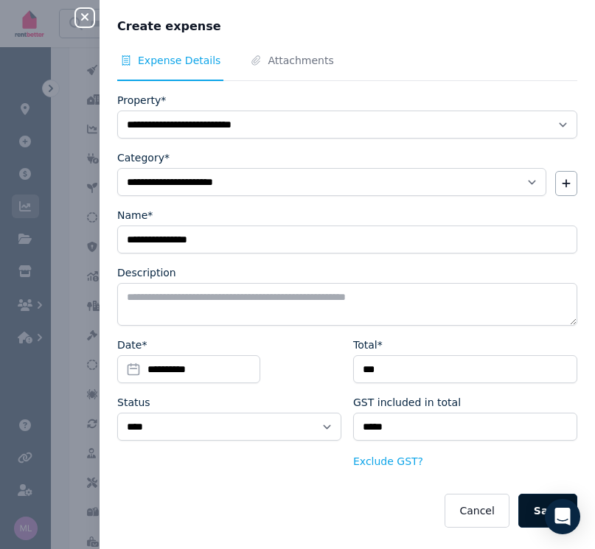
click at [526, 510] on button "Save" at bounding box center [547, 511] width 59 height 34
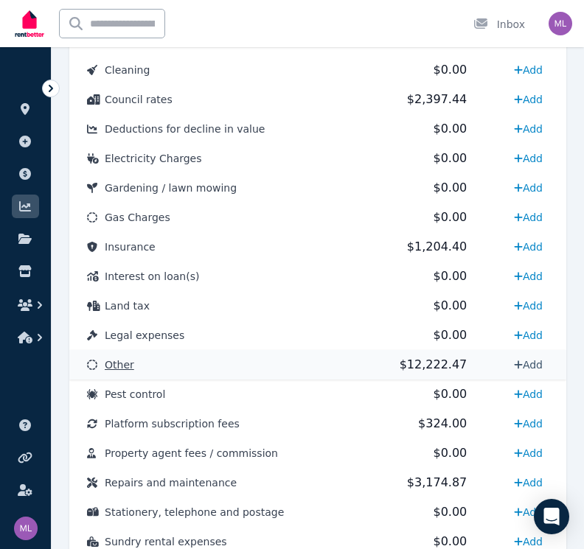
click at [536, 365] on link "Add" at bounding box center [528, 365] width 41 height 24
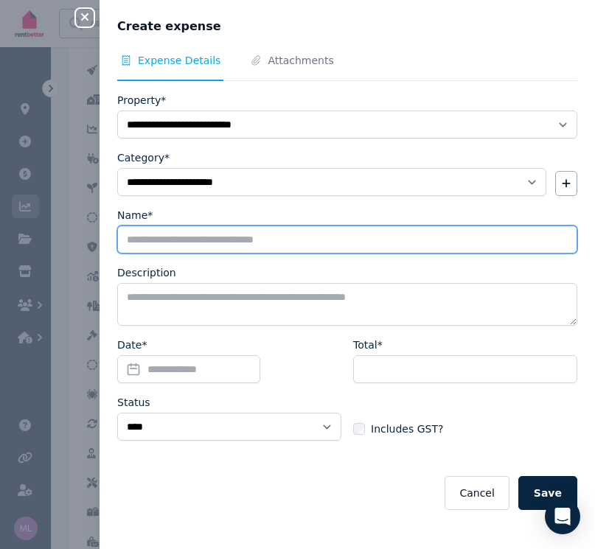
click at [150, 239] on input "Name*" at bounding box center [347, 239] width 460 height 28
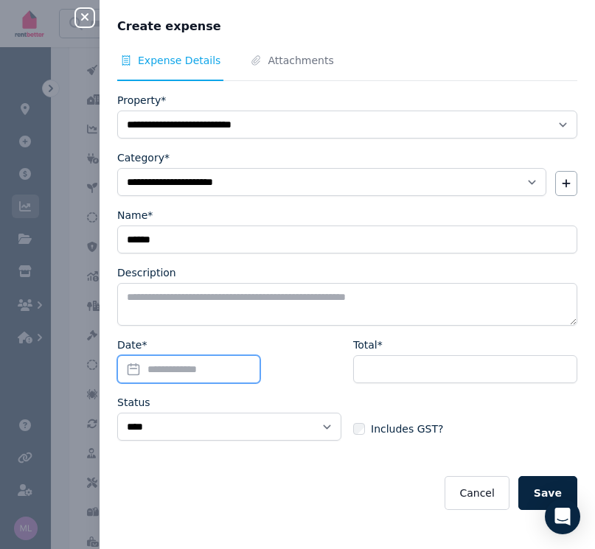
click at [129, 368] on input "Date*" at bounding box center [188, 369] width 143 height 28
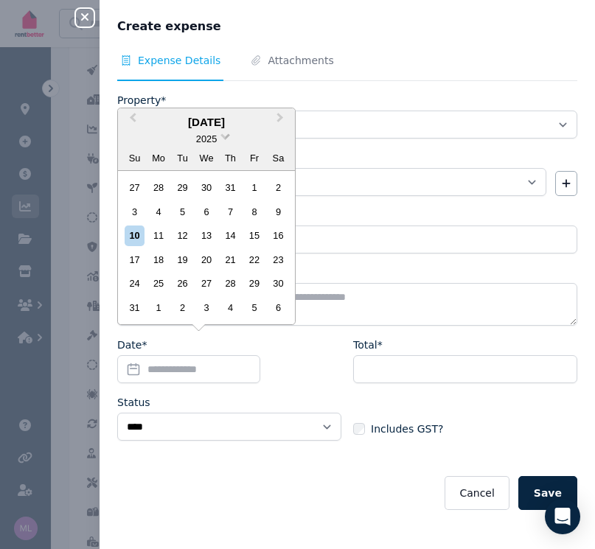
click at [225, 139] on span at bounding box center [225, 135] width 10 height 10
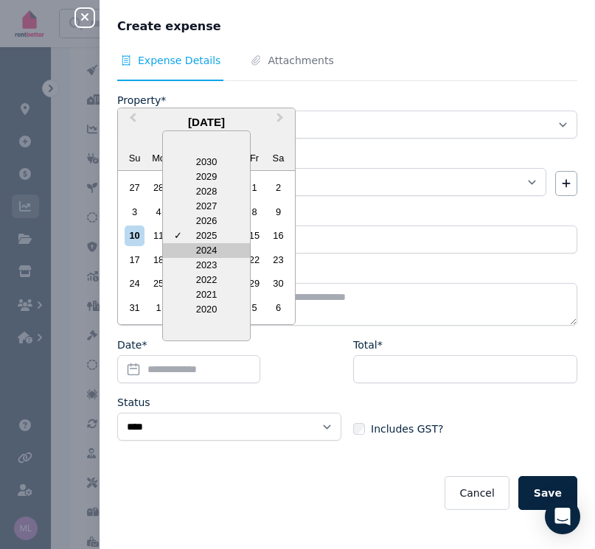
click at [197, 249] on div "2024" at bounding box center [206, 250] width 87 height 15
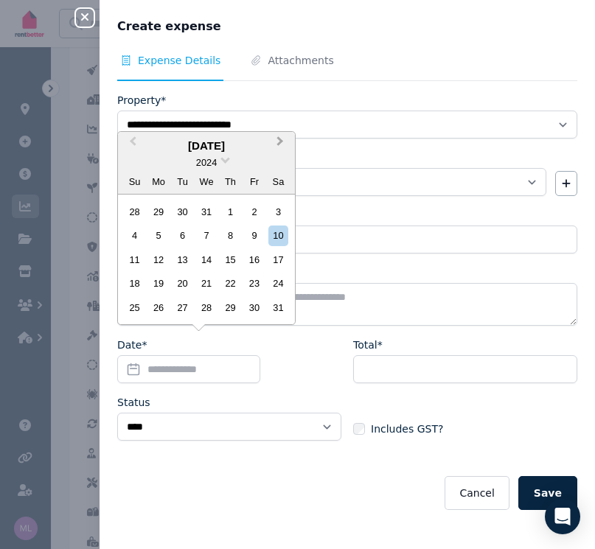
click at [284, 141] on button "Next Month" at bounding box center [282, 145] width 24 height 24
click at [225, 209] on div "5" at bounding box center [230, 212] width 20 height 20
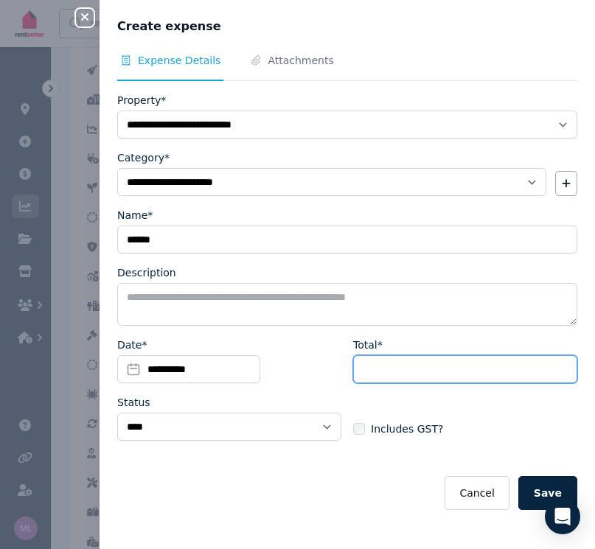
click at [375, 364] on input "Total*" at bounding box center [465, 369] width 224 height 28
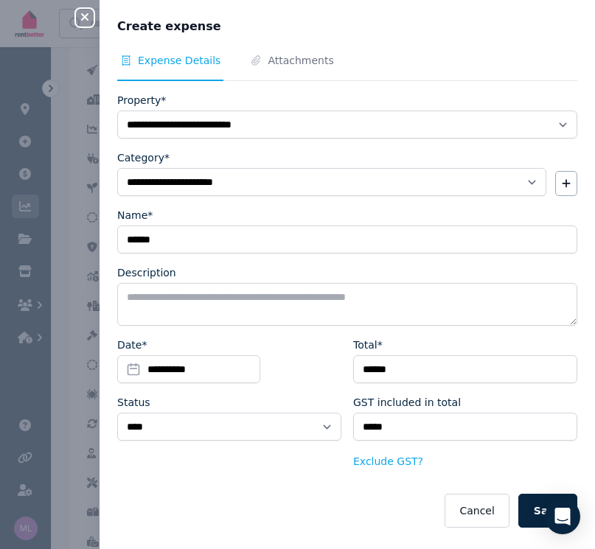
click at [526, 511] on button "Save" at bounding box center [547, 511] width 59 height 34
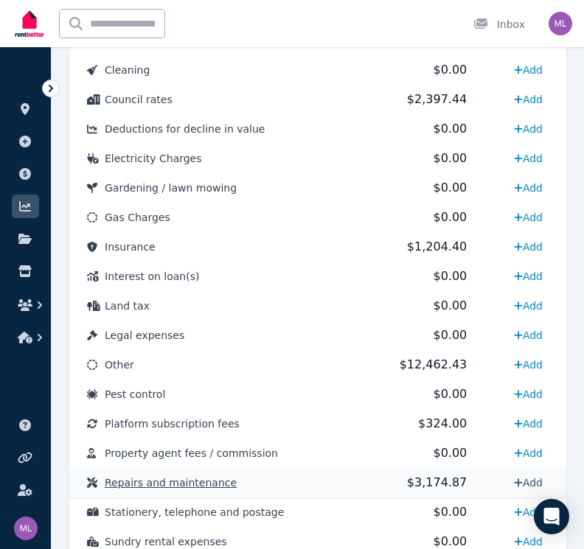
click at [520, 480] on link "Add" at bounding box center [528, 483] width 41 height 24
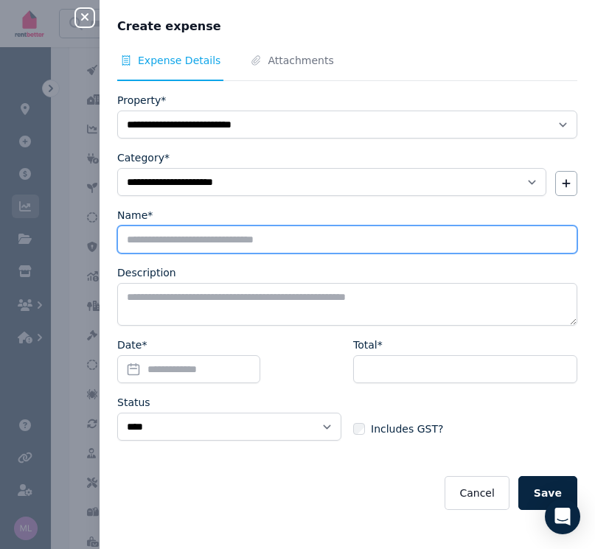
click at [157, 242] on input "Name*" at bounding box center [347, 239] width 460 height 28
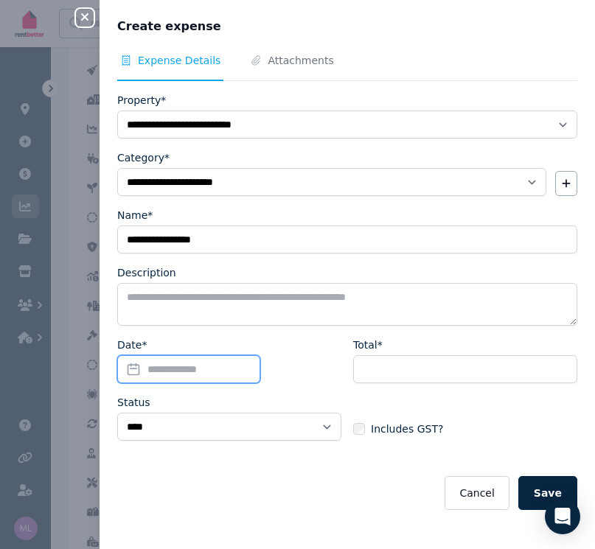
click at [136, 367] on input "Date*" at bounding box center [188, 369] width 143 height 28
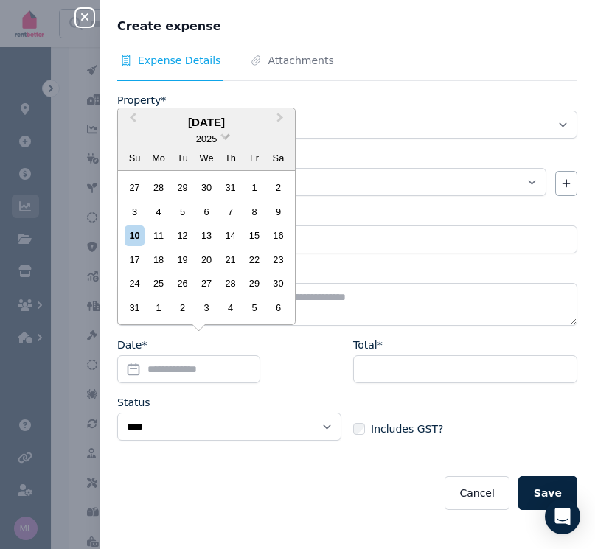
click at [225, 138] on span at bounding box center [225, 135] width 10 height 10
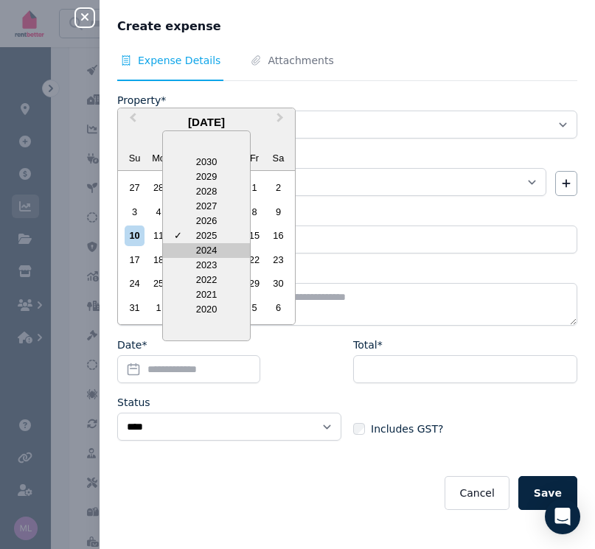
click at [205, 255] on div "2024" at bounding box center [206, 250] width 87 height 15
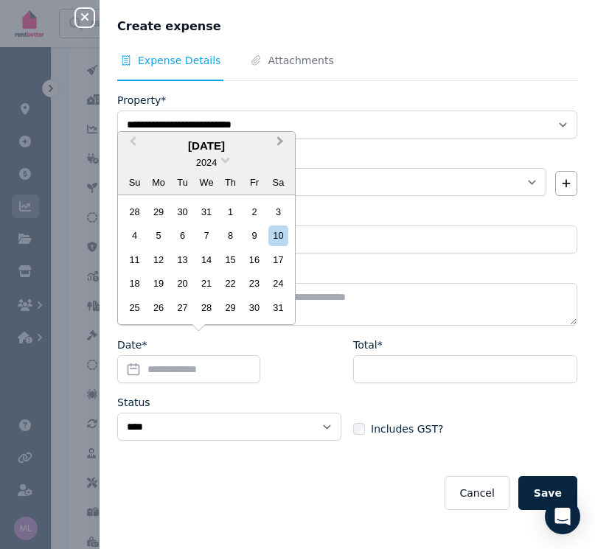
click at [283, 141] on button "Next Month" at bounding box center [282, 145] width 24 height 24
click at [133, 145] on span "Previous Month" at bounding box center [133, 144] width 0 height 22
click at [275, 284] on div "24" at bounding box center [278, 283] width 20 height 20
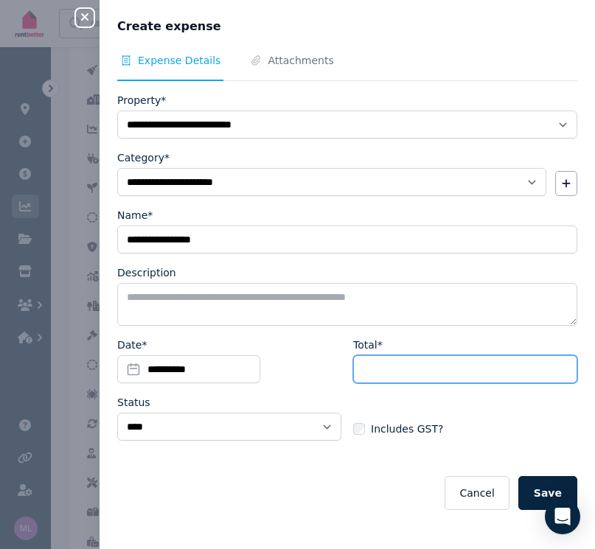
click at [385, 371] on input "Total*" at bounding box center [465, 369] width 224 height 28
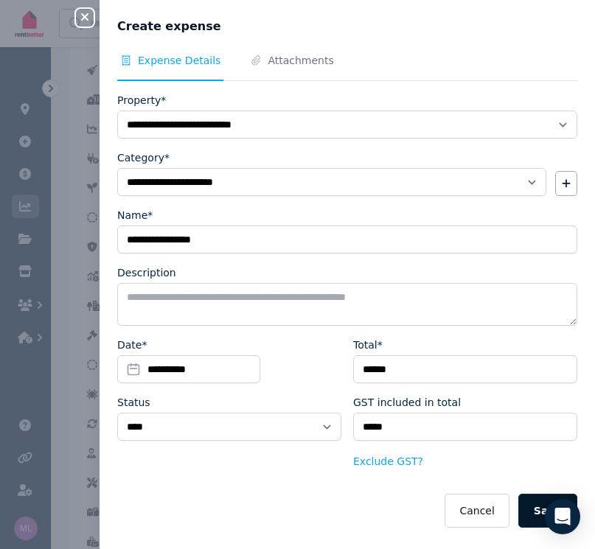
click at [528, 502] on button "Save" at bounding box center [547, 511] width 59 height 34
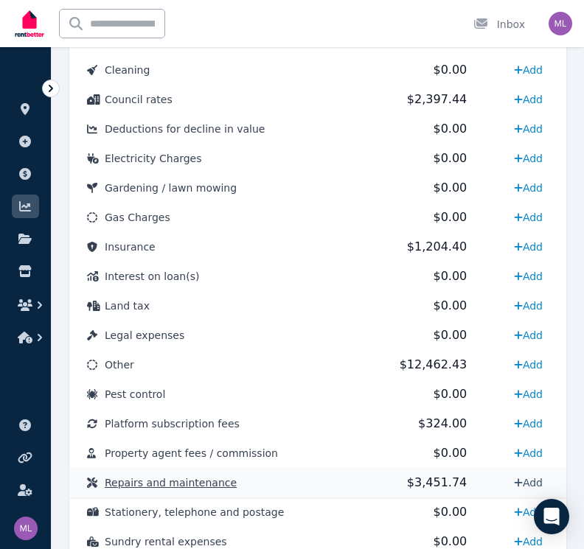
click at [528, 482] on link "Add" at bounding box center [528, 483] width 41 height 24
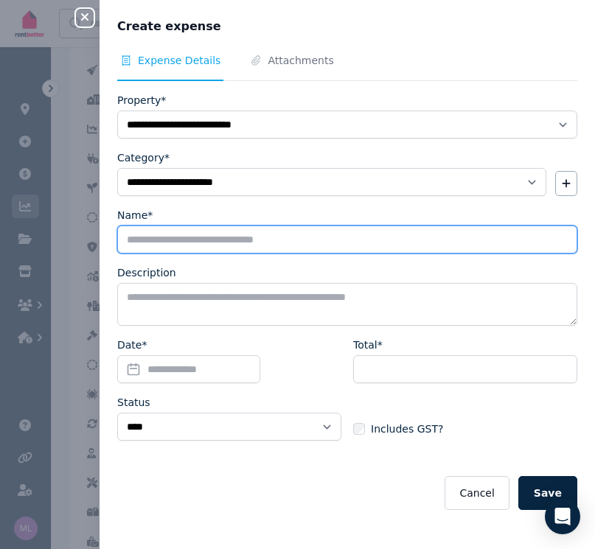
click at [169, 245] on input "Name*" at bounding box center [347, 239] width 460 height 28
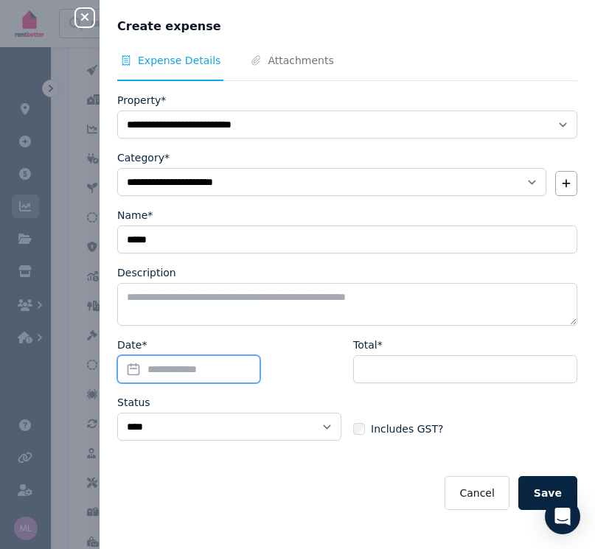
click at [137, 371] on input "Date*" at bounding box center [188, 369] width 143 height 28
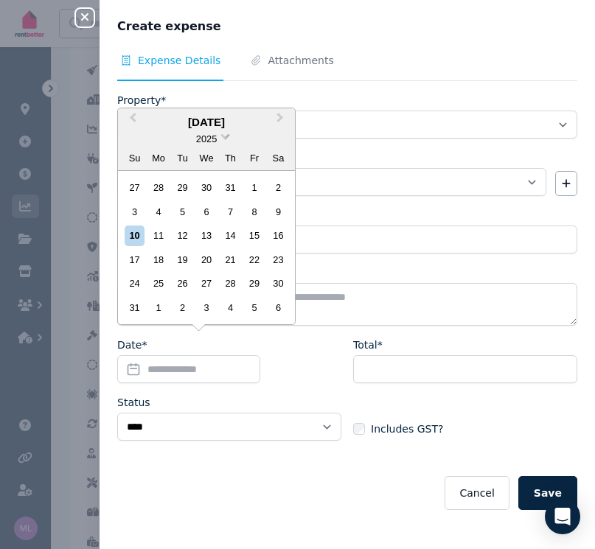
click at [224, 139] on span at bounding box center [225, 135] width 10 height 10
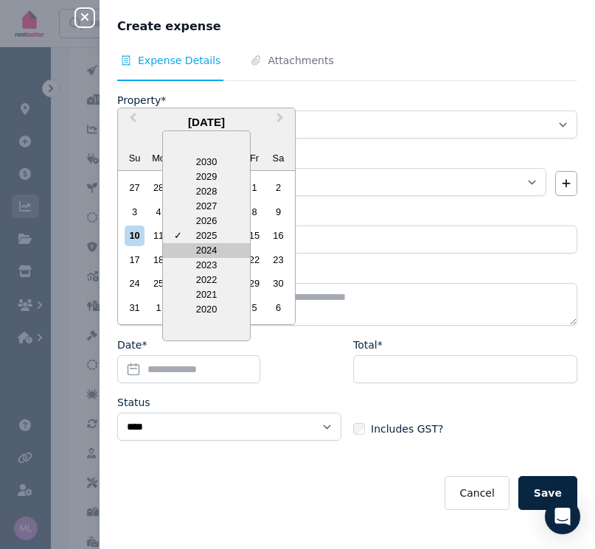
click at [206, 248] on div "2024" at bounding box center [206, 250] width 87 height 15
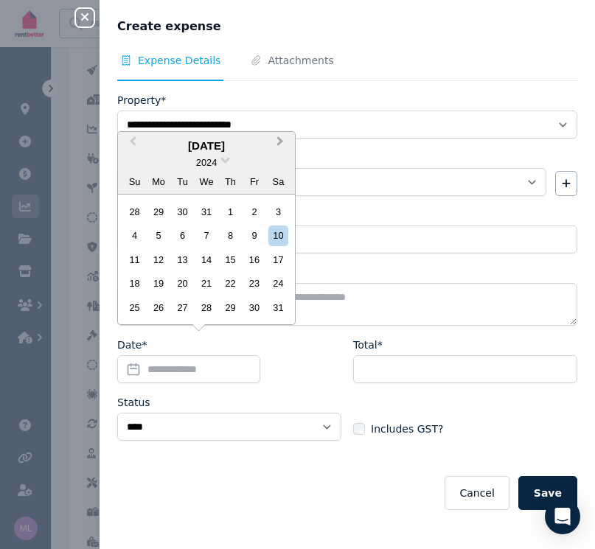
click at [280, 144] on span "Next Month" at bounding box center [280, 144] width 0 height 22
click at [228, 236] on div "12" at bounding box center [230, 235] width 20 height 20
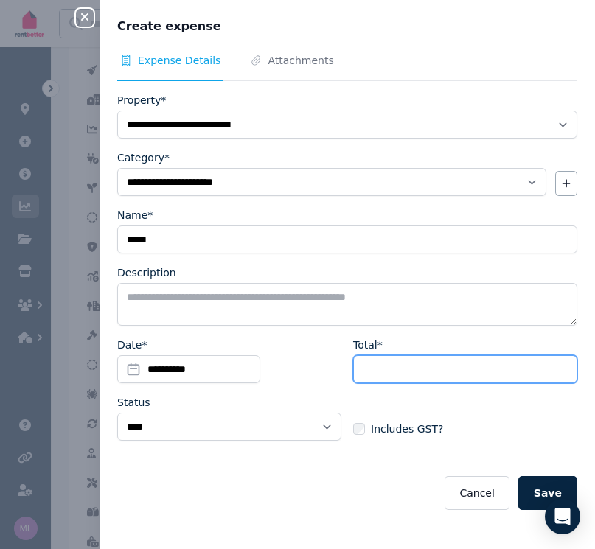
click at [363, 374] on input "Total*" at bounding box center [465, 369] width 224 height 28
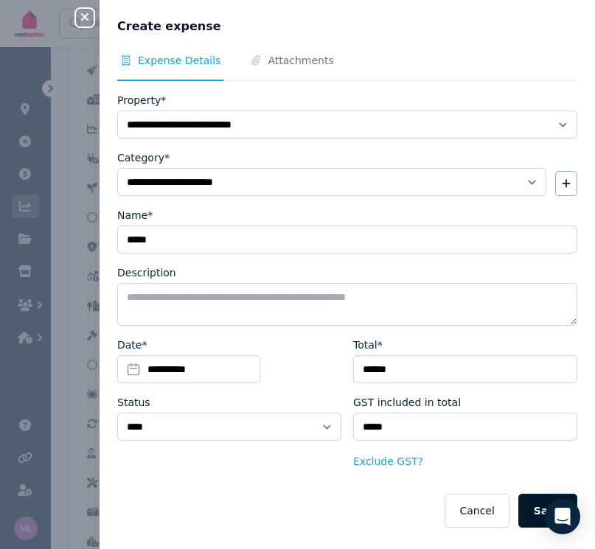
click at [524, 509] on button "Save" at bounding box center [547, 511] width 59 height 34
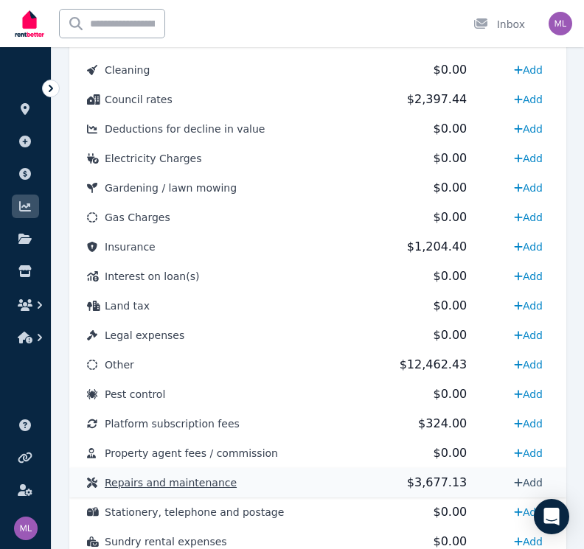
click at [528, 477] on link "Add" at bounding box center [528, 483] width 41 height 24
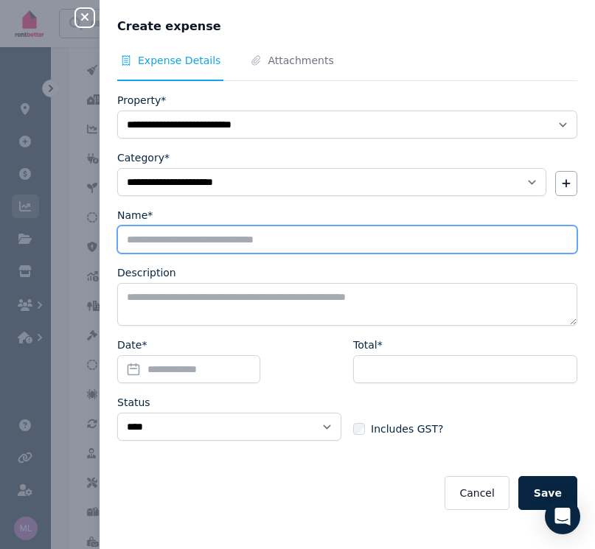
click at [155, 237] on input "Name*" at bounding box center [347, 239] width 460 height 28
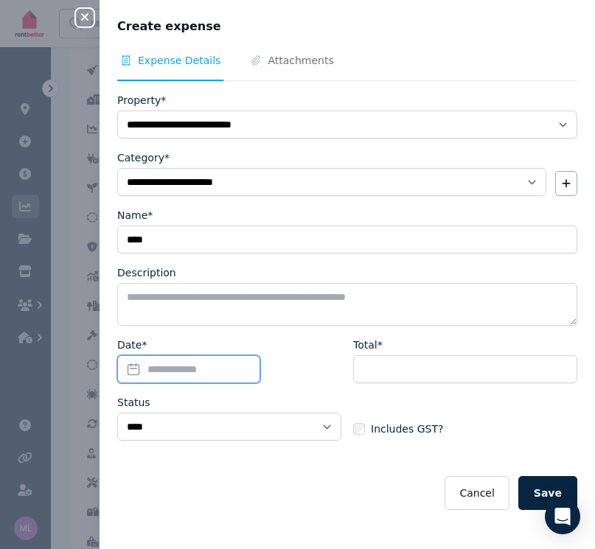
click at [141, 376] on input "Date*" at bounding box center [188, 369] width 143 height 28
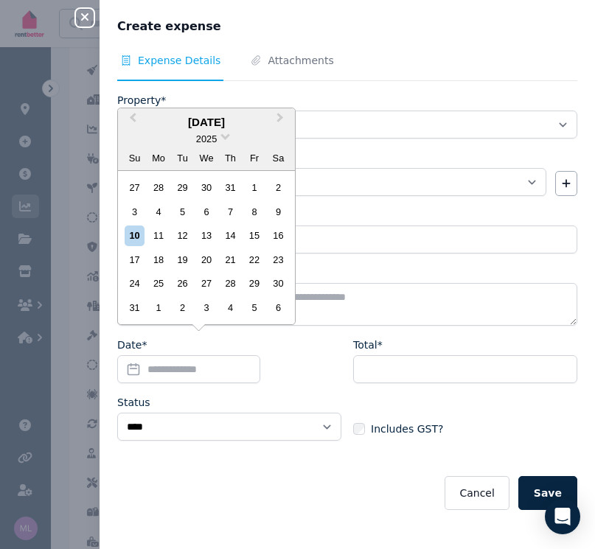
click at [223, 141] on div "2025" at bounding box center [206, 138] width 177 height 15
click at [226, 140] on span at bounding box center [225, 135] width 10 height 10
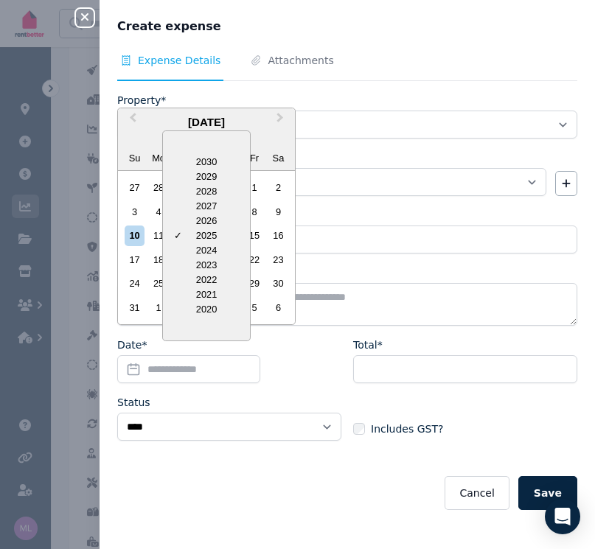
drag, startPoint x: 199, startPoint y: 257, endPoint x: 203, endPoint y: 249, distance: 9.2
click at [199, 257] on div "2024" at bounding box center [206, 250] width 87 height 15
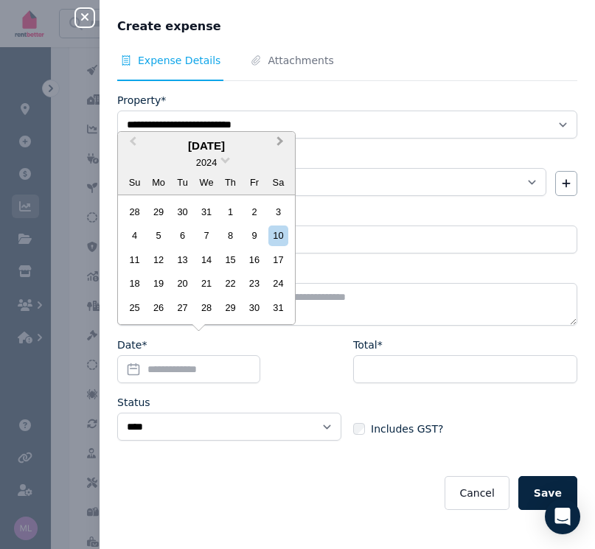
click at [280, 144] on span "Next Month" at bounding box center [280, 144] width 0 height 22
click at [181, 213] on div "3" at bounding box center [182, 212] width 20 height 20
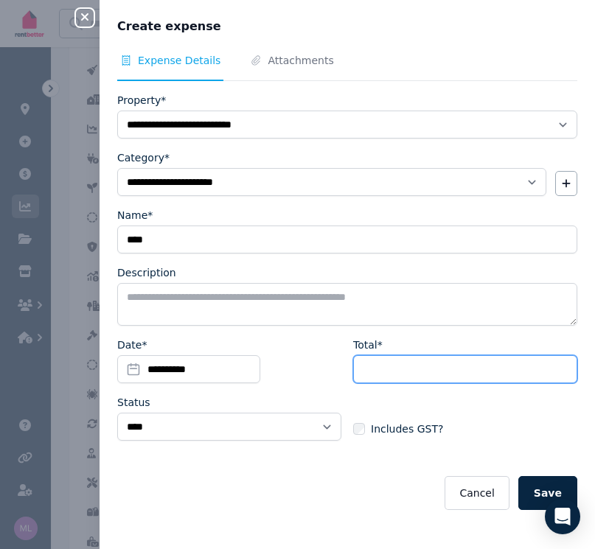
click at [372, 365] on input "Total*" at bounding box center [465, 369] width 224 height 28
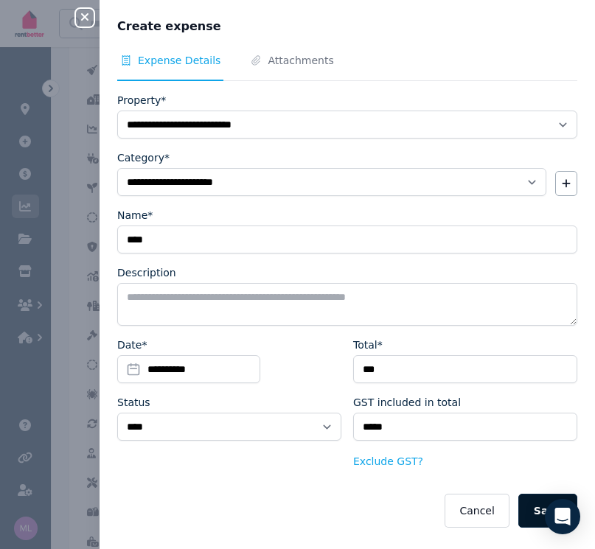
click at [526, 512] on button "Save" at bounding box center [547, 511] width 59 height 34
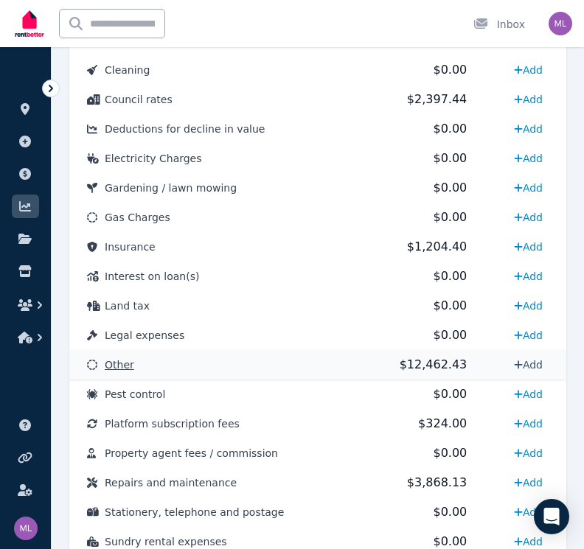
click at [520, 363] on link "Add" at bounding box center [528, 365] width 41 height 24
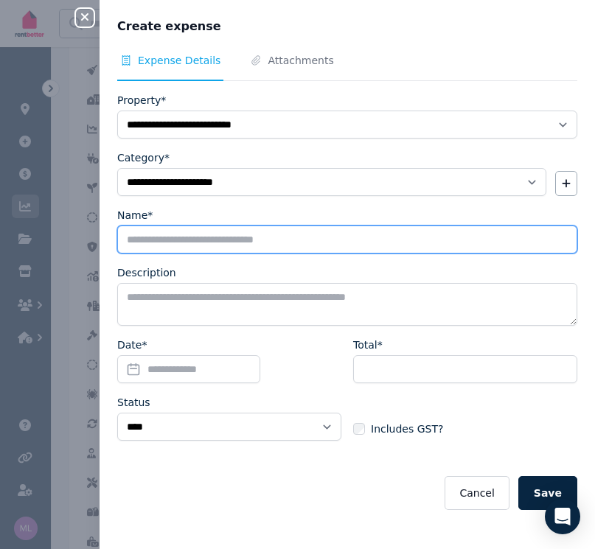
click at [185, 250] on input "Name*" at bounding box center [347, 239] width 460 height 28
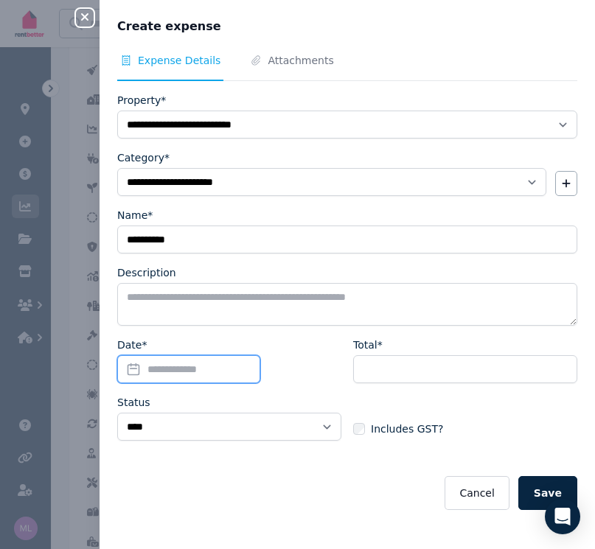
click at [132, 366] on input "Date*" at bounding box center [188, 369] width 143 height 28
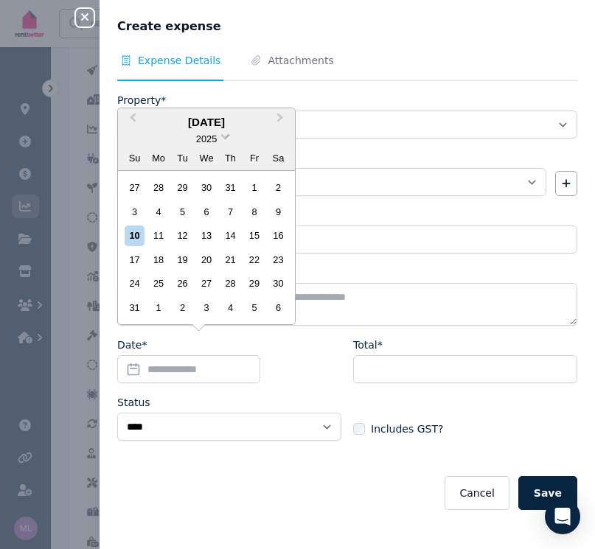
click at [224, 136] on span at bounding box center [225, 135] width 10 height 10
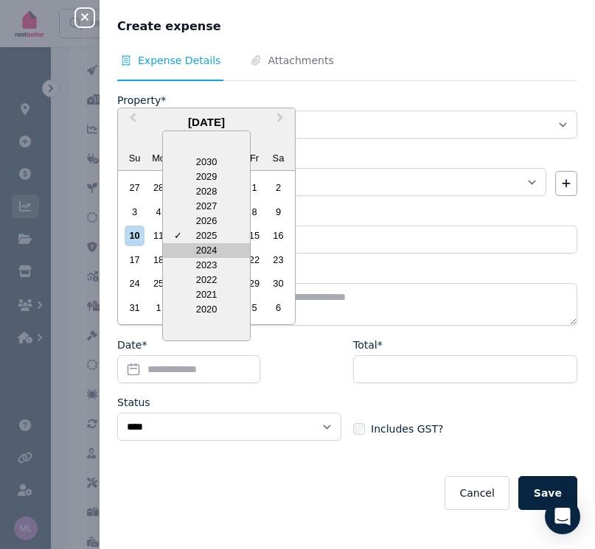
click at [199, 252] on div "2024" at bounding box center [206, 250] width 87 height 15
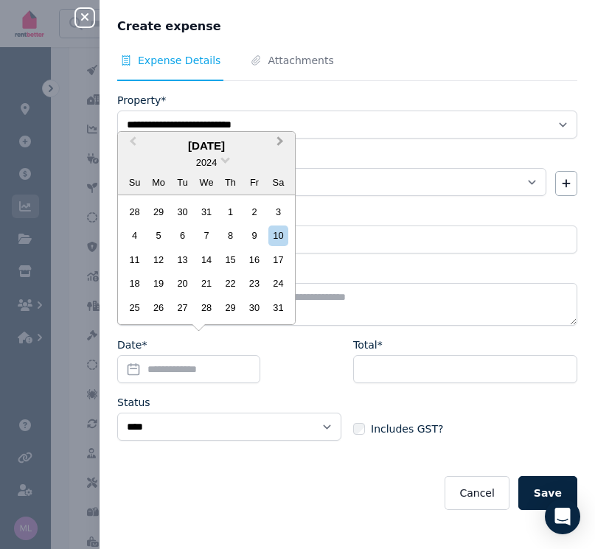
click at [280, 143] on span "Next Month" at bounding box center [280, 144] width 0 height 22
click at [253, 236] on div "13" at bounding box center [254, 235] width 20 height 20
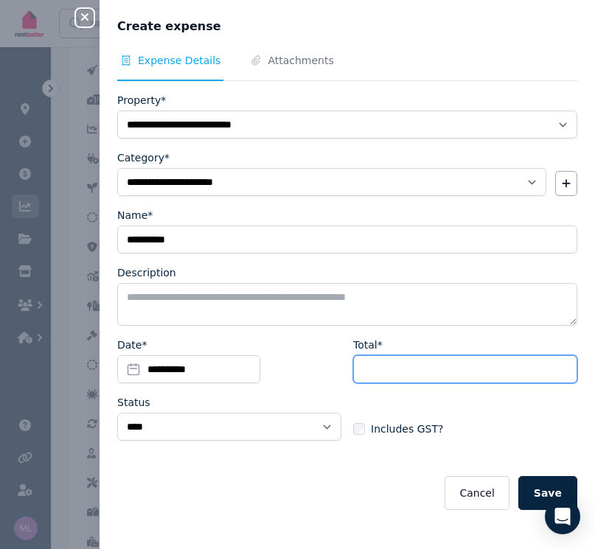
click at [388, 376] on input "Total*" at bounding box center [465, 369] width 224 height 28
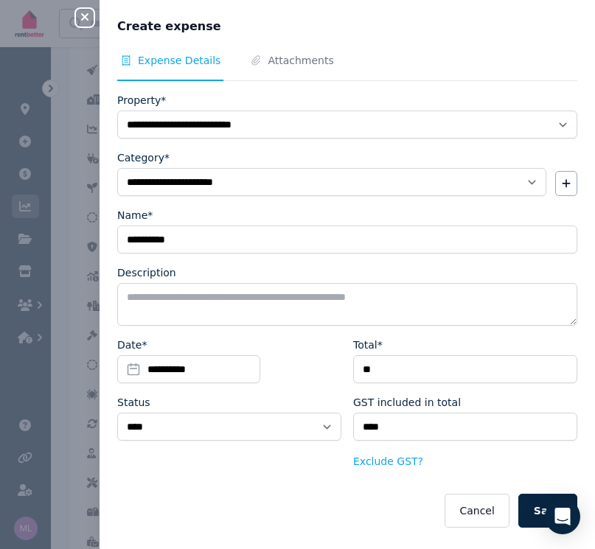
drag, startPoint x: 524, startPoint y: 508, endPoint x: 529, endPoint y: 500, distance: 9.0
click at [525, 507] on button "Save" at bounding box center [547, 511] width 59 height 34
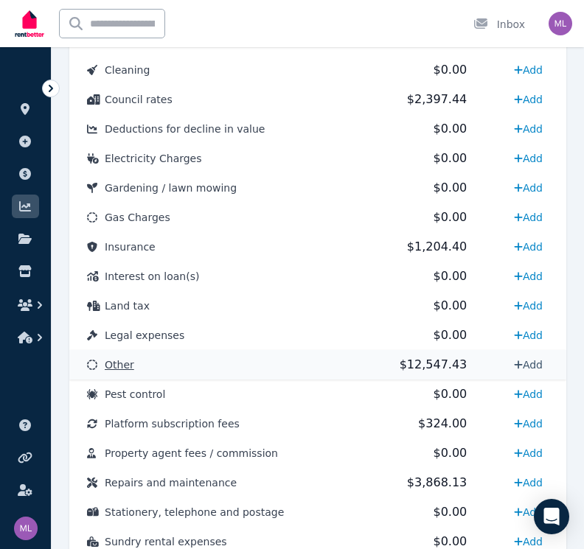
click at [526, 362] on link "Add" at bounding box center [528, 365] width 41 height 24
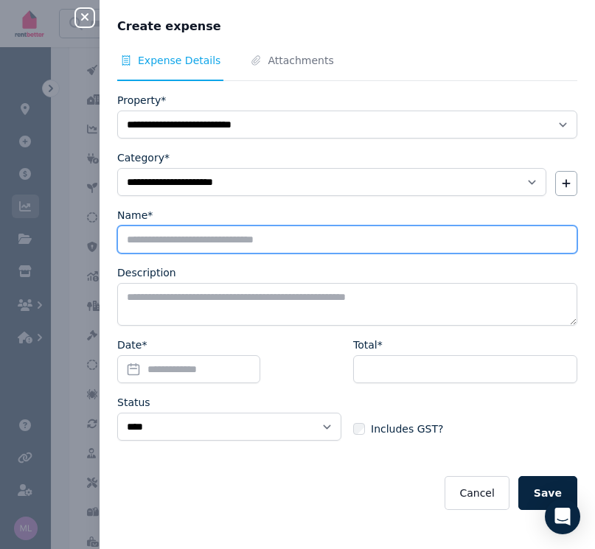
click at [170, 241] on input "Name*" at bounding box center [347, 239] width 460 height 28
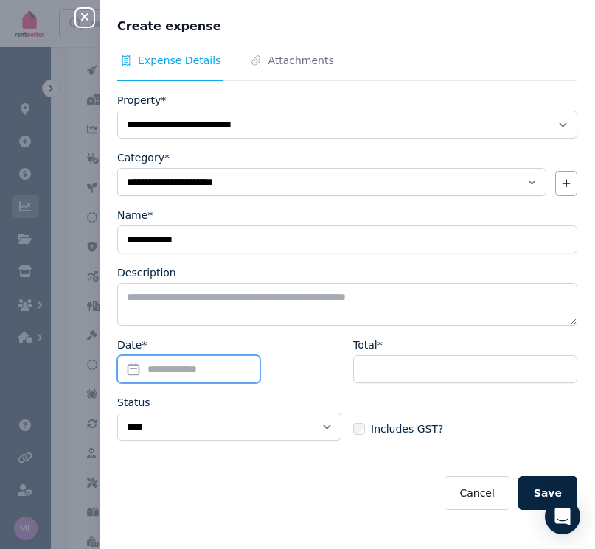
click at [130, 376] on input "Date*" at bounding box center [188, 369] width 143 height 28
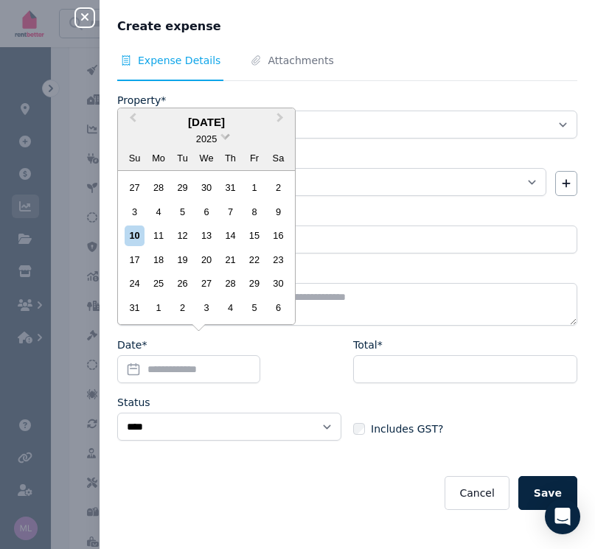
click at [225, 137] on span at bounding box center [225, 135] width 10 height 10
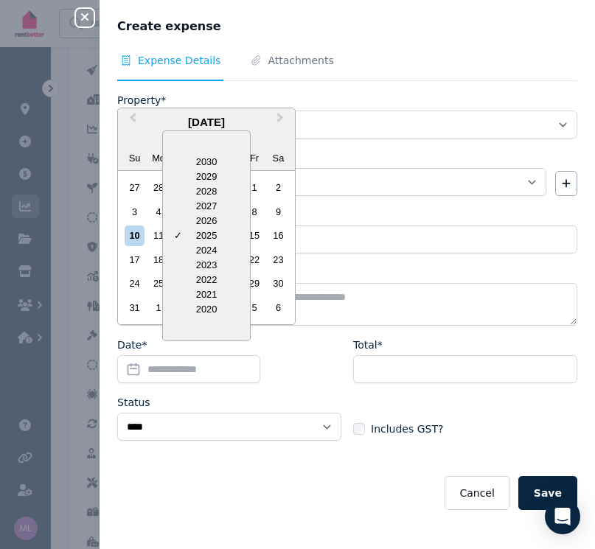
drag, startPoint x: 191, startPoint y: 252, endPoint x: 247, endPoint y: 188, distance: 85.1
click at [192, 251] on div "2024" at bounding box center [206, 250] width 87 height 15
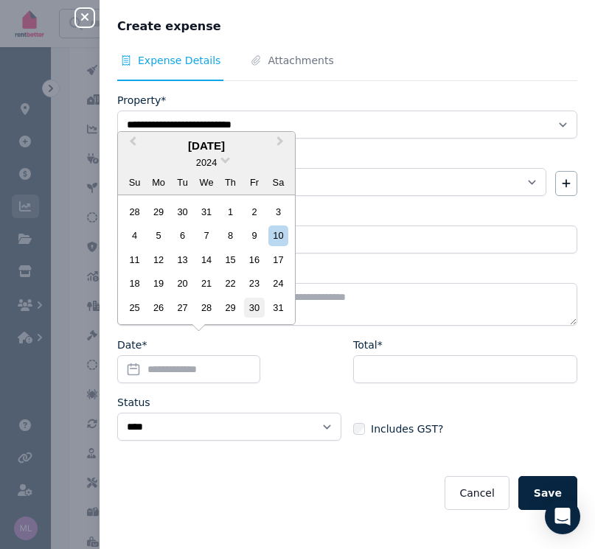
click at [248, 309] on div "30" at bounding box center [254, 308] width 20 height 20
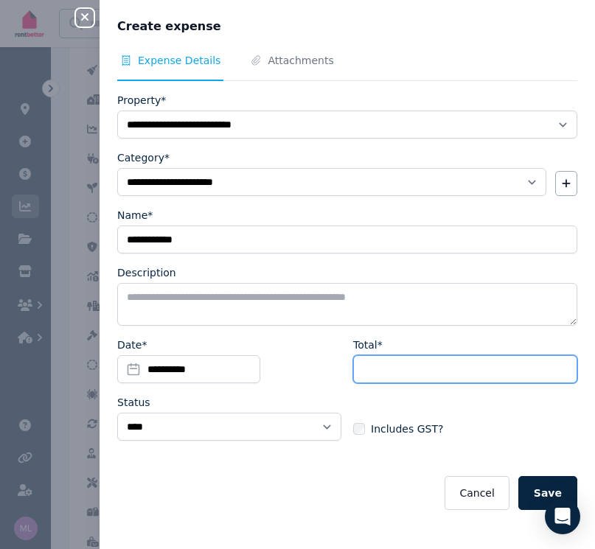
click at [369, 372] on input "Total*" at bounding box center [465, 369] width 224 height 28
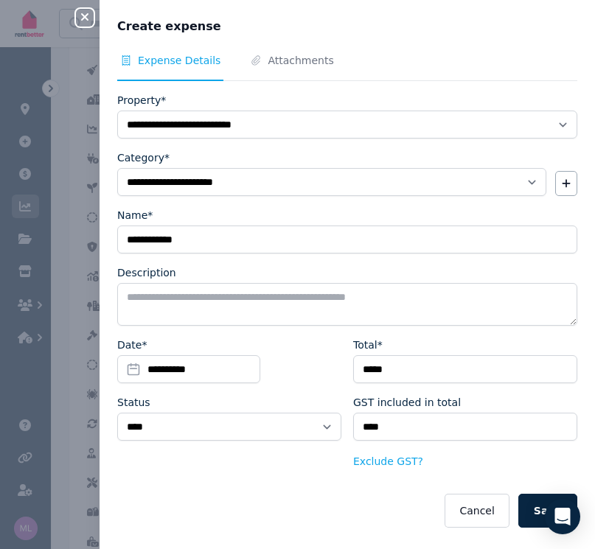
click at [528, 508] on button "Save" at bounding box center [547, 511] width 59 height 34
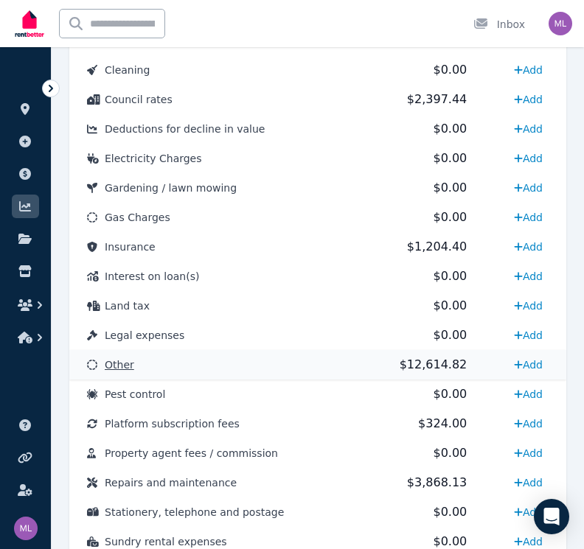
click at [111, 363] on span "Other" at bounding box center [119, 365] width 29 height 12
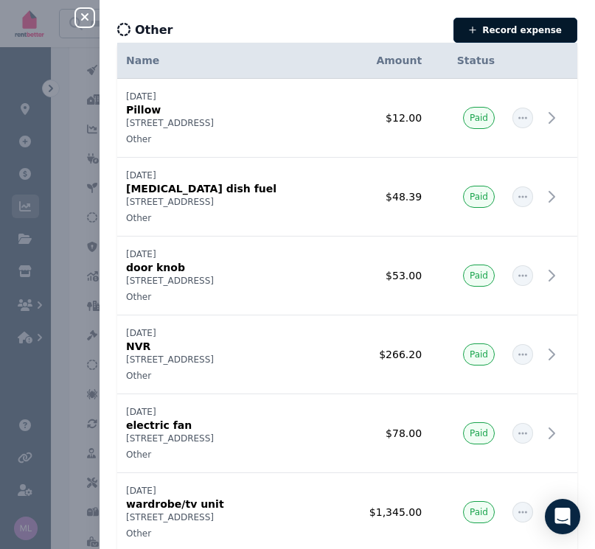
click at [493, 29] on button "Record expense" at bounding box center [515, 30] width 124 height 25
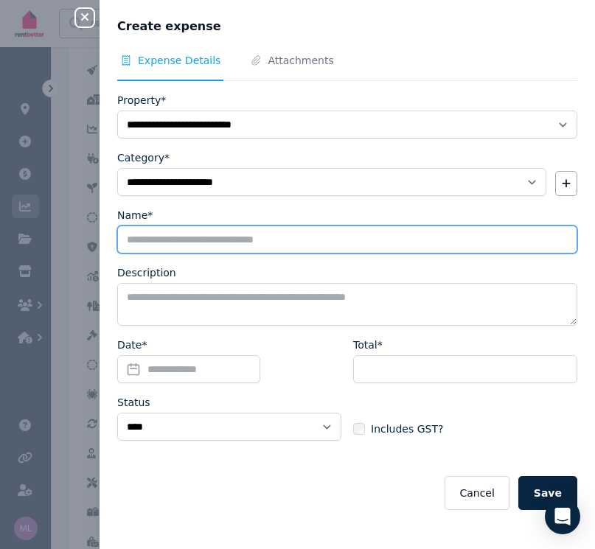
click at [175, 245] on input "Name*" at bounding box center [347, 239] width 460 height 28
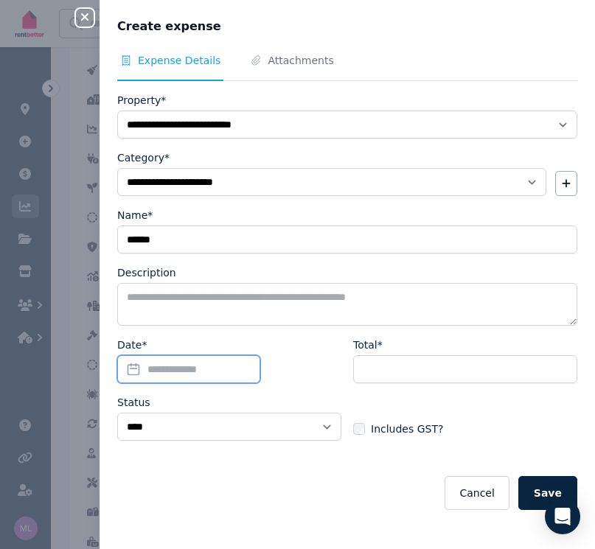
click at [130, 369] on input "Date*" at bounding box center [188, 369] width 143 height 28
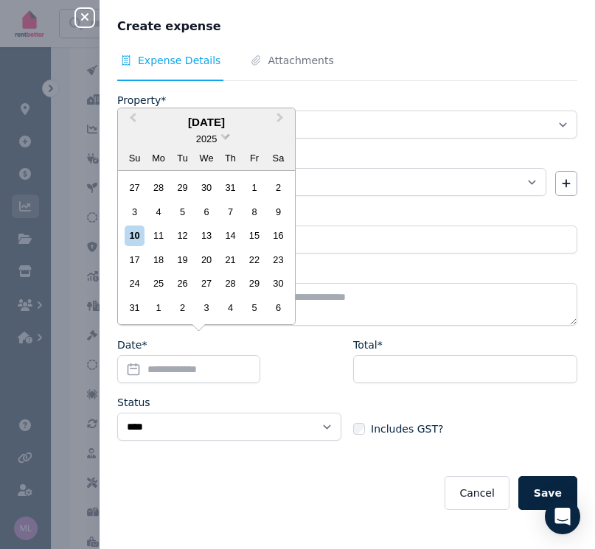
click at [226, 136] on span at bounding box center [225, 135] width 10 height 10
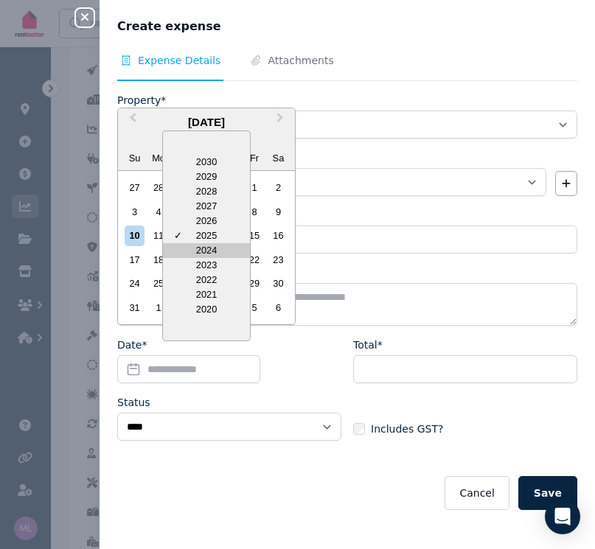
click at [201, 252] on div "2024" at bounding box center [206, 250] width 87 height 15
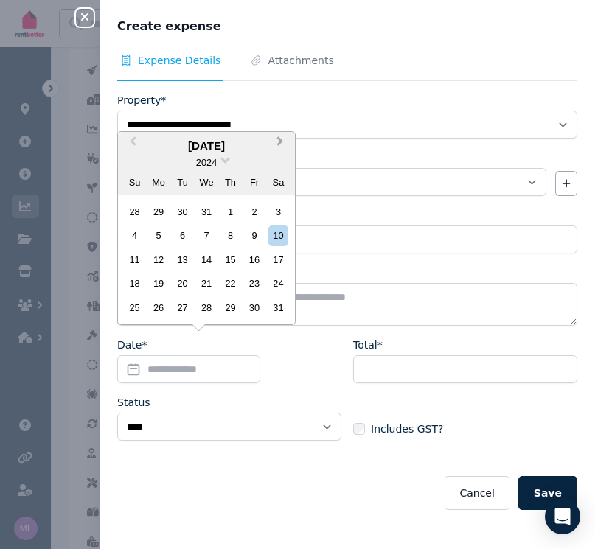
click at [280, 148] on span "Next Month" at bounding box center [280, 144] width 0 height 22
click at [233, 238] on div "12" at bounding box center [230, 235] width 20 height 20
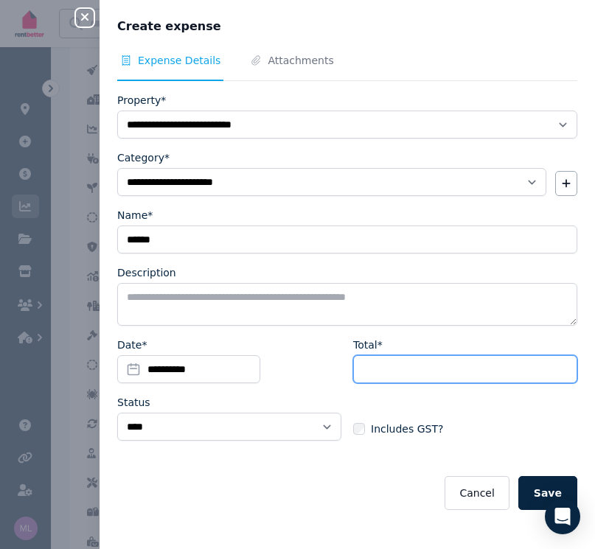
click at [381, 363] on input "Total*" at bounding box center [465, 369] width 224 height 28
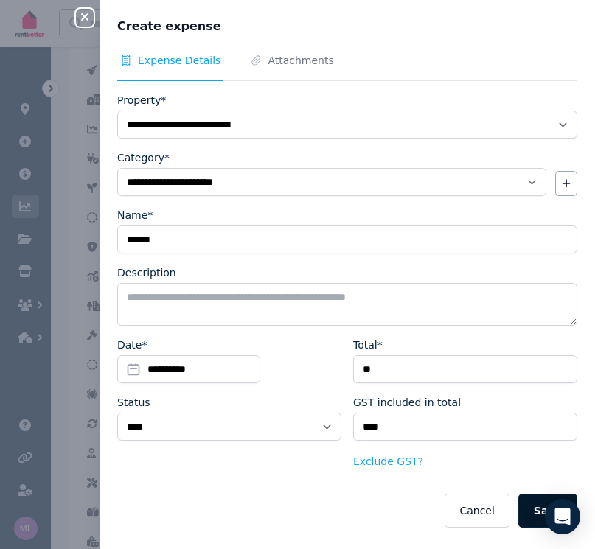
click at [525, 510] on button "Save" at bounding box center [547, 511] width 59 height 34
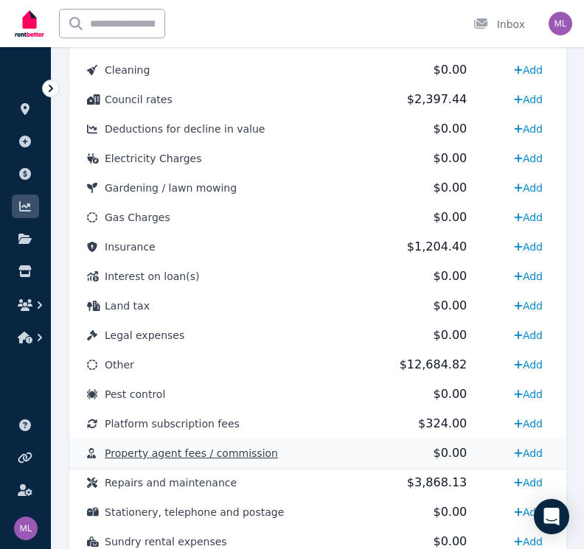
scroll to position [967, 0]
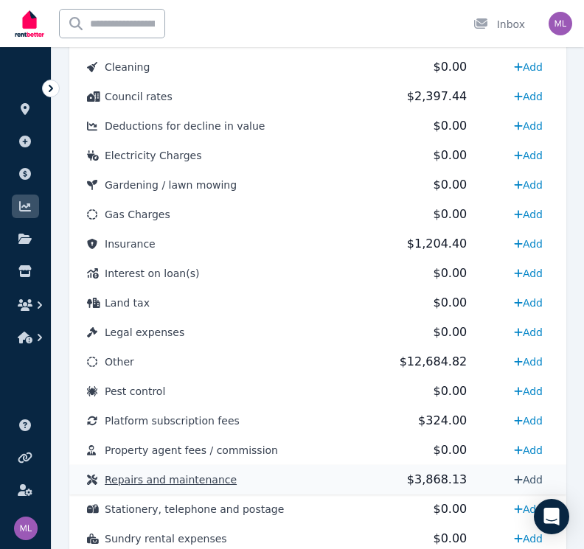
click at [521, 477] on link "Add" at bounding box center [528, 480] width 41 height 24
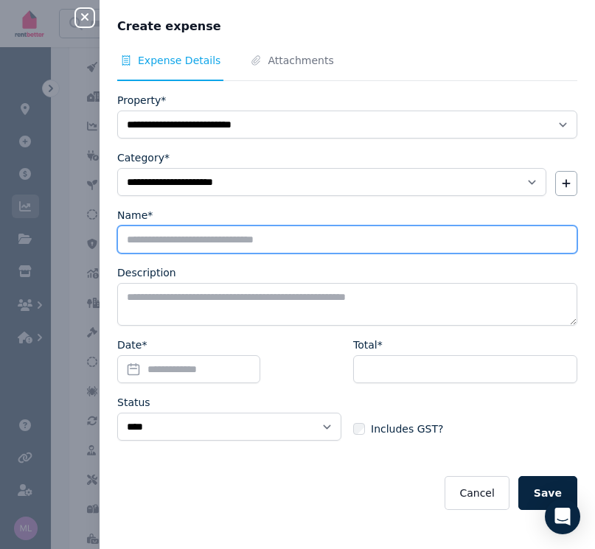
click at [165, 240] on input "Name*" at bounding box center [347, 239] width 460 height 28
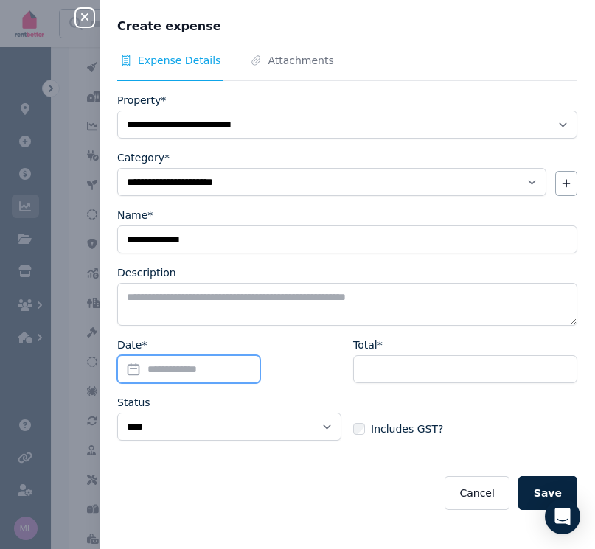
click at [131, 371] on input "Date*" at bounding box center [188, 369] width 143 height 28
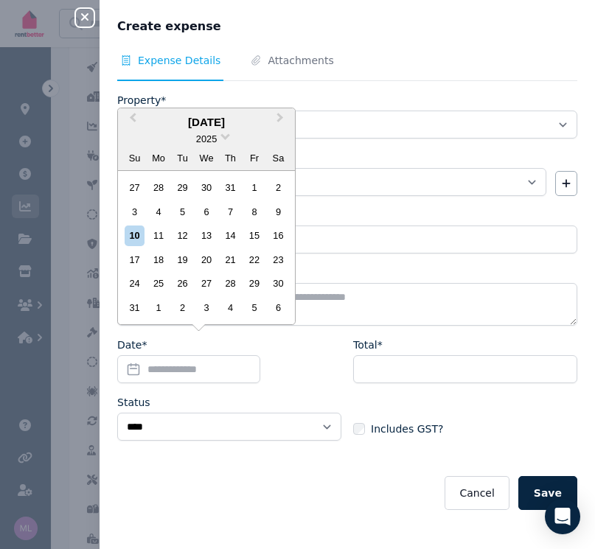
click at [223, 140] on div "2025" at bounding box center [206, 138] width 177 height 15
click at [226, 140] on span at bounding box center [225, 135] width 10 height 10
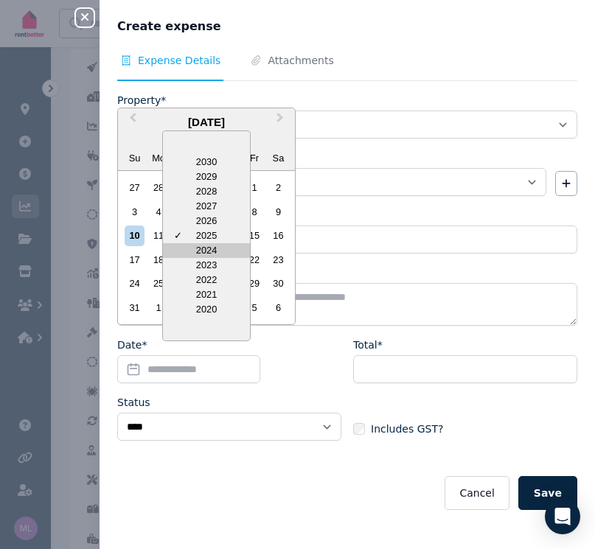
click at [193, 258] on div "2024" at bounding box center [206, 250] width 87 height 15
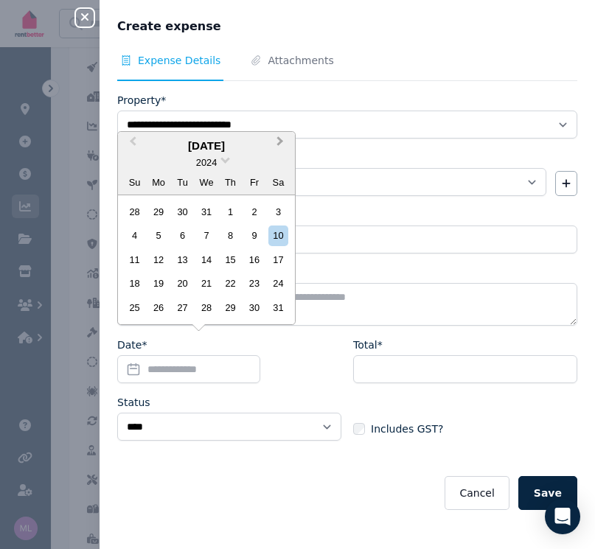
click at [280, 144] on span "Next Month" at bounding box center [280, 144] width 0 height 22
click at [254, 236] on div "13" at bounding box center [254, 235] width 20 height 20
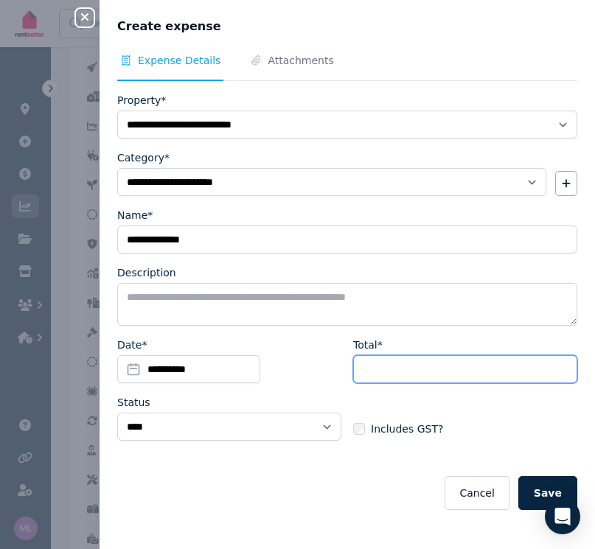
click at [370, 363] on input "Total*" at bounding box center [465, 369] width 224 height 28
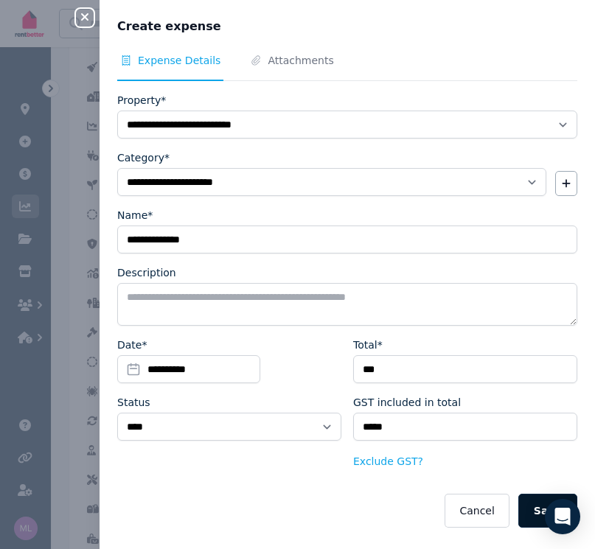
click at [522, 508] on button "Save" at bounding box center [547, 511] width 59 height 34
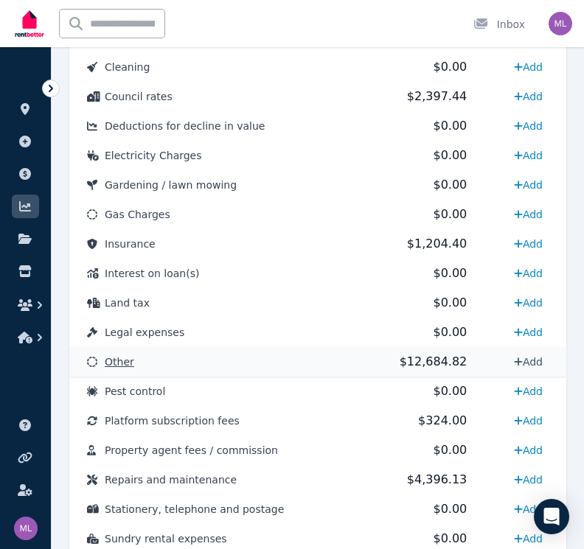
click at [525, 363] on link "Add" at bounding box center [528, 362] width 41 height 24
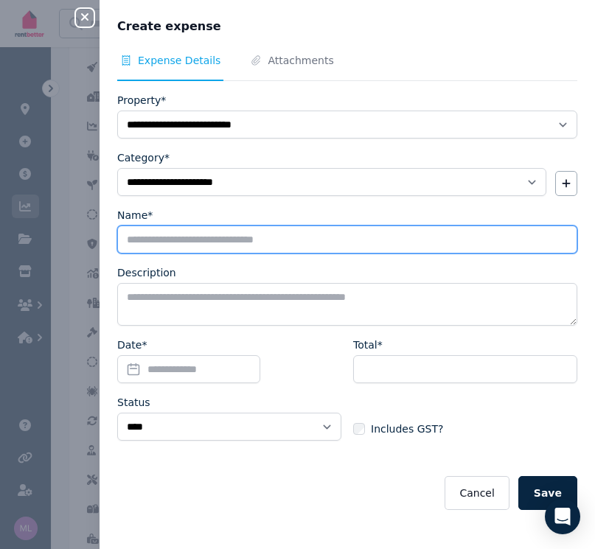
click at [158, 236] on input "Name*" at bounding box center [347, 239] width 460 height 28
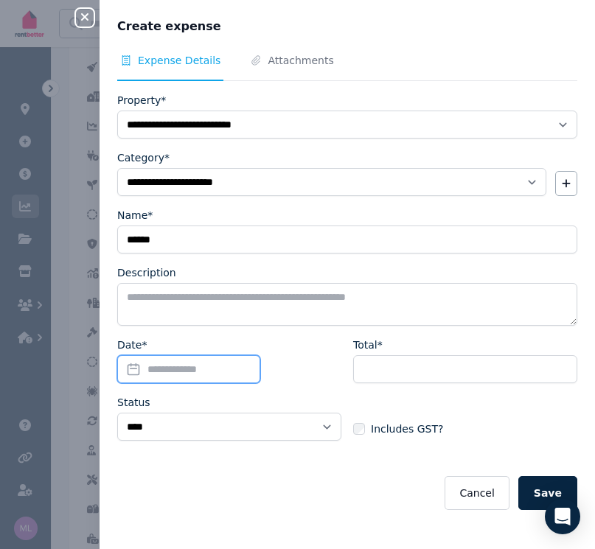
click at [136, 370] on input "Date*" at bounding box center [188, 369] width 143 height 28
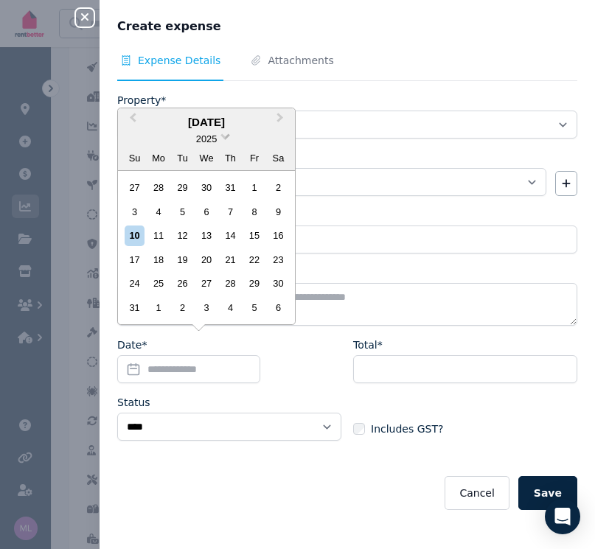
click at [225, 140] on span at bounding box center [225, 135] width 10 height 10
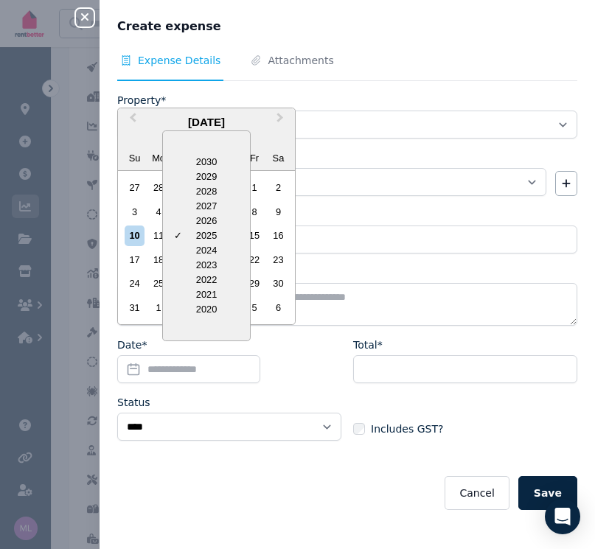
drag, startPoint x: 197, startPoint y: 253, endPoint x: 243, endPoint y: 201, distance: 68.9
click at [199, 251] on div "2024" at bounding box center [206, 250] width 87 height 15
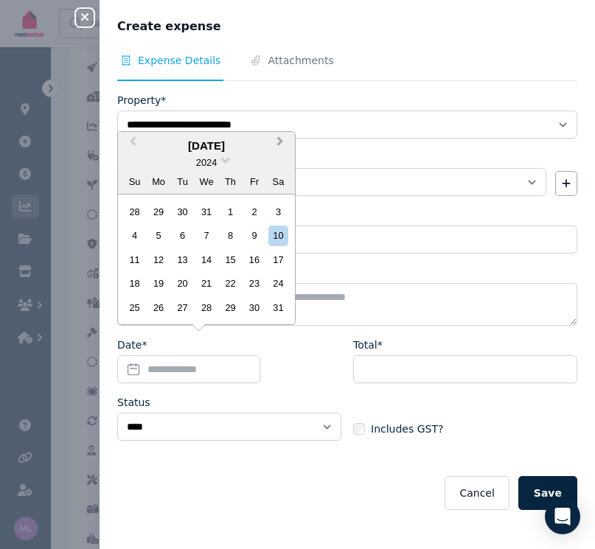
click at [280, 142] on span "Next Month" at bounding box center [280, 144] width 0 height 22
click at [253, 212] on div "6" at bounding box center [254, 212] width 20 height 20
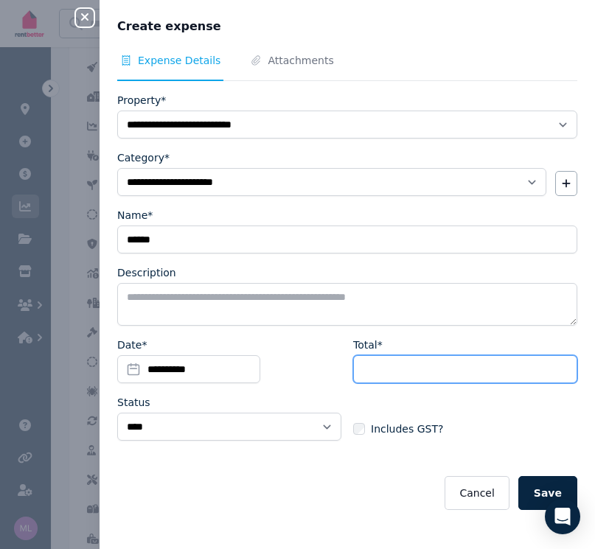
click at [379, 369] on input "Total*" at bounding box center [465, 369] width 224 height 28
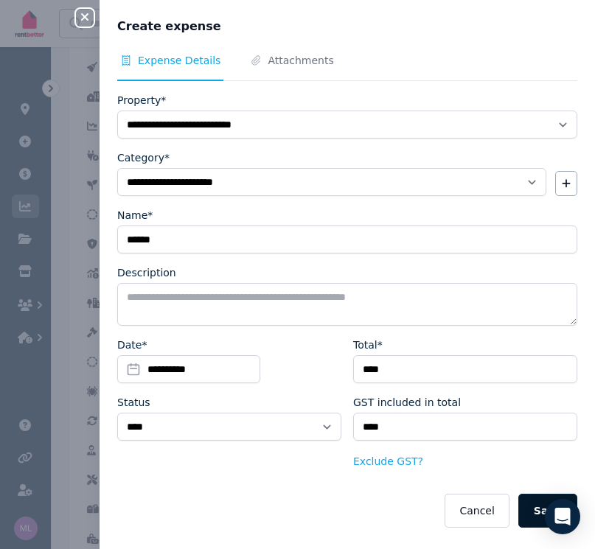
click at [528, 509] on button "Save" at bounding box center [547, 511] width 59 height 34
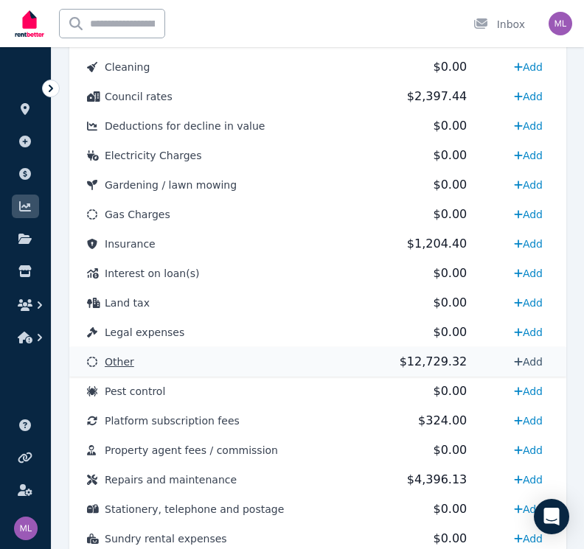
click at [536, 365] on link "Add" at bounding box center [528, 362] width 41 height 24
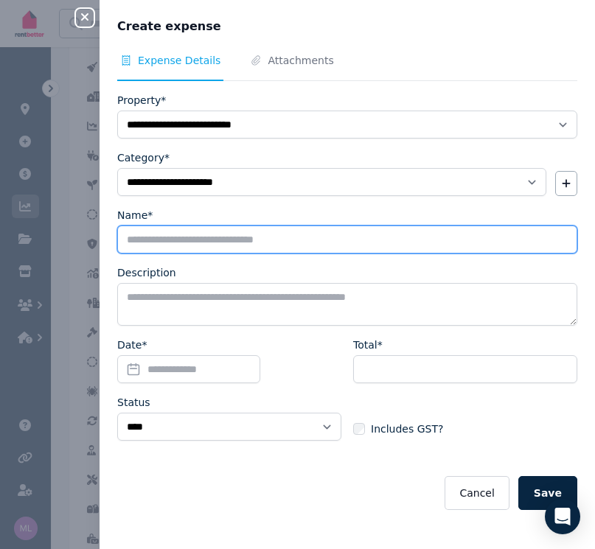
click at [182, 242] on input "Name*" at bounding box center [347, 239] width 460 height 28
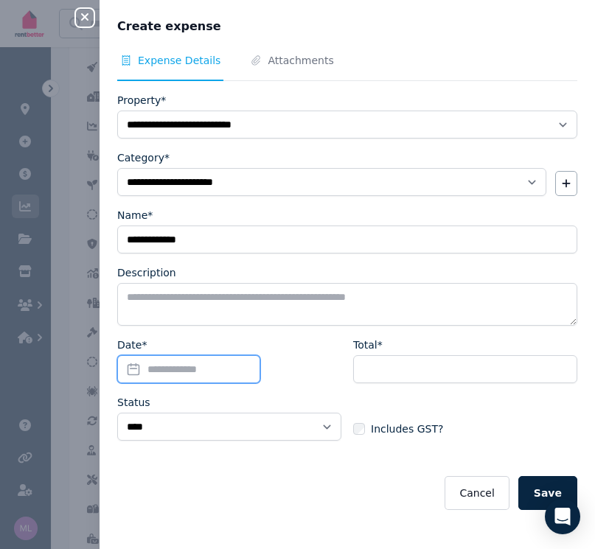
click at [135, 371] on input "Date*" at bounding box center [188, 369] width 143 height 28
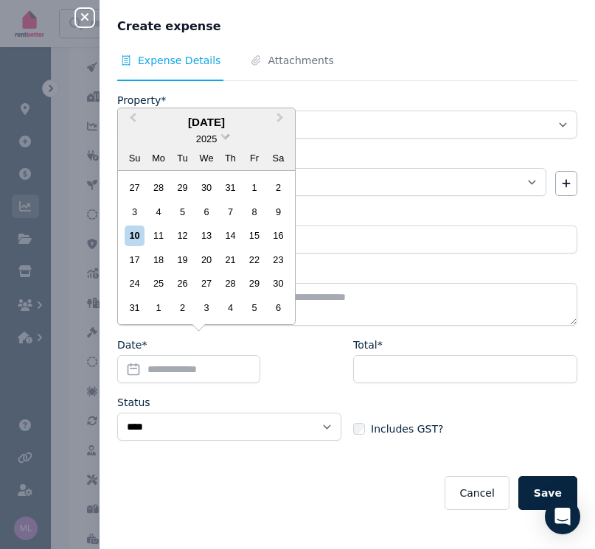
click at [223, 139] on span at bounding box center [225, 135] width 10 height 10
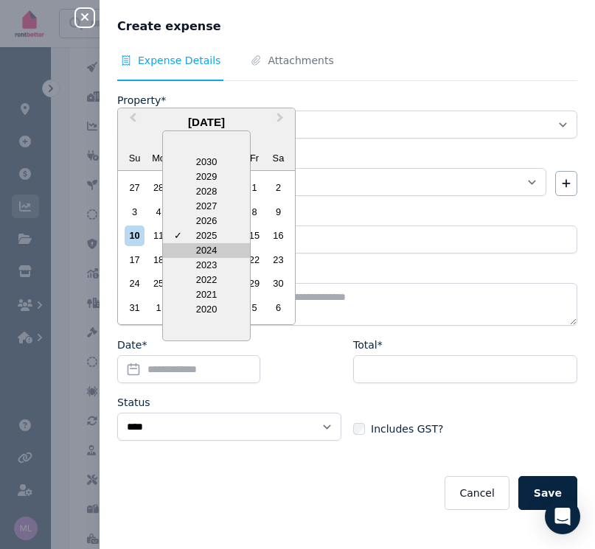
click at [202, 253] on div "2024" at bounding box center [206, 250] width 87 height 15
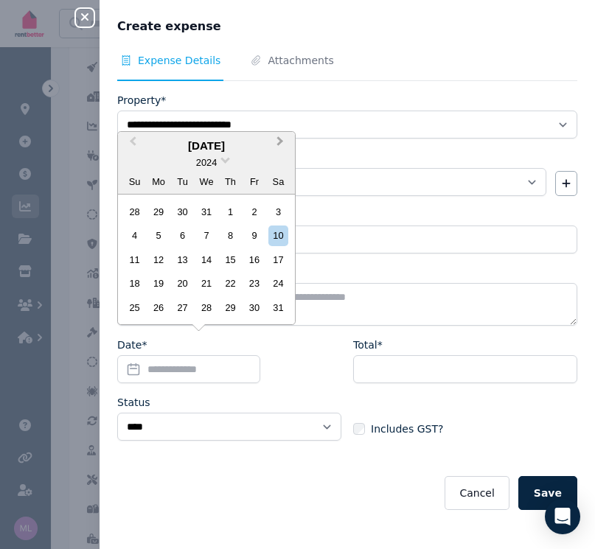
click at [280, 144] on span "Next Month" at bounding box center [280, 144] width 0 height 22
click at [233, 232] on div "12" at bounding box center [230, 235] width 20 height 20
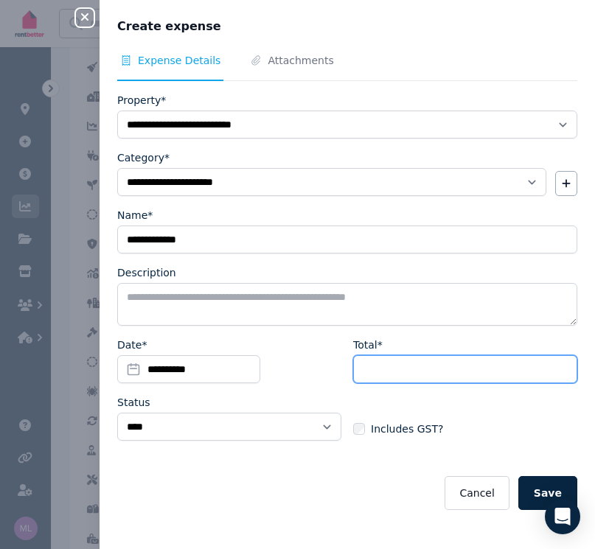
click at [383, 374] on input "Total*" at bounding box center [465, 369] width 224 height 28
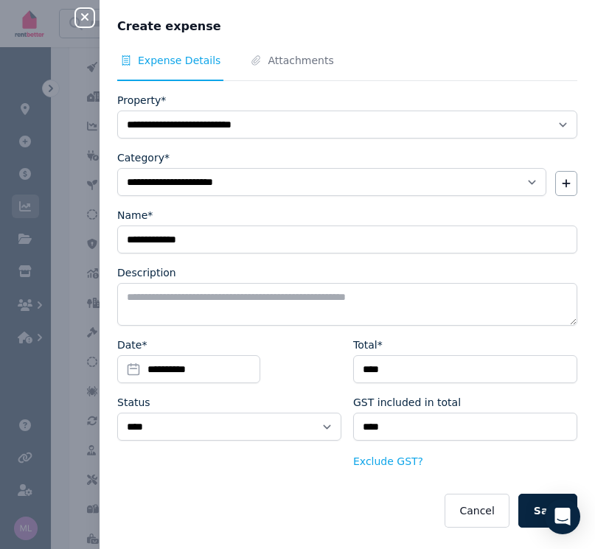
click at [522, 505] on button "Save" at bounding box center [547, 511] width 59 height 34
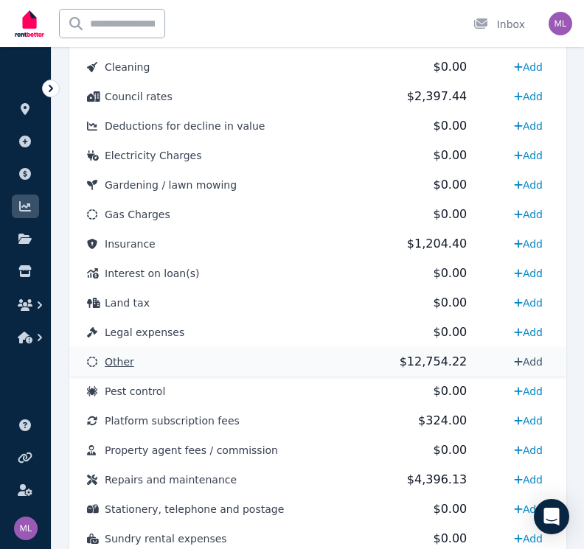
click at [522, 362] on link "Add" at bounding box center [528, 362] width 41 height 24
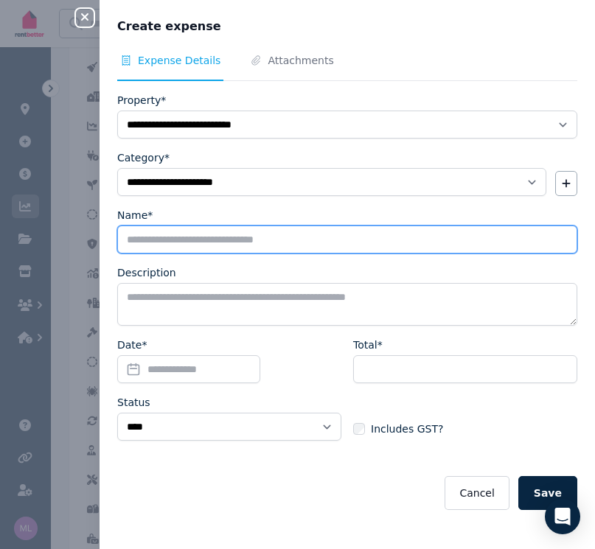
click at [134, 239] on input "Name*" at bounding box center [347, 239] width 460 height 28
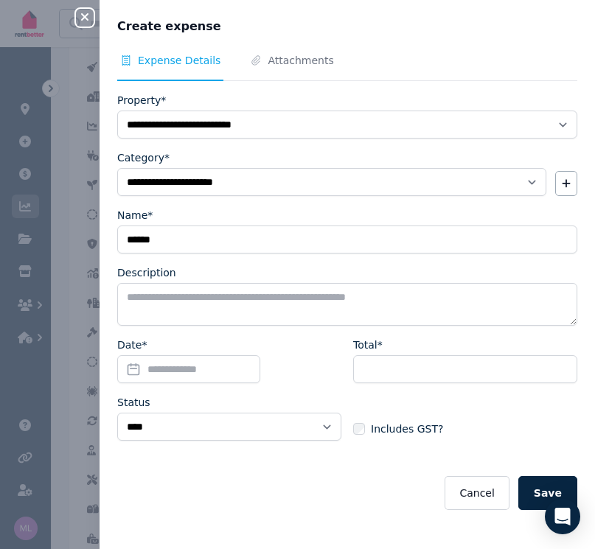
click at [134, 365] on input "Date*" at bounding box center [188, 369] width 143 height 28
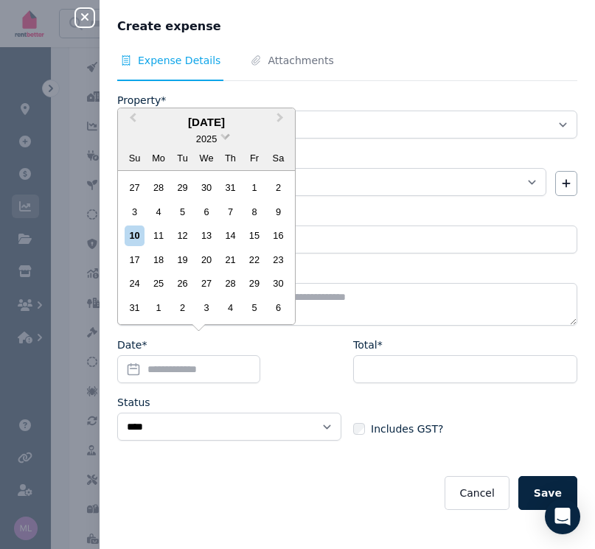
click at [223, 139] on span at bounding box center [225, 135] width 10 height 10
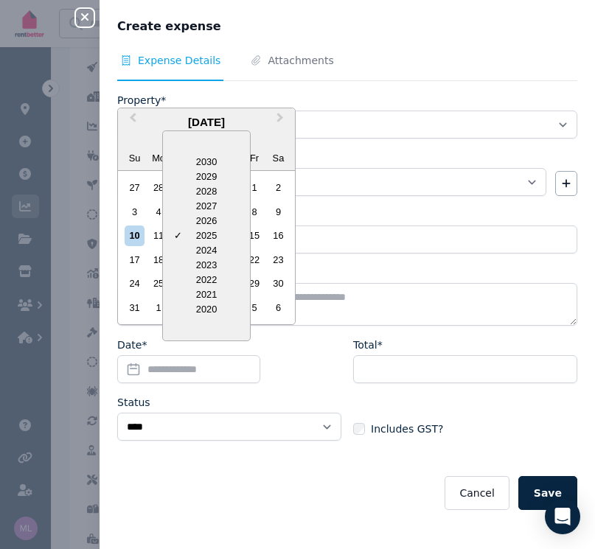
drag, startPoint x: 206, startPoint y: 249, endPoint x: 235, endPoint y: 225, distance: 37.7
click at [206, 249] on div "2024" at bounding box center [206, 250] width 87 height 15
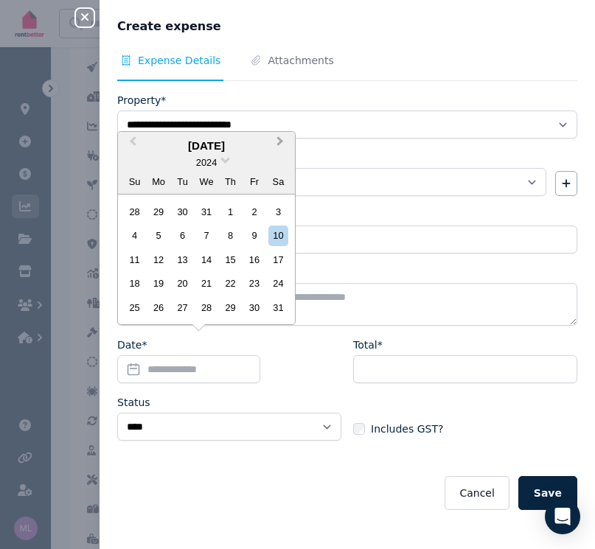
click at [281, 143] on button "Next Month" at bounding box center [282, 145] width 24 height 24
click at [161, 232] on div "9" at bounding box center [159, 235] width 20 height 20
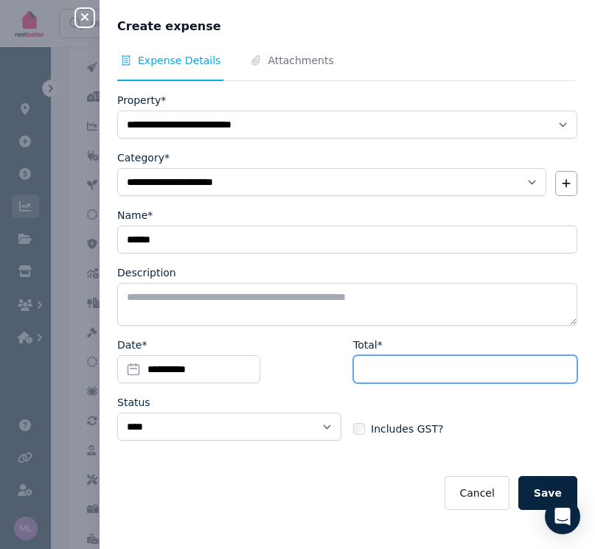
click at [360, 371] on input "Total*" at bounding box center [465, 369] width 224 height 28
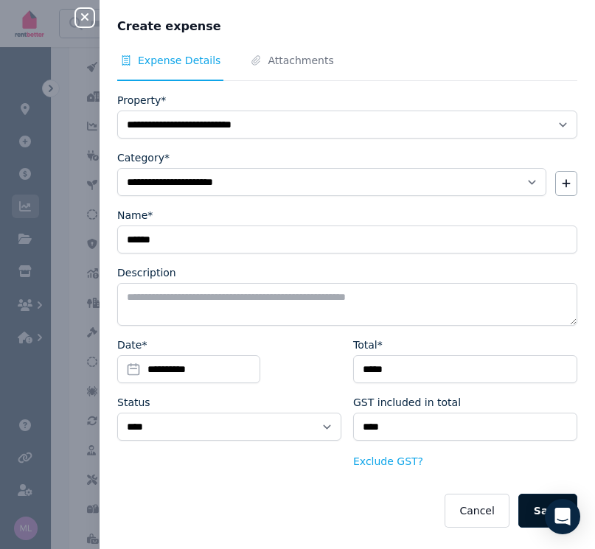
click at [519, 505] on button "Save" at bounding box center [547, 511] width 59 height 34
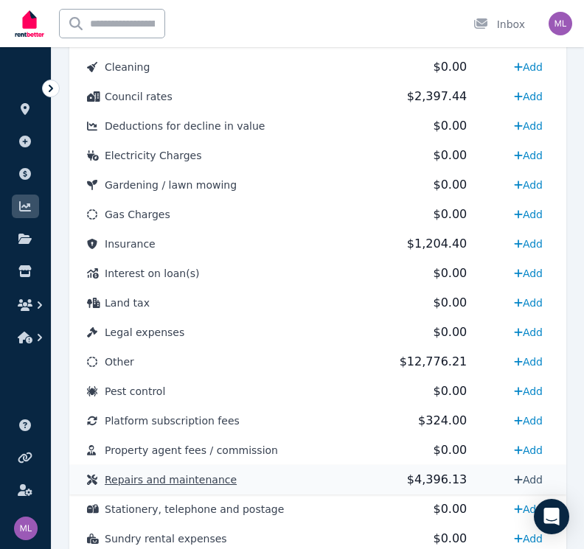
click at [525, 474] on link "Add" at bounding box center [528, 480] width 41 height 24
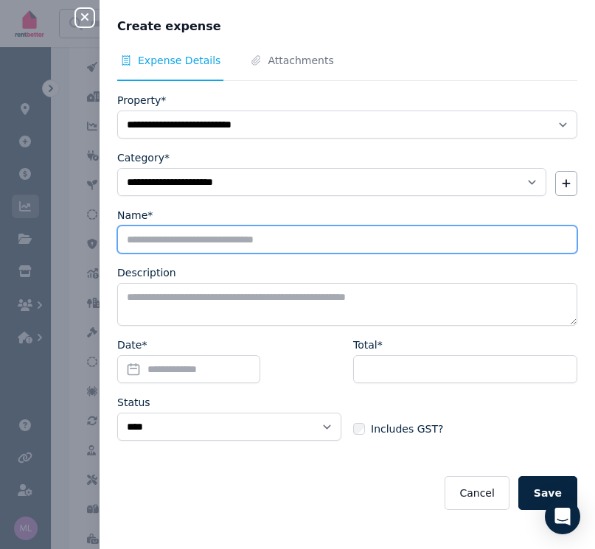
click at [164, 245] on input "Name*" at bounding box center [347, 239] width 460 height 28
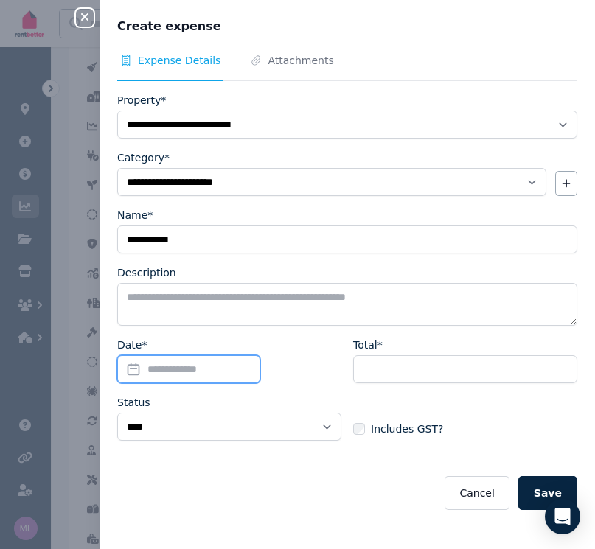
click at [135, 368] on input "Date*" at bounding box center [188, 369] width 143 height 28
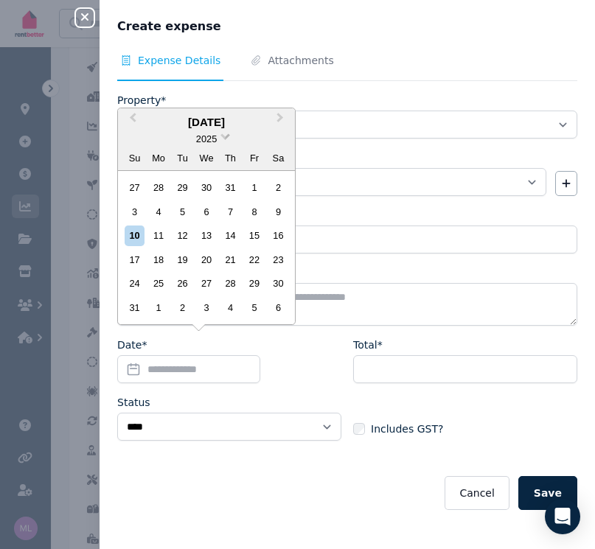
click at [223, 139] on span at bounding box center [225, 135] width 10 height 10
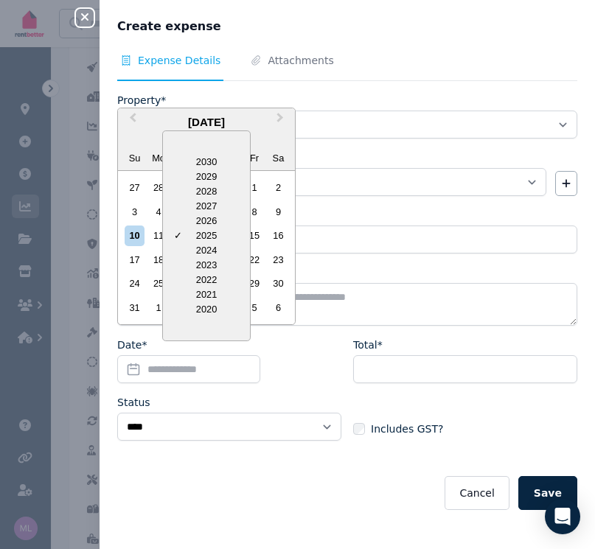
drag, startPoint x: 200, startPoint y: 256, endPoint x: 205, endPoint y: 248, distance: 9.6
click at [200, 256] on div "2024" at bounding box center [206, 250] width 87 height 15
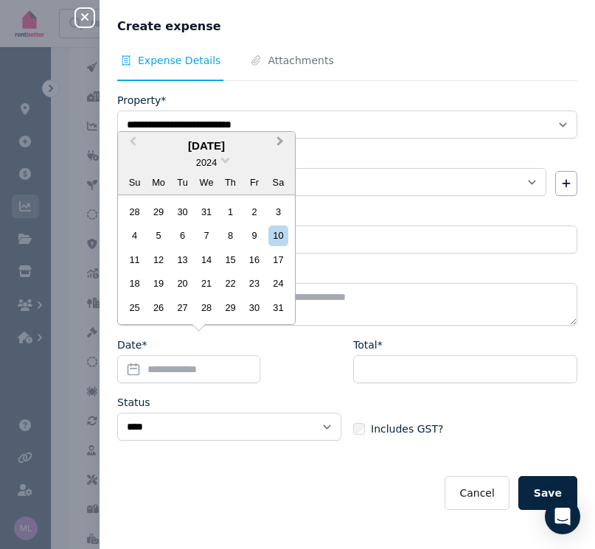
click at [280, 143] on span "Next Month" at bounding box center [280, 144] width 0 height 22
click at [280, 144] on span "Next Month" at bounding box center [280, 144] width 0 height 22
click at [233, 284] on div "24" at bounding box center [230, 283] width 20 height 20
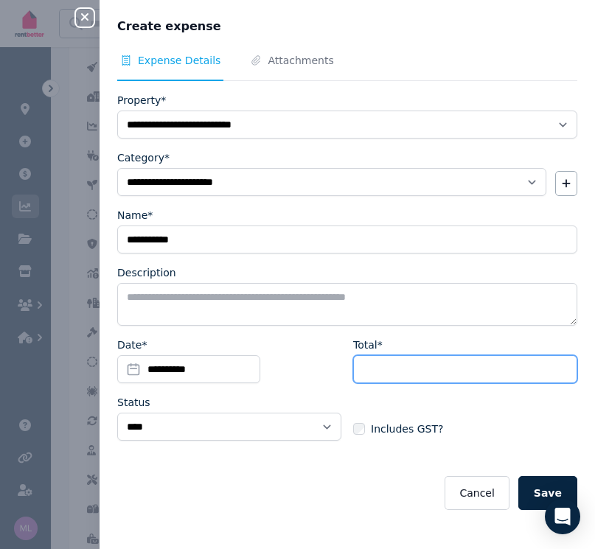
click at [366, 373] on input "Total*" at bounding box center [465, 369] width 224 height 28
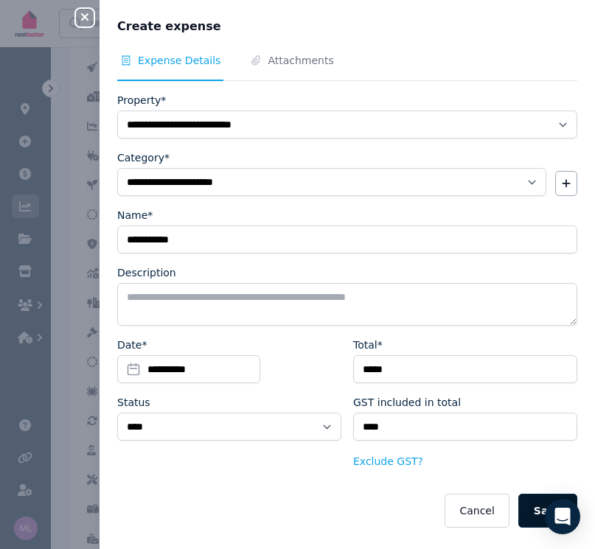
click at [533, 519] on button "Save" at bounding box center [547, 511] width 59 height 34
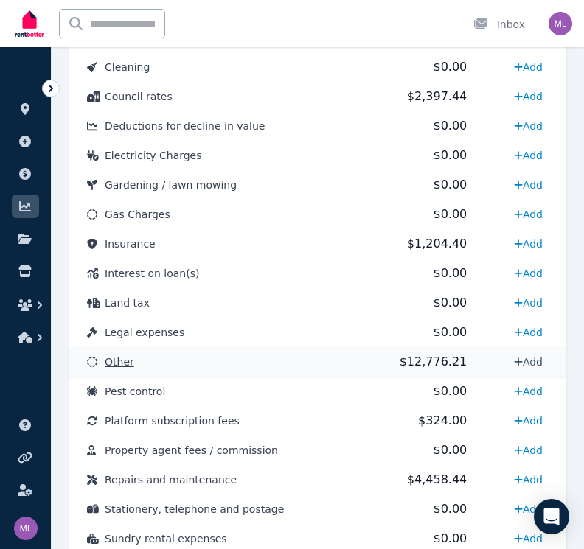
click at [532, 365] on link "Add" at bounding box center [528, 362] width 41 height 24
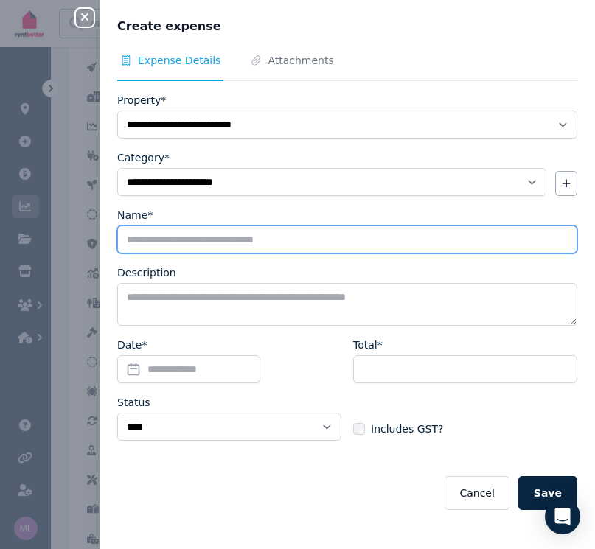
click at [154, 240] on input "Name*" at bounding box center [347, 239] width 460 height 28
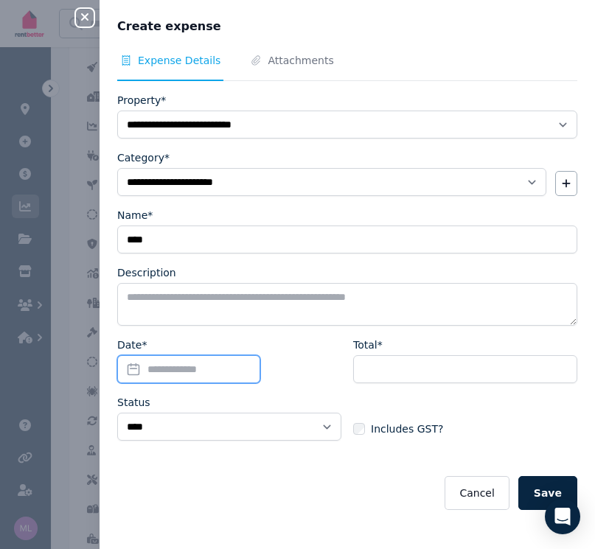
click at [138, 371] on input "Date*" at bounding box center [188, 369] width 143 height 28
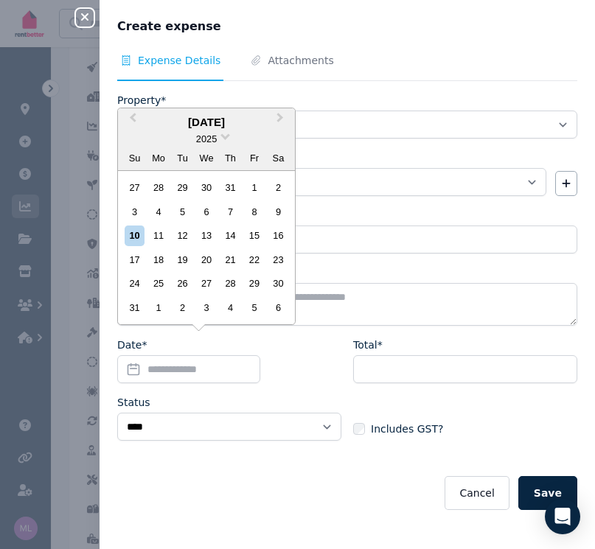
click at [221, 137] on div "2025" at bounding box center [206, 138] width 177 height 15
click at [227, 140] on span at bounding box center [225, 135] width 10 height 10
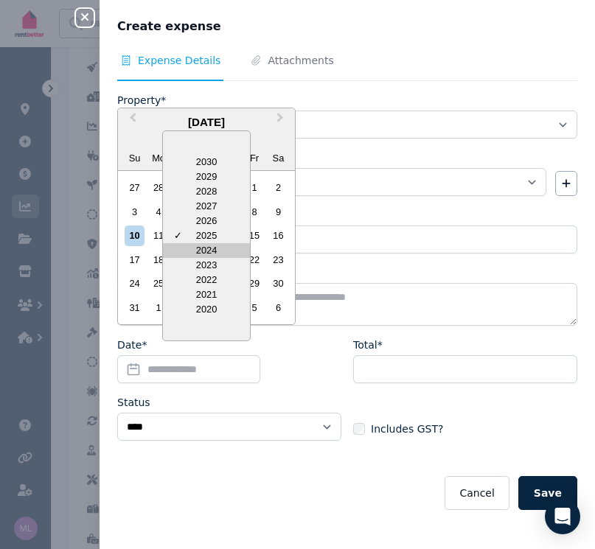
click at [201, 253] on div "2024" at bounding box center [206, 250] width 87 height 15
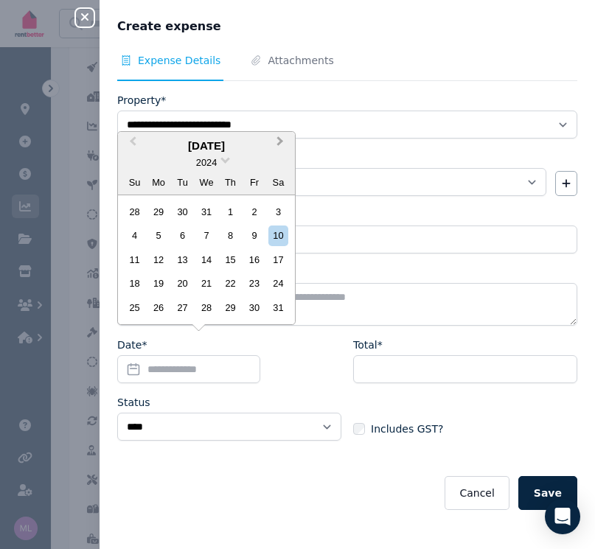
click at [280, 144] on span "Next Month" at bounding box center [280, 144] width 0 height 22
click at [157, 258] on div "11" at bounding box center [159, 260] width 20 height 20
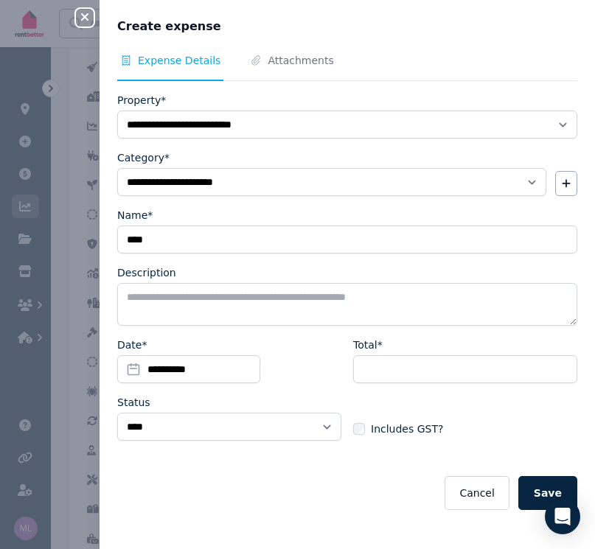
click at [366, 384] on div "Total* Includes GST?" at bounding box center [465, 394] width 224 height 115
click at [365, 378] on input "Total*" at bounding box center [465, 369] width 224 height 28
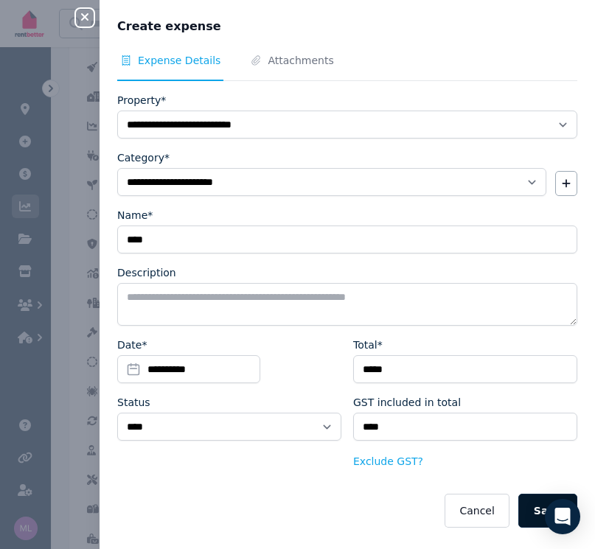
click at [524, 505] on button "Save" at bounding box center [547, 511] width 59 height 34
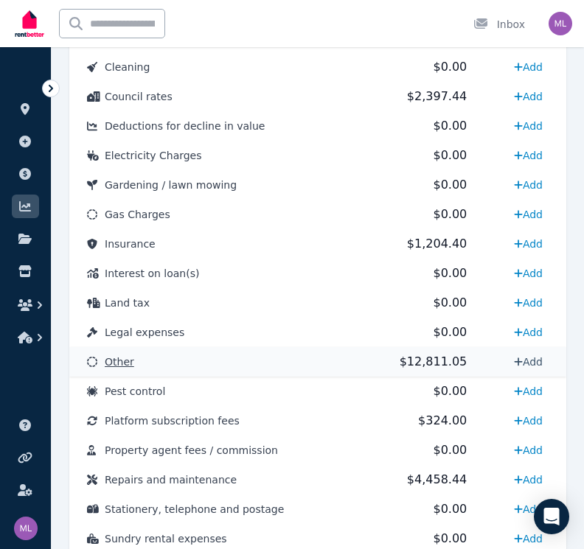
click at [527, 359] on link "Add" at bounding box center [528, 362] width 41 height 24
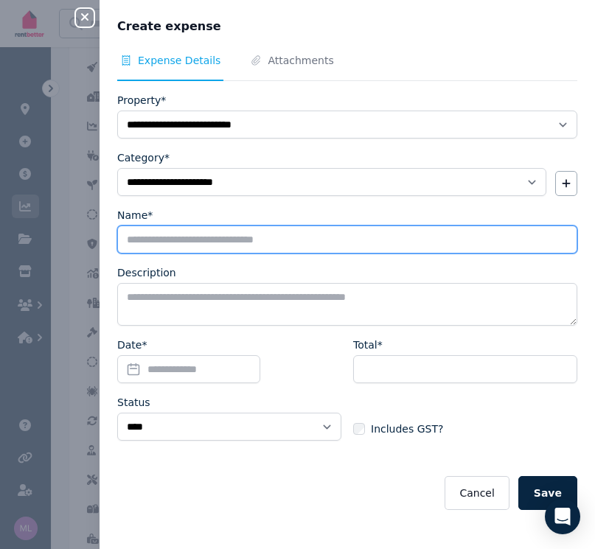
click at [150, 245] on input "Name*" at bounding box center [347, 239] width 460 height 28
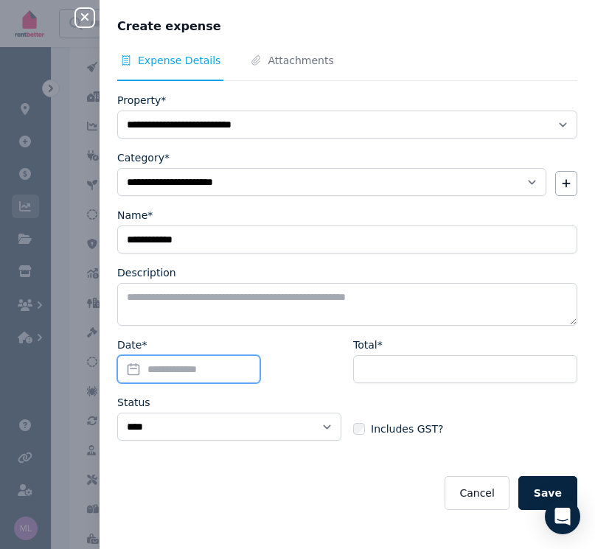
click at [140, 373] on input "Date*" at bounding box center [188, 369] width 143 height 28
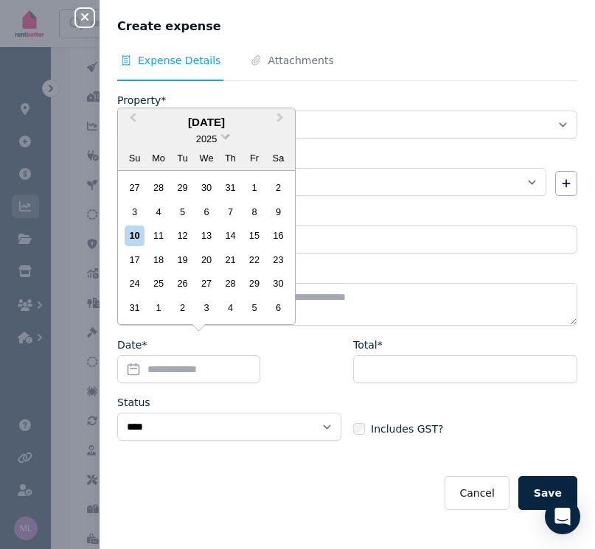
click at [225, 140] on span at bounding box center [225, 135] width 10 height 10
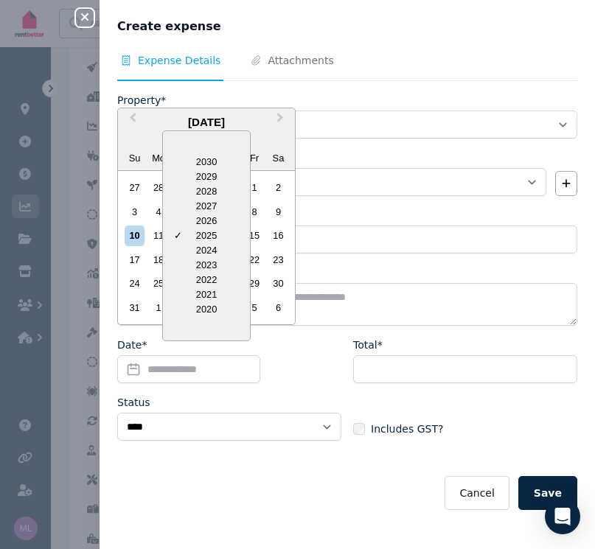
drag, startPoint x: 208, startPoint y: 254, endPoint x: 222, endPoint y: 192, distance: 64.2
click at [208, 254] on div "2024" at bounding box center [206, 250] width 87 height 15
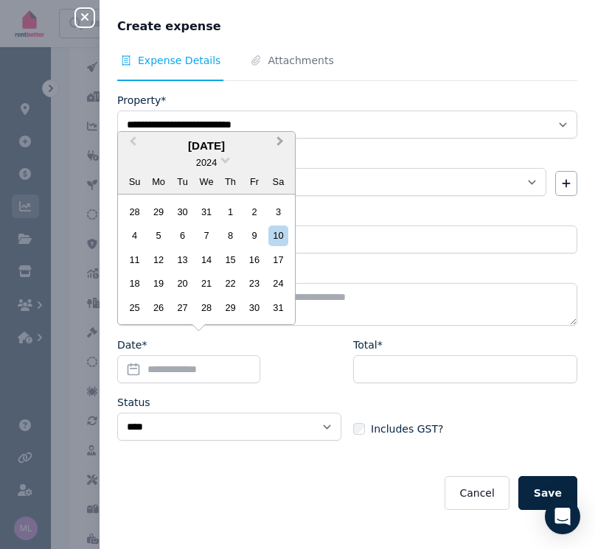
click at [280, 144] on span "Next Month" at bounding box center [280, 144] width 0 height 22
click at [234, 236] on div "12" at bounding box center [230, 235] width 20 height 20
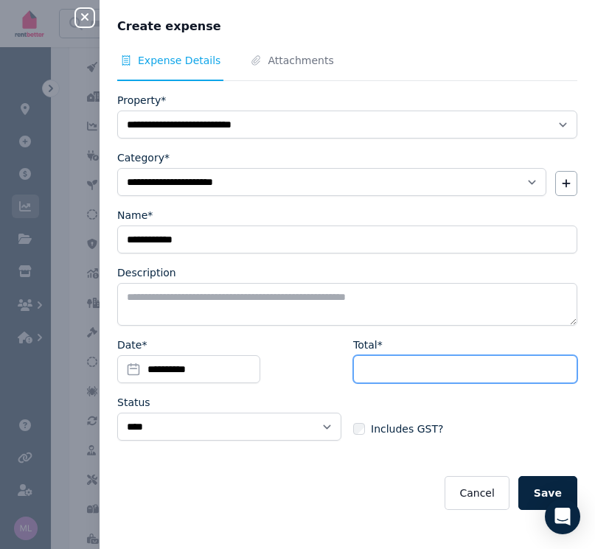
click at [373, 363] on input "Total*" at bounding box center [465, 369] width 224 height 28
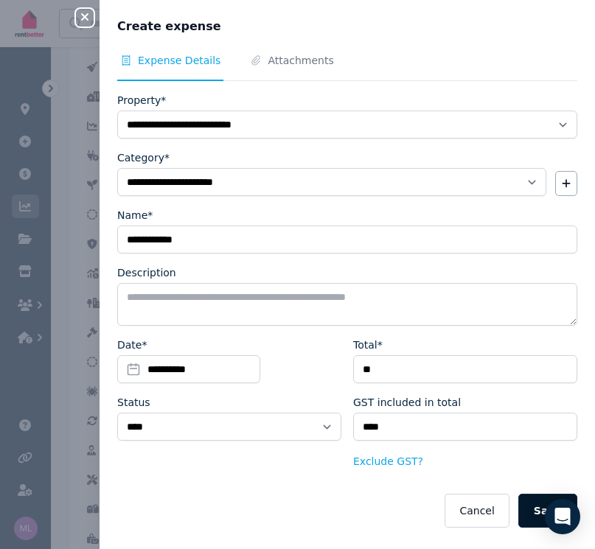
click at [526, 506] on button "Save" at bounding box center [547, 511] width 59 height 34
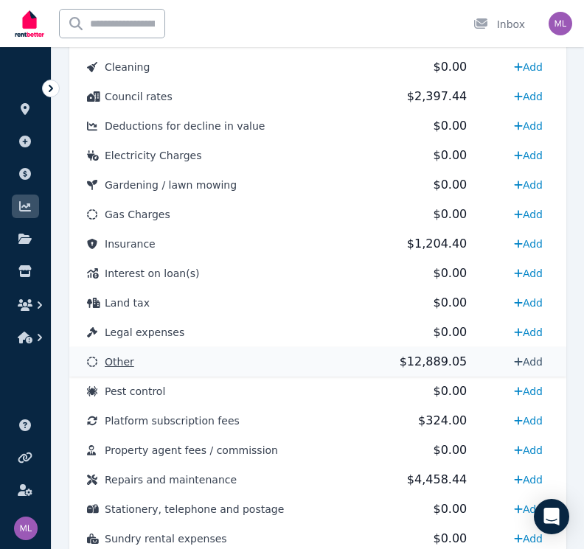
click at [538, 357] on link "Add" at bounding box center [528, 362] width 41 height 24
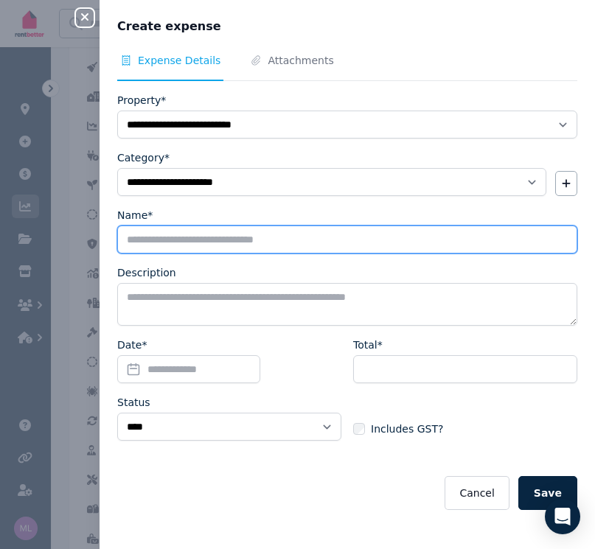
click at [158, 243] on input "Name*" at bounding box center [347, 239] width 460 height 28
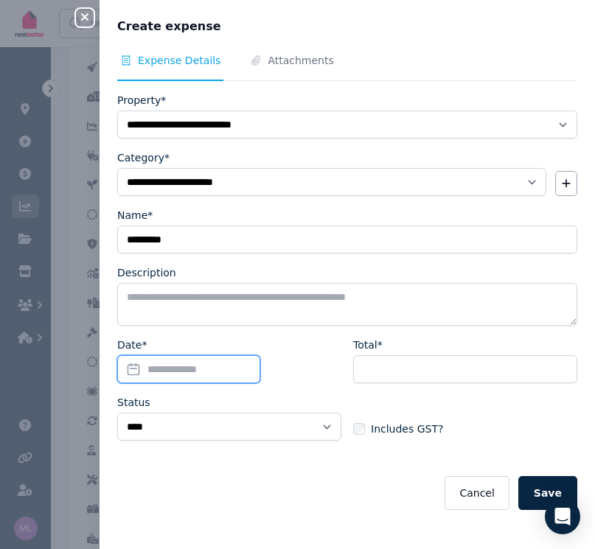
click at [136, 368] on input "Date*" at bounding box center [188, 369] width 143 height 28
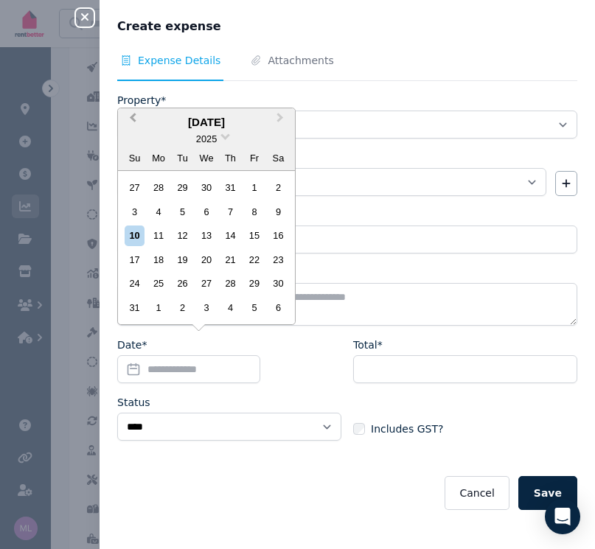
click at [133, 122] on span "Previous Month" at bounding box center [133, 121] width 0 height 22
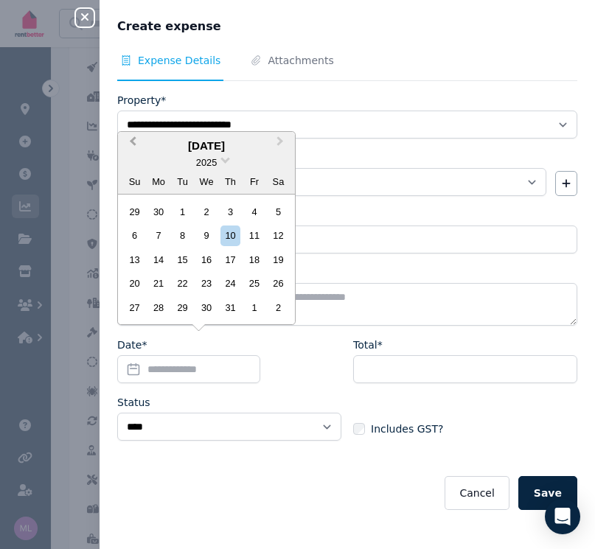
click at [132, 148] on button "Previous Month" at bounding box center [131, 145] width 24 height 24
click at [133, 148] on button "Previous Month" at bounding box center [131, 145] width 24 height 24
click at [277, 284] on div "26" at bounding box center [278, 283] width 20 height 20
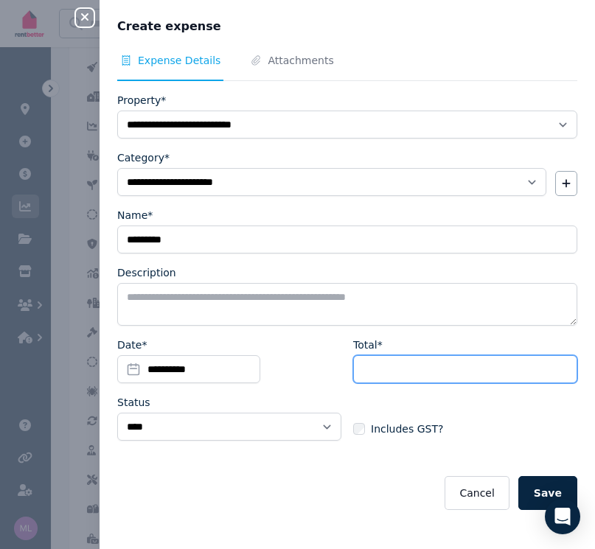
click at [385, 371] on input "Total*" at bounding box center [465, 369] width 224 height 28
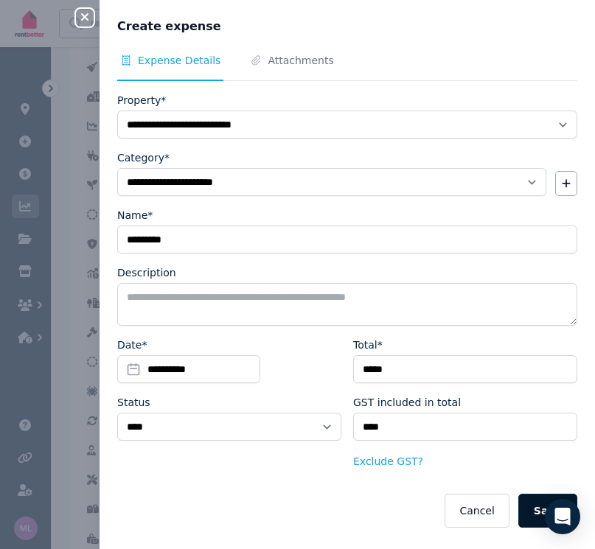
click at [523, 516] on button "Save" at bounding box center [547, 511] width 59 height 34
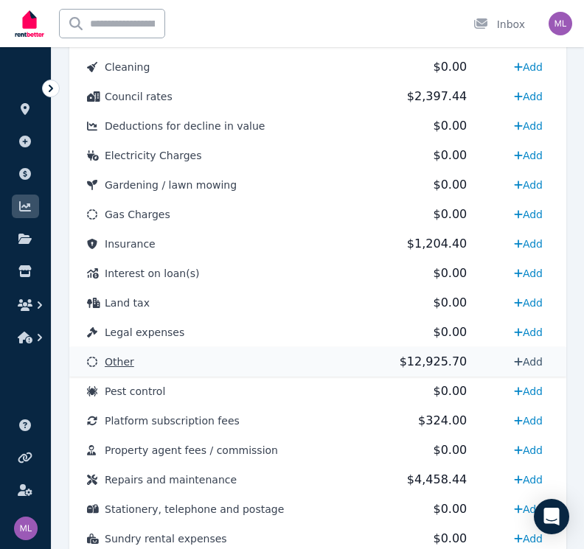
click at [516, 357] on icon at bounding box center [518, 362] width 9 height 10
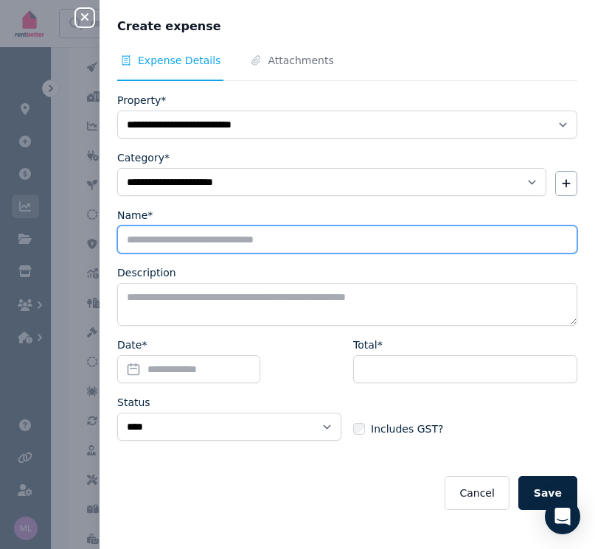
click at [156, 247] on input "Name*" at bounding box center [347, 239] width 460 height 28
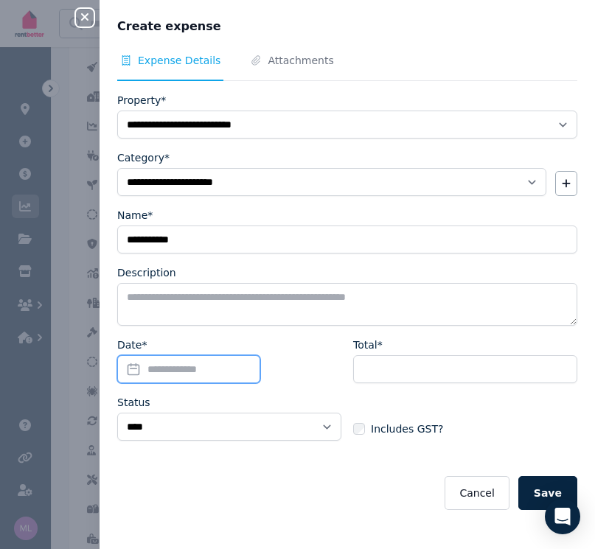
click at [131, 370] on input "Date*" at bounding box center [188, 369] width 143 height 28
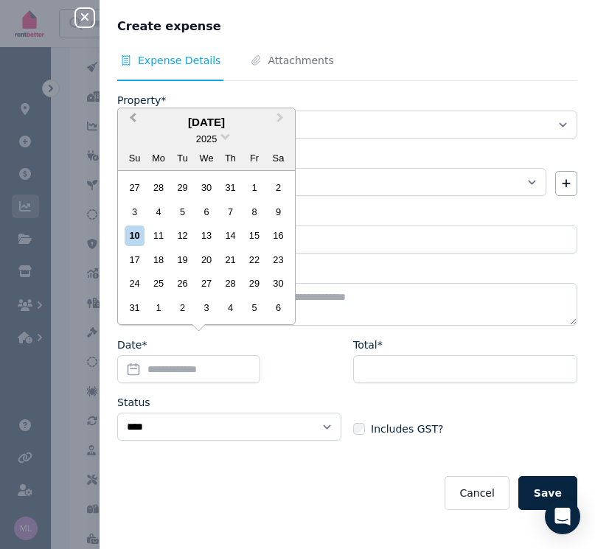
click at [133, 123] on span "Previous Month" at bounding box center [133, 121] width 0 height 22
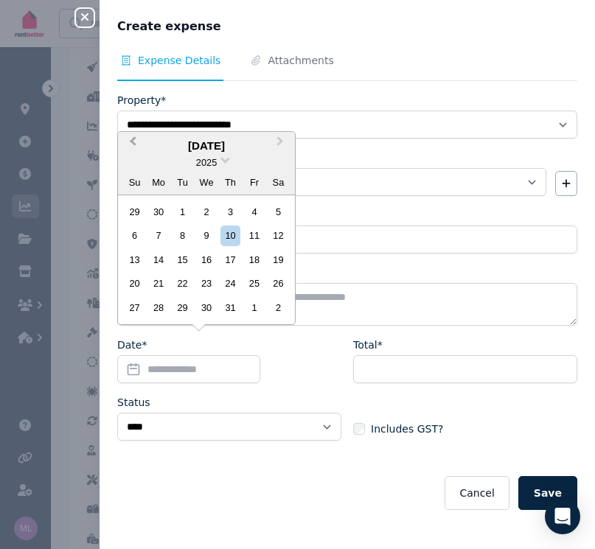
click at [131, 142] on button "Previous Month" at bounding box center [131, 145] width 24 height 24
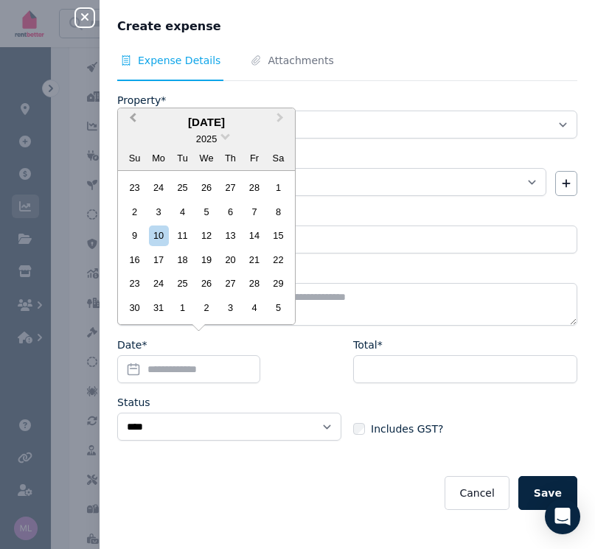
click at [133, 118] on button "Previous Month" at bounding box center [131, 122] width 24 height 24
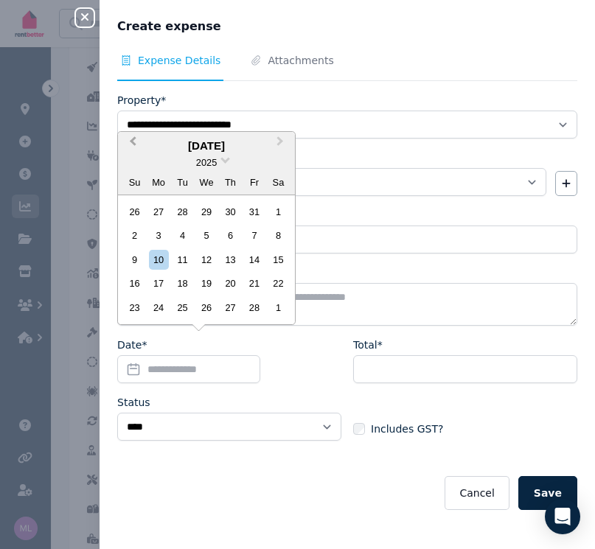
click at [133, 144] on span "Previous Month" at bounding box center [133, 144] width 0 height 22
click at [133, 240] on div "5" at bounding box center [135, 235] width 20 height 20
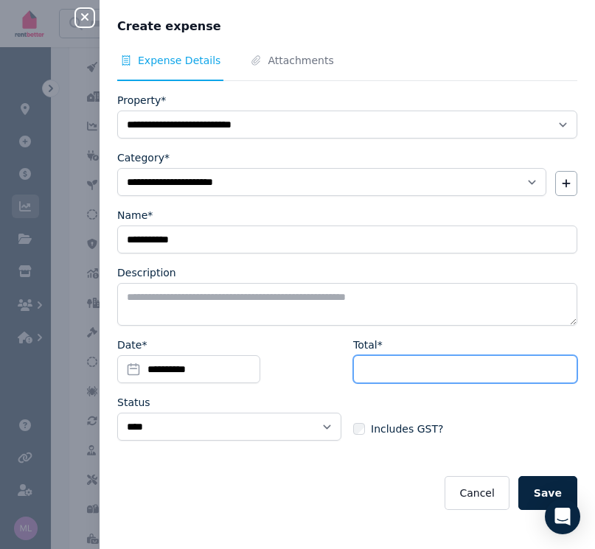
click at [411, 376] on input "Total*" at bounding box center [465, 369] width 224 height 28
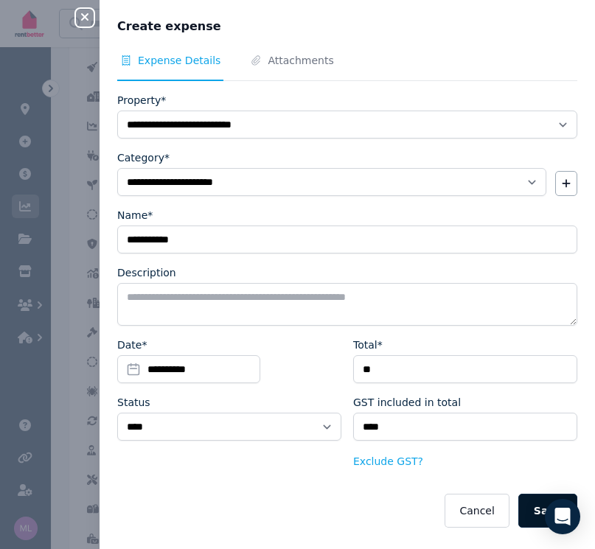
click at [522, 516] on button "Save" at bounding box center [547, 511] width 59 height 34
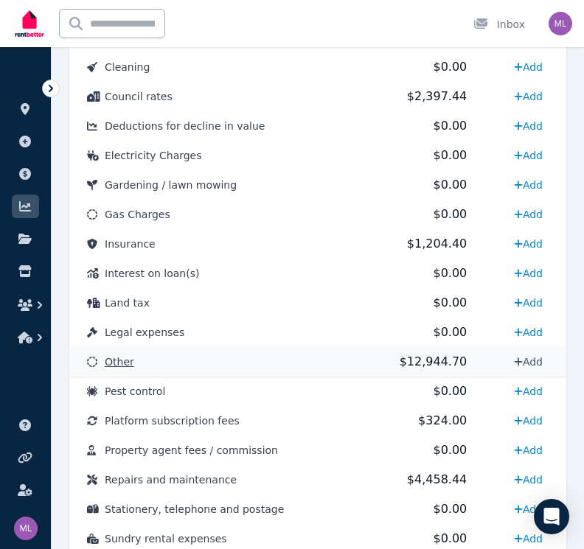
click at [527, 364] on link "Add" at bounding box center [528, 362] width 41 height 24
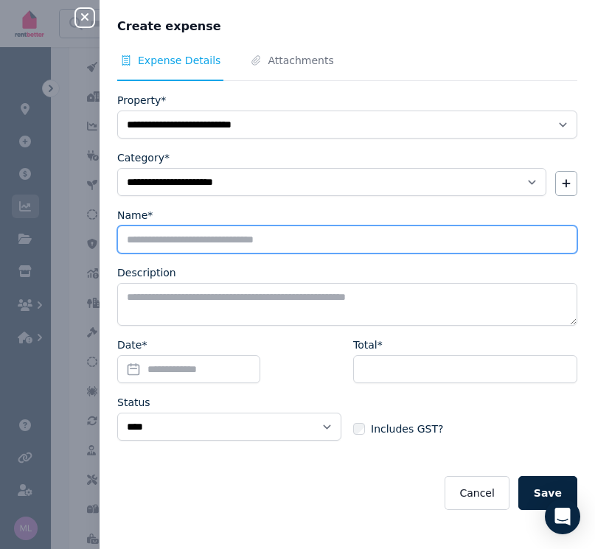
click at [139, 237] on input "Name*" at bounding box center [347, 239] width 460 height 28
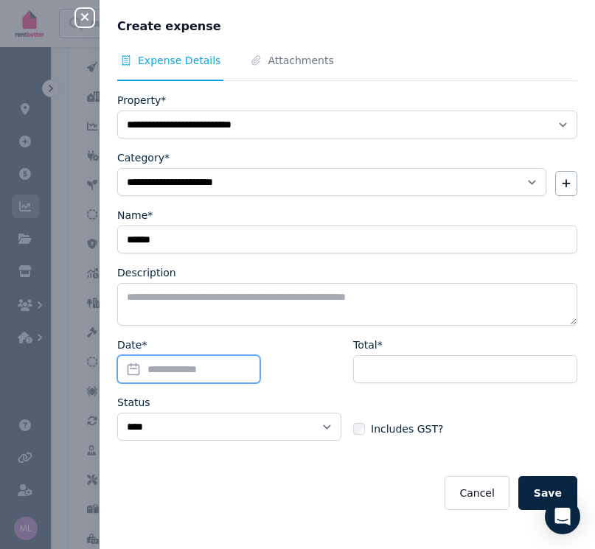
click at [132, 371] on input "Date*" at bounding box center [188, 369] width 143 height 28
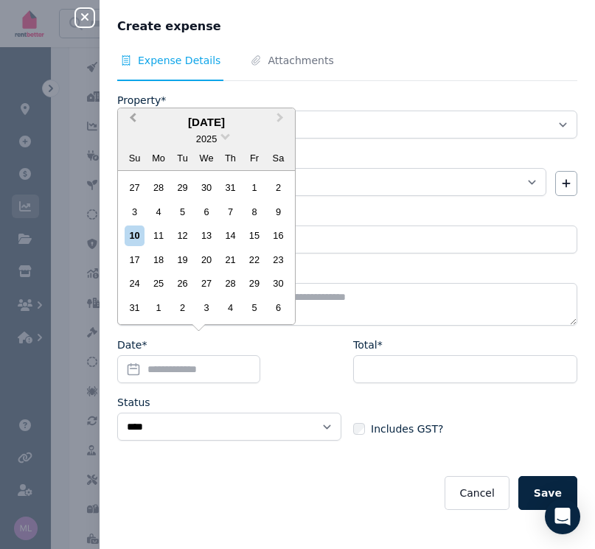
click at [127, 124] on button "Previous Month" at bounding box center [131, 122] width 24 height 24
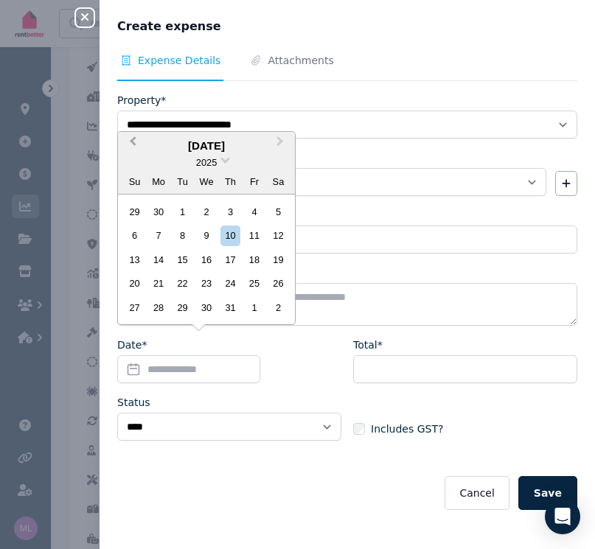
click at [130, 146] on button "Previous Month" at bounding box center [131, 145] width 24 height 24
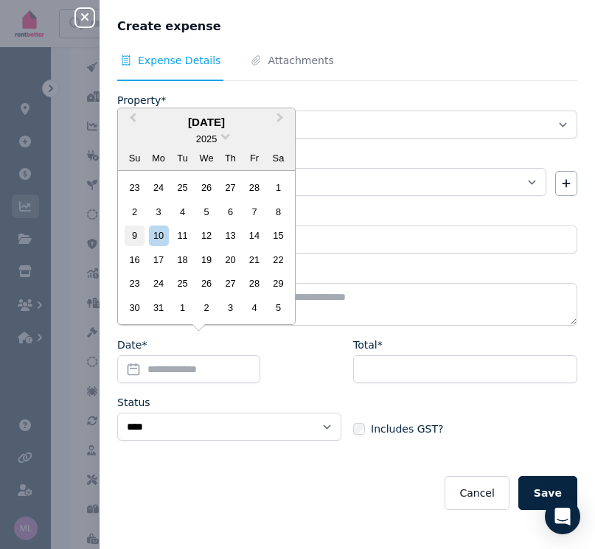
click at [136, 242] on div "9" at bounding box center [135, 235] width 20 height 20
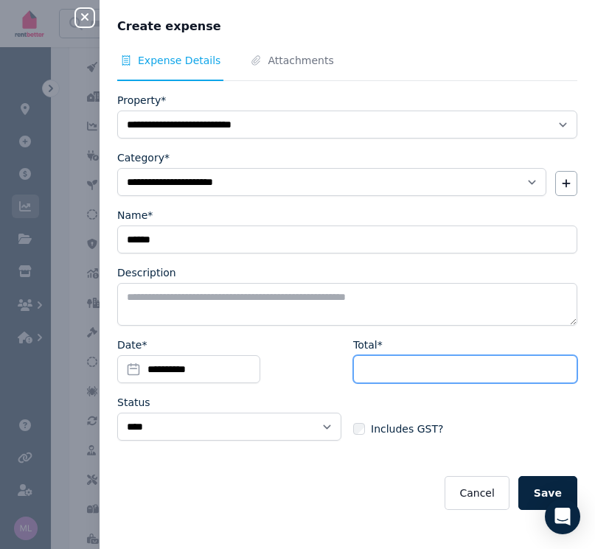
click at [387, 373] on input "Total*" at bounding box center [465, 369] width 224 height 28
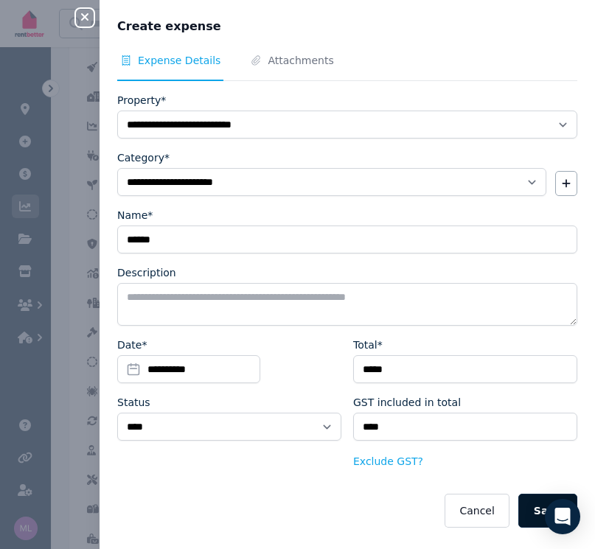
click at [519, 514] on button "Save" at bounding box center [547, 511] width 59 height 34
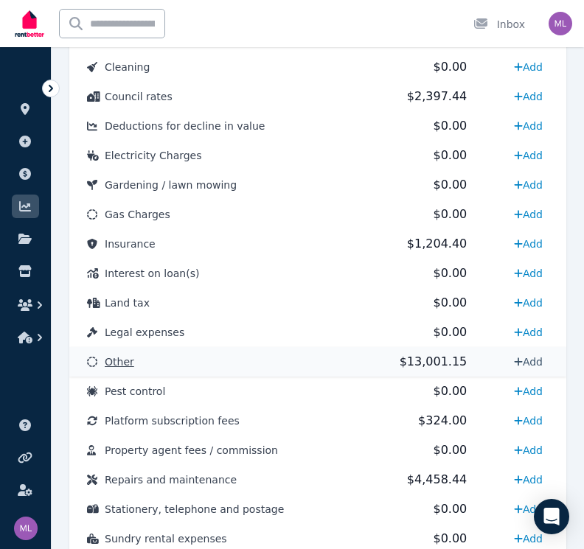
click at [530, 367] on link "Add" at bounding box center [528, 362] width 41 height 24
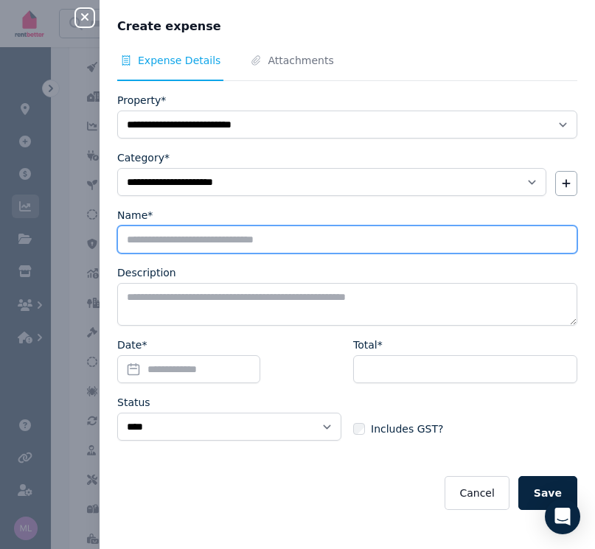
click at [158, 246] on input "Name*" at bounding box center [347, 239] width 460 height 28
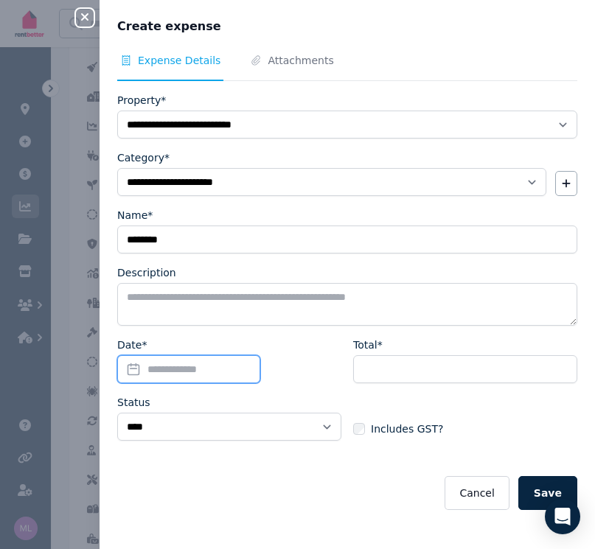
click at [128, 367] on input "Date*" at bounding box center [188, 369] width 143 height 28
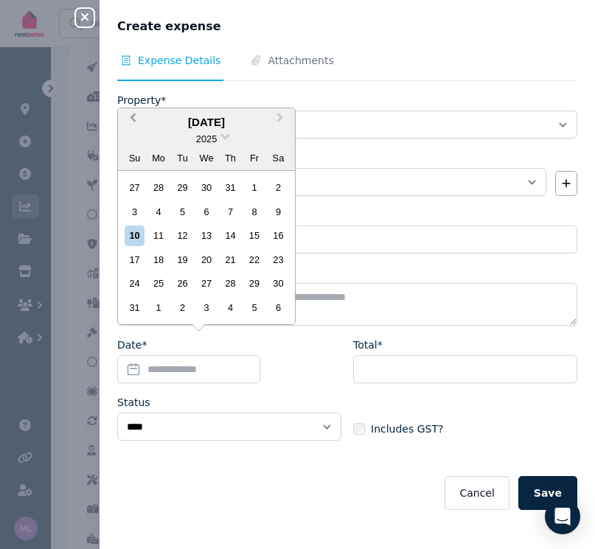
click at [133, 122] on span "Previous Month" at bounding box center [133, 121] width 0 height 22
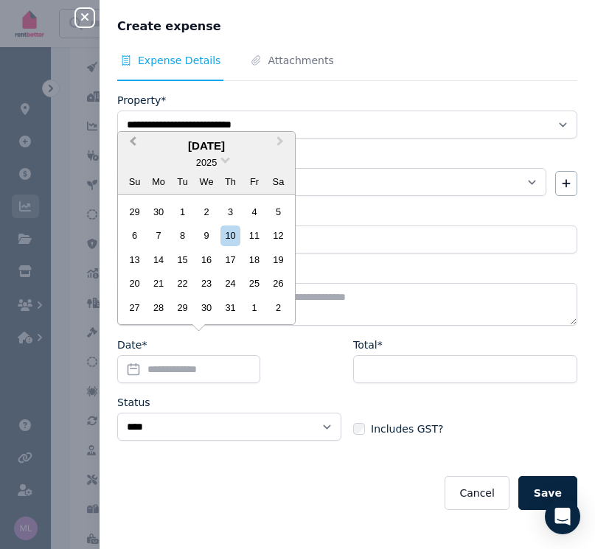
click at [133, 144] on span "Previous Month" at bounding box center [133, 144] width 0 height 22
click at [273, 285] on div "28" at bounding box center [278, 283] width 20 height 20
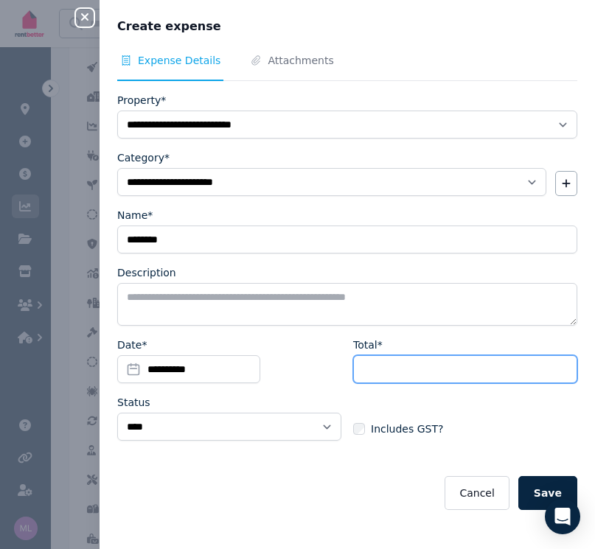
click at [383, 374] on input "Total*" at bounding box center [465, 369] width 224 height 28
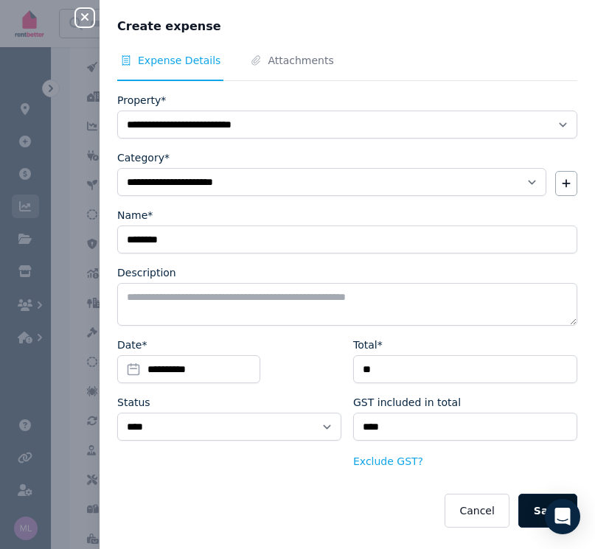
click at [533, 509] on button "Save" at bounding box center [547, 511] width 59 height 34
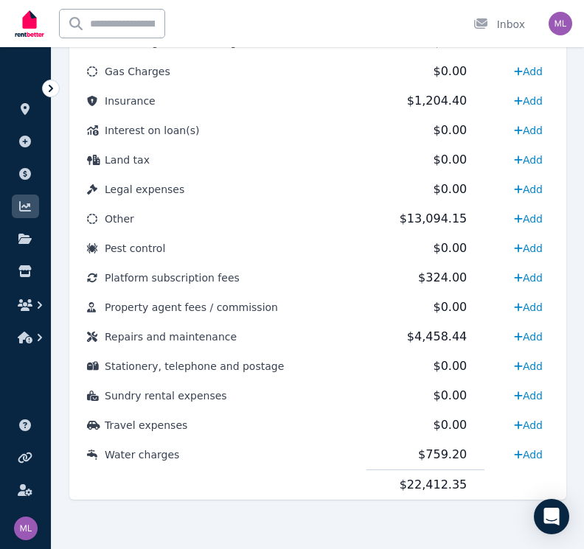
scroll to position [611, 0]
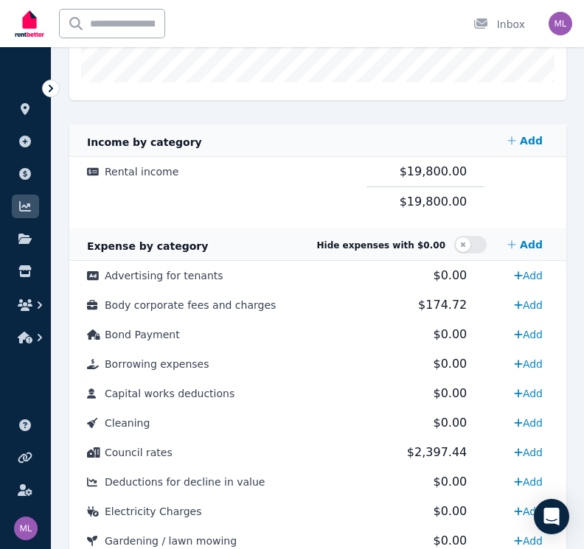
click at [468, 250] on button "button" at bounding box center [470, 245] width 32 height 18
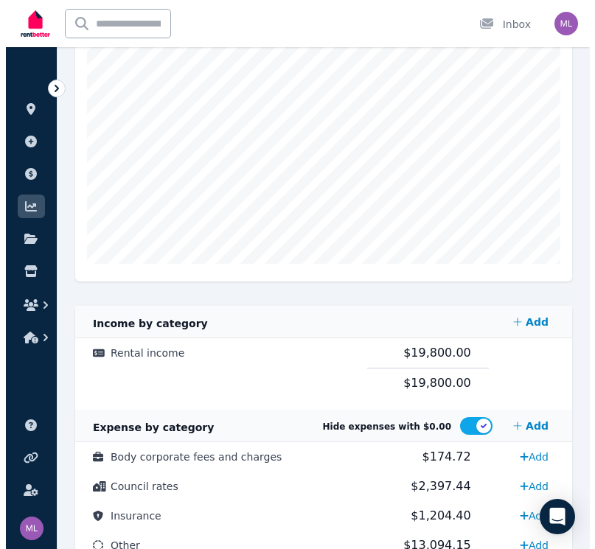
scroll to position [609, 0]
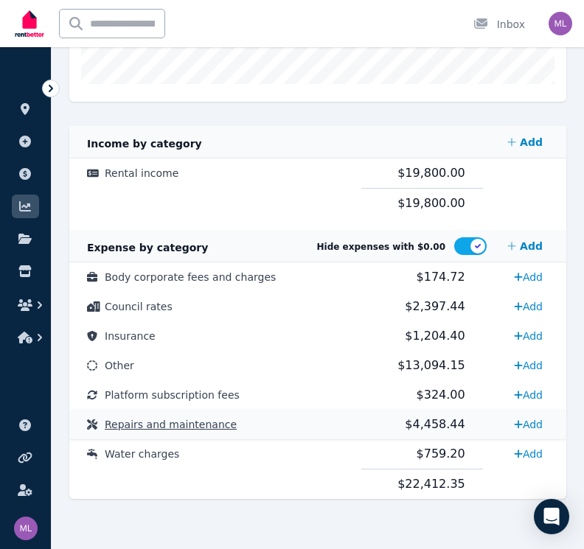
click at [438, 427] on span "$4,458.44" at bounding box center [434, 424] width 60 height 14
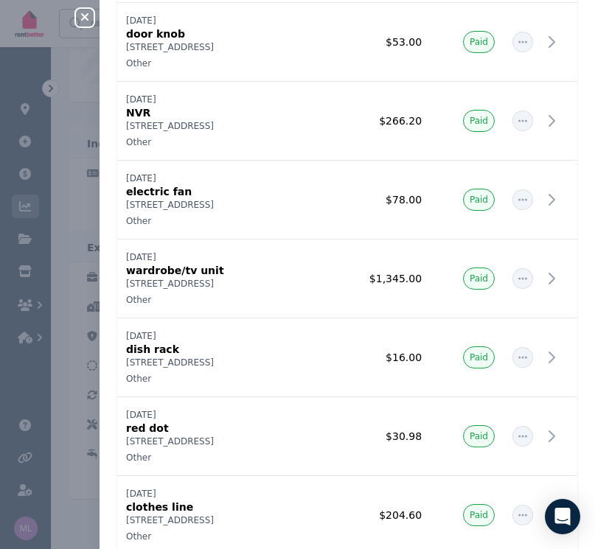
scroll to position [0, 0]
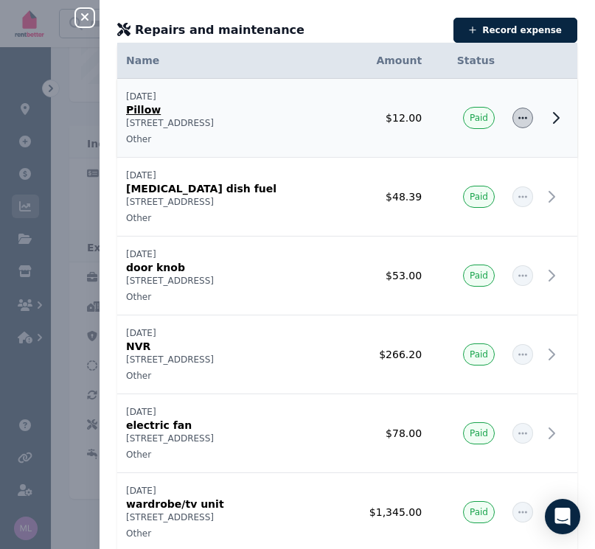
click at [516, 108] on span "button" at bounding box center [522, 118] width 21 height 21
click at [436, 158] on span "Edit expense" at bounding box center [474, 158] width 94 height 18
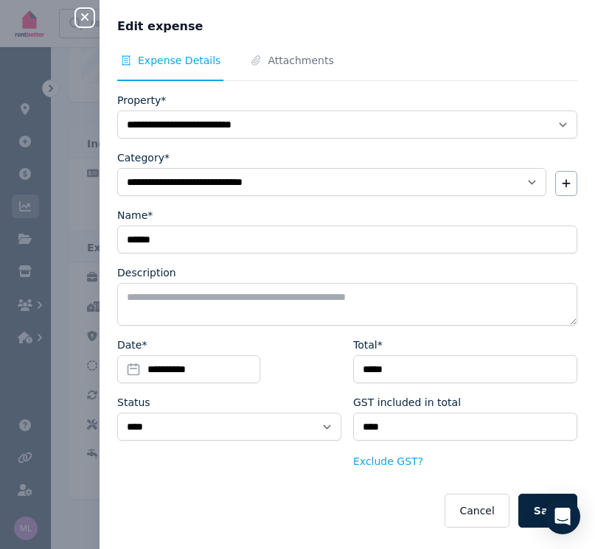
click at [82, 15] on icon "button" at bounding box center [84, 16] width 7 height 7
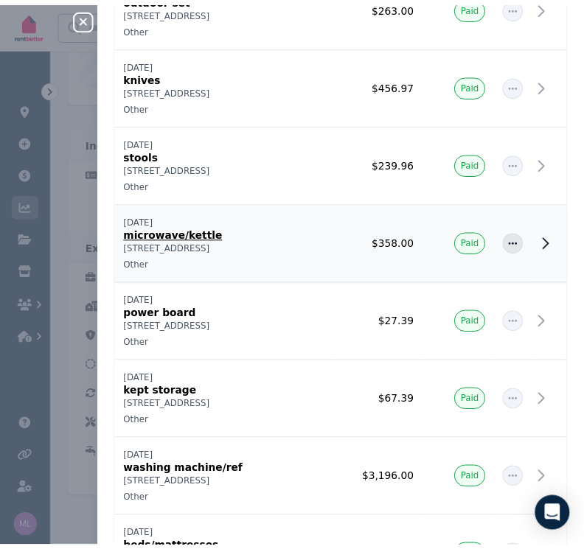
scroll to position [2021, 0]
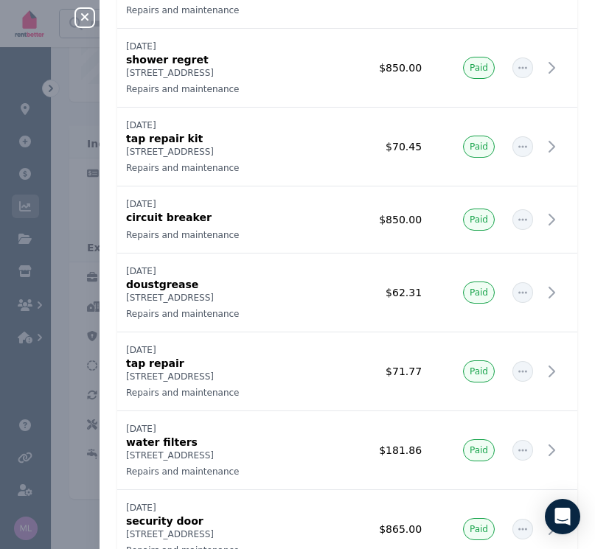
click at [88, 21] on icon "button" at bounding box center [85, 17] width 18 height 12
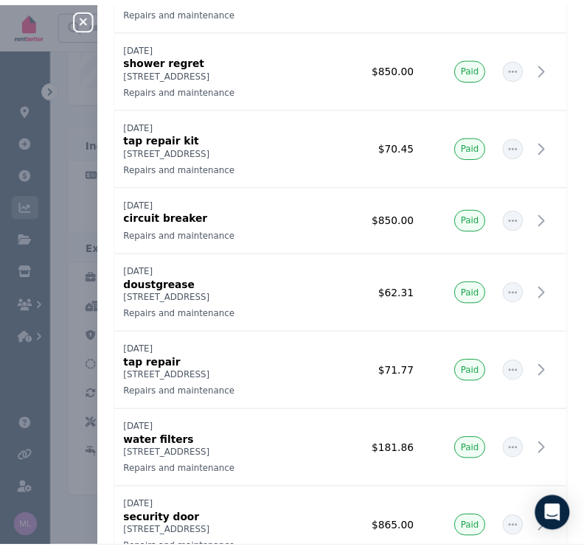
scroll to position [0, 0]
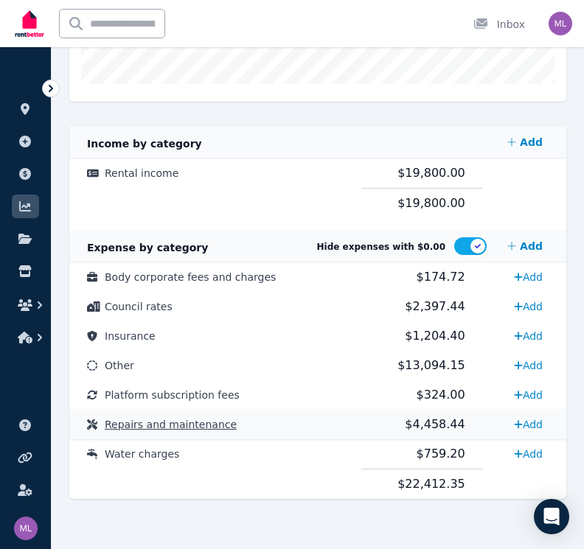
click at [188, 423] on span "Repairs and maintenance" at bounding box center [171, 424] width 132 height 12
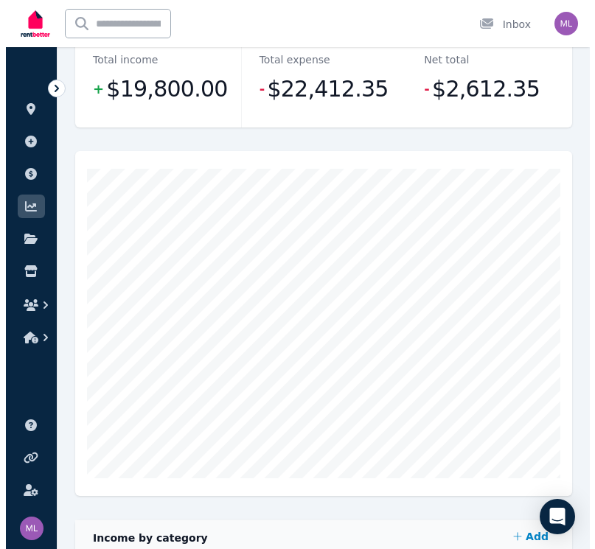
scroll to position [609, 0]
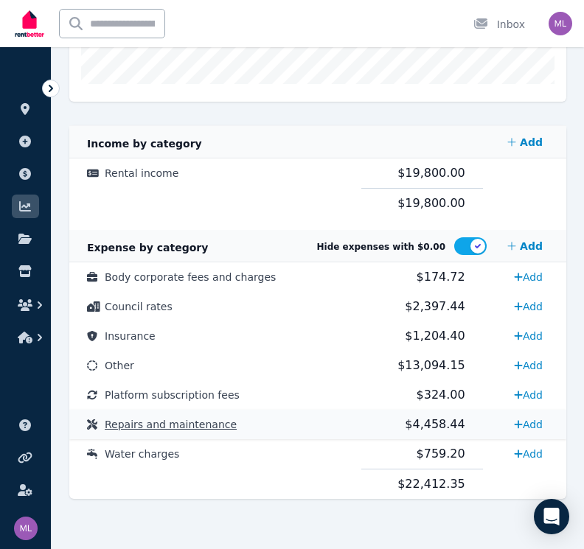
click at [463, 424] on td "$4,458.44" at bounding box center [421, 424] width 121 height 29
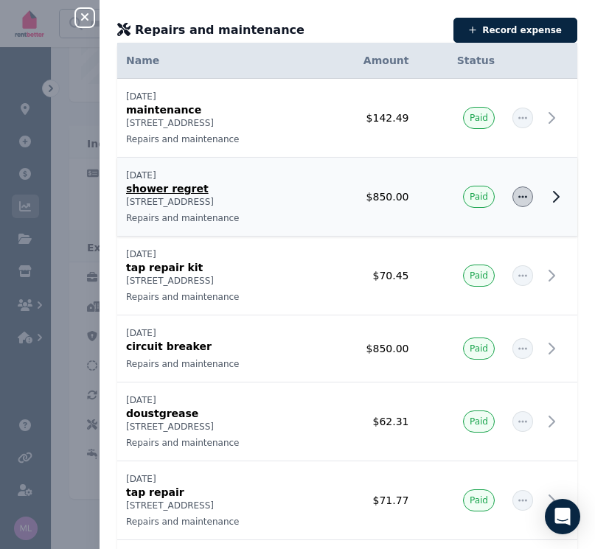
click at [512, 195] on span "button" at bounding box center [522, 196] width 21 height 21
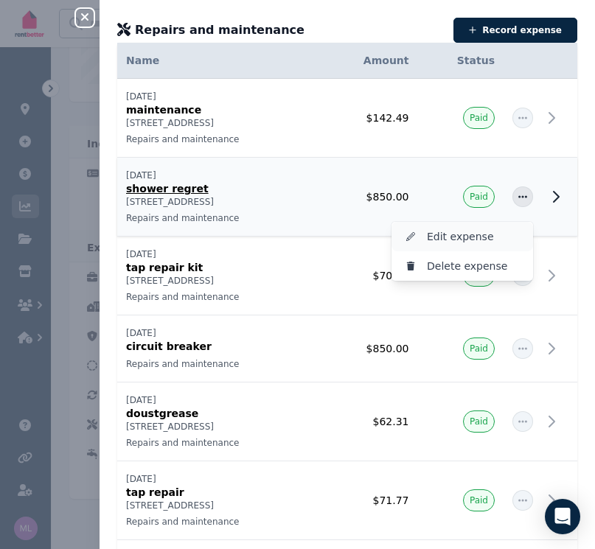
click at [427, 231] on span "Edit expense" at bounding box center [474, 237] width 94 height 18
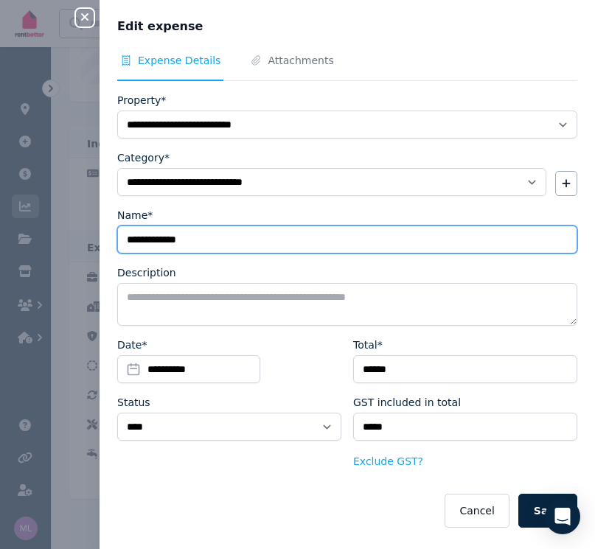
click at [197, 240] on input "**********" at bounding box center [347, 239] width 460 height 28
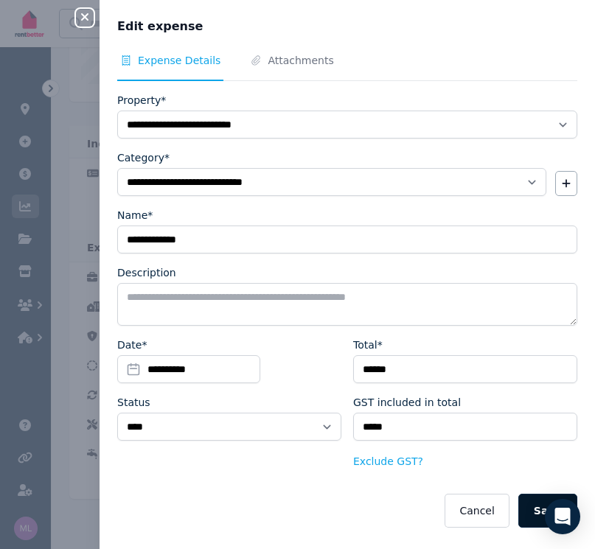
drag, startPoint x: 211, startPoint y: 253, endPoint x: 526, endPoint y: 515, distance: 410.2
click at [526, 515] on button "Save" at bounding box center [547, 511] width 59 height 34
click at [534, 507] on button "Save" at bounding box center [547, 511] width 59 height 34
click at [73, 218] on div "**********" at bounding box center [297, 274] width 595 height 549
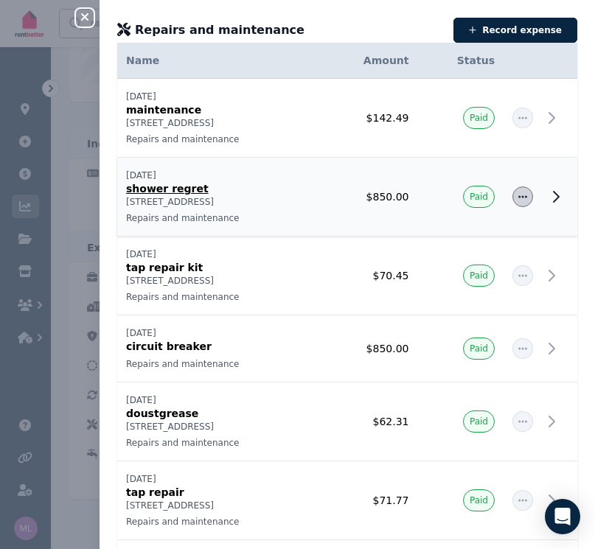
click at [516, 195] on icon "button" at bounding box center [522, 197] width 12 height 10
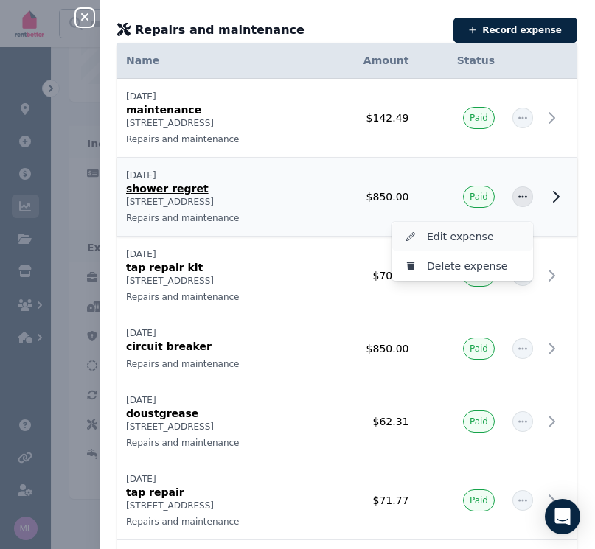
click at [427, 234] on span "Edit expense" at bounding box center [474, 237] width 94 height 18
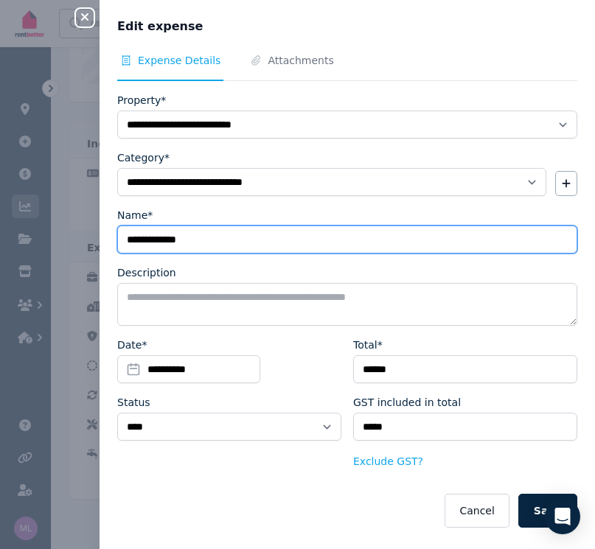
drag, startPoint x: 192, startPoint y: 241, endPoint x: 210, endPoint y: 245, distance: 18.1
click at [192, 241] on input "**********" at bounding box center [347, 239] width 460 height 28
drag, startPoint x: 211, startPoint y: 262, endPoint x: 261, endPoint y: 239, distance: 55.1
click at [261, 239] on input "**********" at bounding box center [347, 239] width 460 height 28
click at [228, 245] on input "**********" at bounding box center [347, 239] width 460 height 28
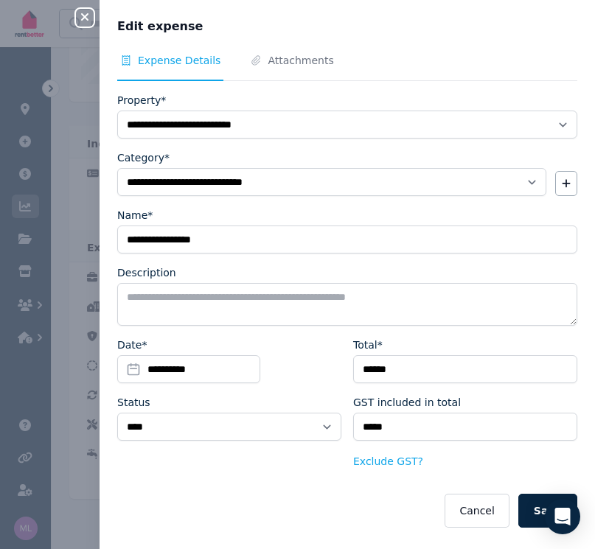
click at [220, 264] on form "**********" at bounding box center [347, 310] width 460 height 435
click at [524, 509] on button "Save" at bounding box center [547, 511] width 59 height 34
click at [82, 15] on icon "button" at bounding box center [84, 16] width 7 height 7
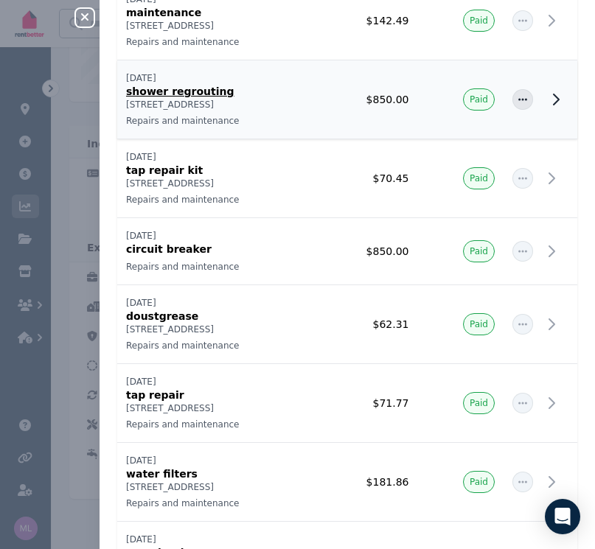
scroll to position [0, 0]
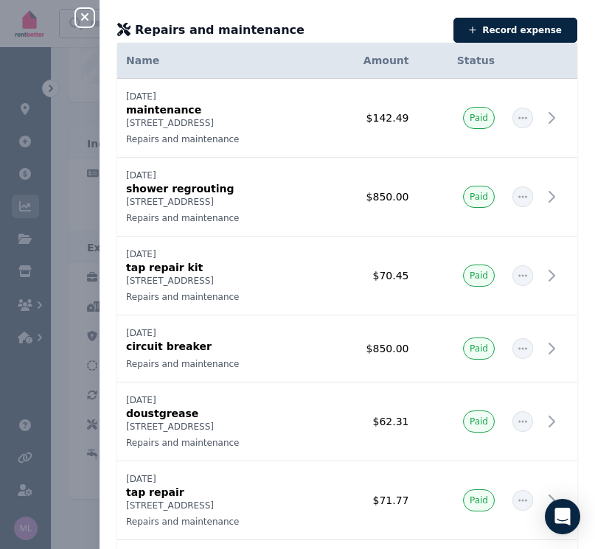
click at [84, 19] on icon "button" at bounding box center [84, 16] width 7 height 7
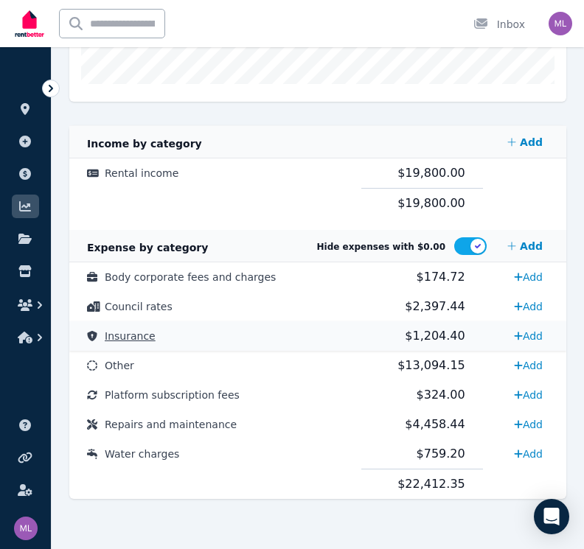
click at [432, 336] on span "$1,204.40" at bounding box center [434, 336] width 60 height 14
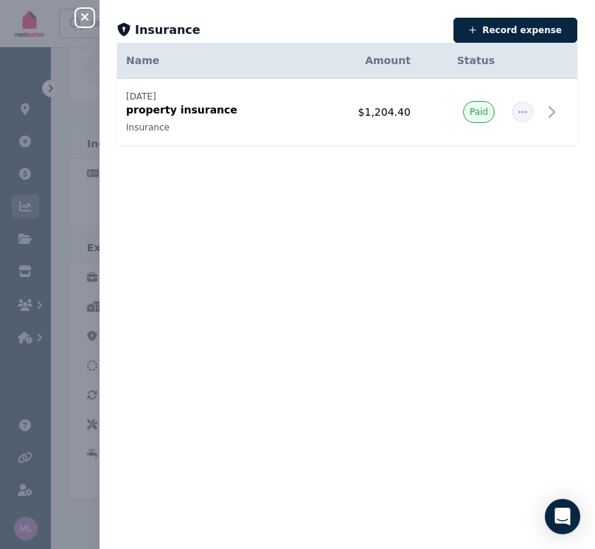
click at [75, 15] on div "Close panel Insurance Record expense Date Name Address Category Amount Status […" at bounding box center [297, 274] width 595 height 549
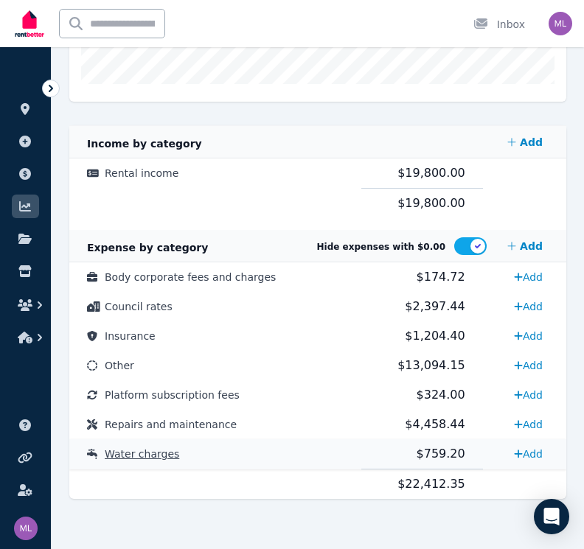
click at [430, 450] on span "$759.20" at bounding box center [440, 453] width 49 height 14
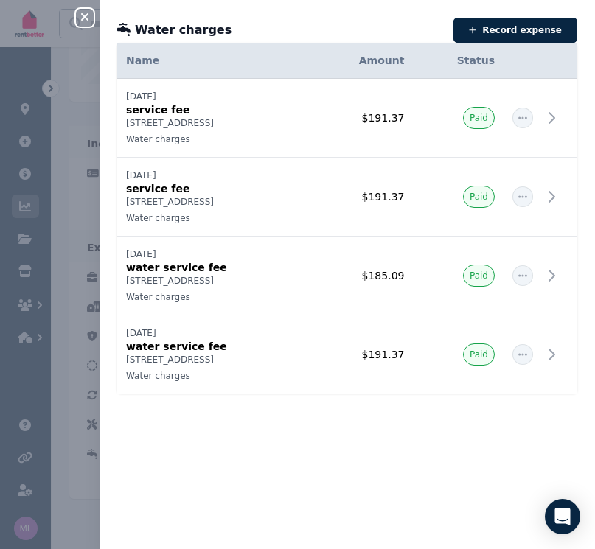
click at [85, 15] on icon "button" at bounding box center [85, 17] width 18 height 12
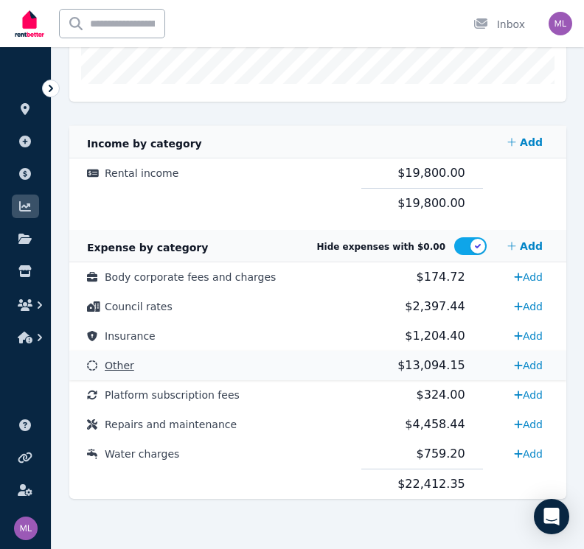
click at [430, 363] on span "$13,094.15" at bounding box center [431, 365] width 68 height 14
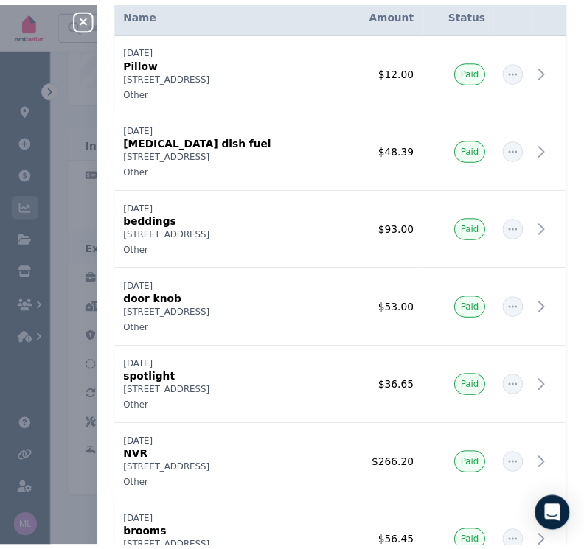
scroll to position [29, 0]
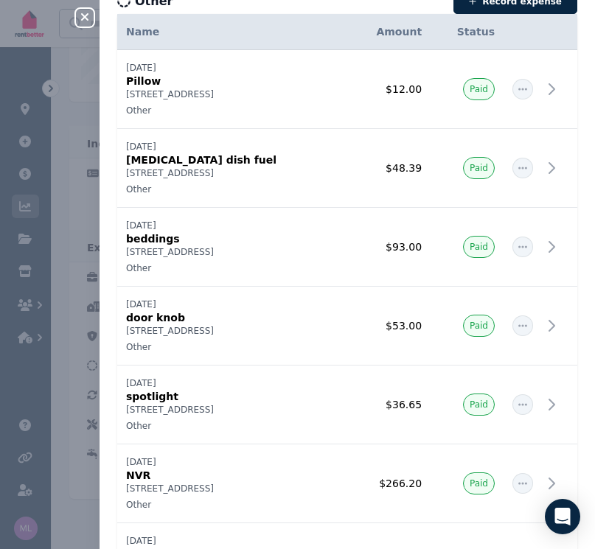
click at [86, 23] on icon "button" at bounding box center [85, 17] width 18 height 12
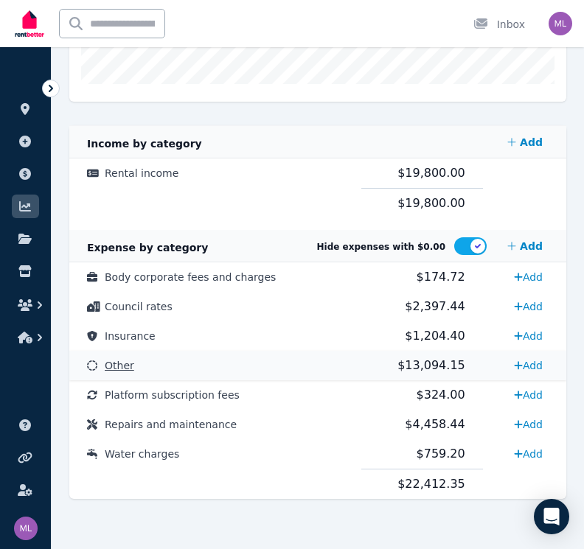
click at [434, 365] on span "$13,094.15" at bounding box center [431, 365] width 68 height 14
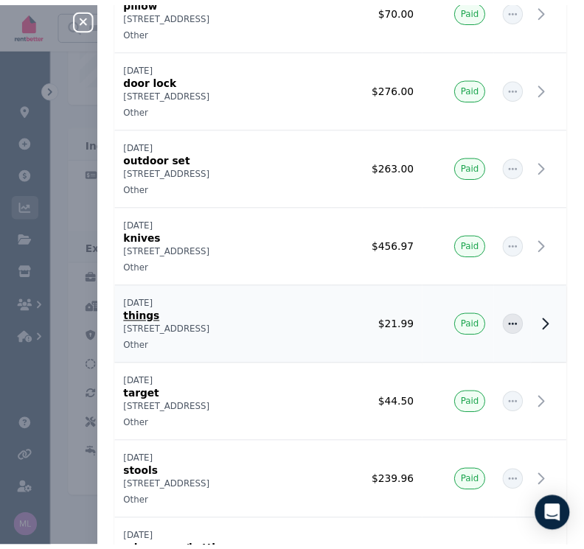
scroll to position [2254, 0]
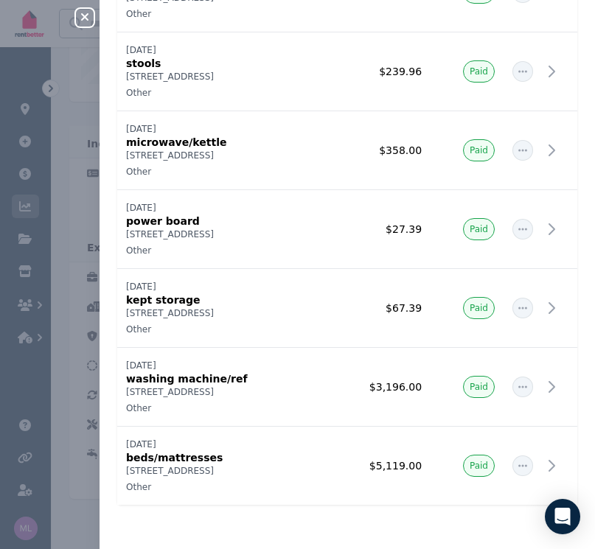
click at [83, 13] on icon "button" at bounding box center [85, 17] width 18 height 12
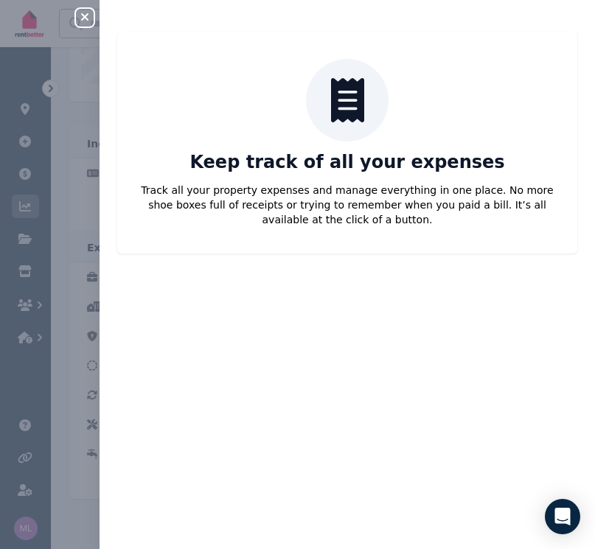
scroll to position [0, 0]
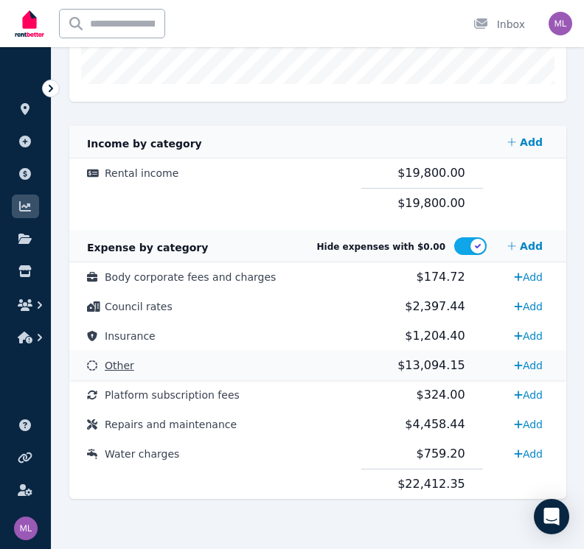
click at [417, 364] on span "$13,094.15" at bounding box center [431, 365] width 68 height 14
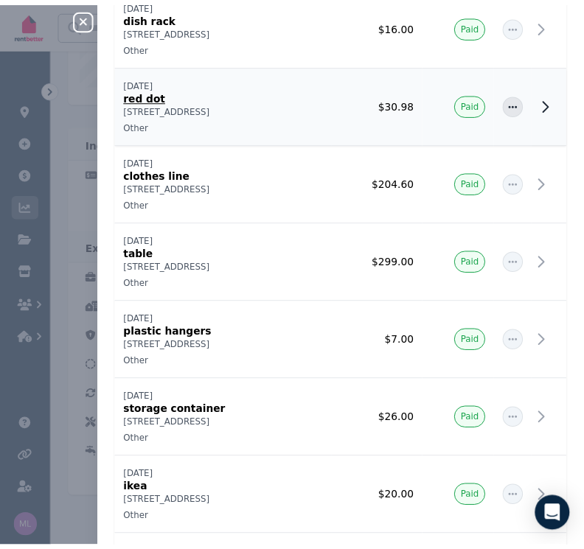
scroll to position [1036, 0]
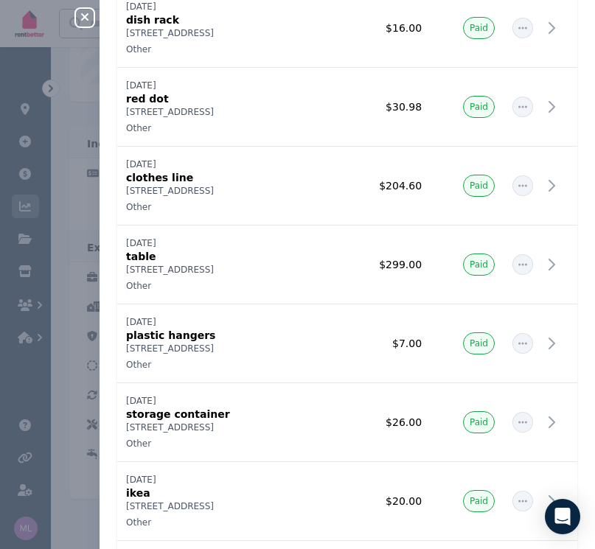
click at [80, 15] on icon "button" at bounding box center [85, 17] width 18 height 12
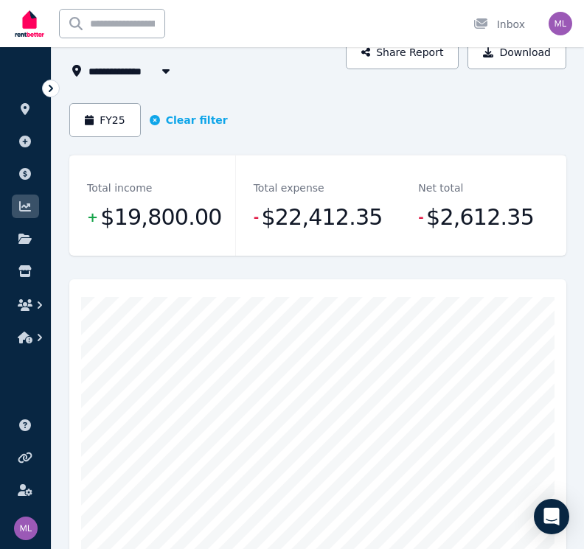
scroll to position [0, 0]
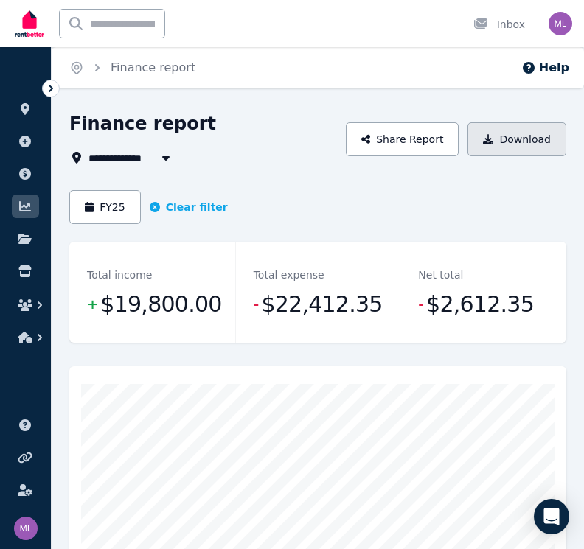
click at [497, 139] on button "Download" at bounding box center [516, 139] width 99 height 34
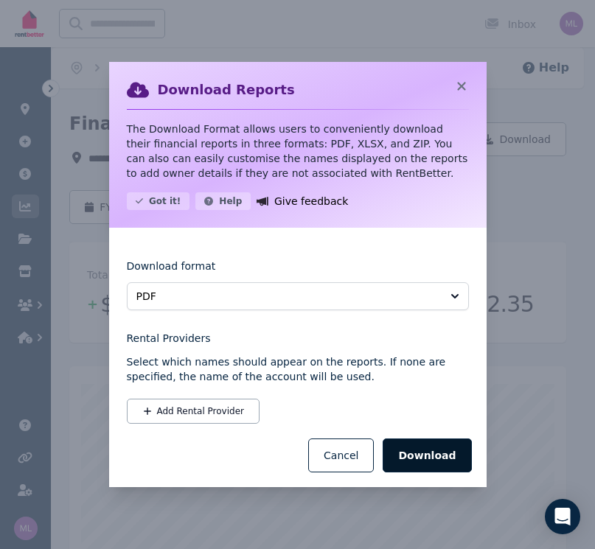
click at [441, 456] on button "Download" at bounding box center [426, 455] width 88 height 34
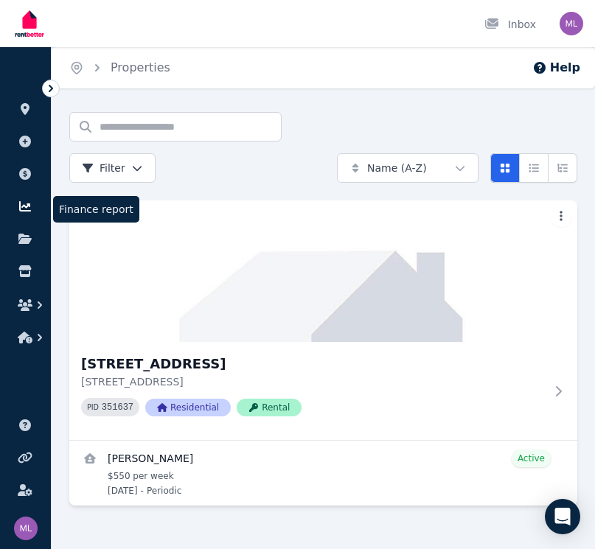
click at [27, 208] on icon at bounding box center [25, 206] width 15 height 12
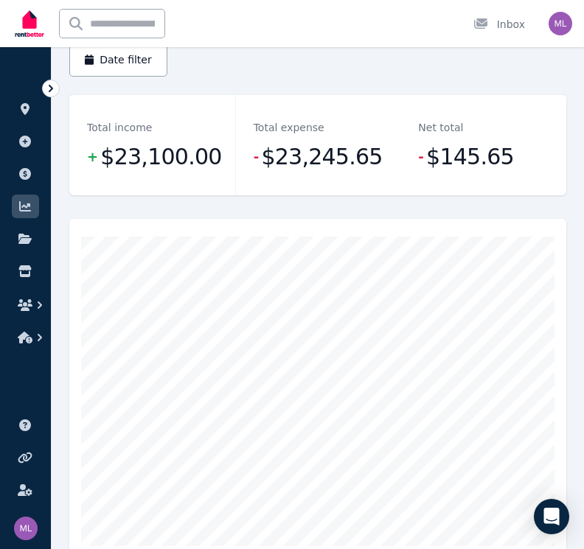
scroll to position [71, 0]
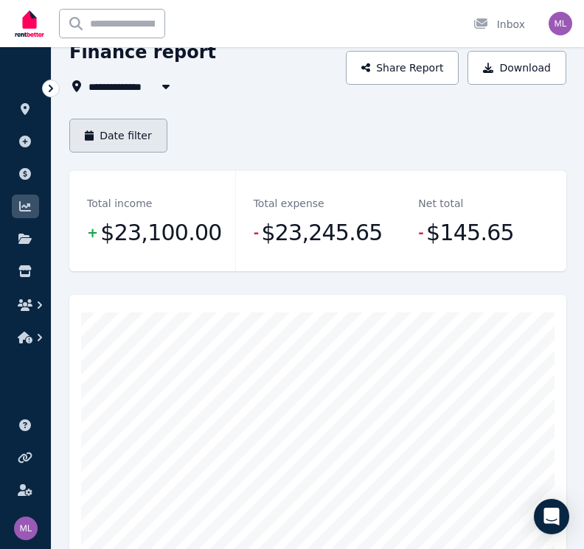
click at [131, 138] on button "Date filter" at bounding box center [118, 136] width 98 height 34
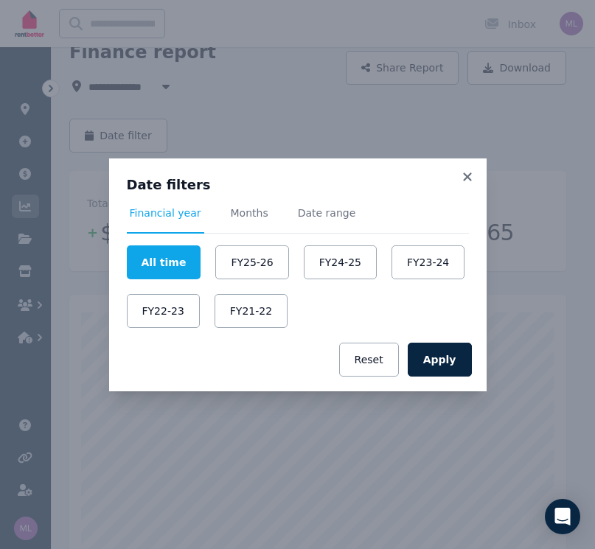
drag, startPoint x: 339, startPoint y: 259, endPoint x: 399, endPoint y: 238, distance: 63.4
click at [340, 259] on button "FY24-25" at bounding box center [340, 262] width 73 height 34
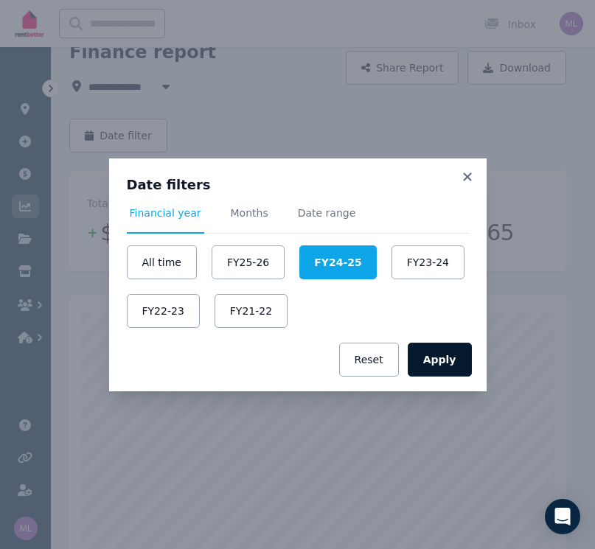
click at [446, 362] on button "Apply" at bounding box center [439, 360] width 64 height 34
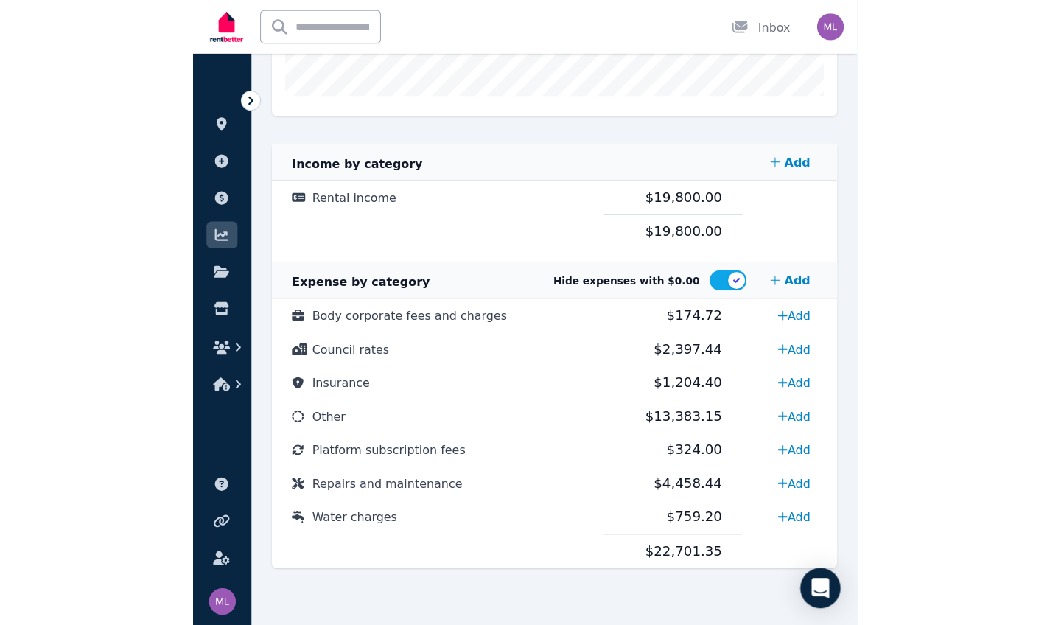
scroll to position [164, 0]
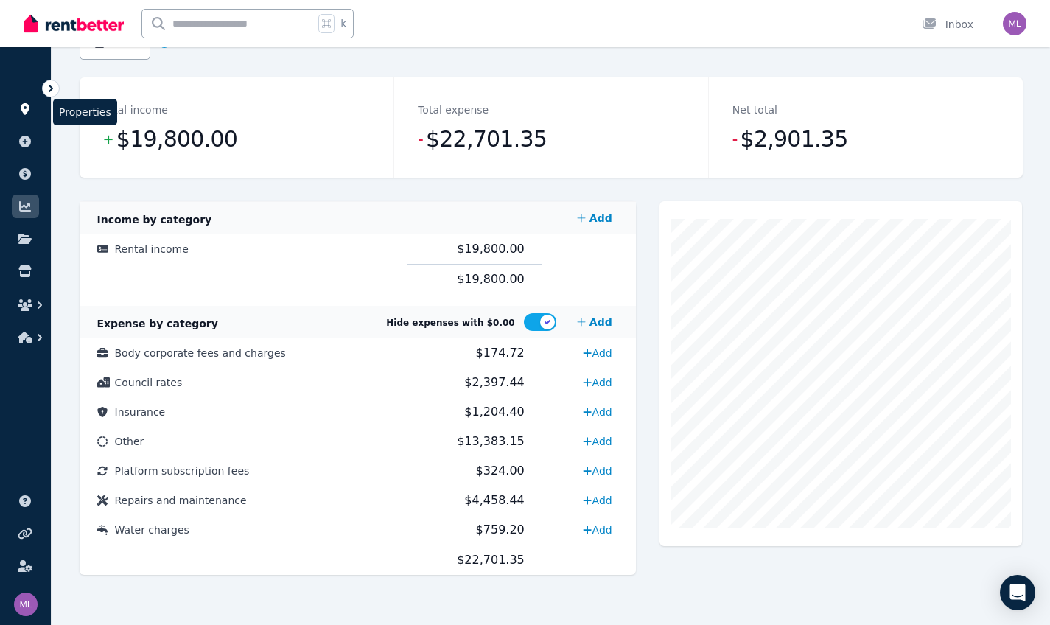
click at [21, 107] on icon at bounding box center [25, 109] width 15 height 12
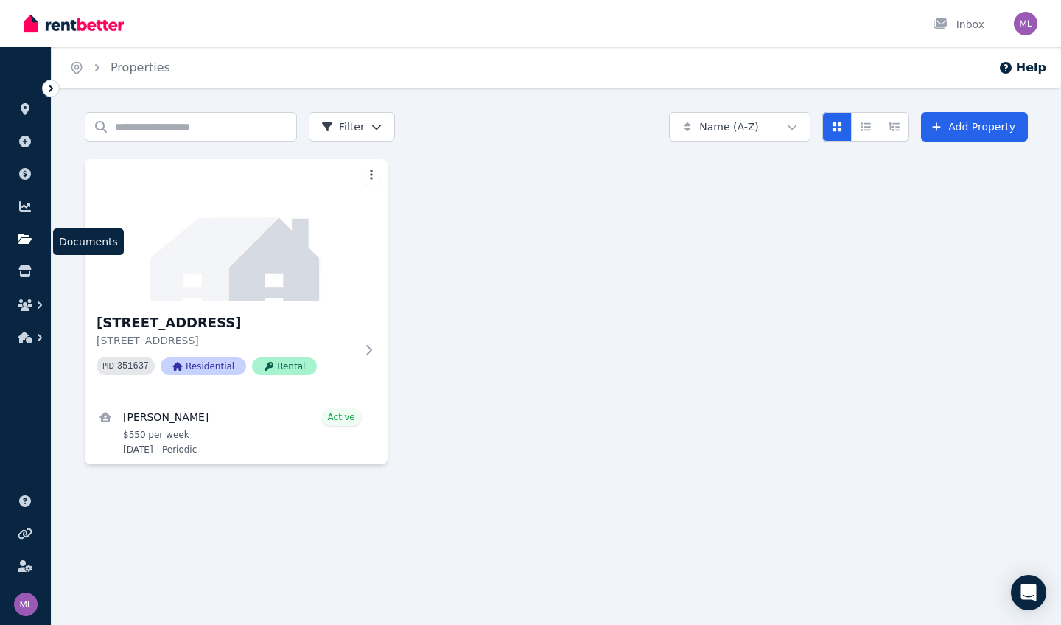
click at [23, 238] on icon at bounding box center [24, 239] width 13 height 10
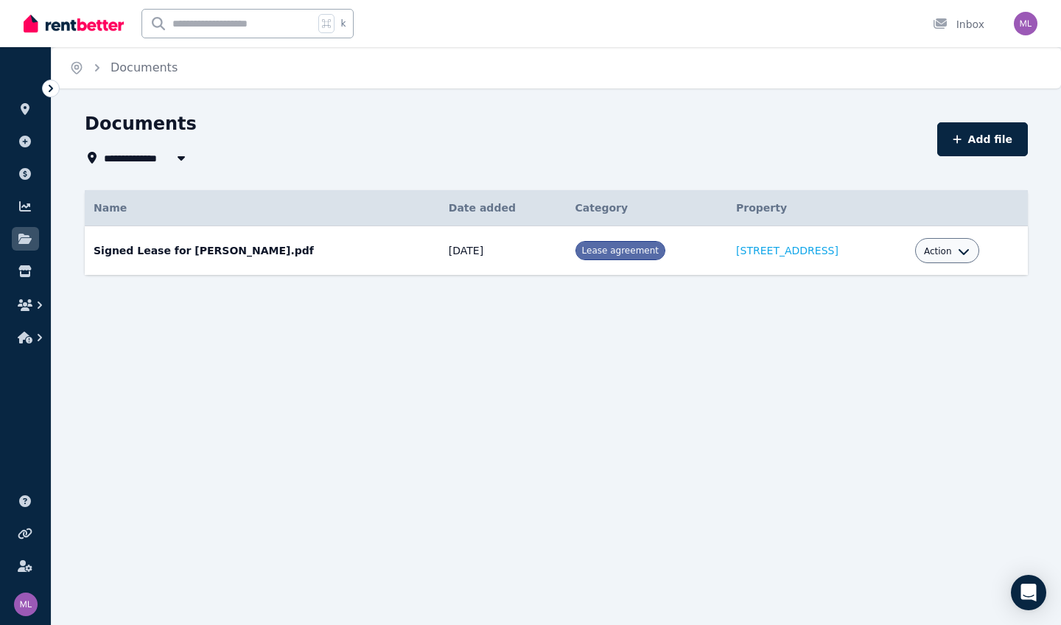
click at [594, 253] on icon "button" at bounding box center [964, 251] width 12 height 12
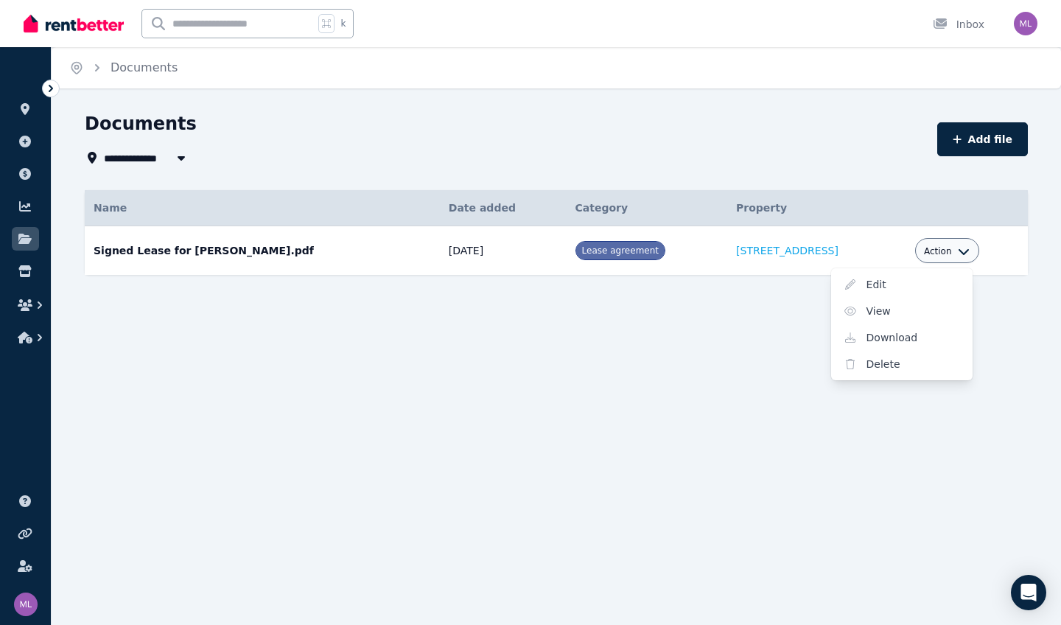
click at [594, 393] on div "**********" at bounding box center [530, 312] width 1061 height 625
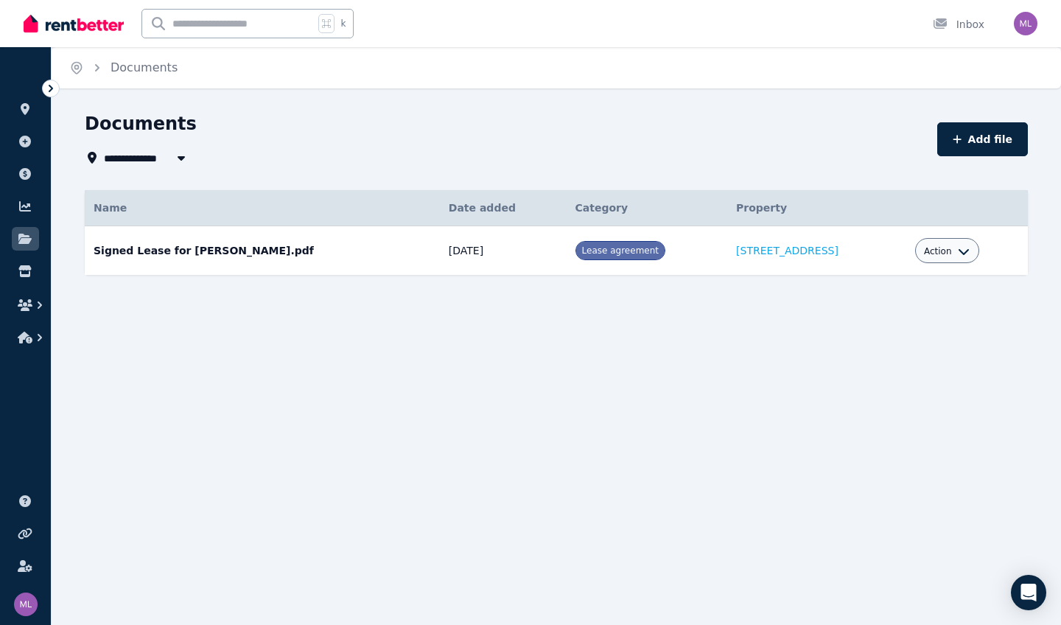
click at [184, 155] on icon "button" at bounding box center [181, 158] width 15 height 12
type input "**********"
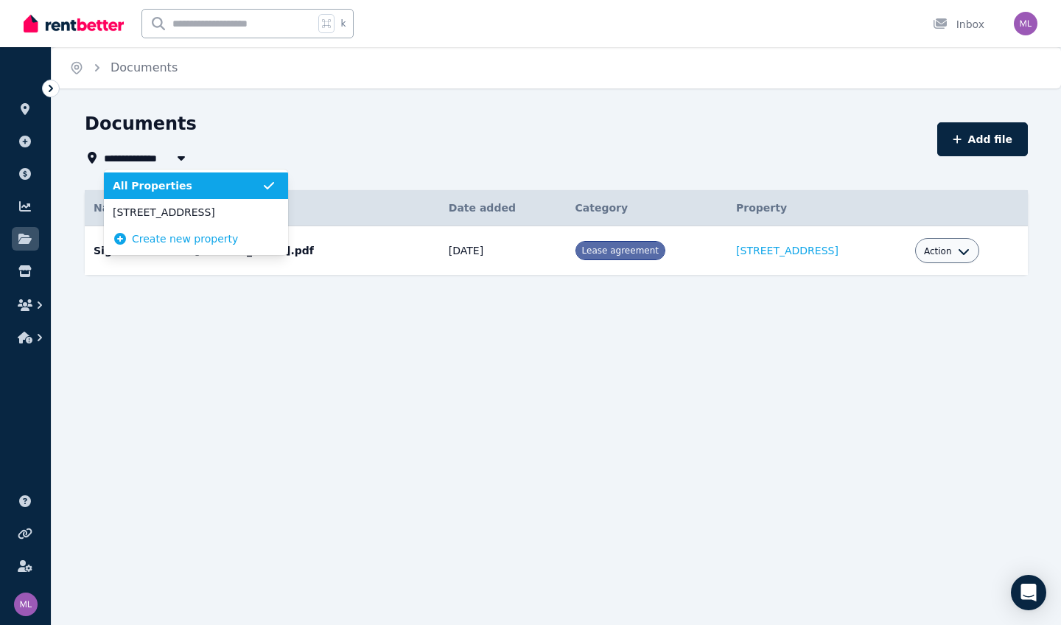
click at [257, 141] on div "**********" at bounding box center [507, 139] width 844 height 55
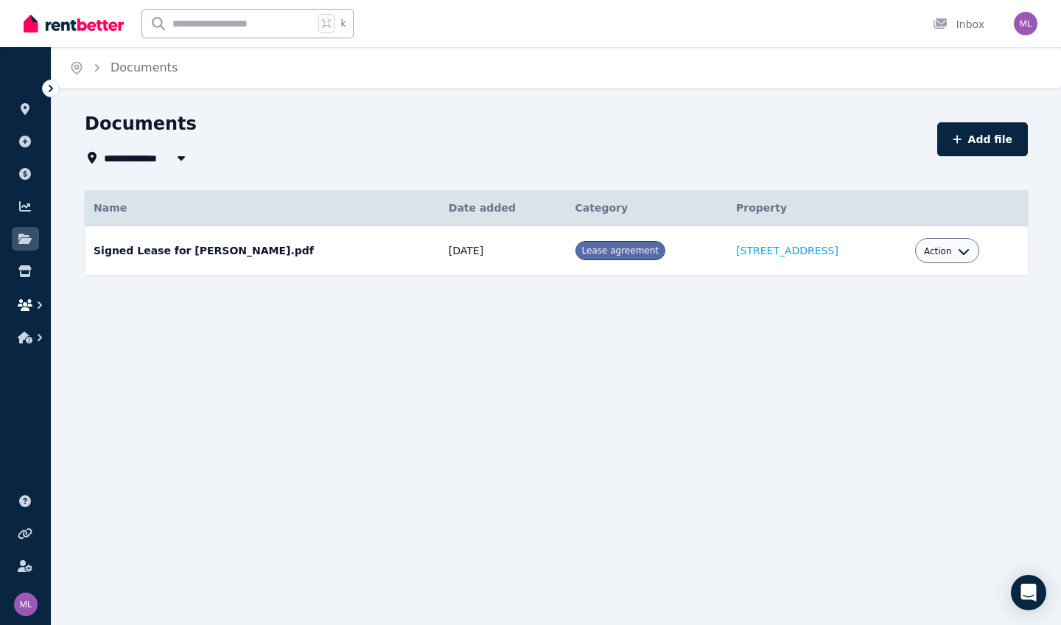
click at [35, 302] on icon "button" at bounding box center [39, 305] width 15 height 15
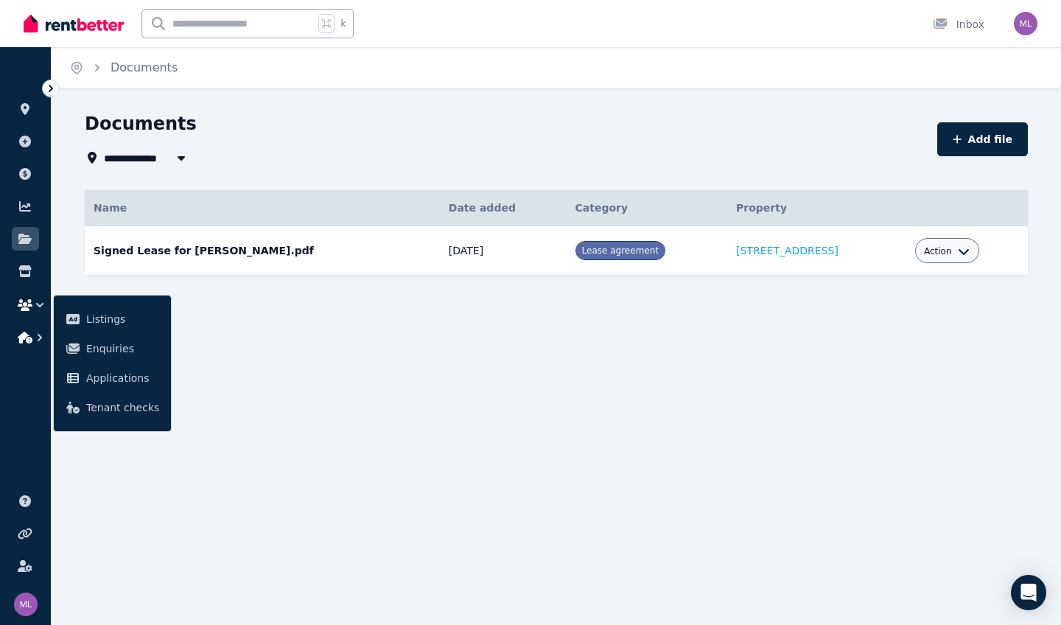
click at [31, 346] on button "button" at bounding box center [25, 337] width 27 height 27
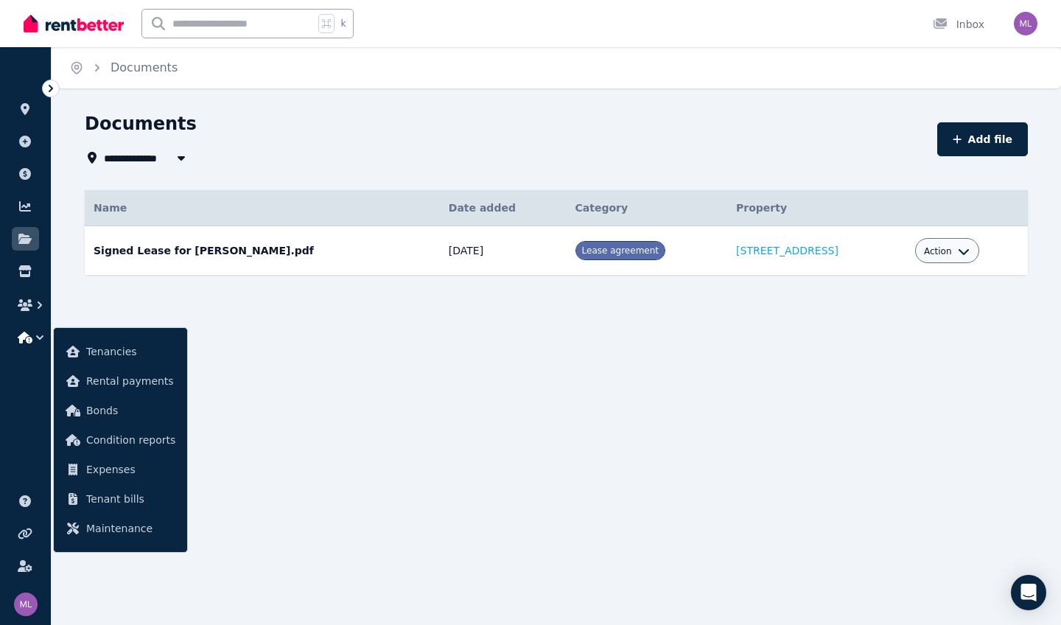
drag, startPoint x: 330, startPoint y: 376, endPoint x: 312, endPoint y: 332, distance: 47.9
click at [330, 374] on div "**********" at bounding box center [530, 312] width 1061 height 625
click at [256, 23] on input "text" at bounding box center [228, 24] width 172 height 28
click at [80, 66] on icon "Breadcrumb" at bounding box center [76, 67] width 15 height 15
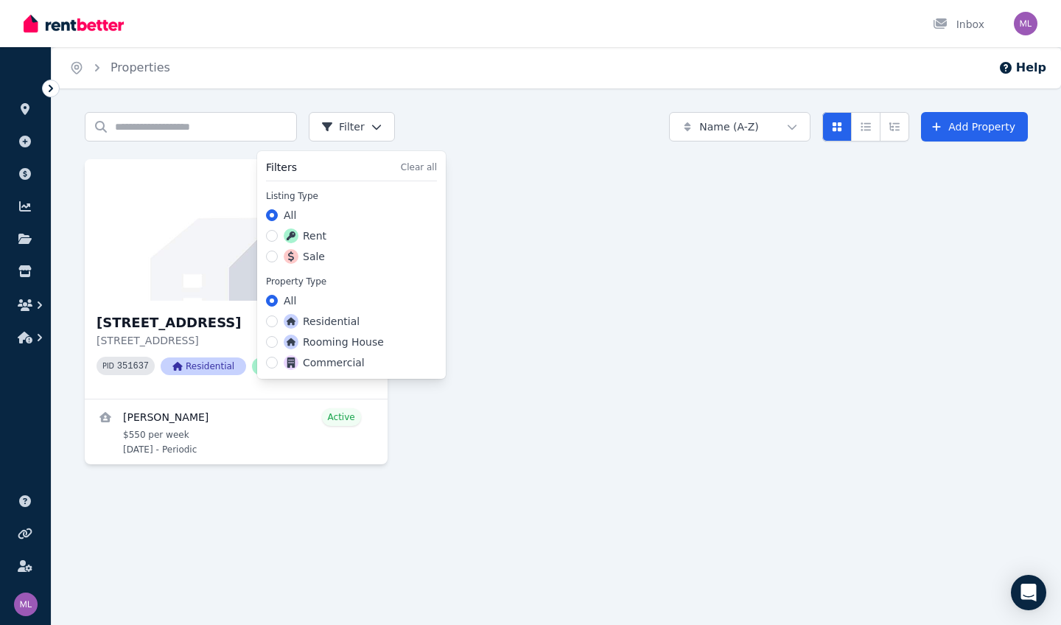
click at [376, 130] on html "Open main menu Inbox Open user menu ORGANISE Properties Add property Payments F…" at bounding box center [530, 312] width 1061 height 625
click at [522, 195] on html "Open main menu Inbox Open user menu ORGANISE Properties Add property Payments F…" at bounding box center [530, 312] width 1061 height 625
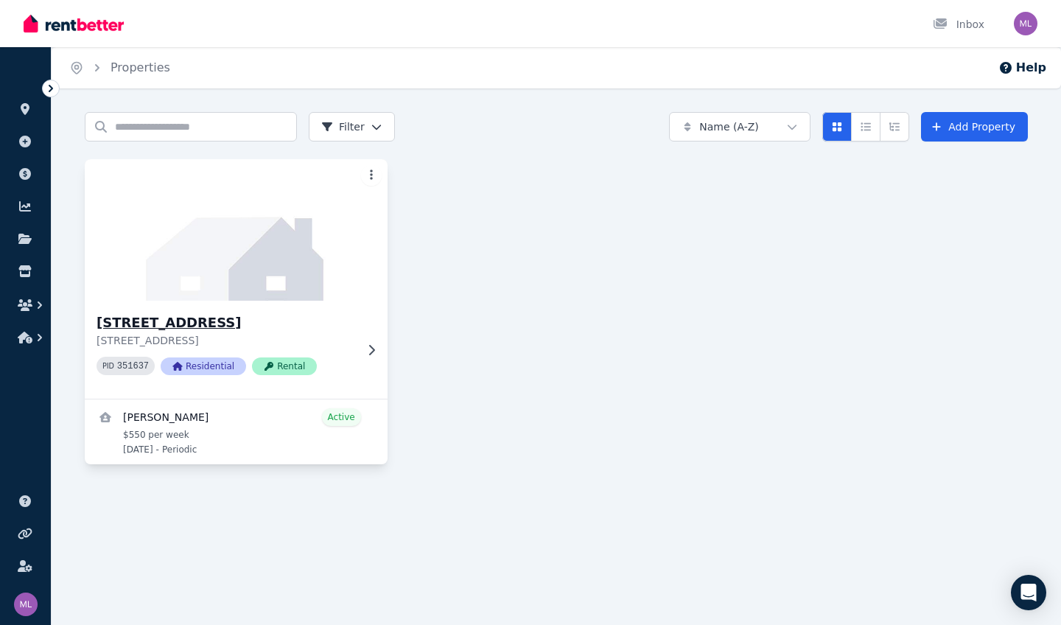
click at [292, 367] on span "Rental" at bounding box center [284, 366] width 65 height 18
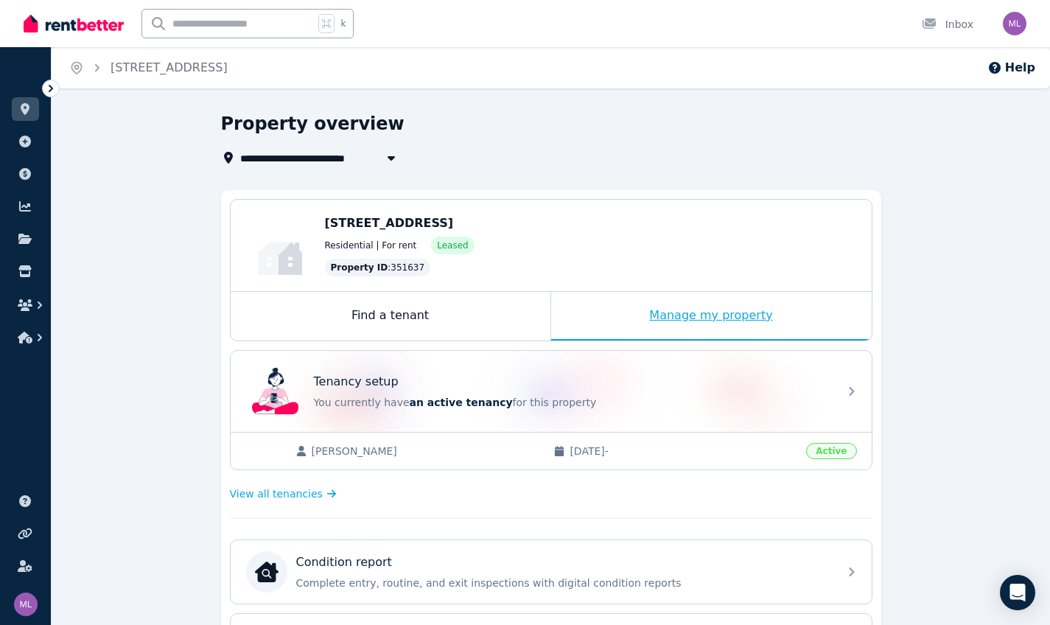
click at [594, 312] on div "Manage my property" at bounding box center [711, 316] width 320 height 49
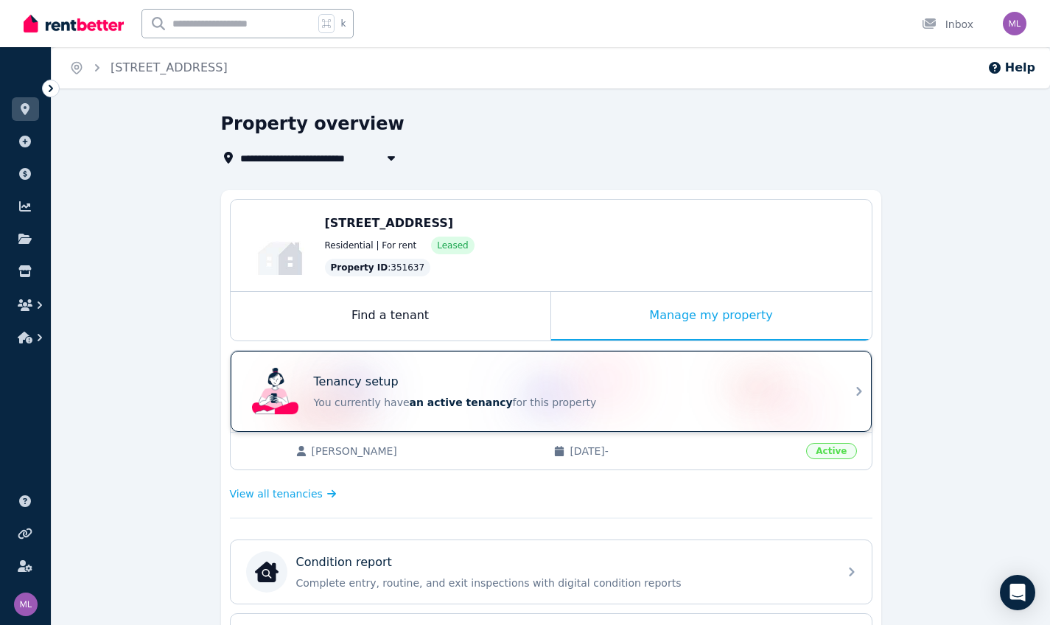
click at [440, 410] on div "Tenancy setup You currently have an active tenancy for this property" at bounding box center [538, 391] width 584 height 59
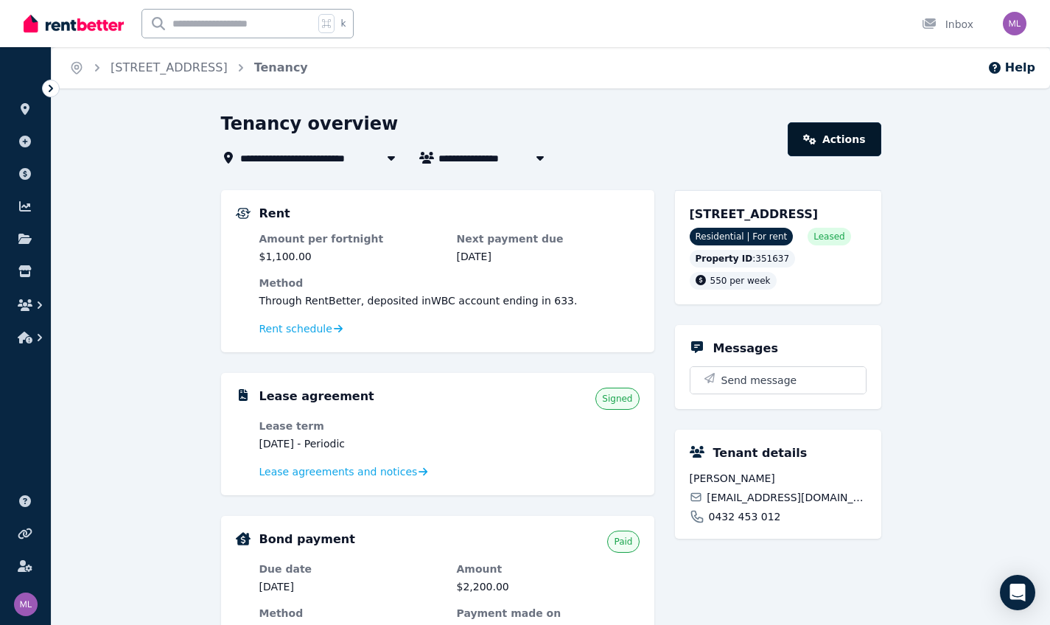
click at [594, 147] on link "Actions" at bounding box center [834, 139] width 93 height 34
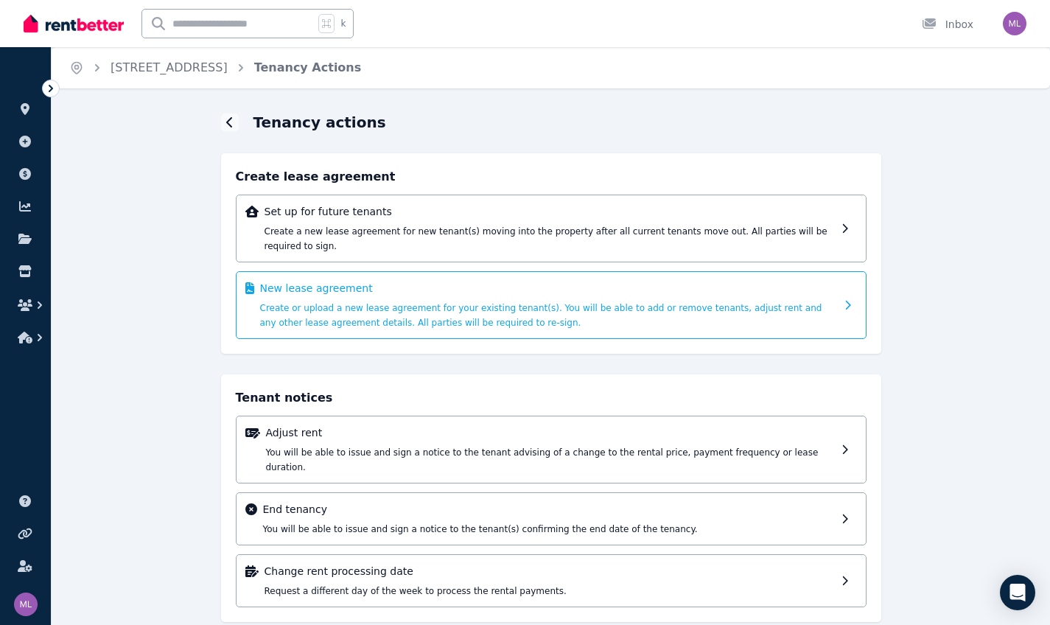
click at [421, 314] on div "New lease agreement Create or upload a new lease agreement for your existing te…" at bounding box center [547, 305] width 575 height 49
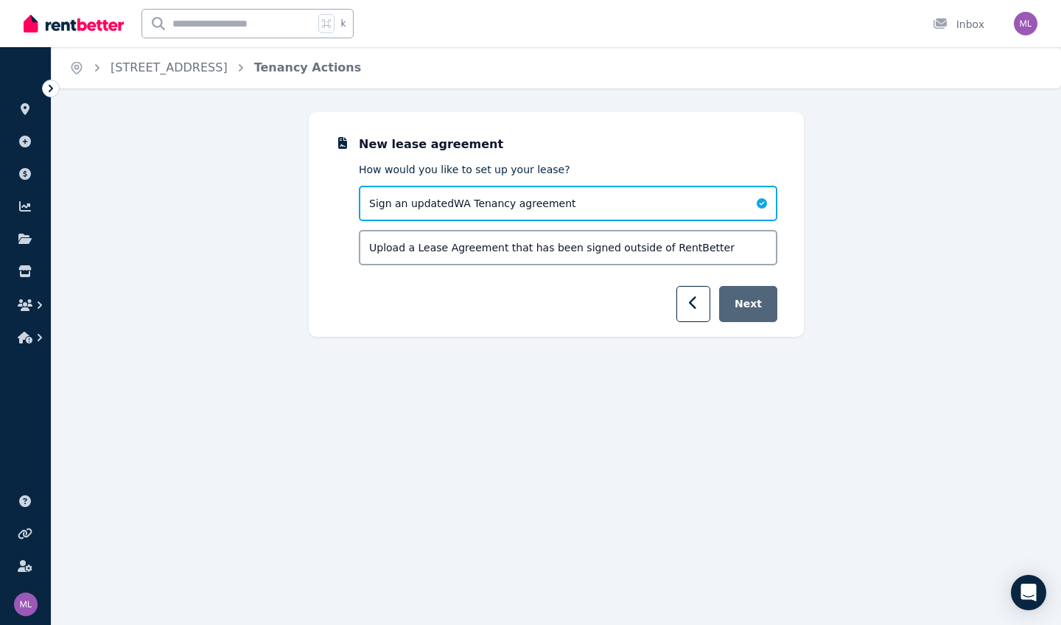
click at [594, 305] on button "Next" at bounding box center [748, 304] width 58 height 36
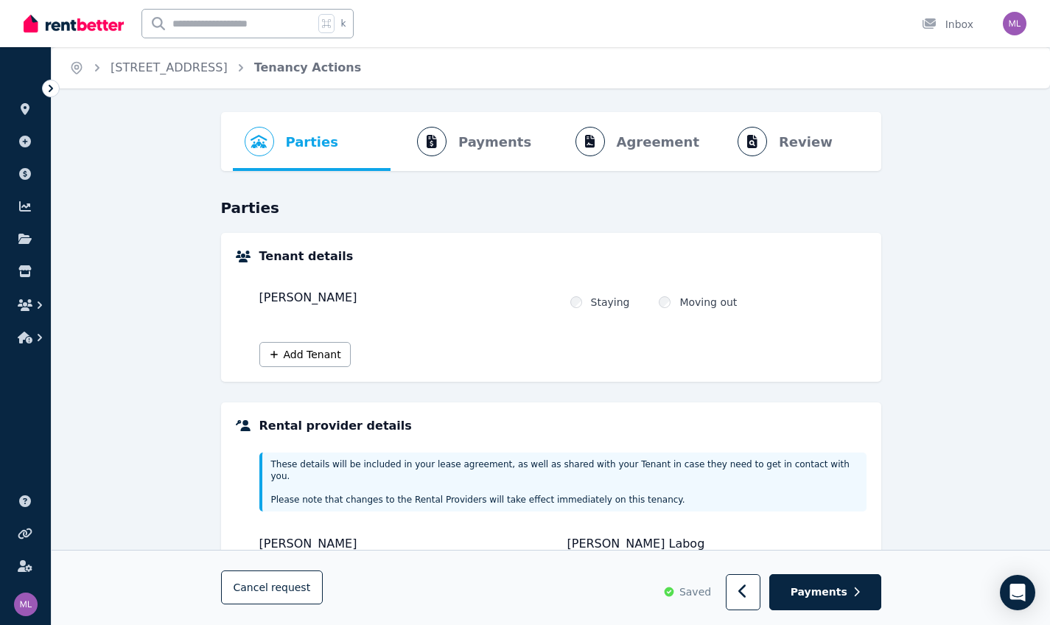
scroll to position [246, 0]
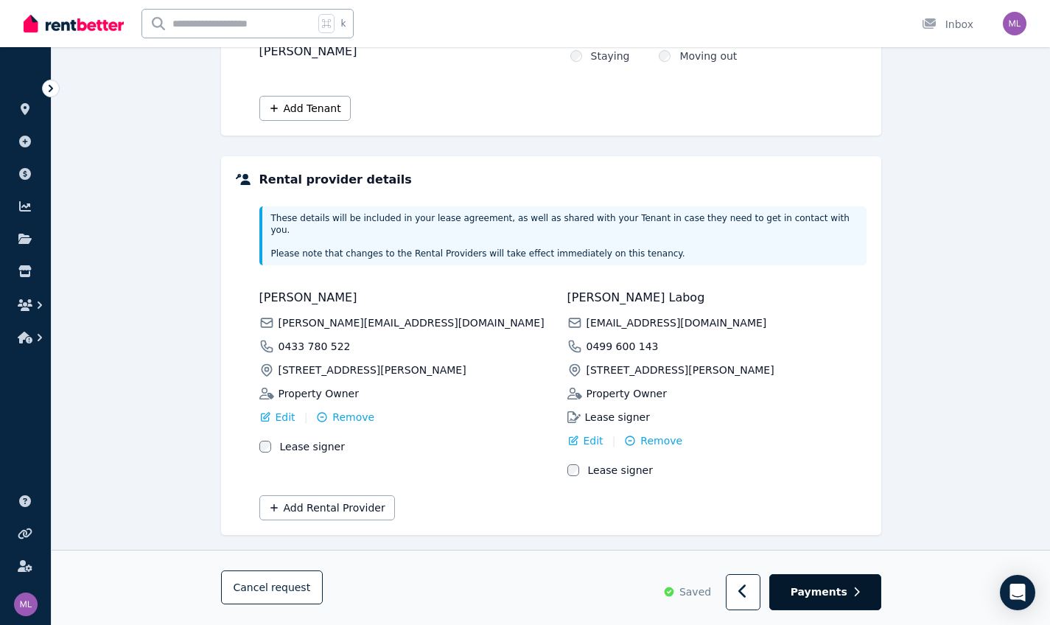
click at [594, 548] on span "Payments" at bounding box center [819, 592] width 57 height 15
select select "**********"
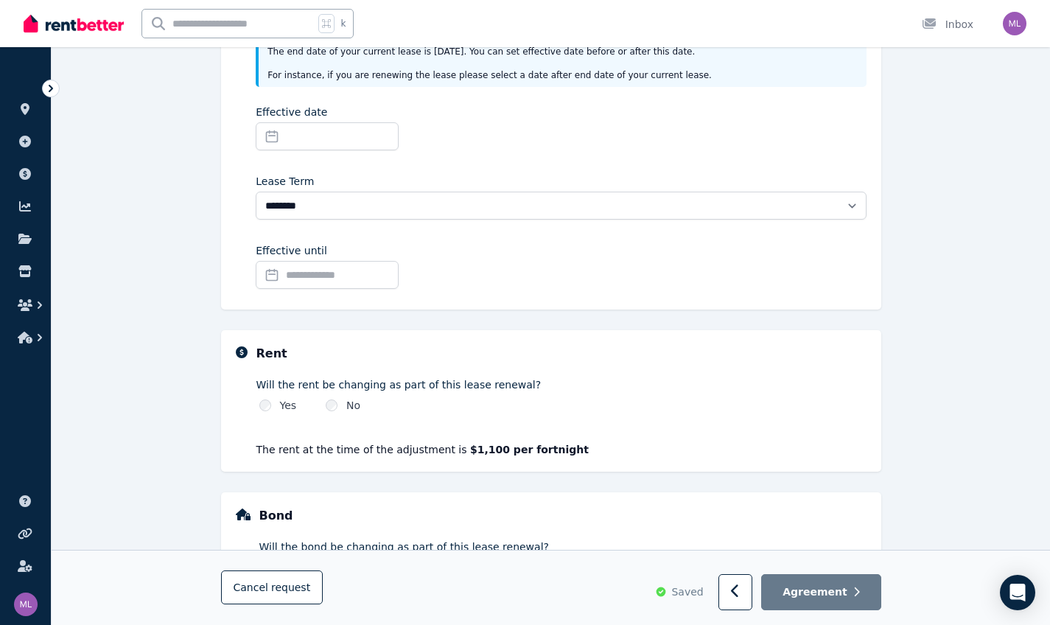
scroll to position [127, 0]
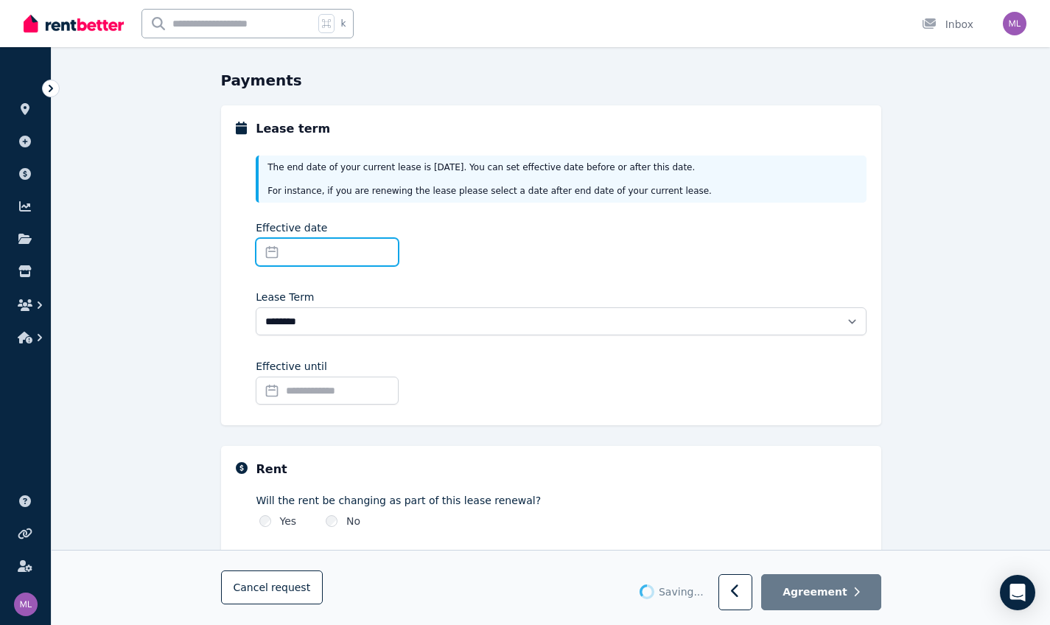
click at [273, 250] on input "Effective date" at bounding box center [327, 252] width 143 height 28
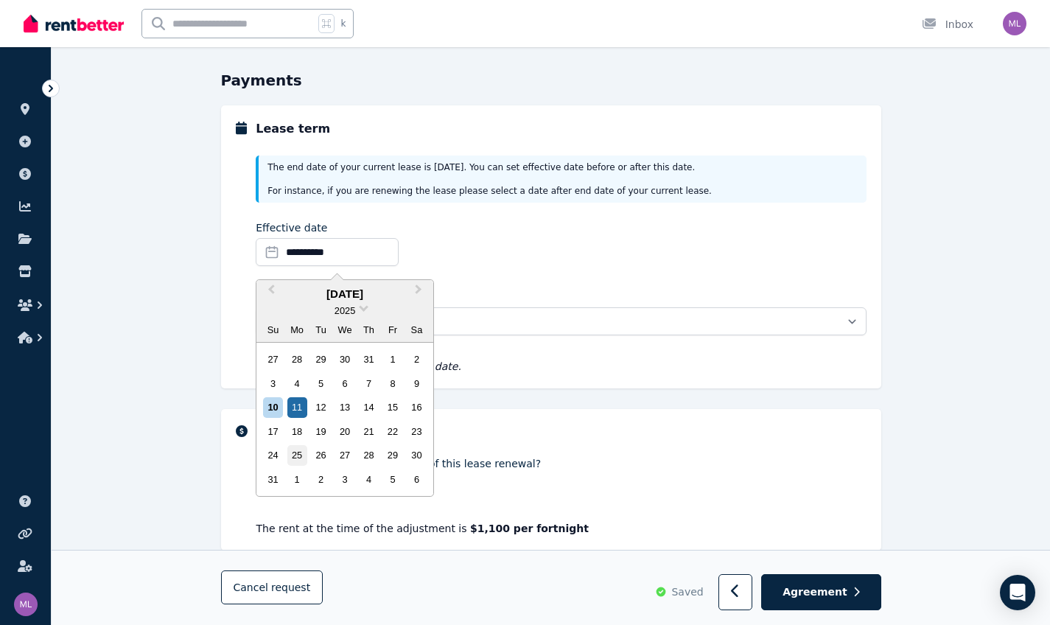
click at [293, 452] on div "25" at bounding box center [297, 455] width 20 height 20
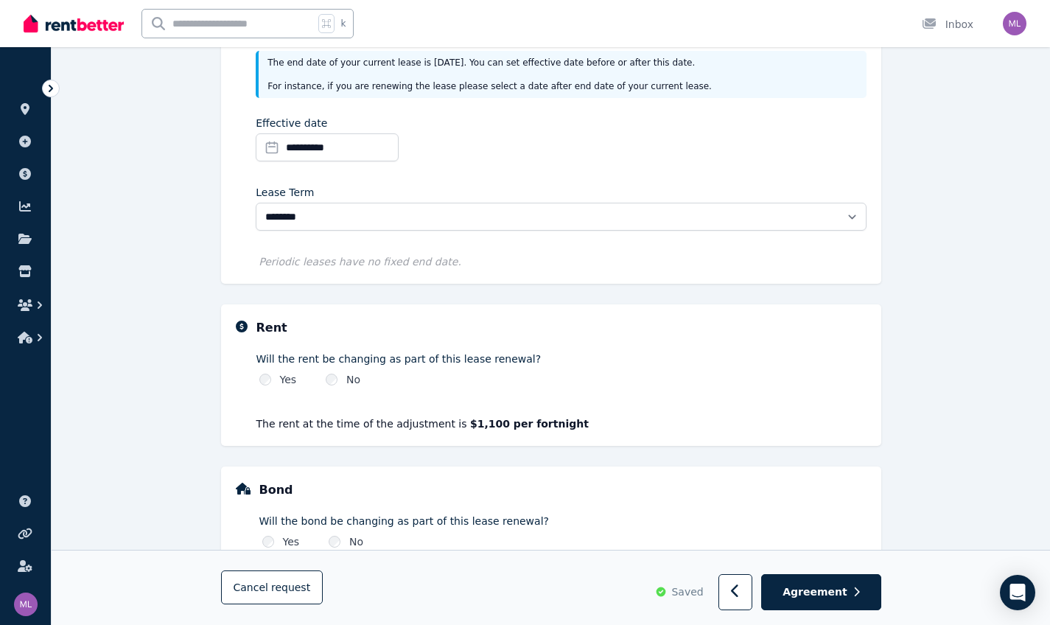
scroll to position [281, 0]
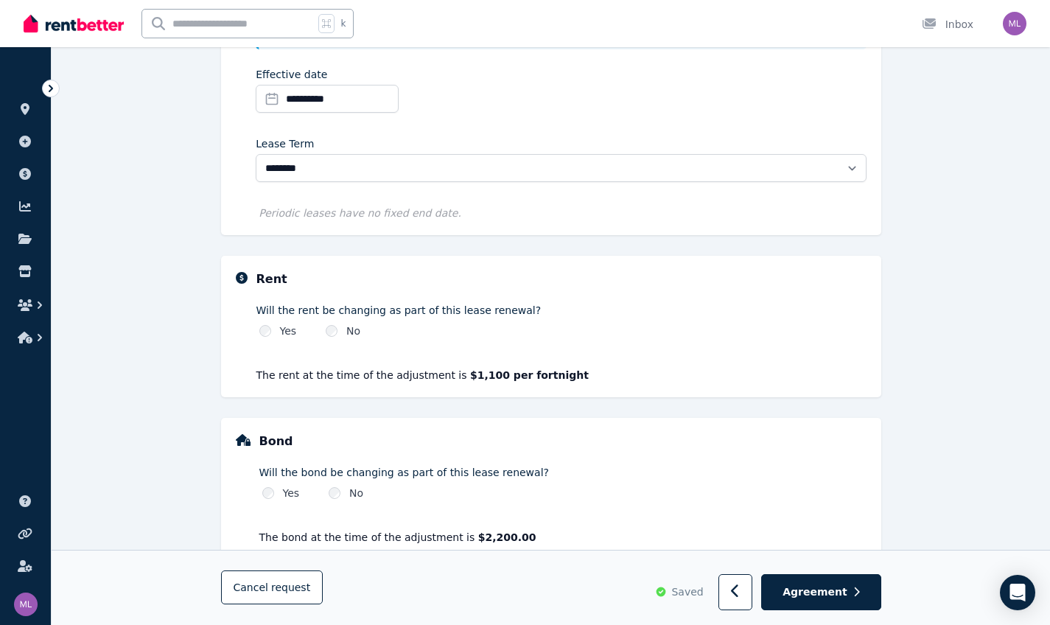
select select "**********"
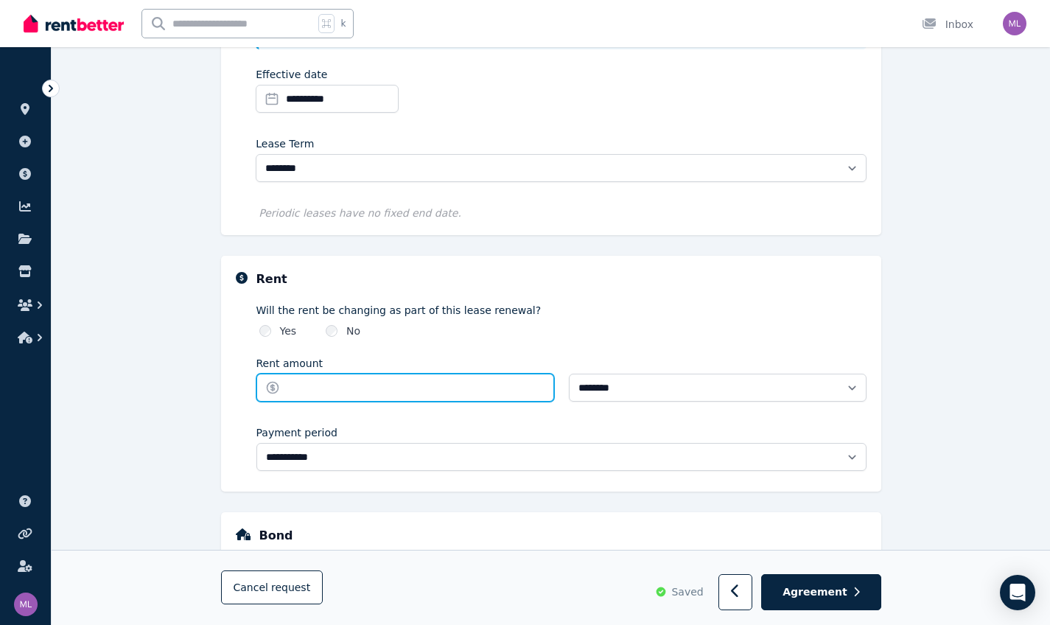
click at [531, 393] on input "Rent amount" at bounding box center [405, 388] width 298 height 28
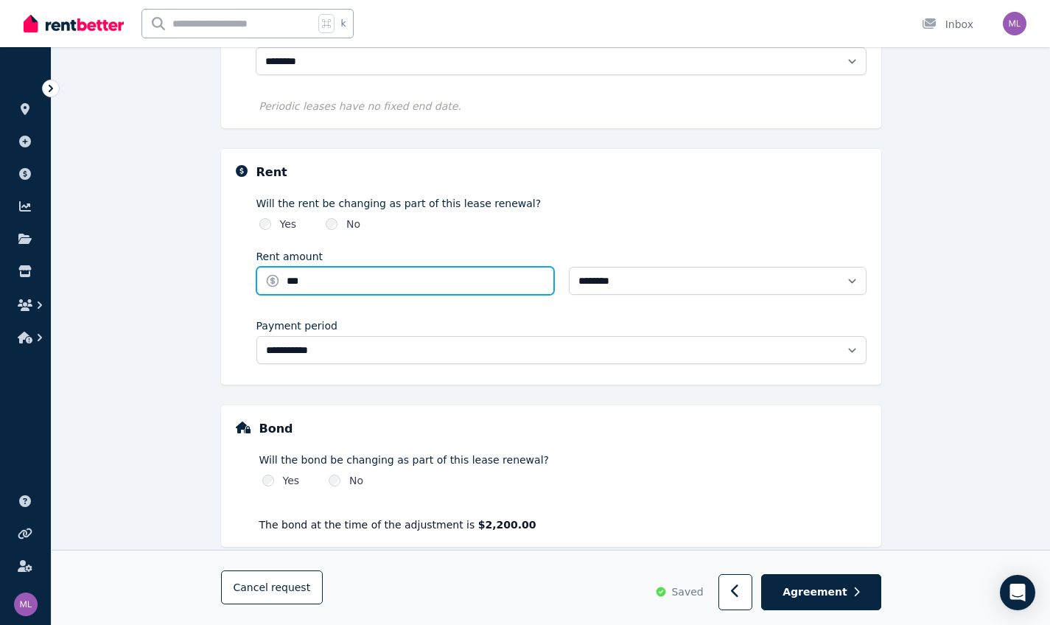
scroll to position [411, 0]
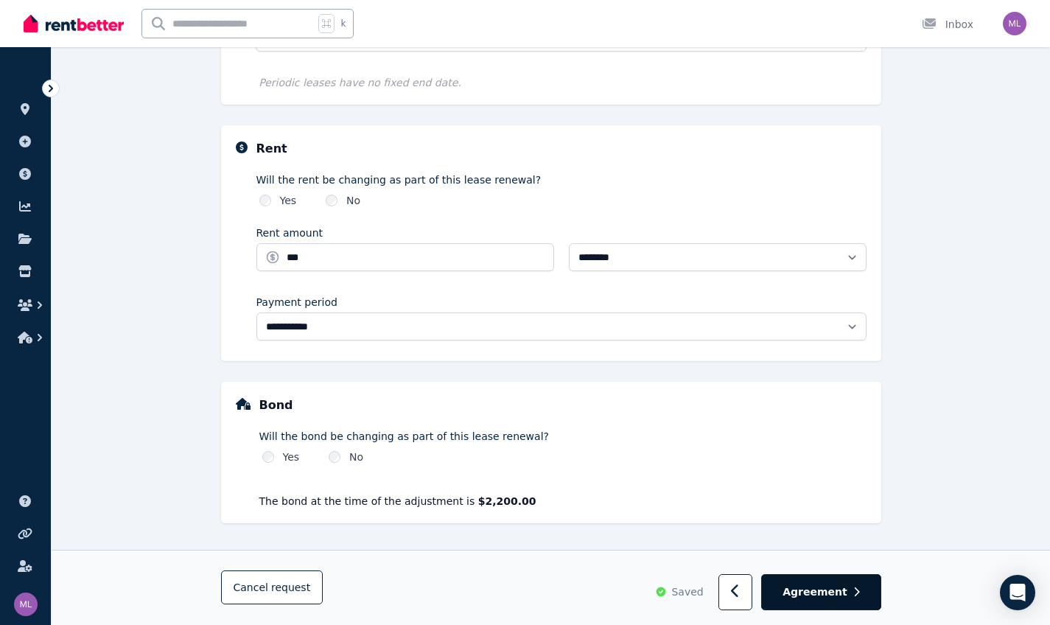
click at [594, 548] on span "Agreement" at bounding box center [814, 591] width 65 height 15
type input "******"
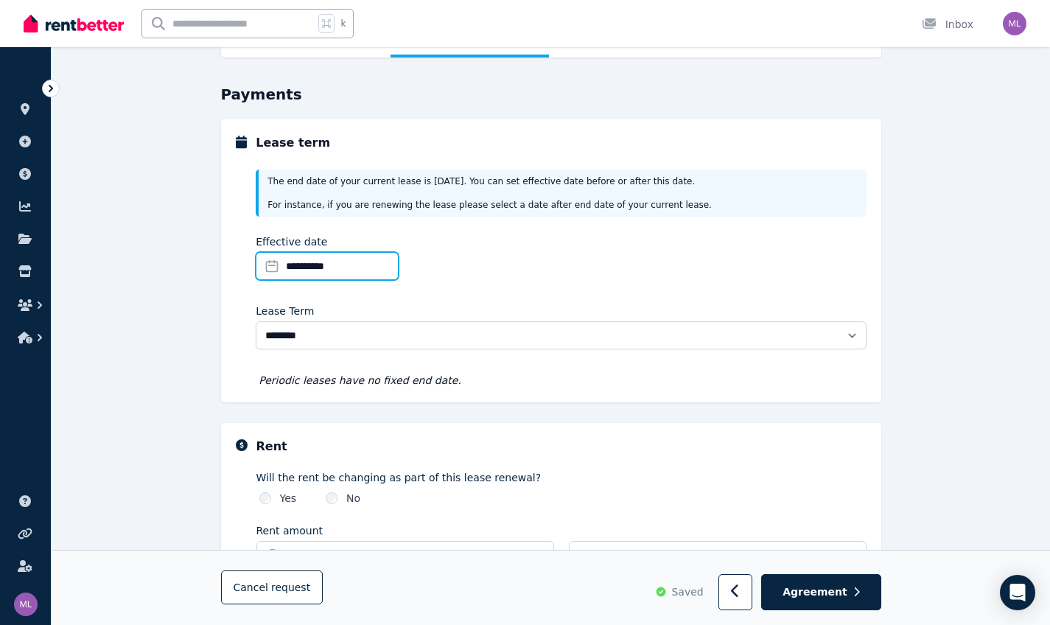
click at [298, 268] on input "**********" at bounding box center [327, 266] width 143 height 28
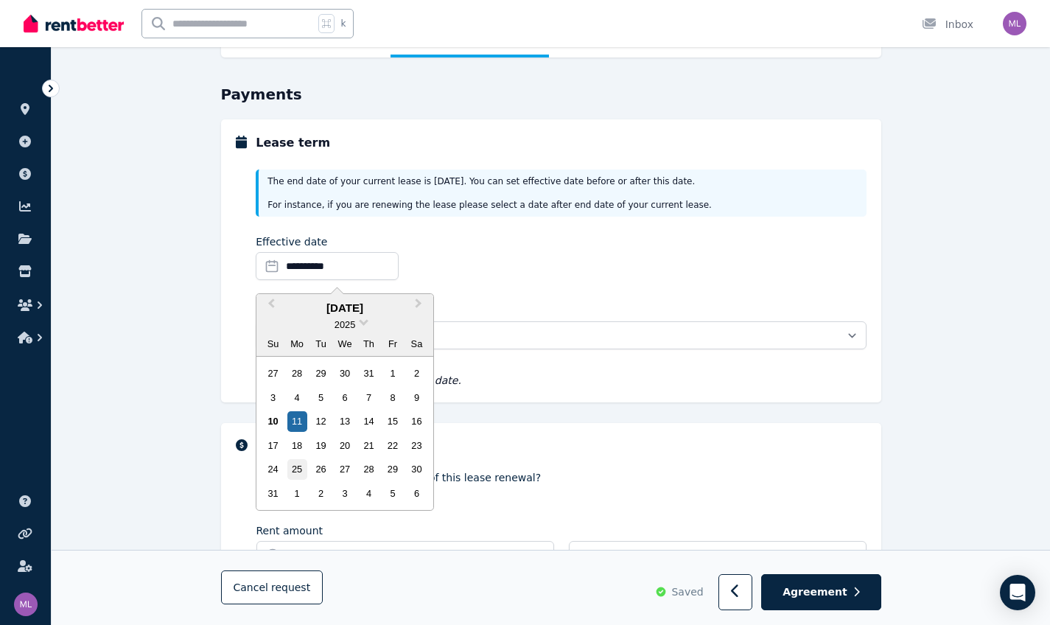
click at [295, 465] on div "25" at bounding box center [297, 469] width 20 height 20
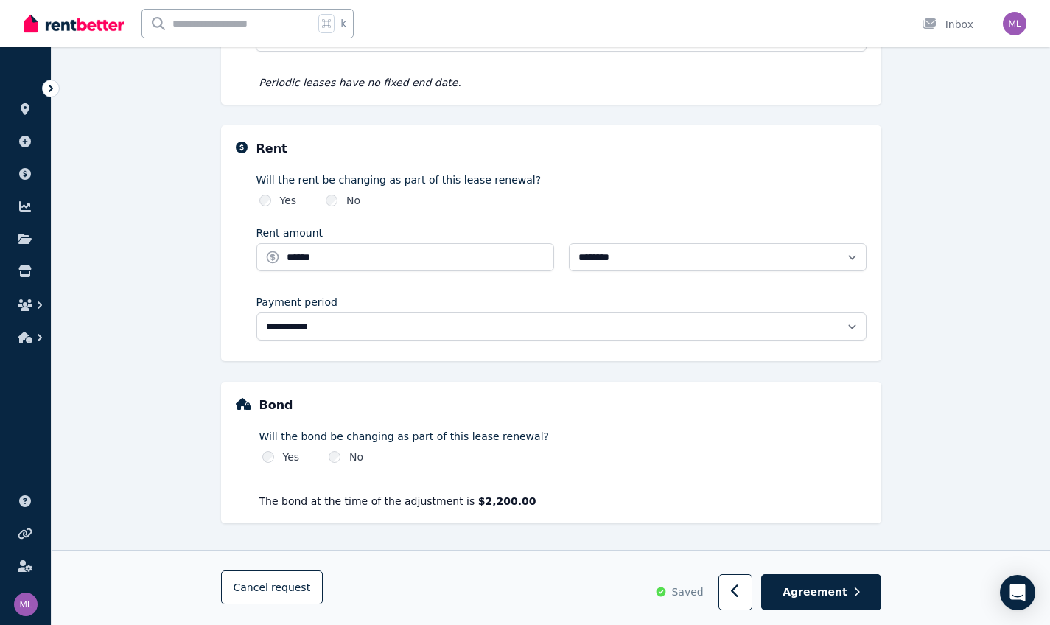
scroll to position [0, 0]
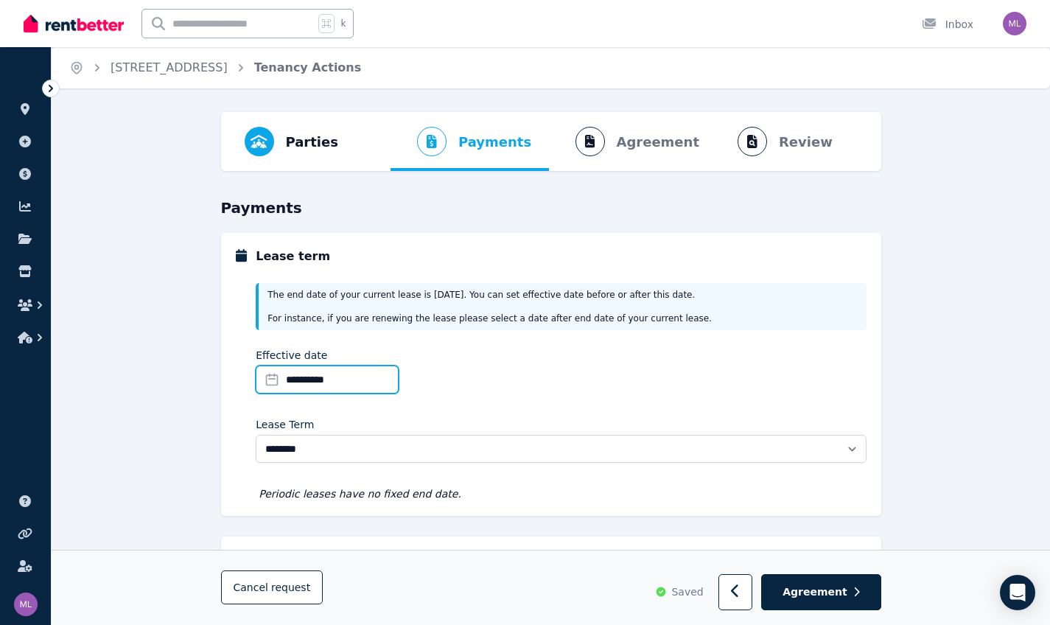
click at [270, 381] on input "**********" at bounding box center [327, 379] width 143 height 28
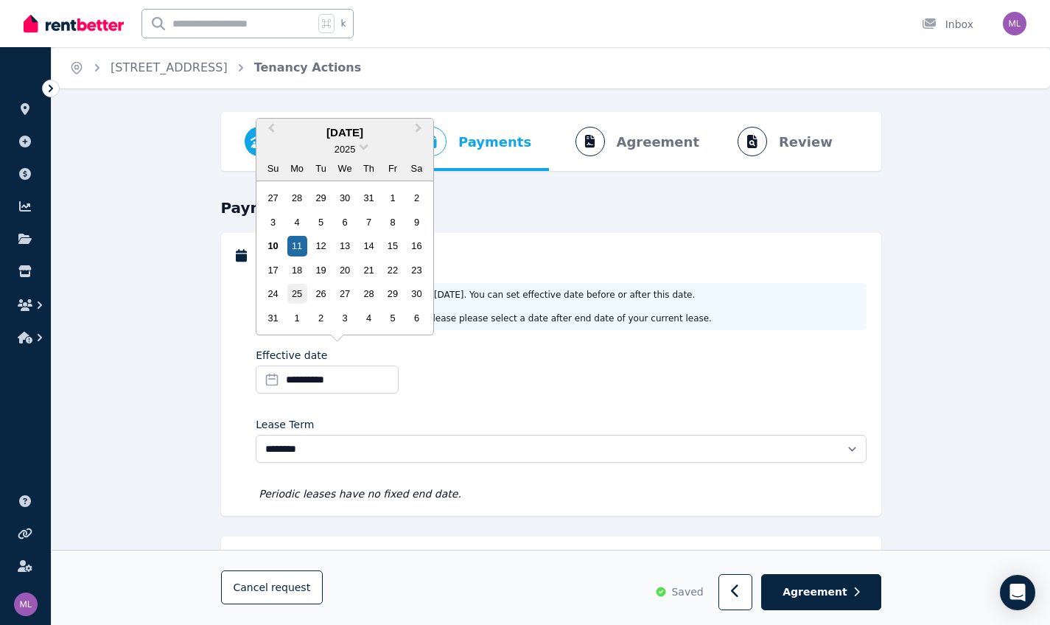
click at [297, 294] on div "25" at bounding box center [297, 294] width 20 height 20
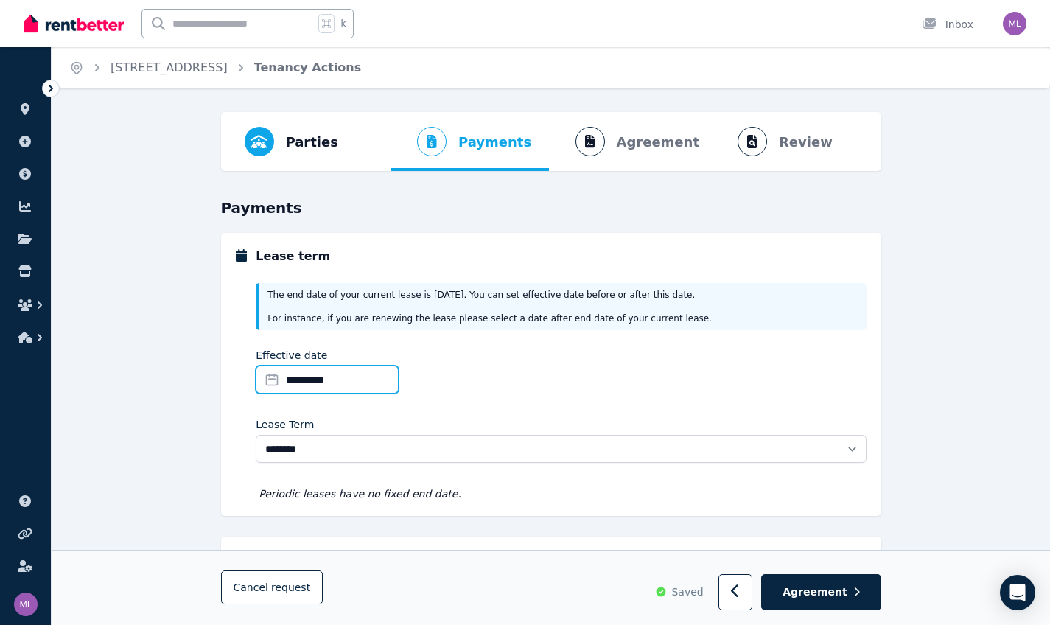
click at [399, 386] on input "**********" at bounding box center [327, 379] width 143 height 28
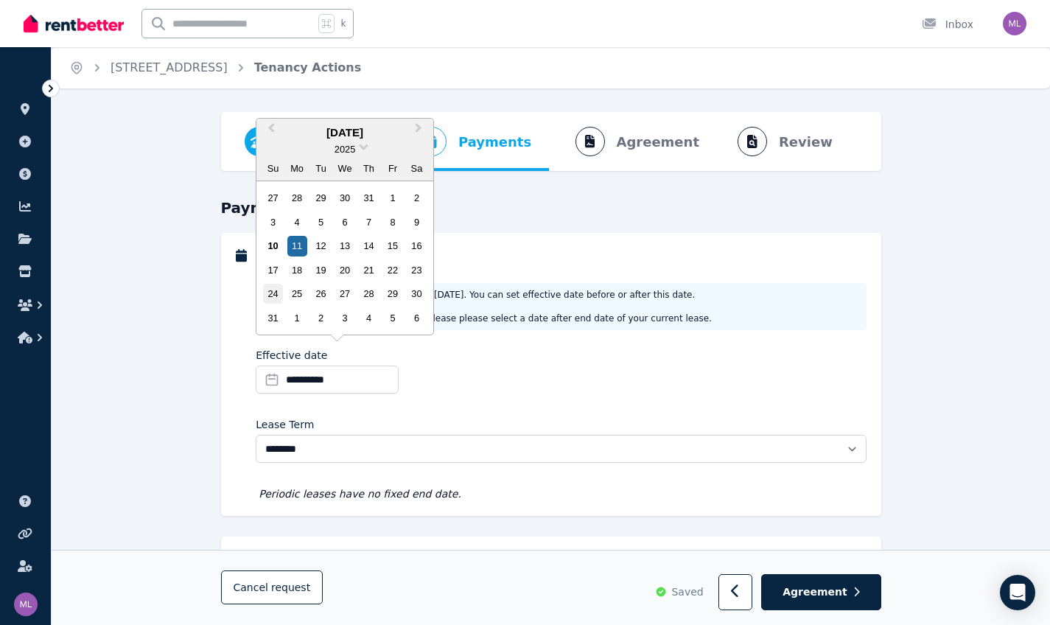
click at [278, 295] on div "24" at bounding box center [273, 294] width 20 height 20
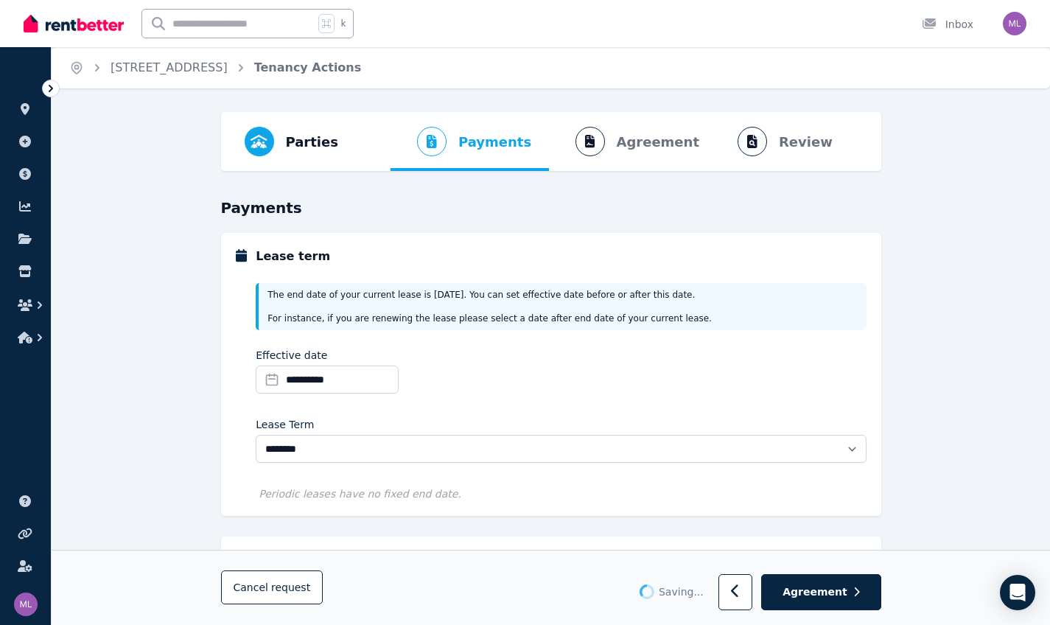
click at [458, 367] on div "**********" at bounding box center [561, 374] width 610 height 52
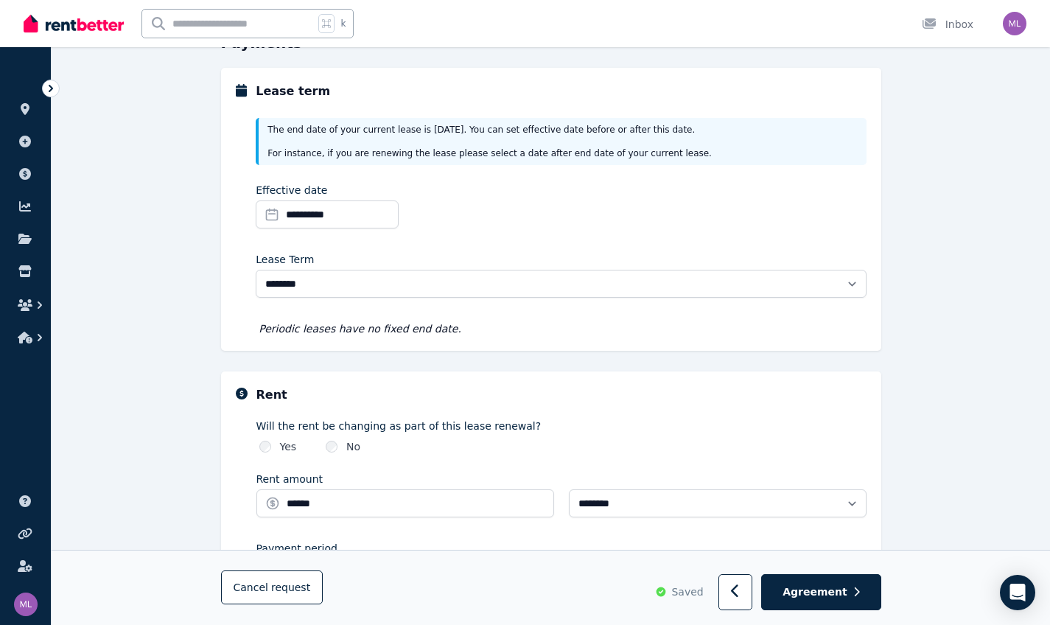
scroll to position [411, 0]
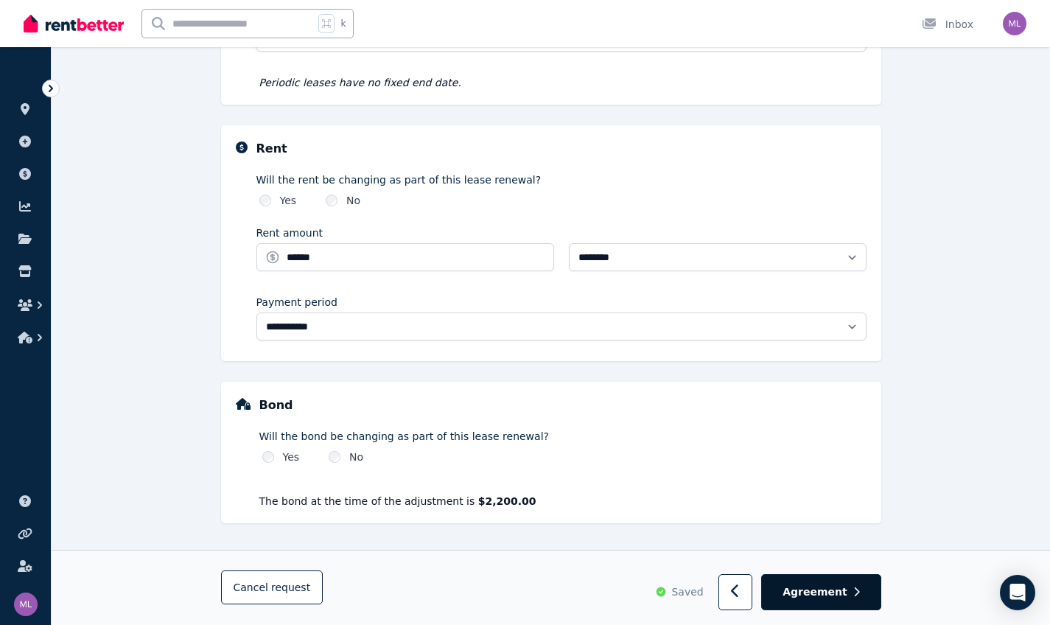
click at [594, 548] on span "Agreement" at bounding box center [814, 591] width 65 height 15
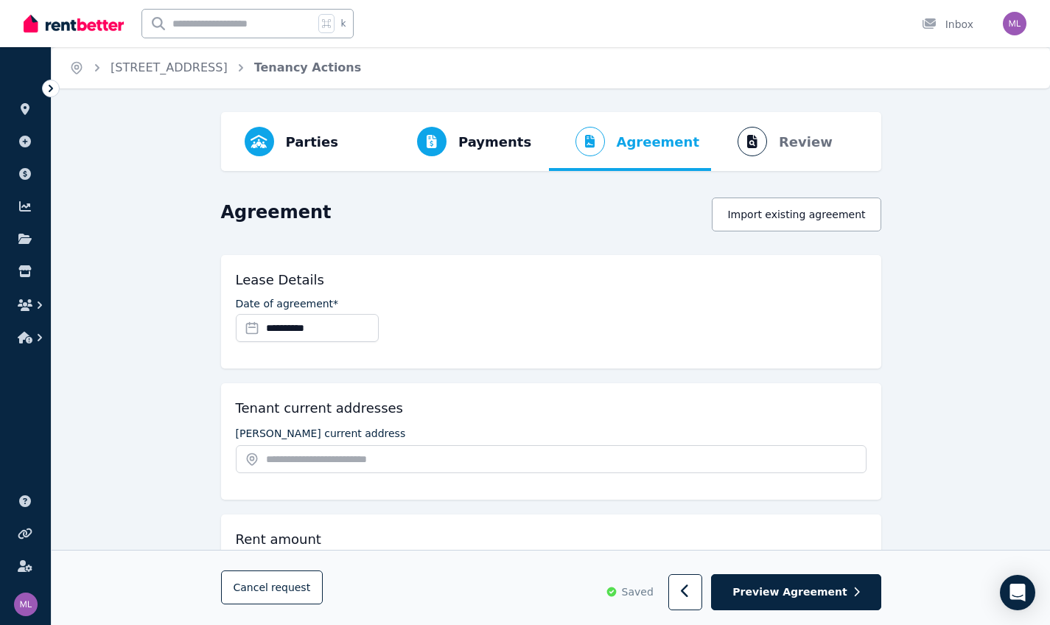
scroll to position [80, 0]
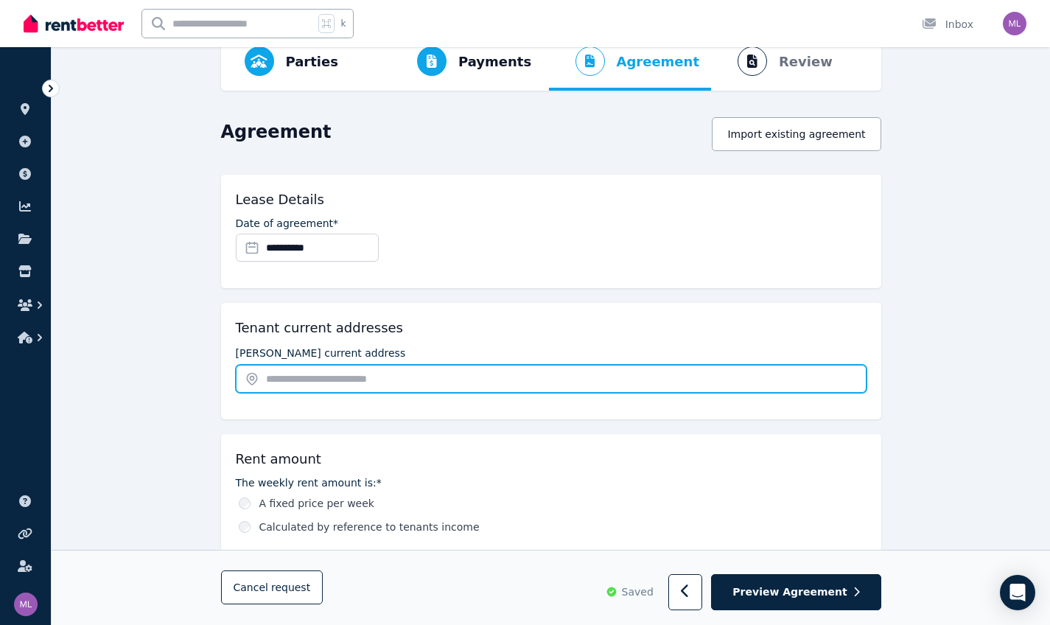
click at [301, 379] on input "text" at bounding box center [551, 379] width 631 height 28
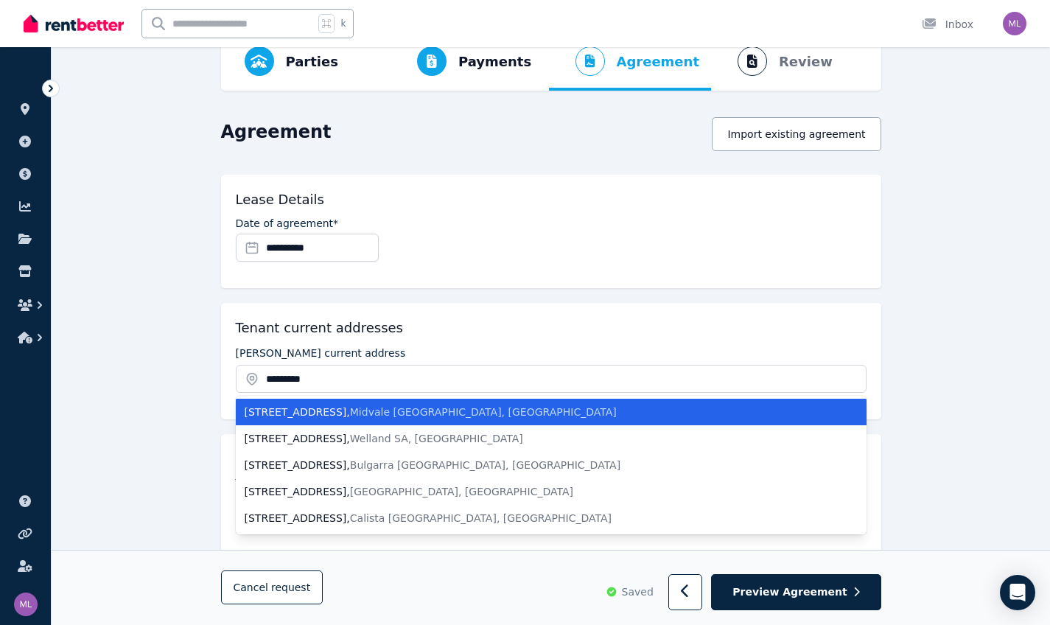
click at [325, 416] on div "28A Wellaton Street , Midvale WA, Australia" at bounding box center [542, 411] width 595 height 15
type input "**********"
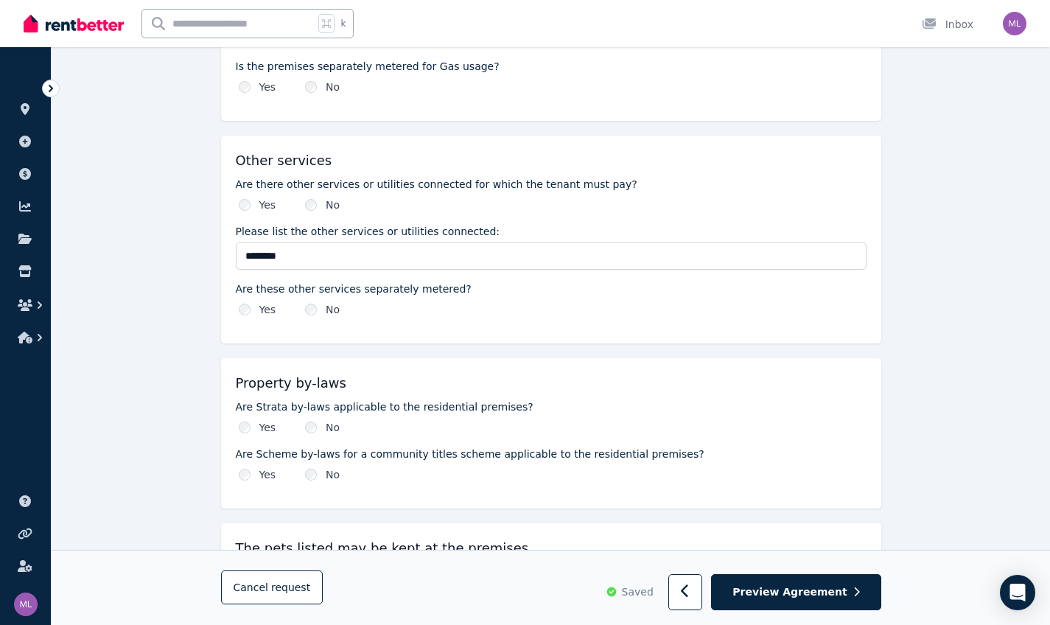
scroll to position [1556, 0]
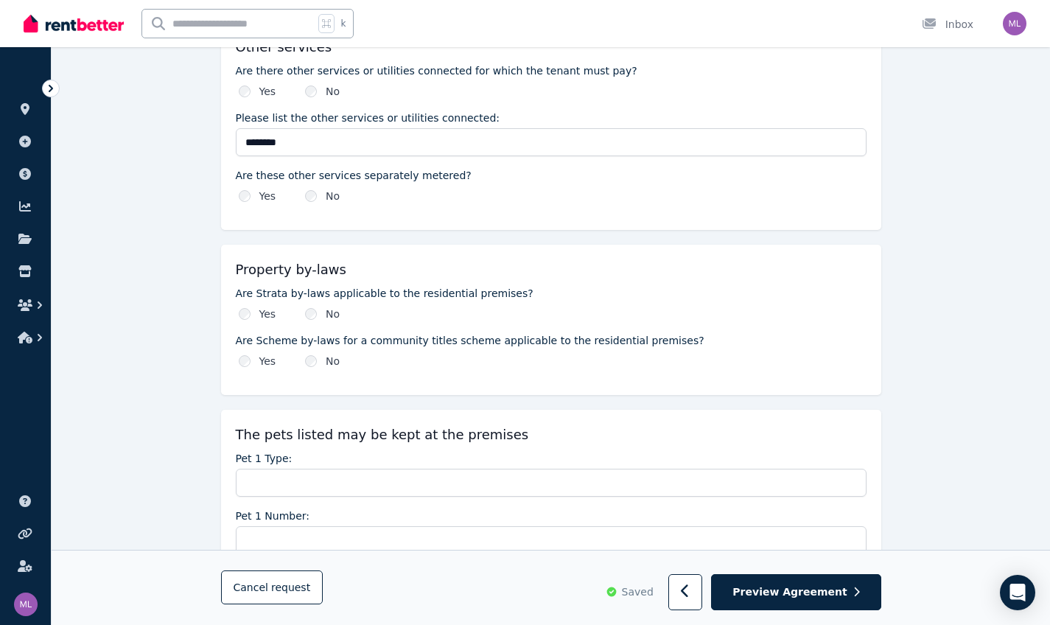
click at [242, 307] on div "Yes" at bounding box center [258, 313] width 38 height 15
click at [250, 320] on div "Yes" at bounding box center [258, 313] width 38 height 15
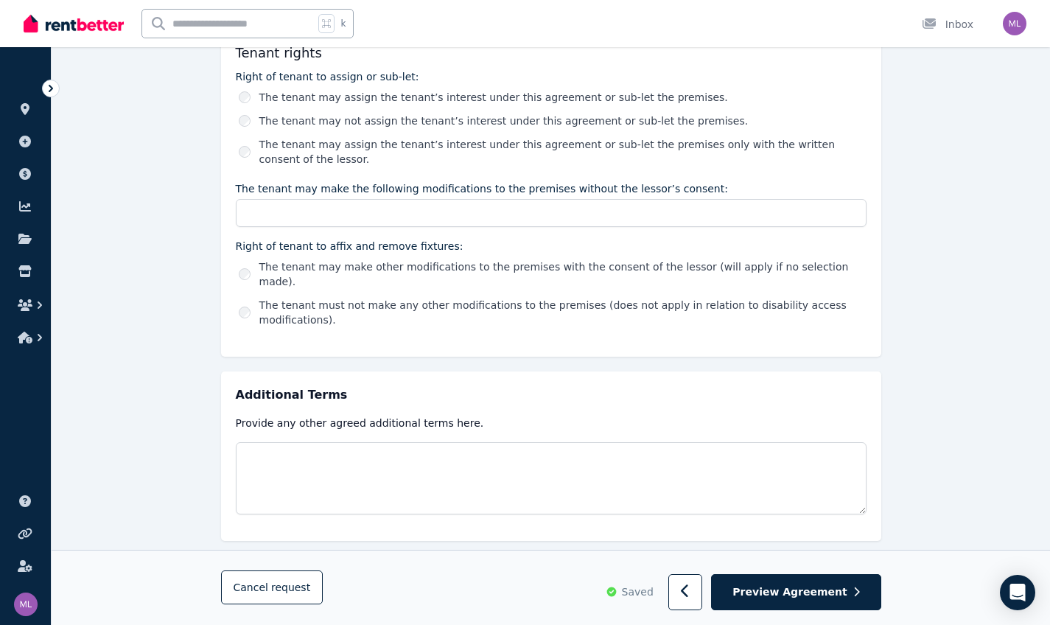
scroll to position [2464, 0]
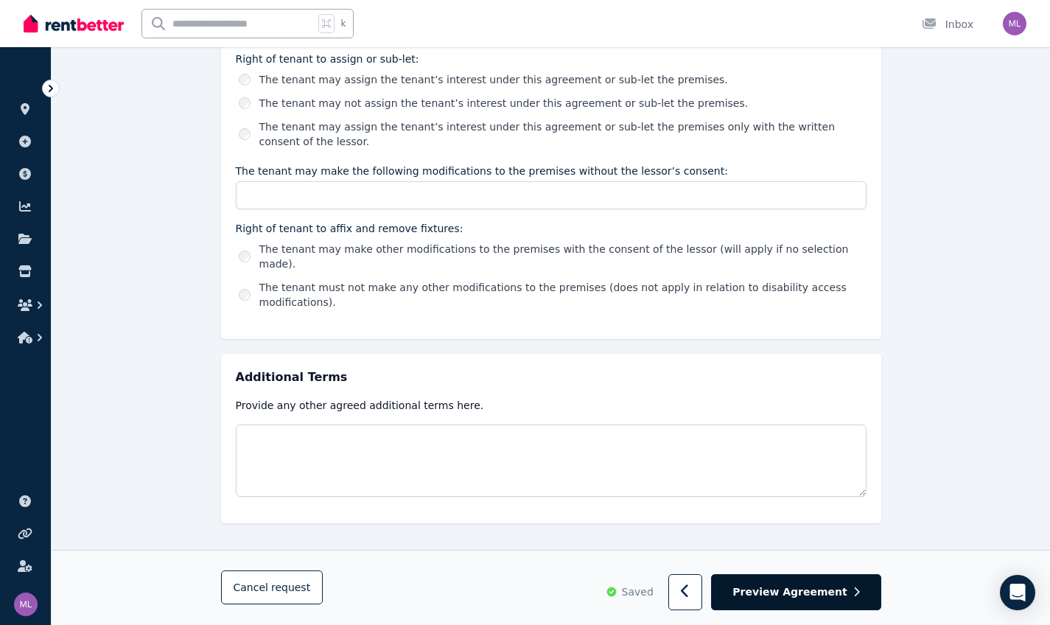
click at [594, 548] on span "Preview Agreement" at bounding box center [789, 592] width 114 height 15
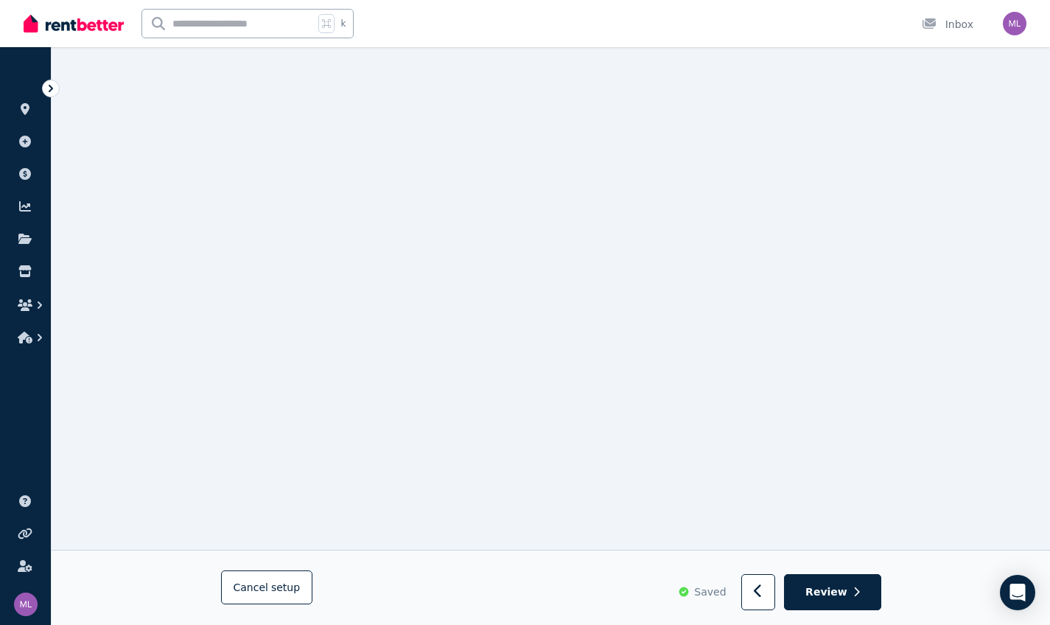
scroll to position [2492, 0]
click at [594, 548] on button "button" at bounding box center [758, 593] width 35 height 36
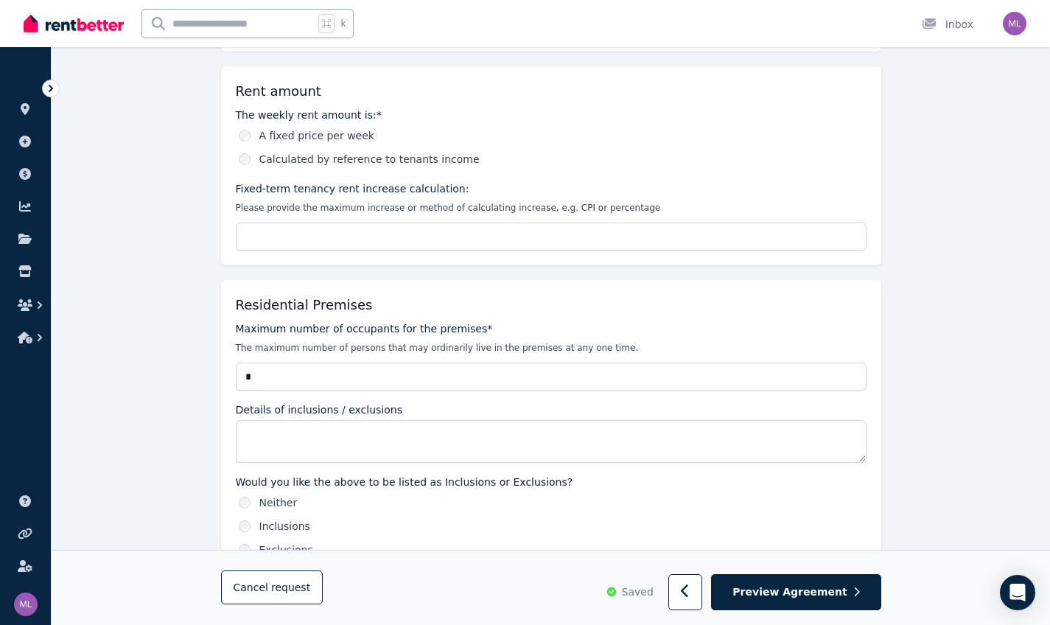
scroll to position [117, 0]
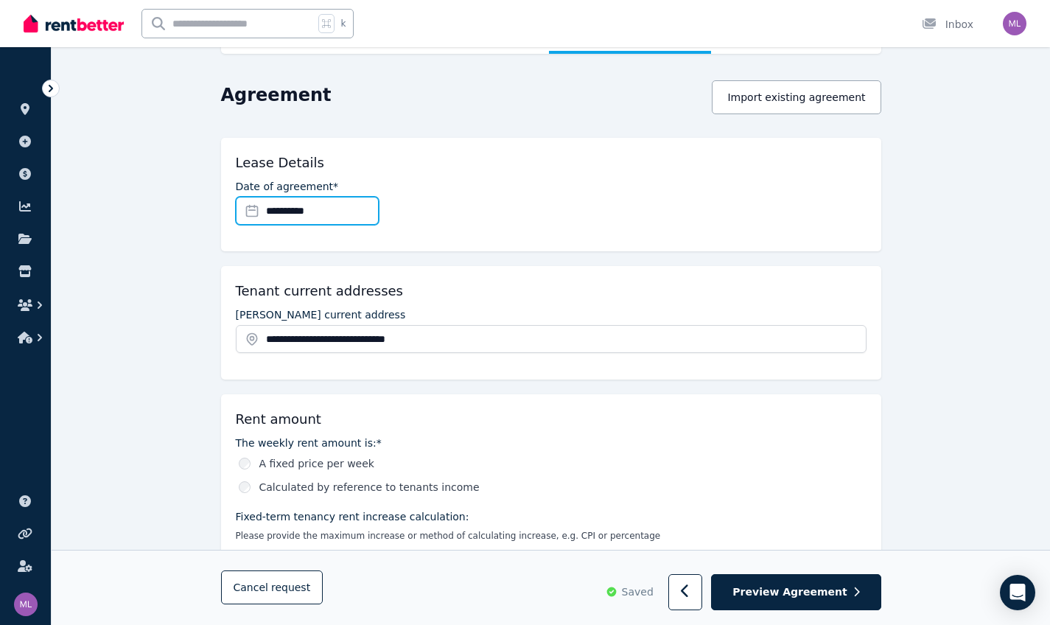
click at [261, 211] on input "**********" at bounding box center [307, 211] width 143 height 28
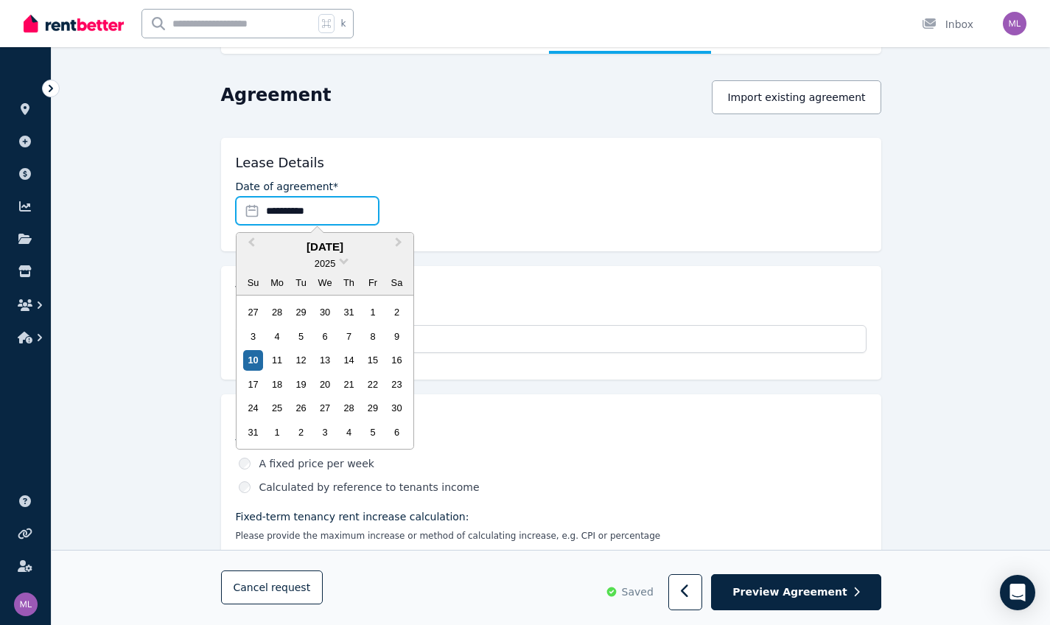
click at [261, 211] on input "**********" at bounding box center [307, 211] width 143 height 28
click at [466, 220] on div "**********" at bounding box center [551, 202] width 631 height 46
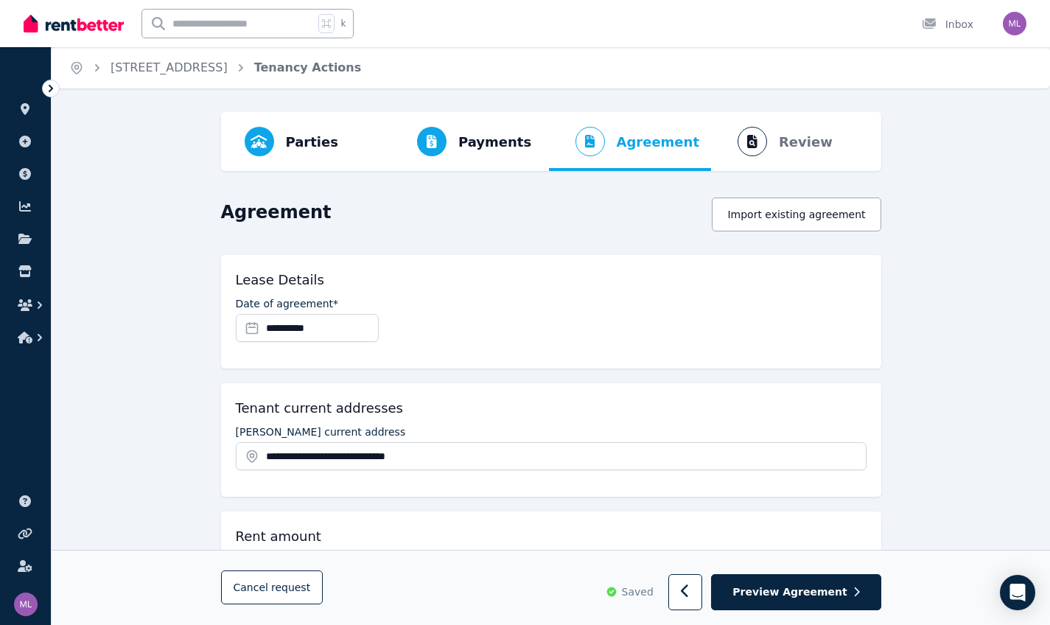
scroll to position [108, 0]
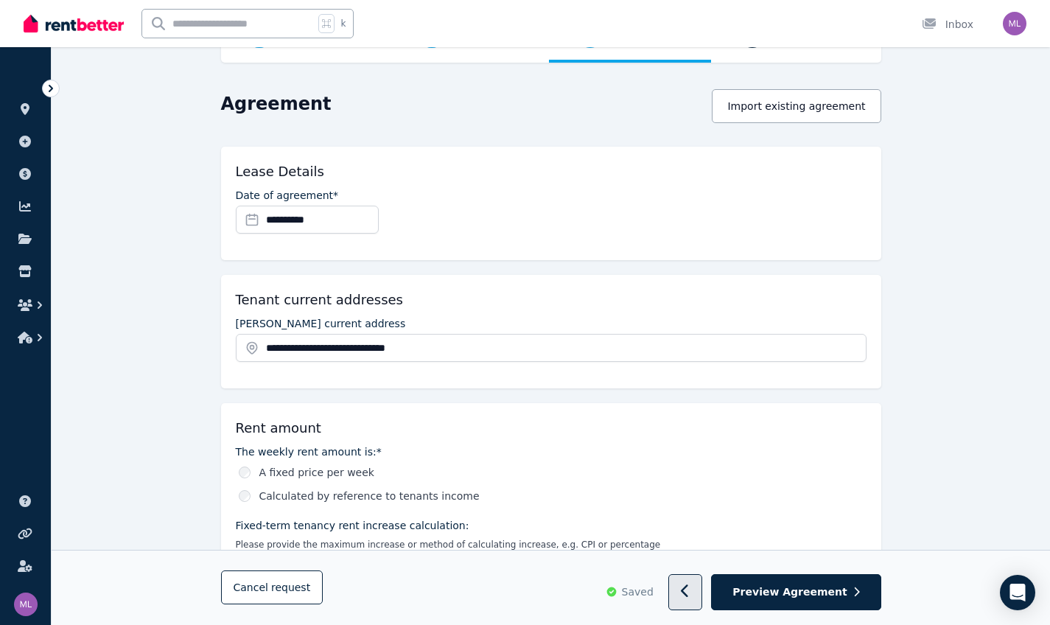
click at [594, 548] on button "button" at bounding box center [685, 593] width 35 height 36
select select "**********"
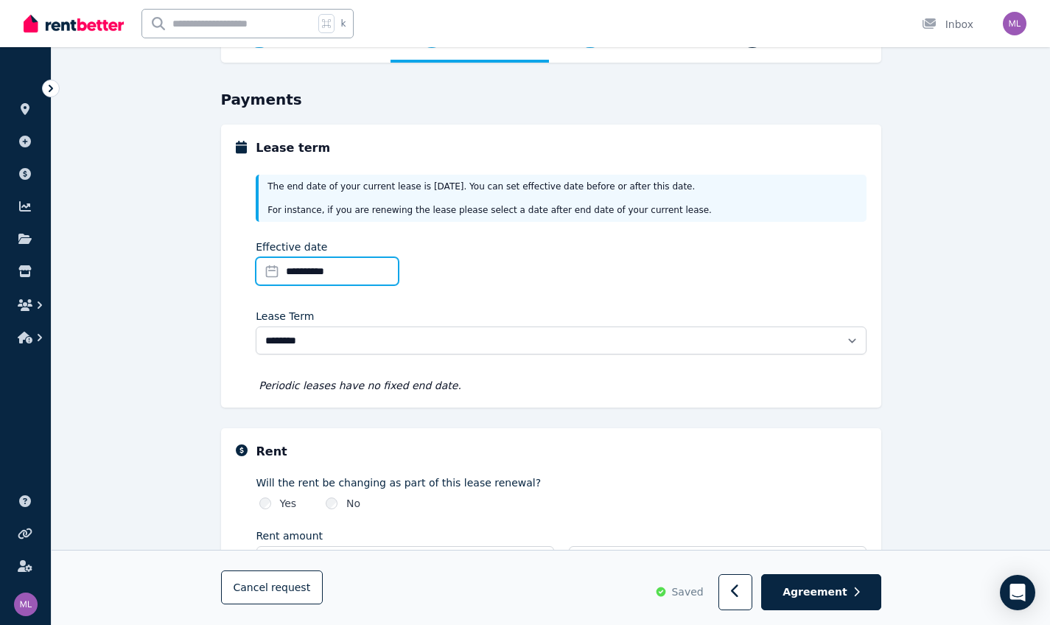
click at [276, 271] on input "**********" at bounding box center [327, 271] width 143 height 28
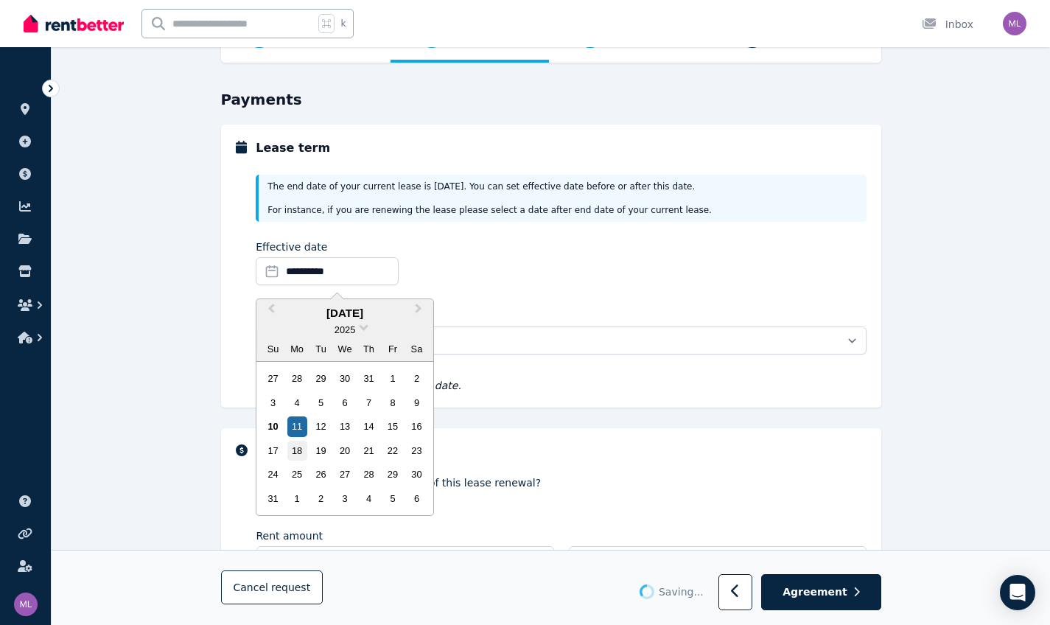
click at [293, 452] on div "18" at bounding box center [297, 451] width 20 height 20
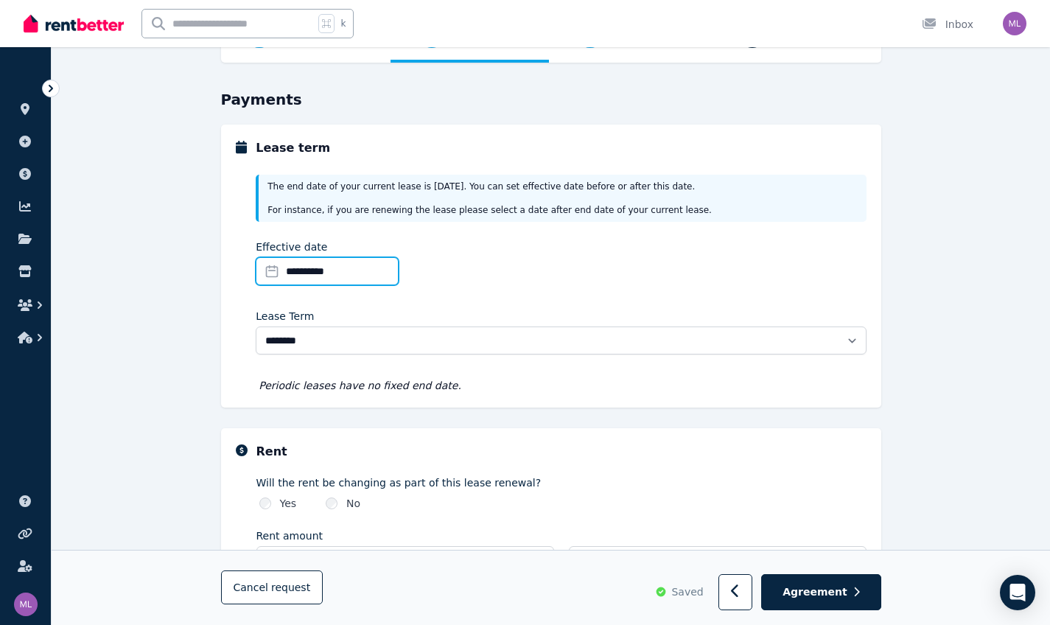
click at [274, 273] on input "**********" at bounding box center [327, 271] width 143 height 28
click at [463, 276] on div "**********" at bounding box center [561, 265] width 610 height 52
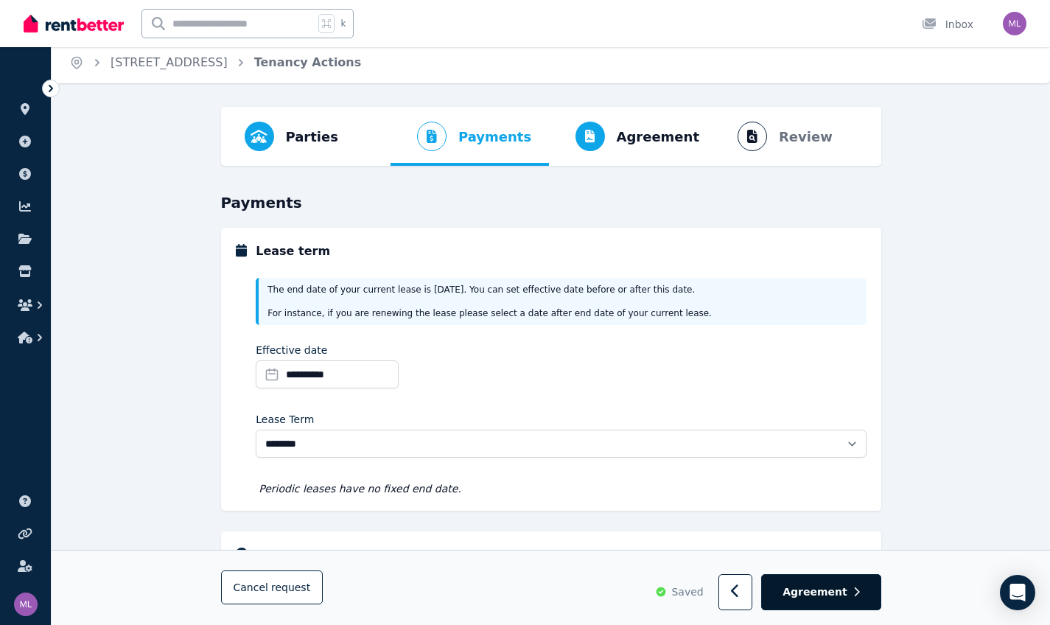
click at [594, 548] on button "Agreement" at bounding box center [820, 593] width 119 height 36
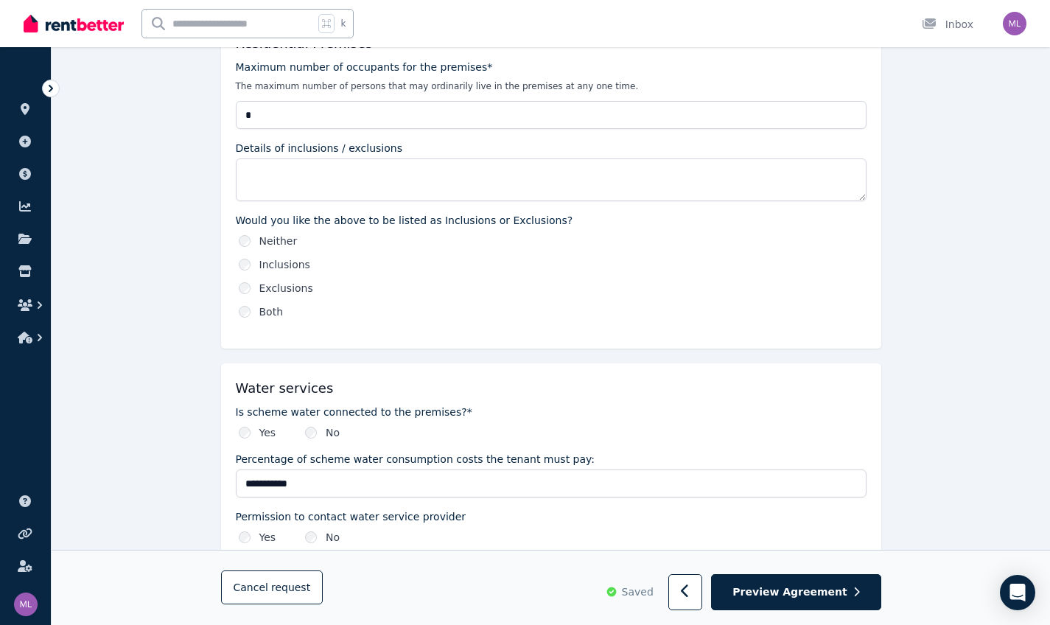
scroll to position [1426, 0]
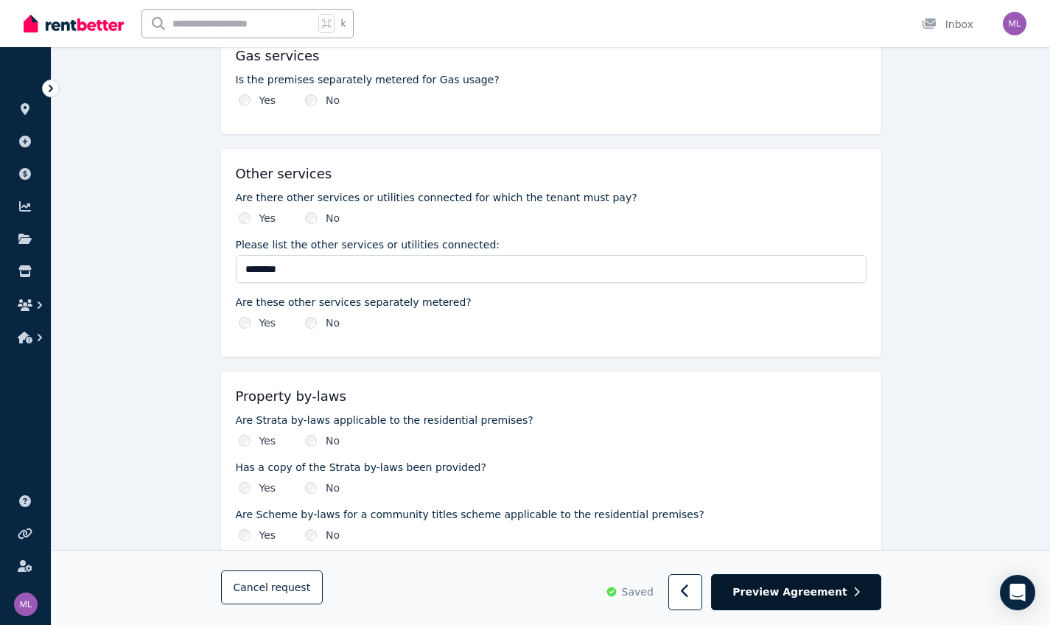
click at [594, 548] on span "Preview Agreement" at bounding box center [789, 592] width 114 height 15
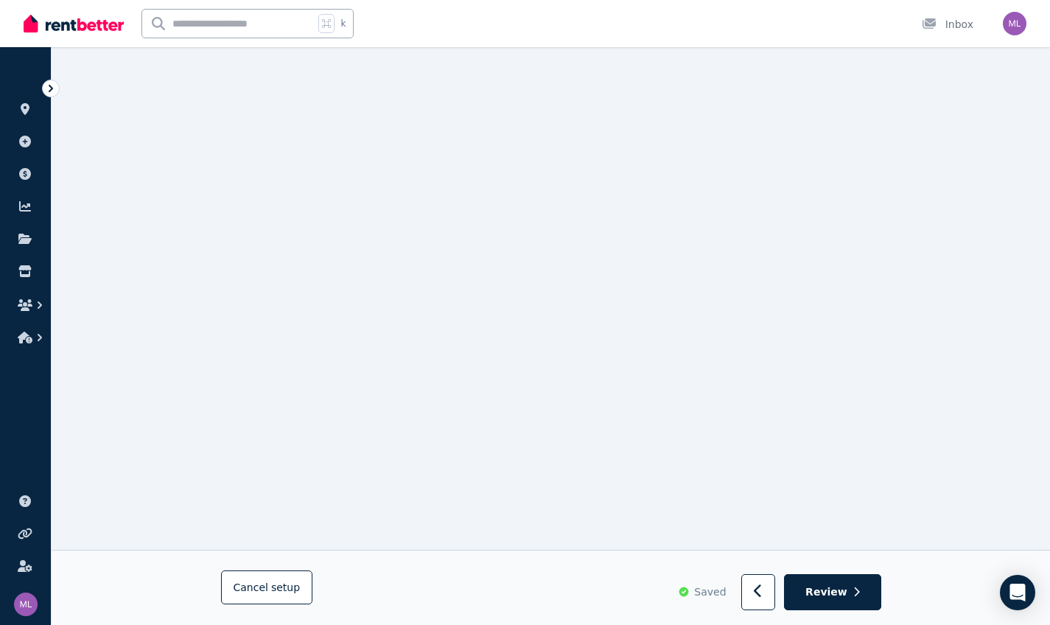
scroll to position [1355, 0]
click at [594, 548] on span "Review" at bounding box center [826, 592] width 42 height 15
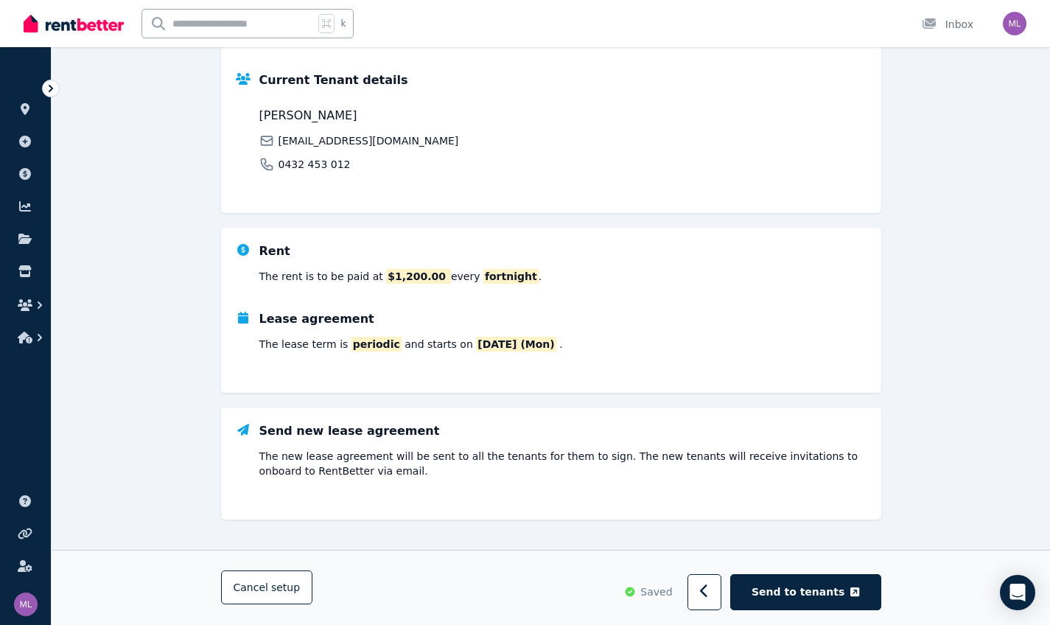
scroll to position [284, 0]
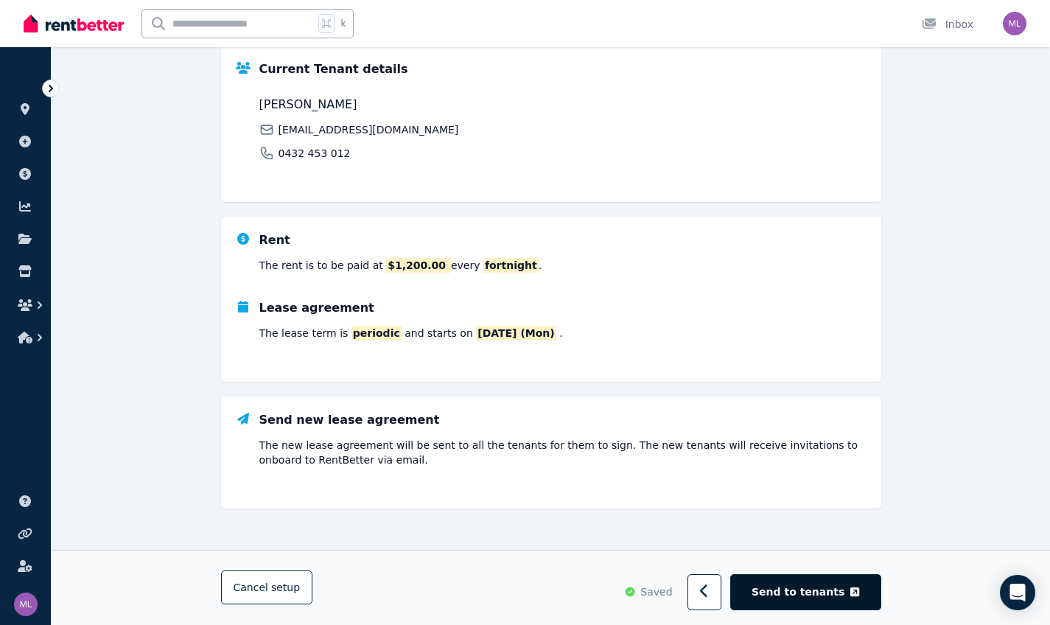
click at [594, 548] on span "Send to tenants" at bounding box center [797, 591] width 93 height 15
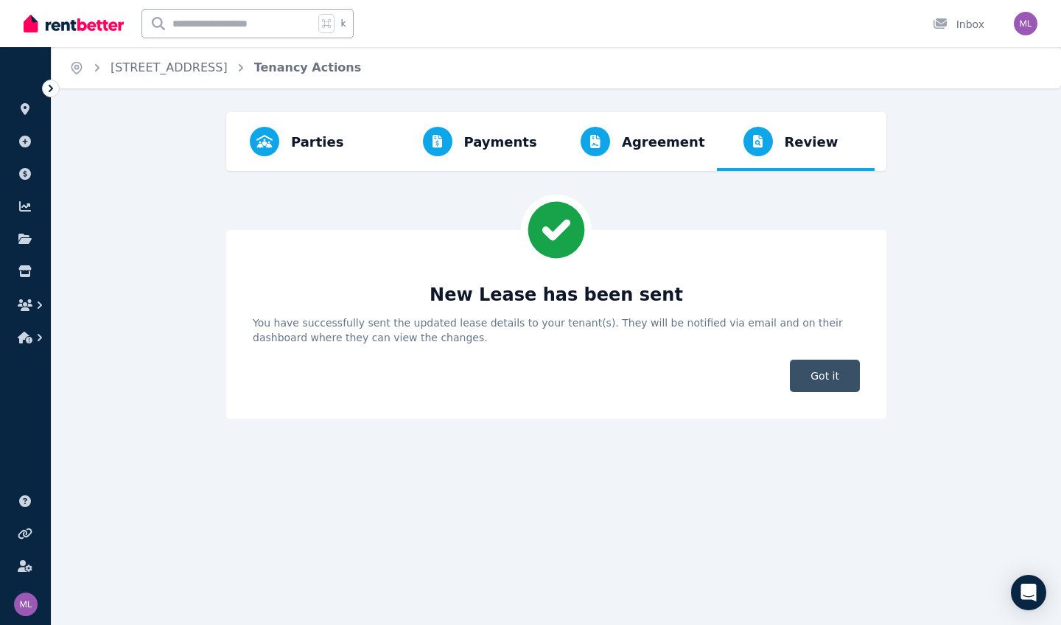
click at [594, 368] on span "Got it" at bounding box center [825, 376] width 70 height 32
